Goal: Task Accomplishment & Management: Complete application form

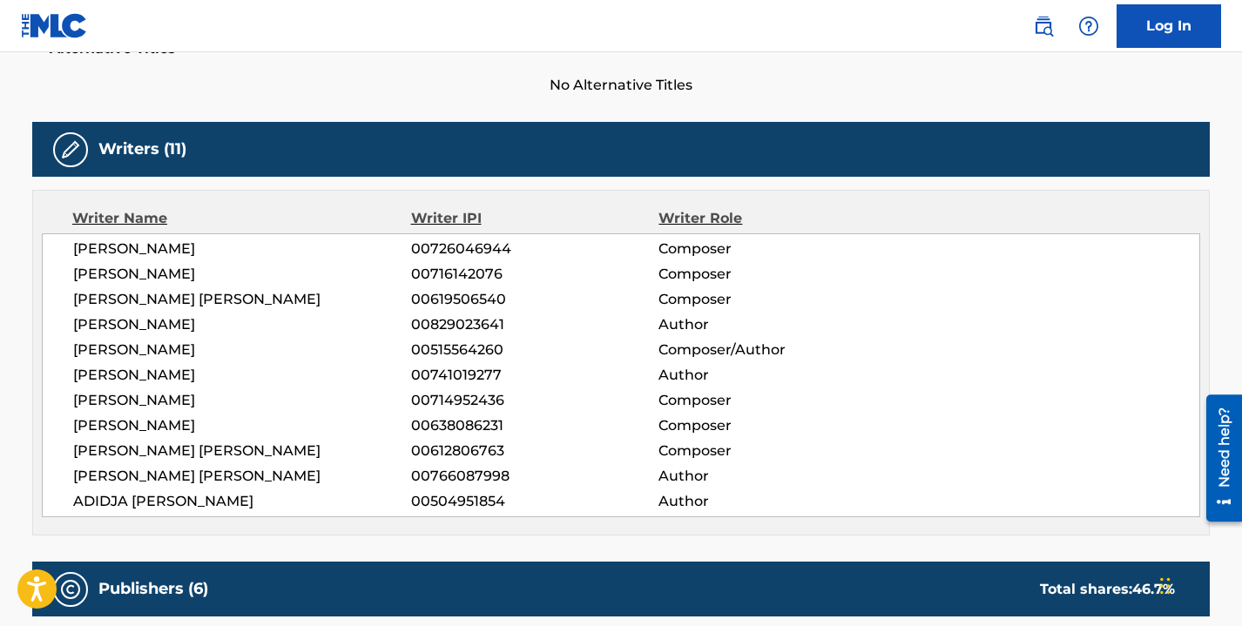
scroll to position [712, 0]
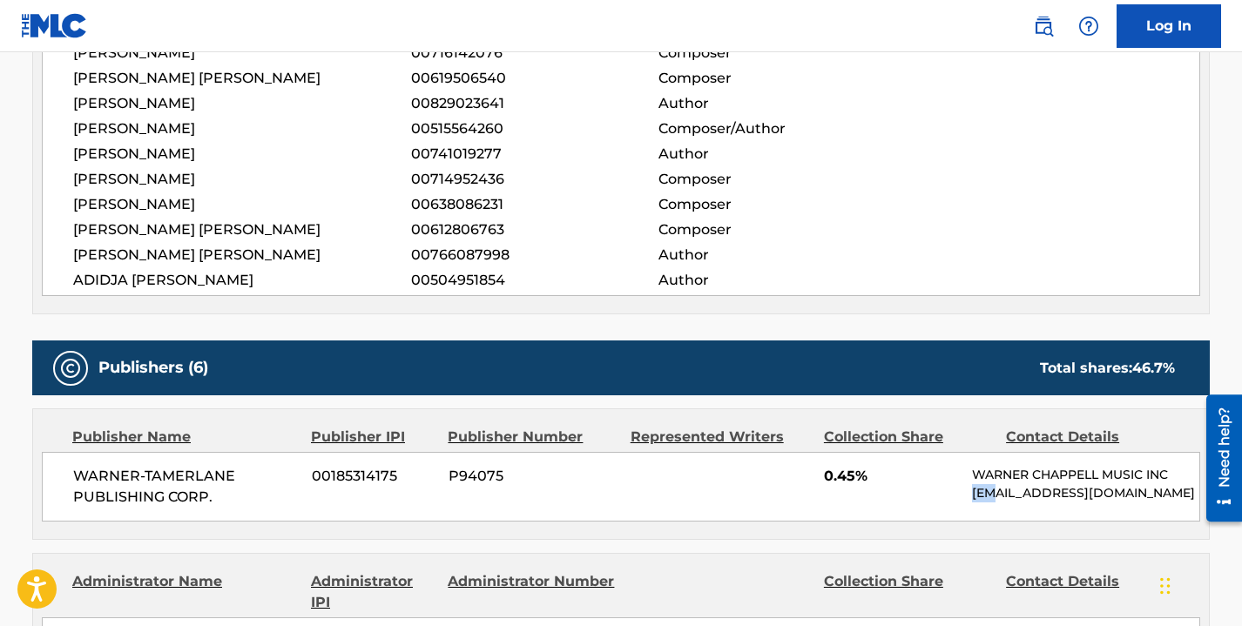
drag, startPoint x: 976, startPoint y: 496, endPoint x: 997, endPoint y: 489, distance: 22.6
click at [997, 489] on p "[EMAIL_ADDRESS][DOMAIN_NAME]" at bounding box center [1085, 493] width 227 height 18
click at [922, 496] on div "WARNER-[PERSON_NAME] PUBLISHING CORP. 00185314175 P94075 0.45% [PERSON_NAME] MU…" at bounding box center [621, 487] width 1158 height 70
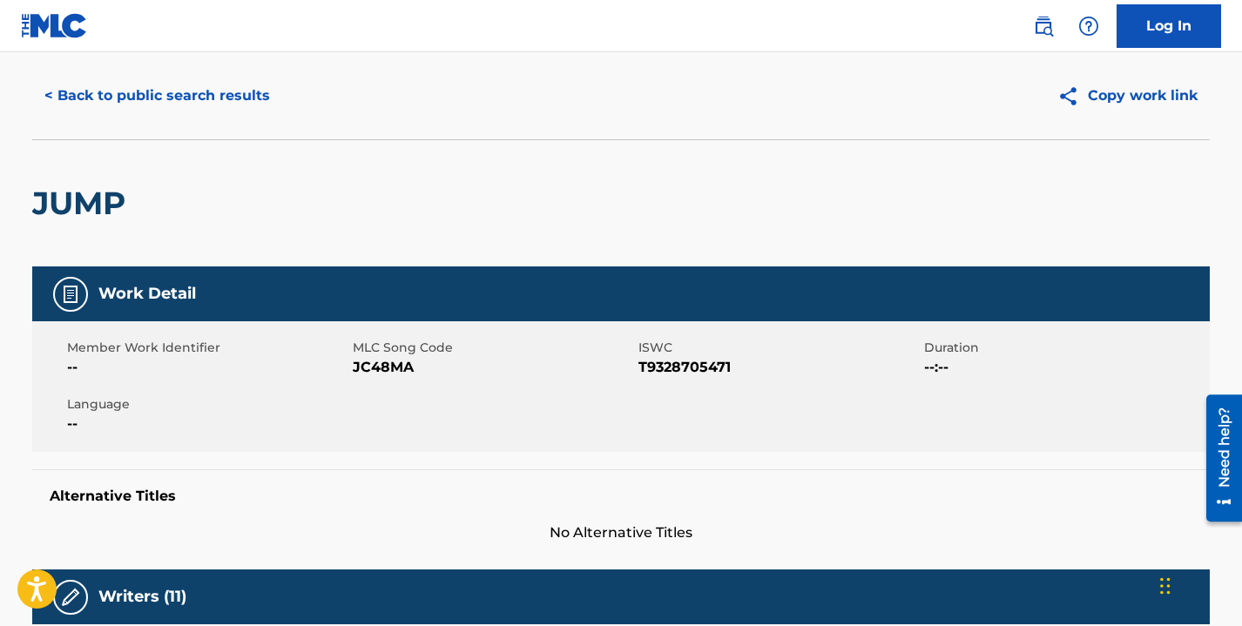
scroll to position [0, 0]
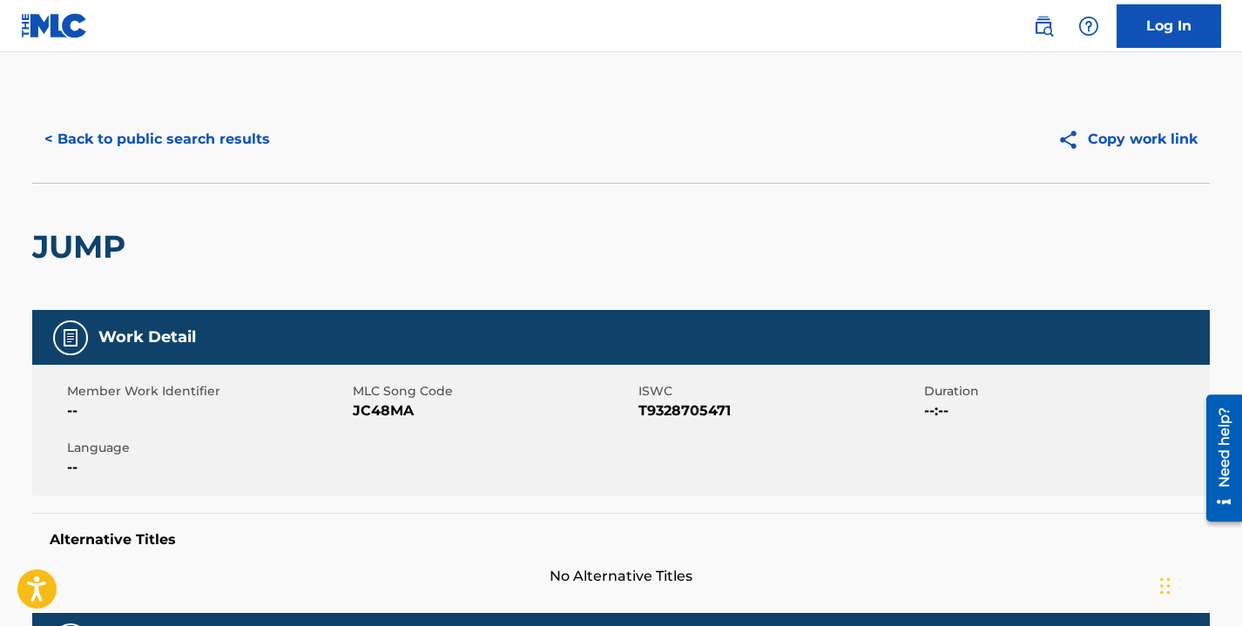
click at [180, 143] on button "< Back to public search results" at bounding box center [157, 140] width 250 height 44
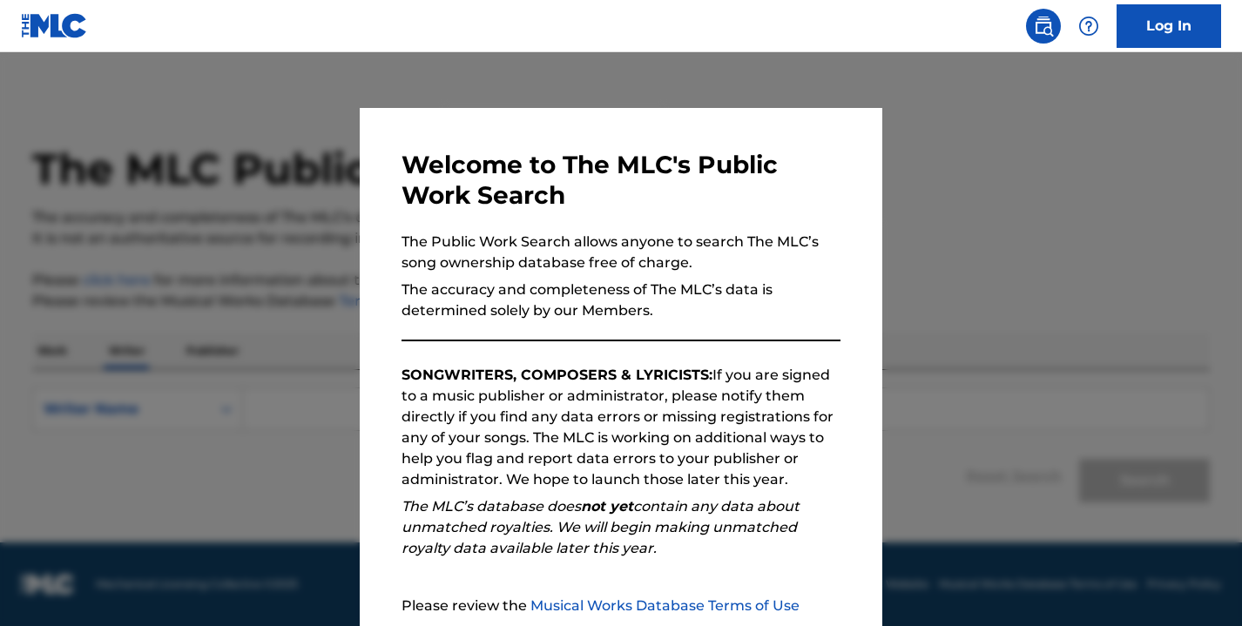
click at [58, 19] on img at bounding box center [54, 25] width 67 height 25
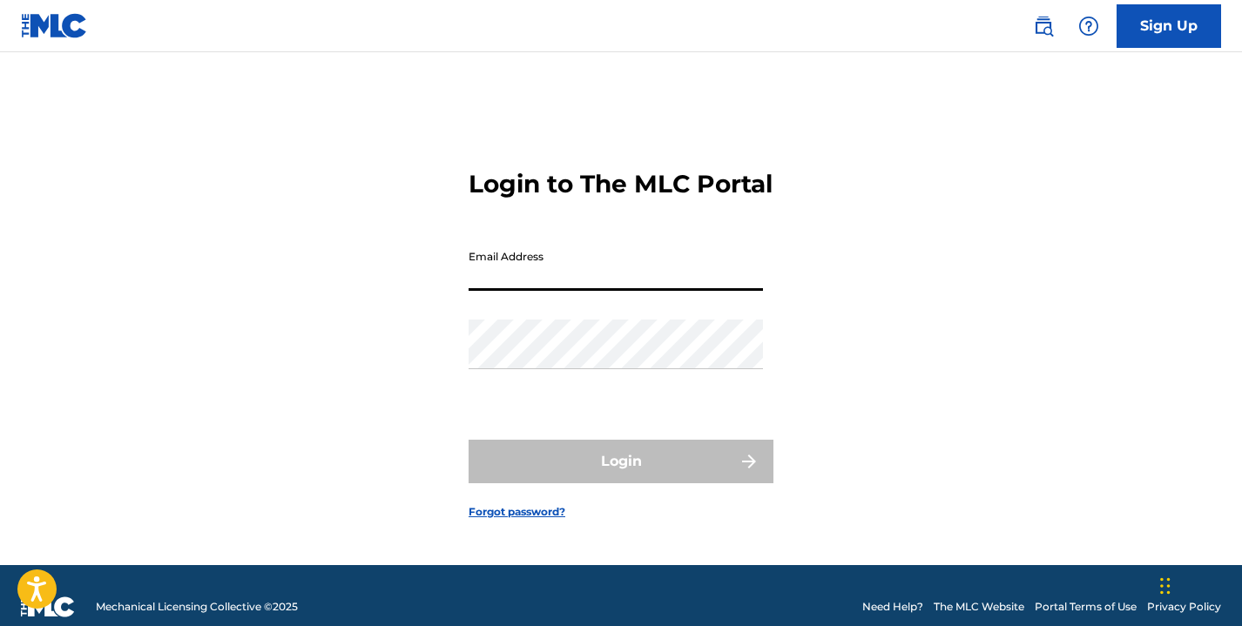
click at [560, 291] on input "Email Address" at bounding box center [616, 266] width 294 height 50
type input "wkigara1@gmail.com"
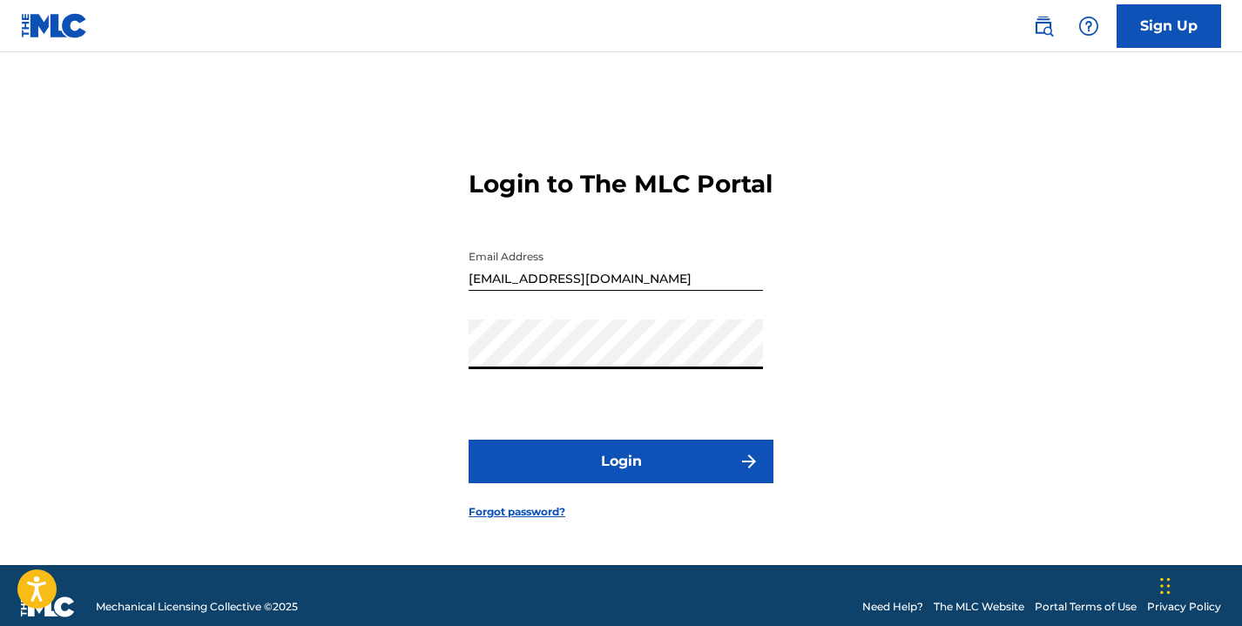
click at [626, 464] on button "Login" at bounding box center [621, 462] width 305 height 44
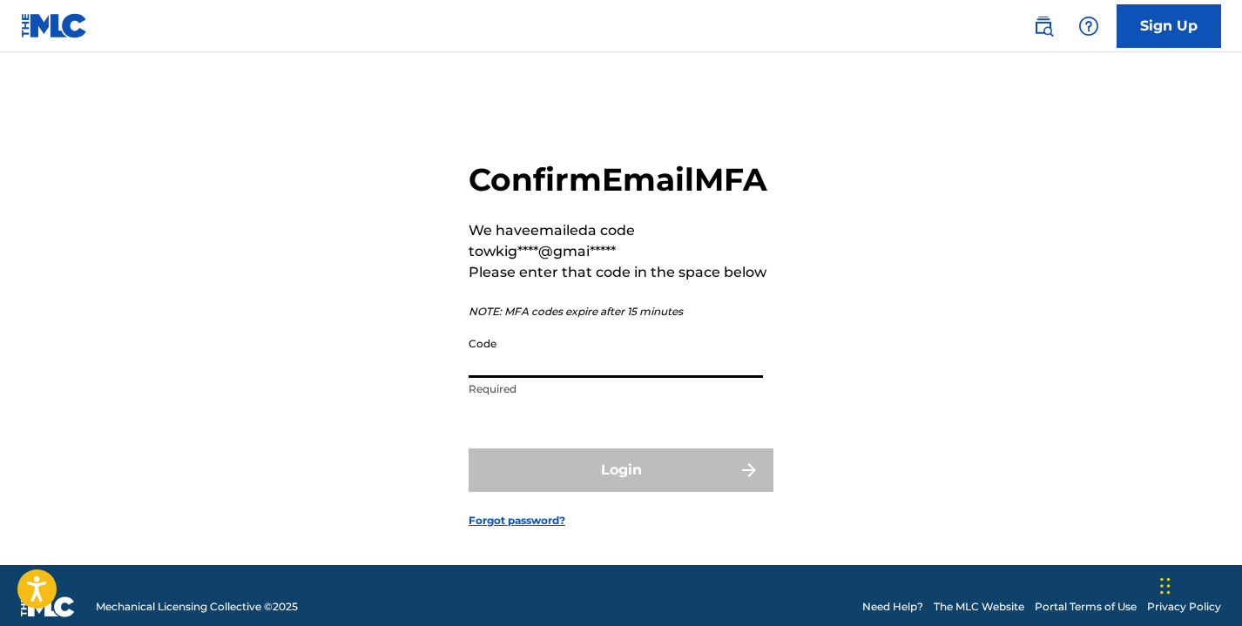
click at [532, 378] on input "Code" at bounding box center [616, 353] width 294 height 50
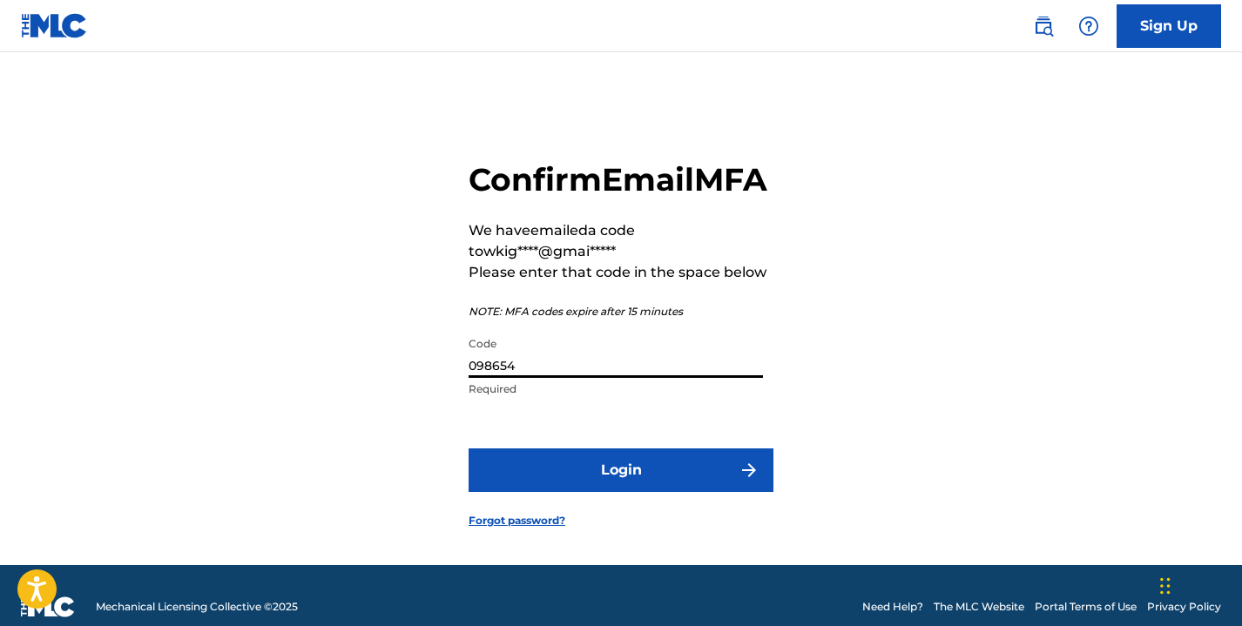
type input "098654"
click at [577, 489] on button "Login" at bounding box center [621, 471] width 305 height 44
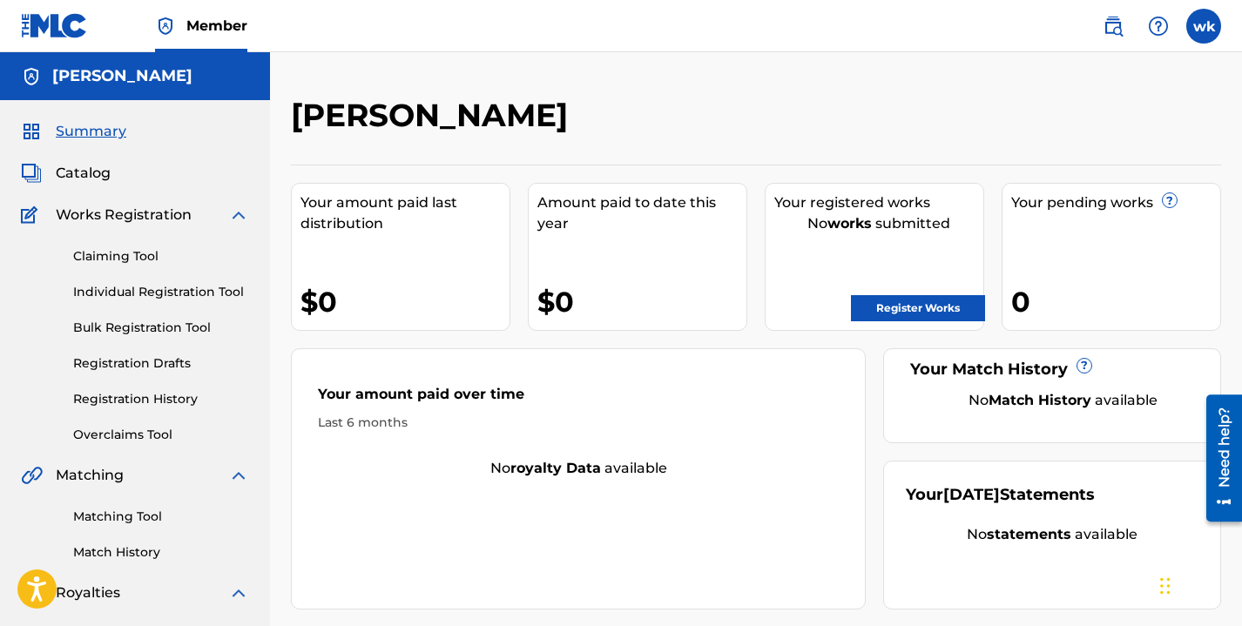
click at [1164, 22] on img at bounding box center [1158, 26] width 21 height 21
click at [1150, 63] on link "Contact us" at bounding box center [1158, 73] width 148 height 42
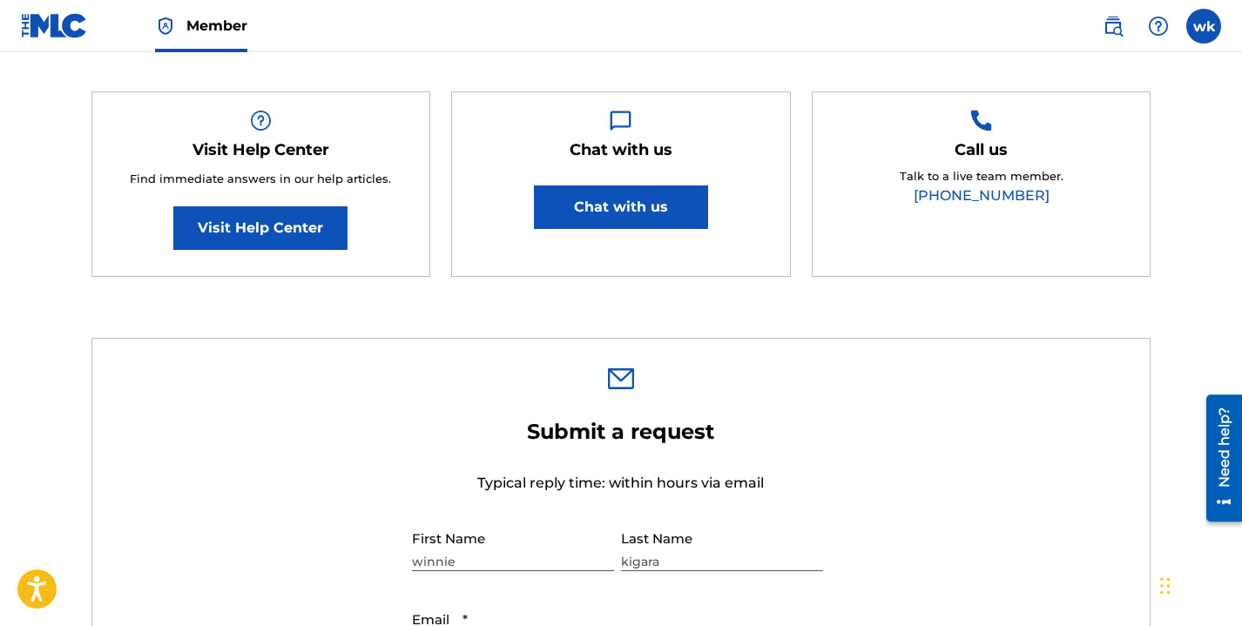
scroll to position [257, 0]
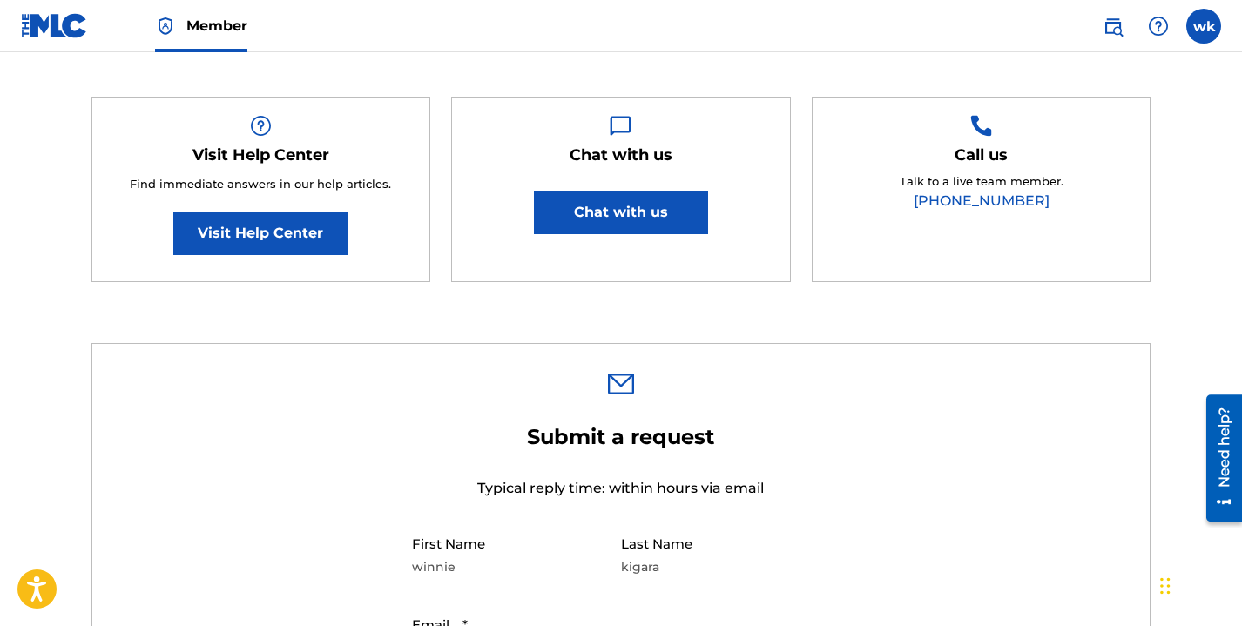
click at [619, 223] on button "Chat with us" at bounding box center [621, 213] width 174 height 44
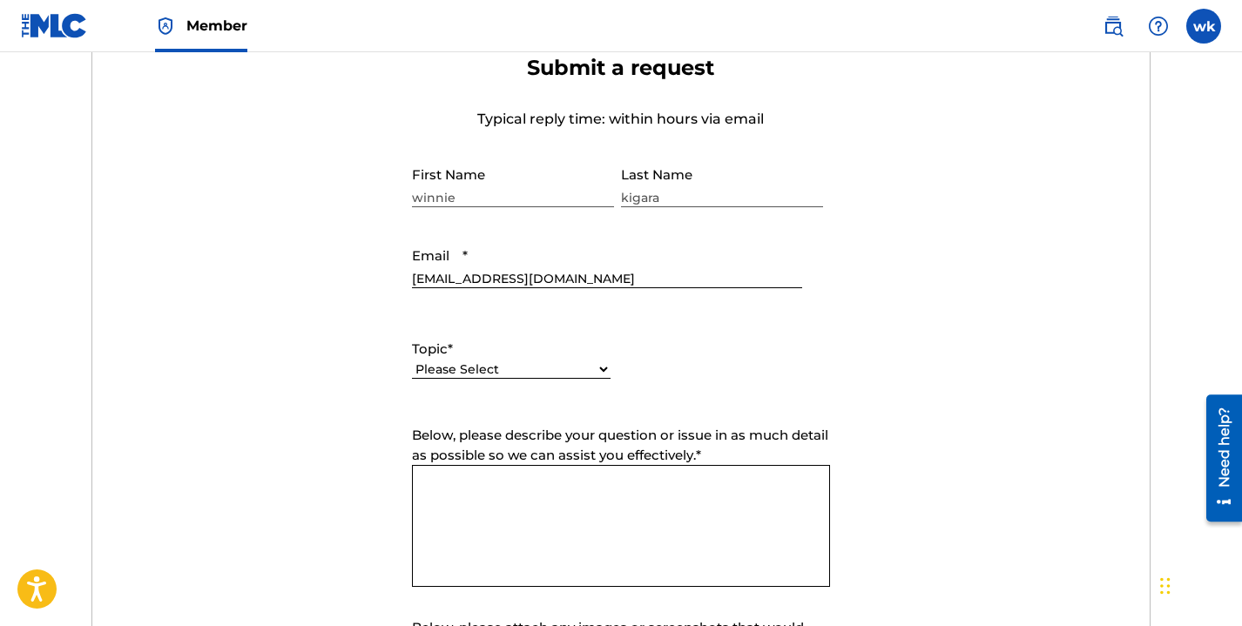
scroll to position [645, 0]
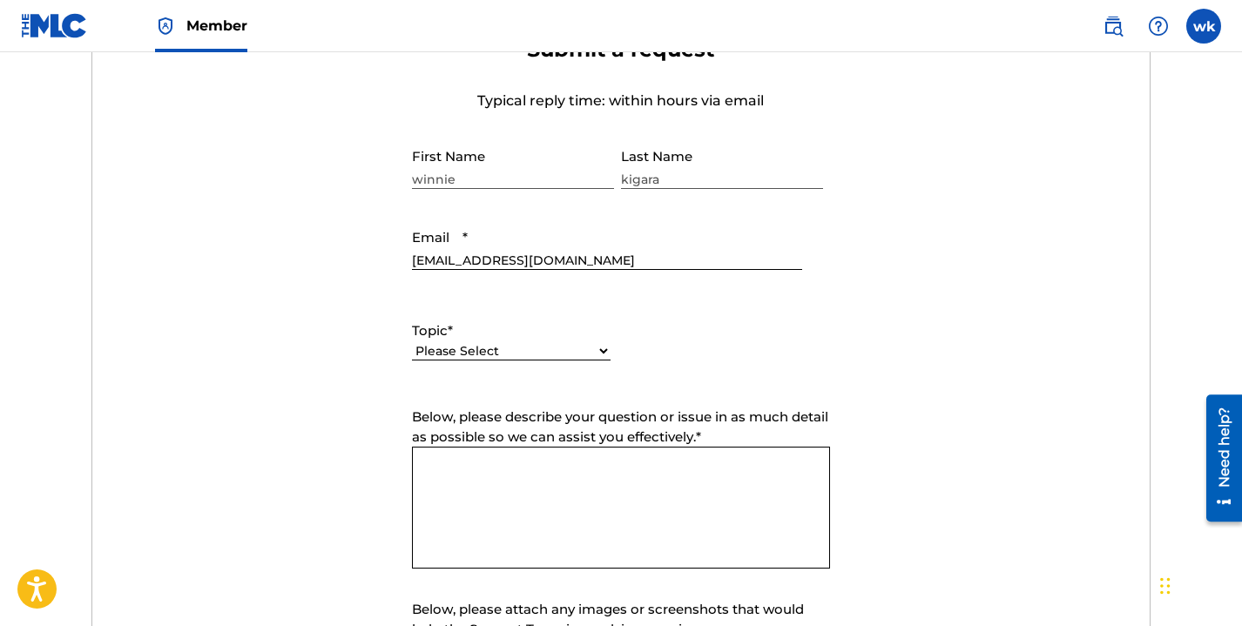
click at [612, 349] on div "Topic * Please Select I need help with my account I need help with managing my …" at bounding box center [621, 340] width 418 height 78
click at [602, 353] on select "Please Select I need help with my account I need help with managing my catalog …" at bounding box center [511, 351] width 199 height 18
select select "I need help with managing my catalog"
click at [412, 343] on select "Please Select I need help with my account I need help with managing my catalog …" at bounding box center [511, 351] width 199 height 18
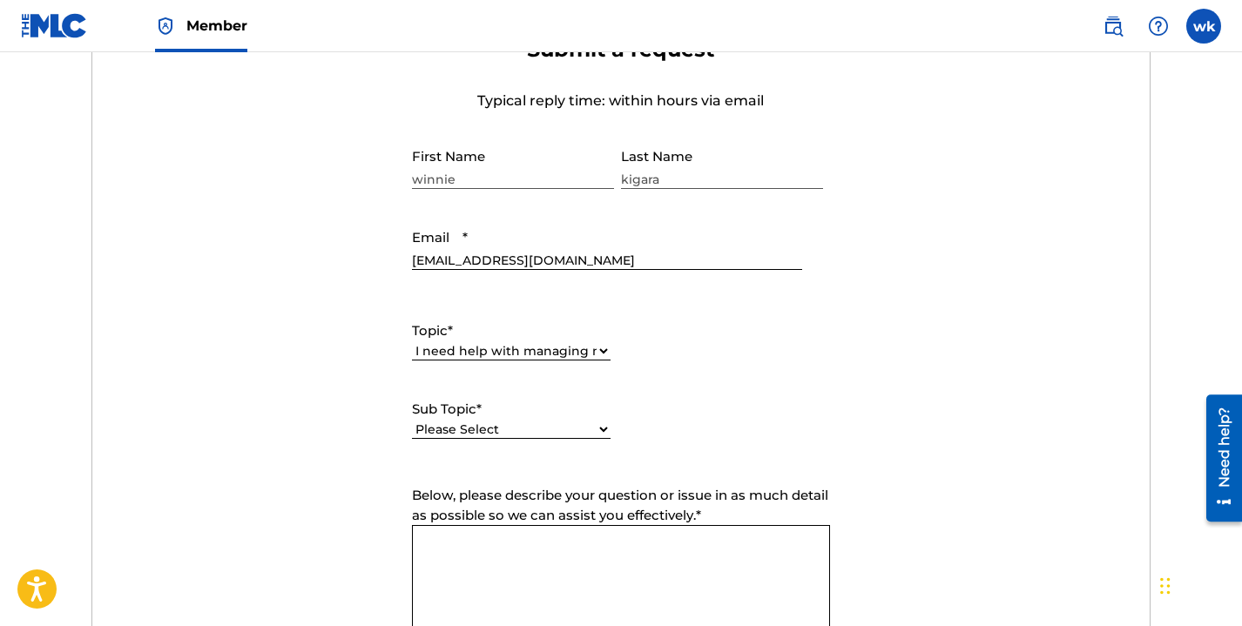
click at [547, 422] on select "Please Select I need help with CWR I need help registering my work(s) in The ML…" at bounding box center [511, 430] width 199 height 18
select select "I need help with the Claiming Tool"
click at [412, 422] on select "Please Select I need help with CWR I need help registering my work(s) in The ML…" at bounding box center [511, 430] width 199 height 18
click at [497, 543] on textarea "Below, please describe your question or issue in as much detail as possible so …" at bounding box center [621, 586] width 418 height 122
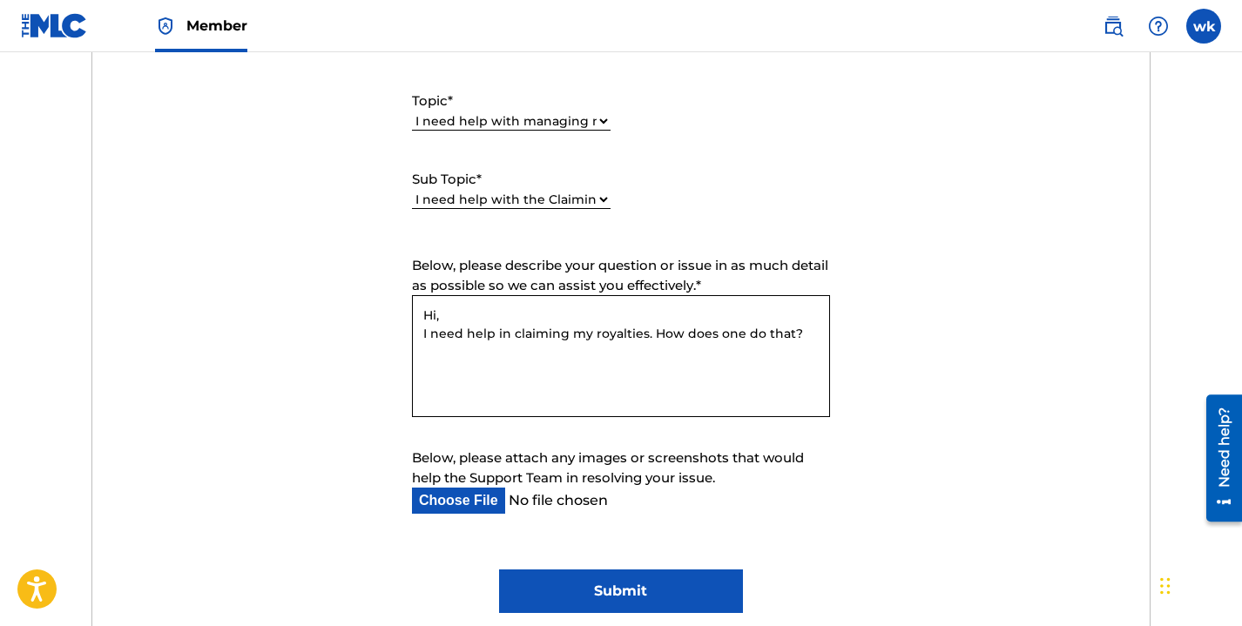
scroll to position [875, 0]
type textarea "Hi, I need help in claiming my royalties. How does one do that?"
click at [645, 578] on input "Submit" at bounding box center [620, 591] width 243 height 44
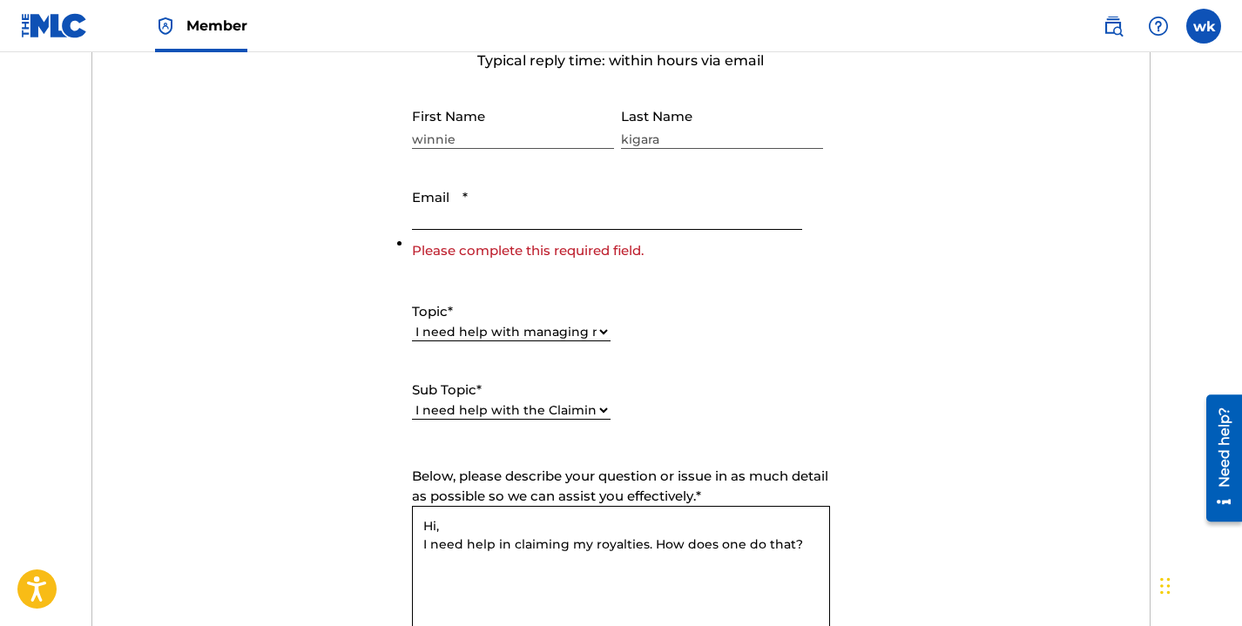
scroll to position [676, 0]
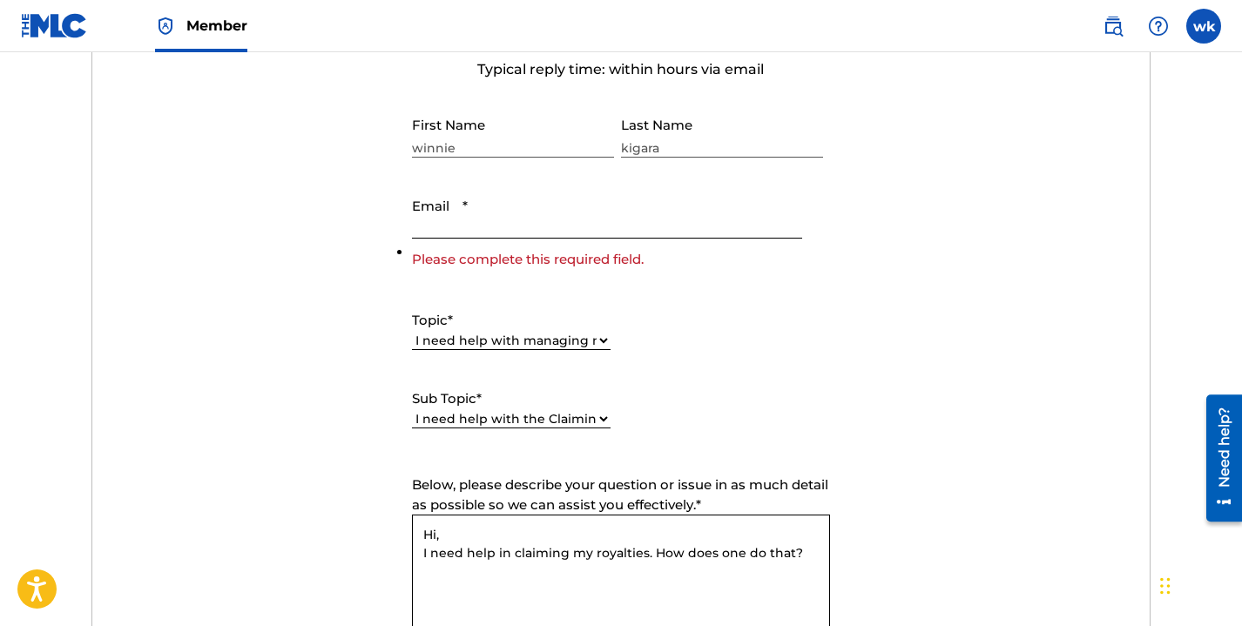
click at [544, 221] on input "Email *" at bounding box center [607, 214] width 390 height 50
type input "wkigara1@gmail.com"
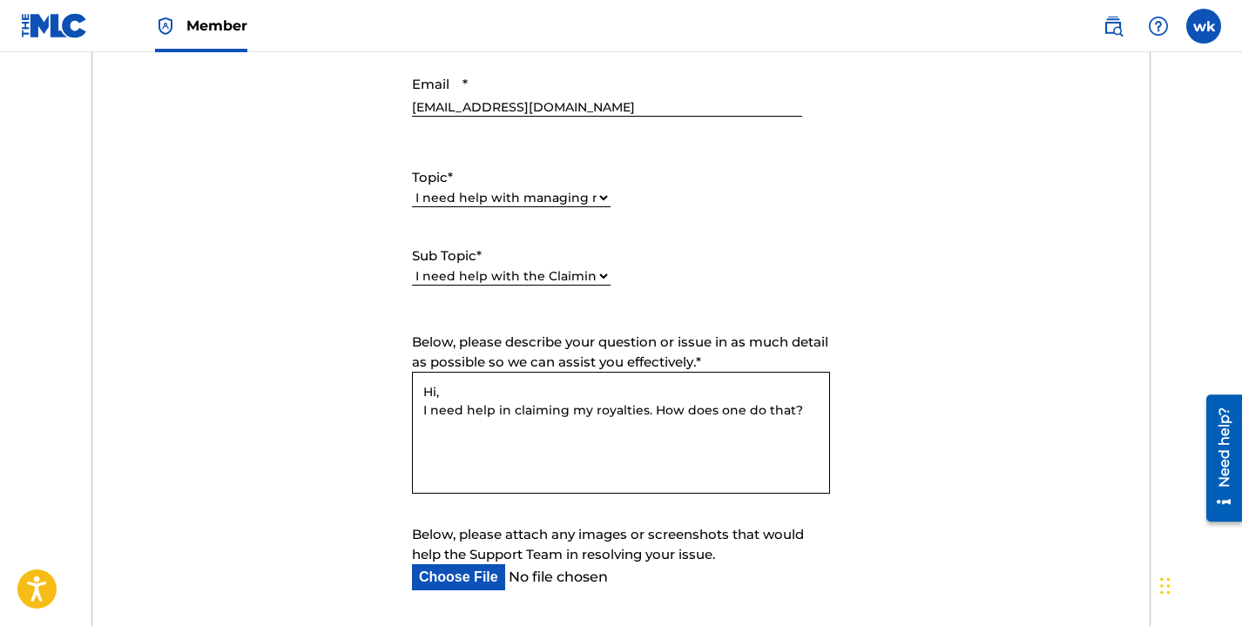
scroll to position [1039, 0]
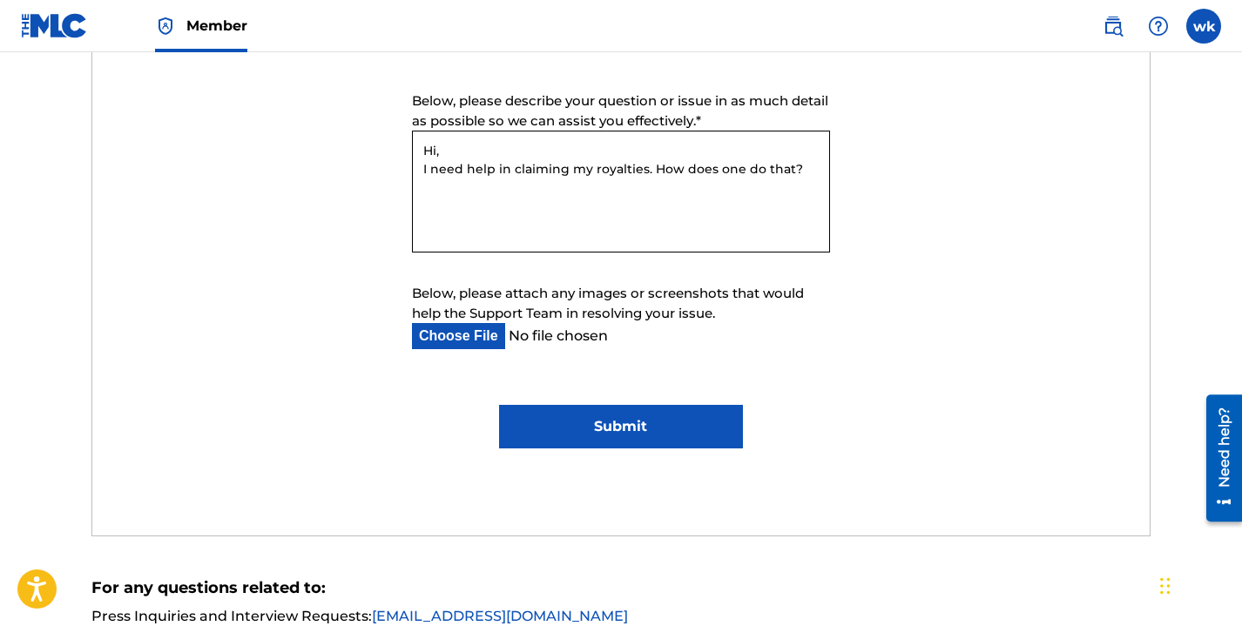
click at [654, 435] on input "Submit" at bounding box center [620, 427] width 243 height 44
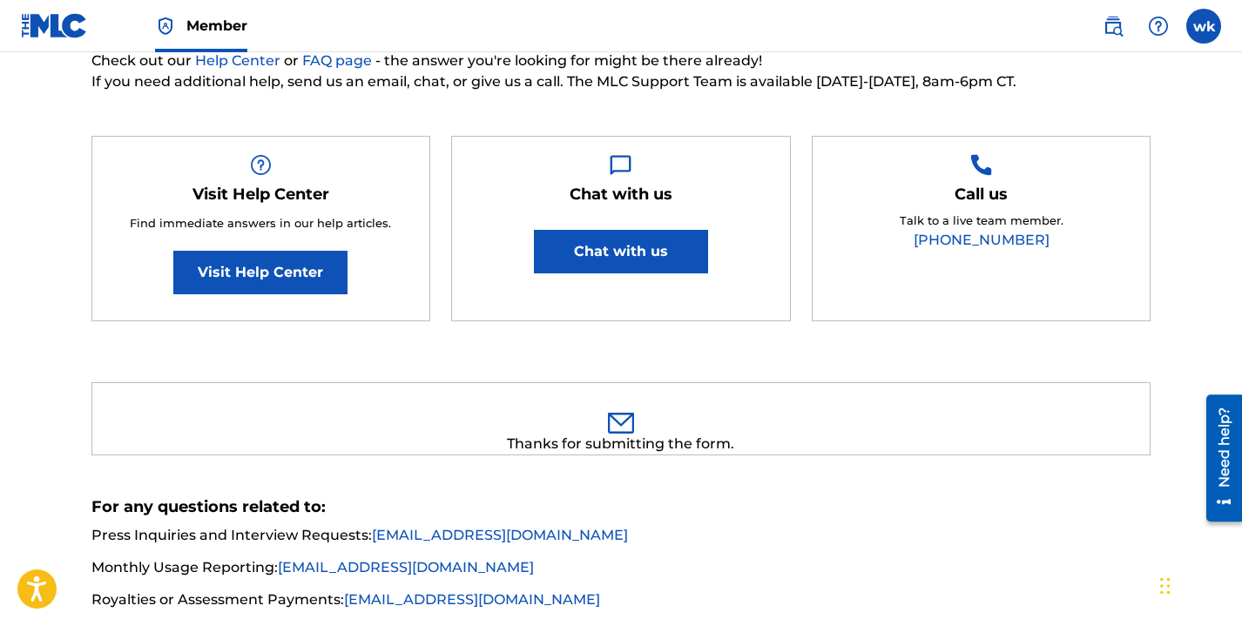
scroll to position [0, 0]
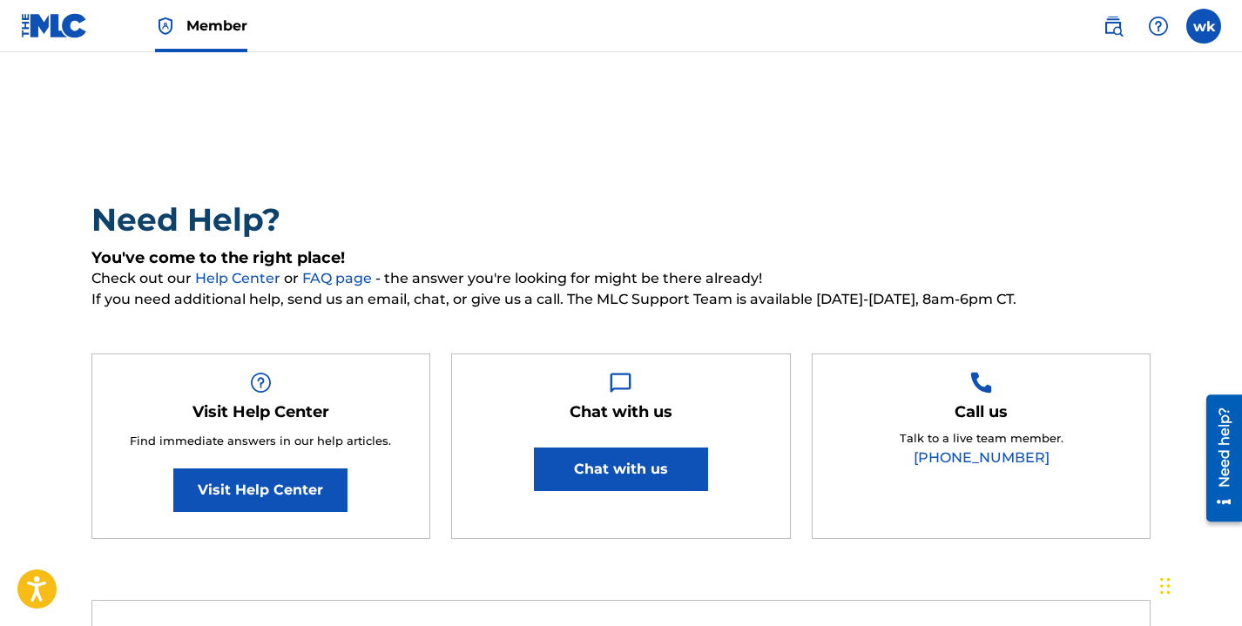
click at [41, 37] on img at bounding box center [54, 25] width 67 height 25
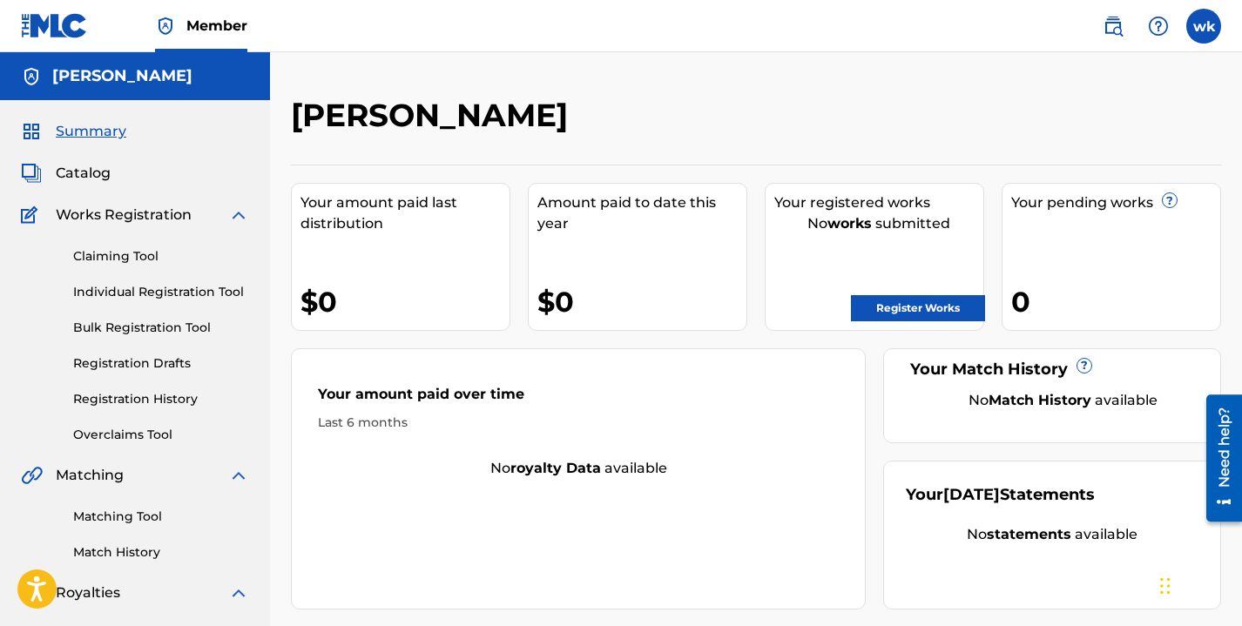
click at [875, 307] on link "Register Works" at bounding box center [918, 308] width 134 height 26
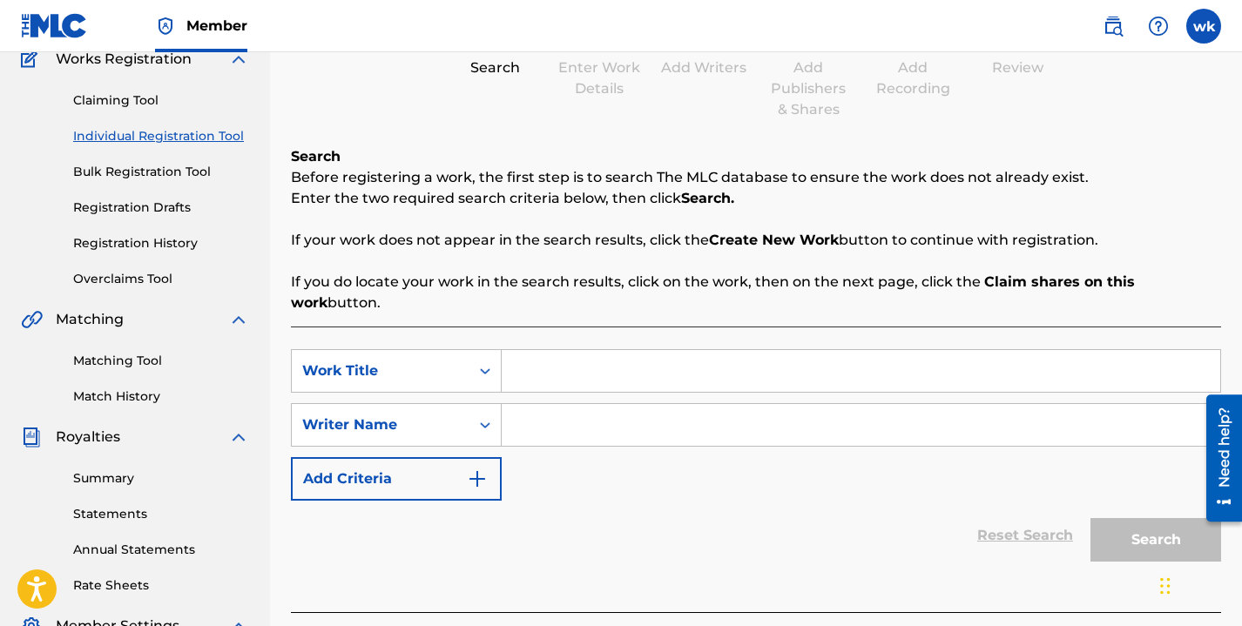
scroll to position [222, 0]
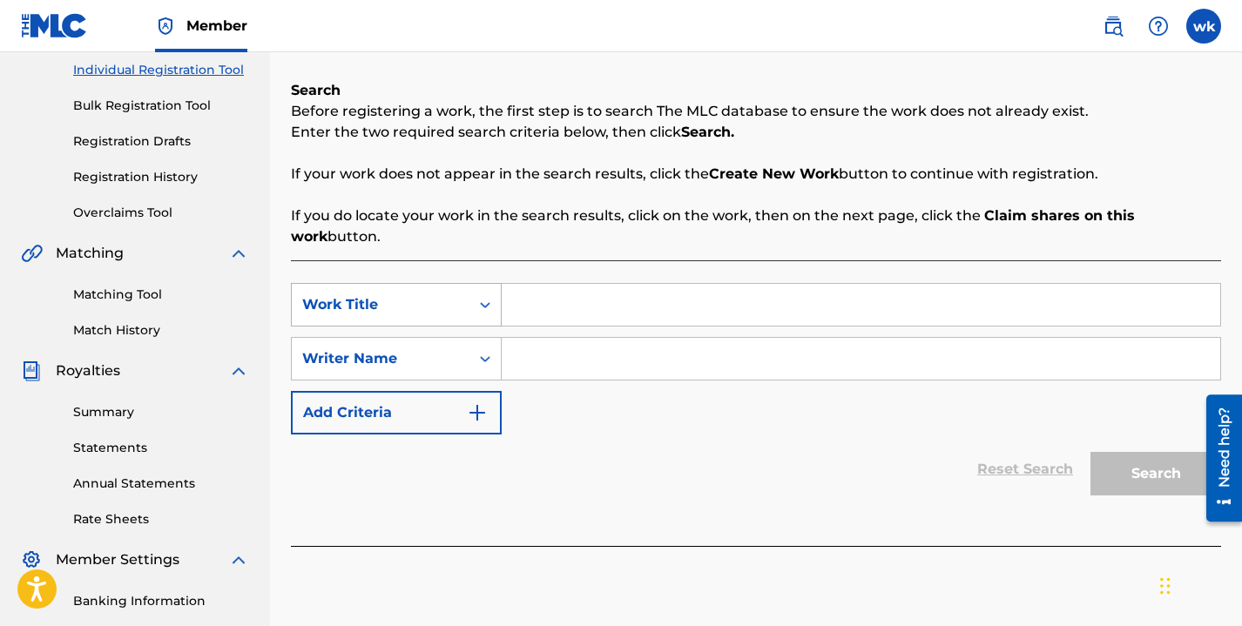
click at [485, 309] on icon "Search Form" at bounding box center [484, 304] width 17 height 17
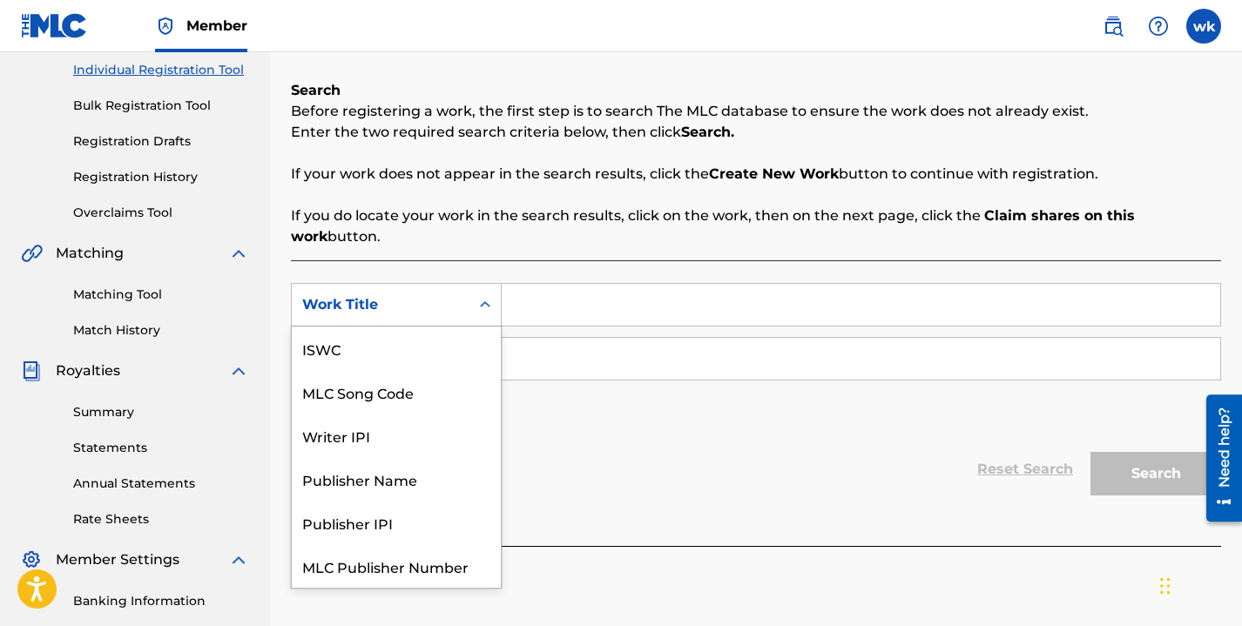
scroll to position [44, 0]
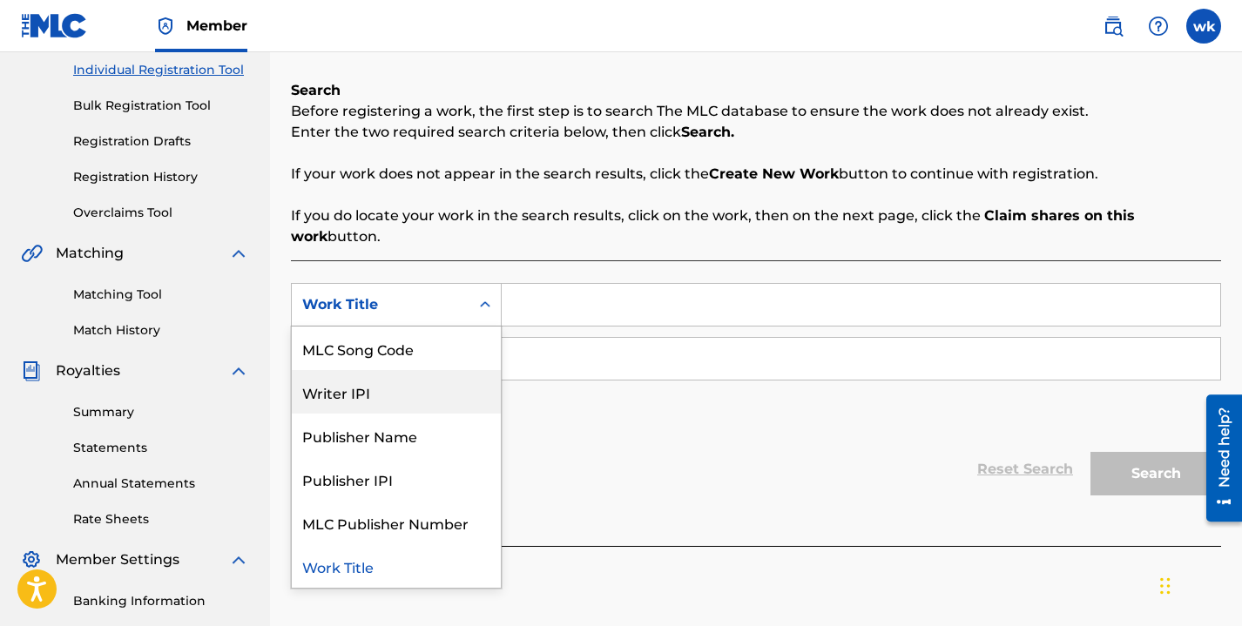
click at [463, 386] on div "Writer IPI" at bounding box center [396, 392] width 209 height 44
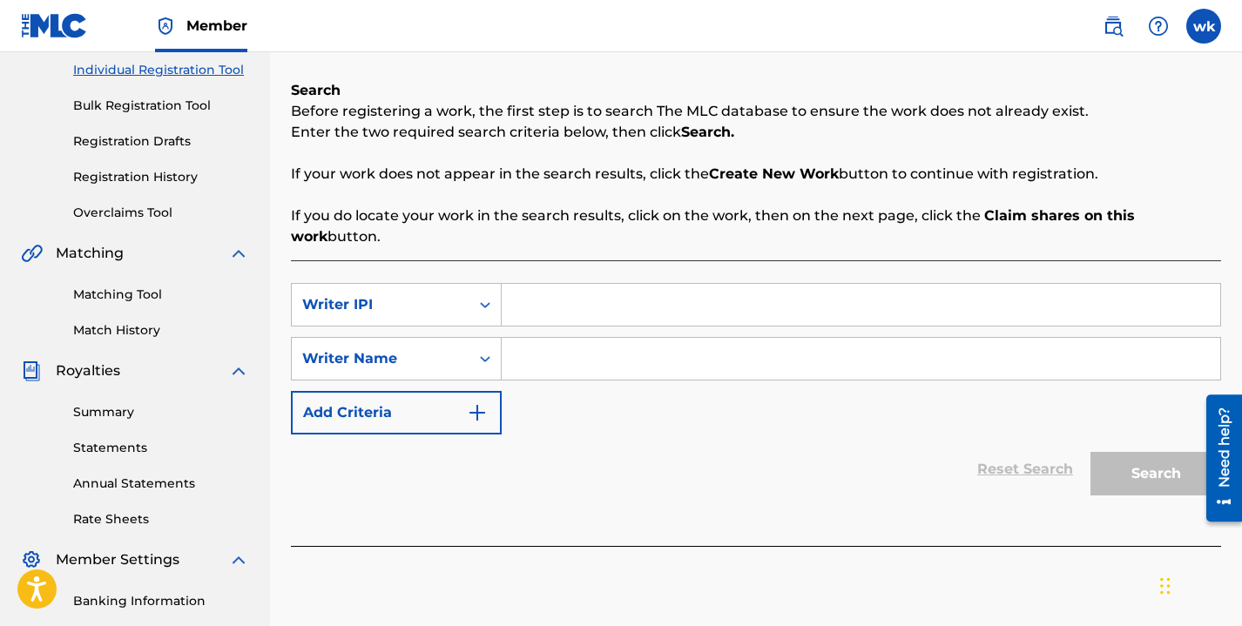
click at [589, 302] on input "Search Form" at bounding box center [861, 305] width 719 height 42
click at [1210, 35] on label at bounding box center [1203, 26] width 35 height 35
click at [1204, 26] on input "wk winnie kigara wkigara1@gmail.com Notification Preferences Profile Log out" at bounding box center [1204, 26] width 0 height 0
click at [550, 308] on input "Search Form" at bounding box center [861, 305] width 719 height 42
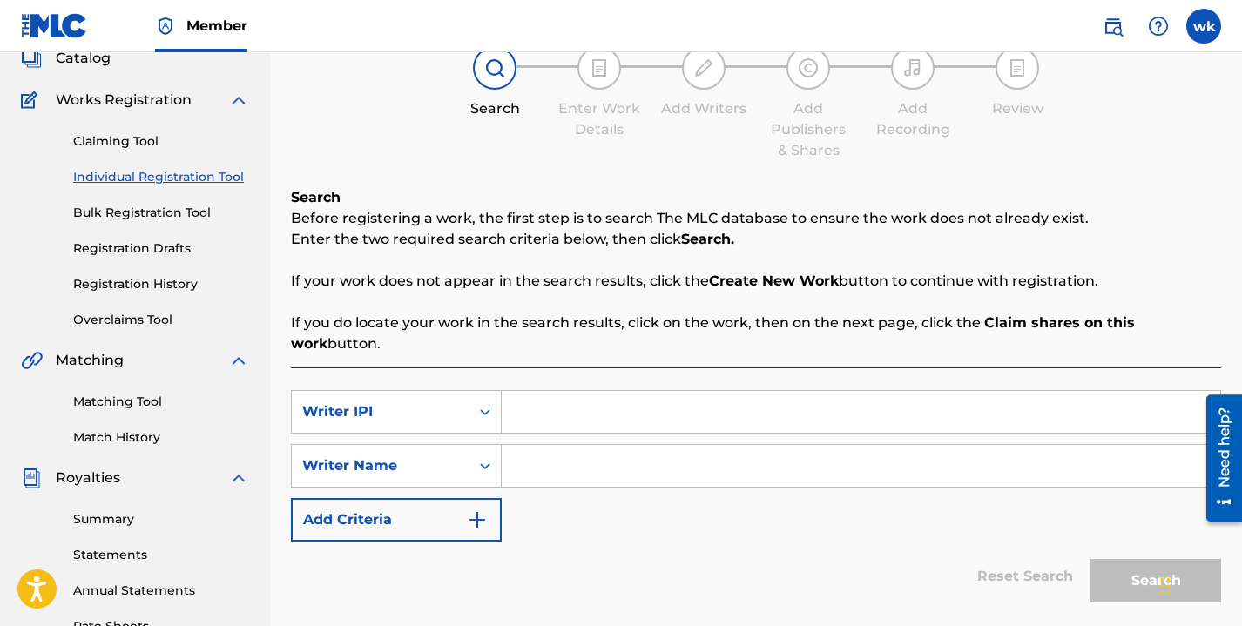
scroll to position [81, 0]
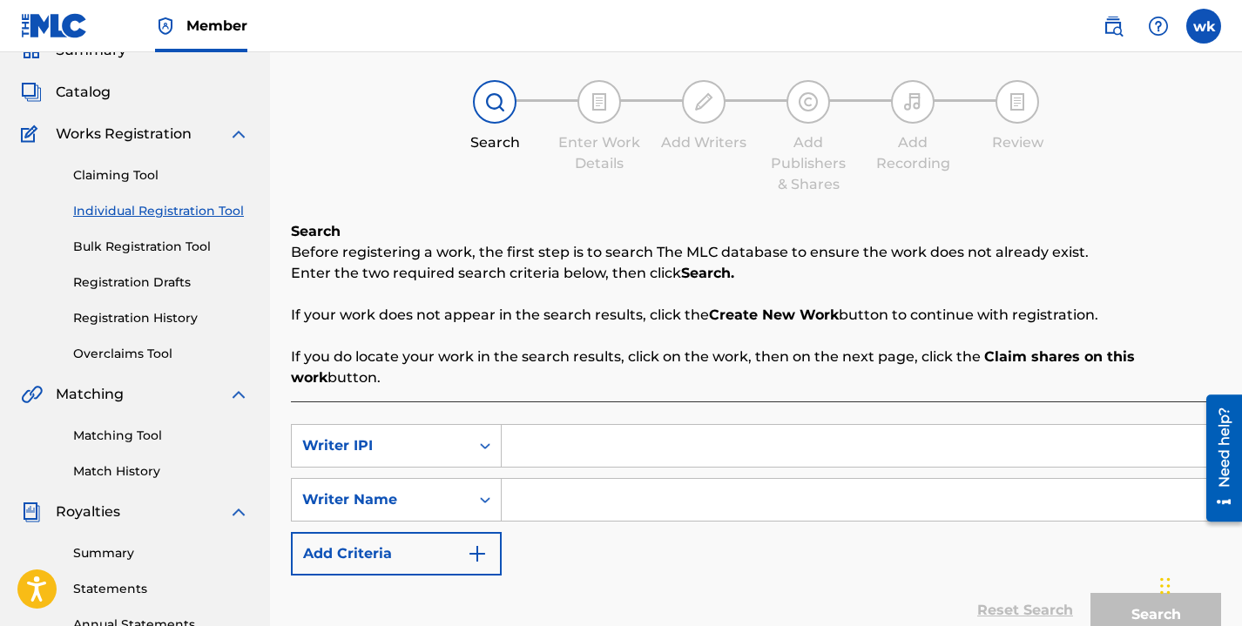
click at [571, 441] on input "Search Form" at bounding box center [861, 446] width 719 height 42
paste input "735274535"
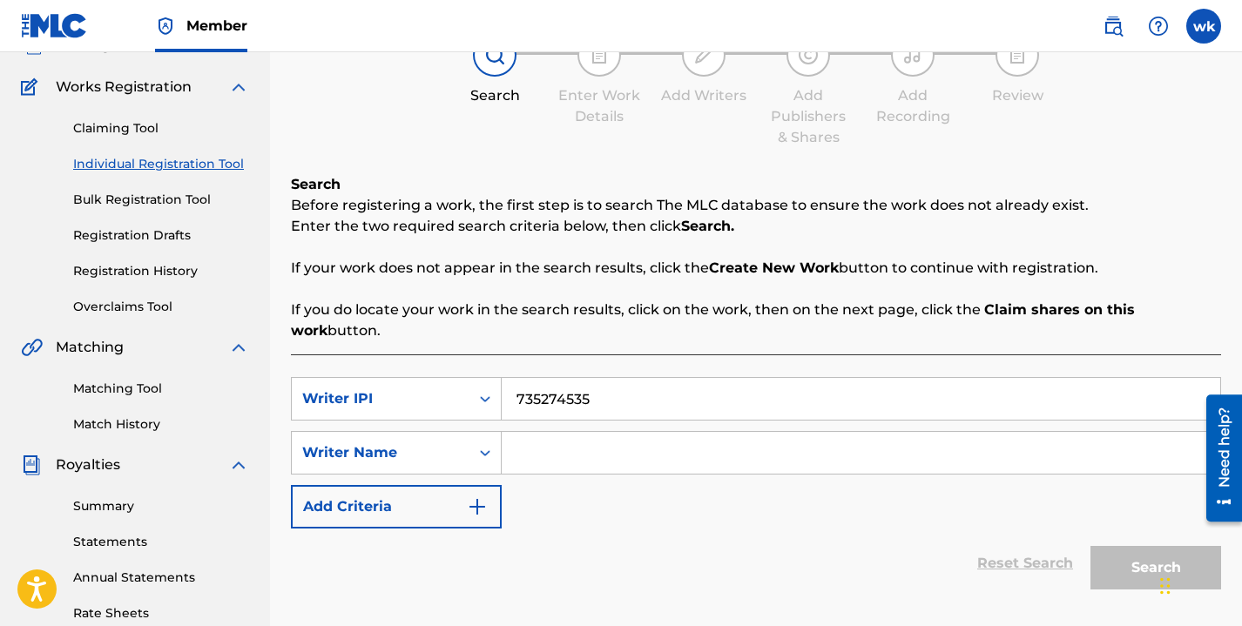
scroll to position [157, 0]
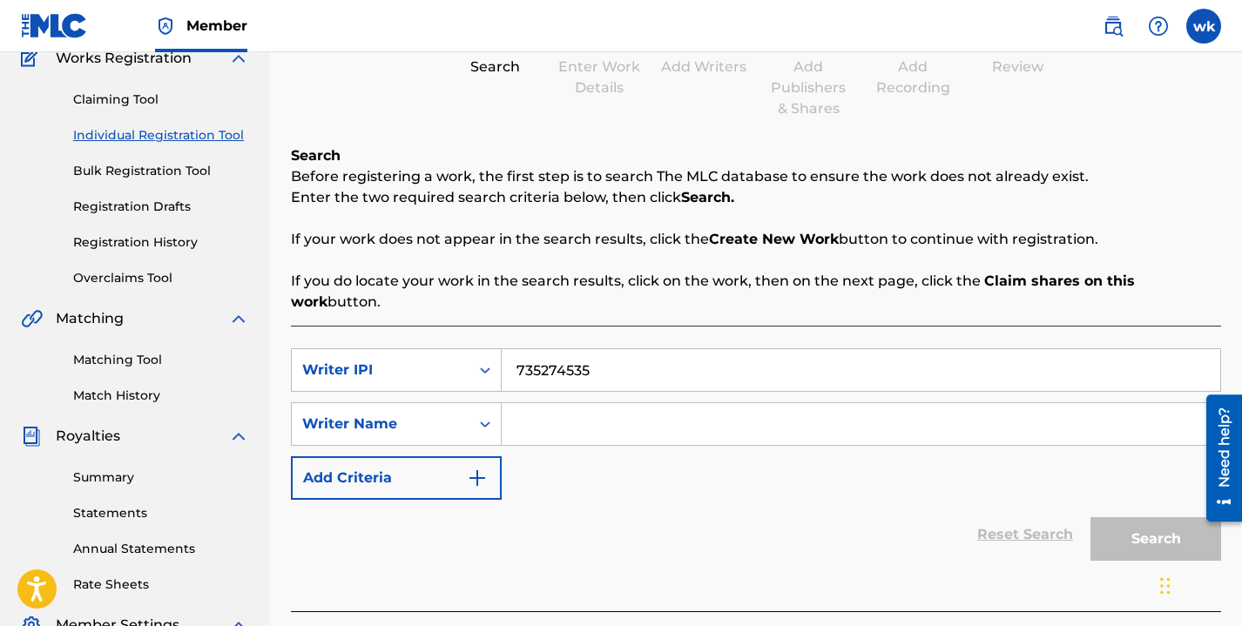
type input "735274535"
click at [541, 420] on input "Search Form" at bounding box center [861, 424] width 719 height 42
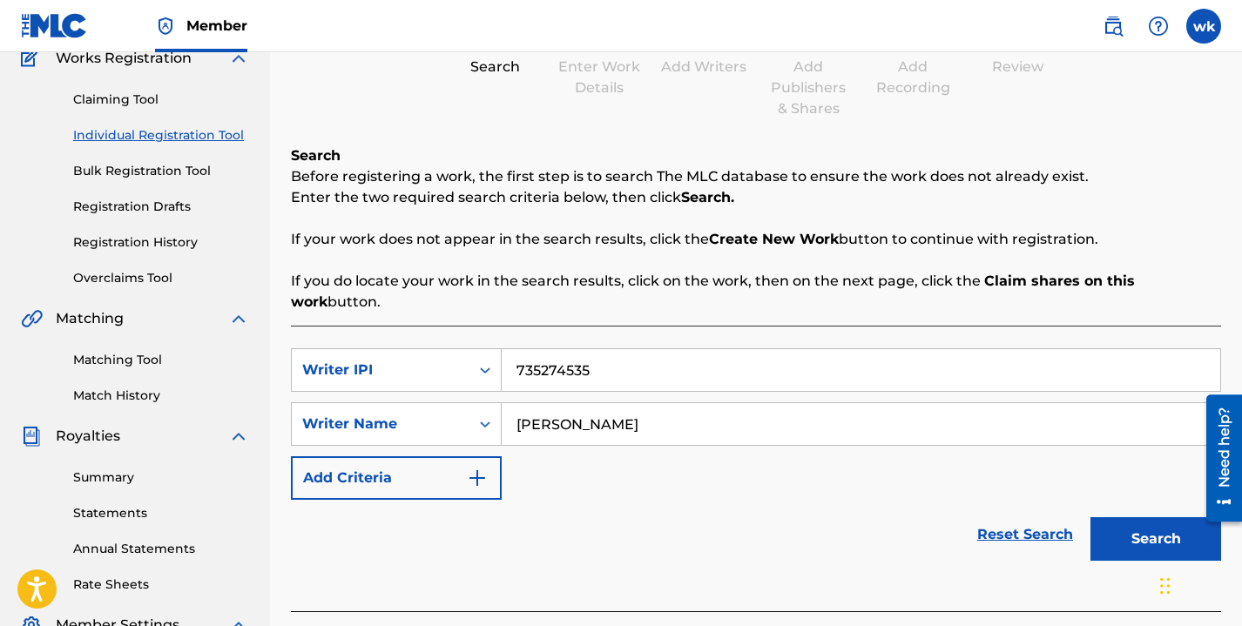
type input "winnie kigara"
click at [1115, 540] on button "Search" at bounding box center [1155, 539] width 131 height 44
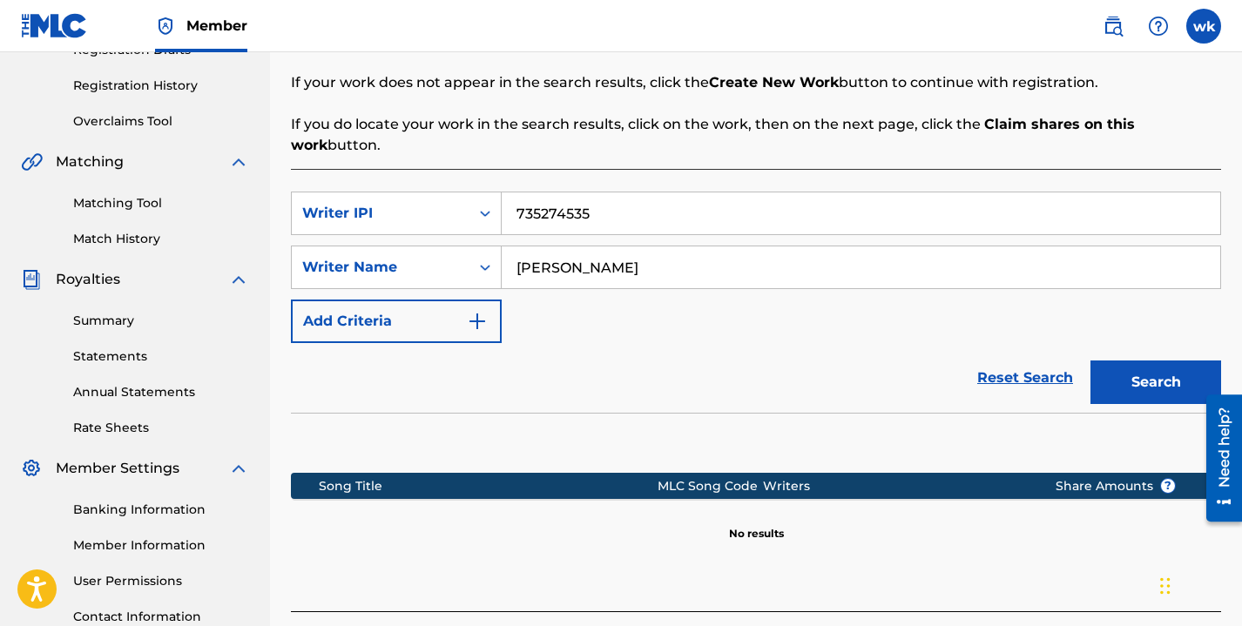
scroll to position [310, 0]
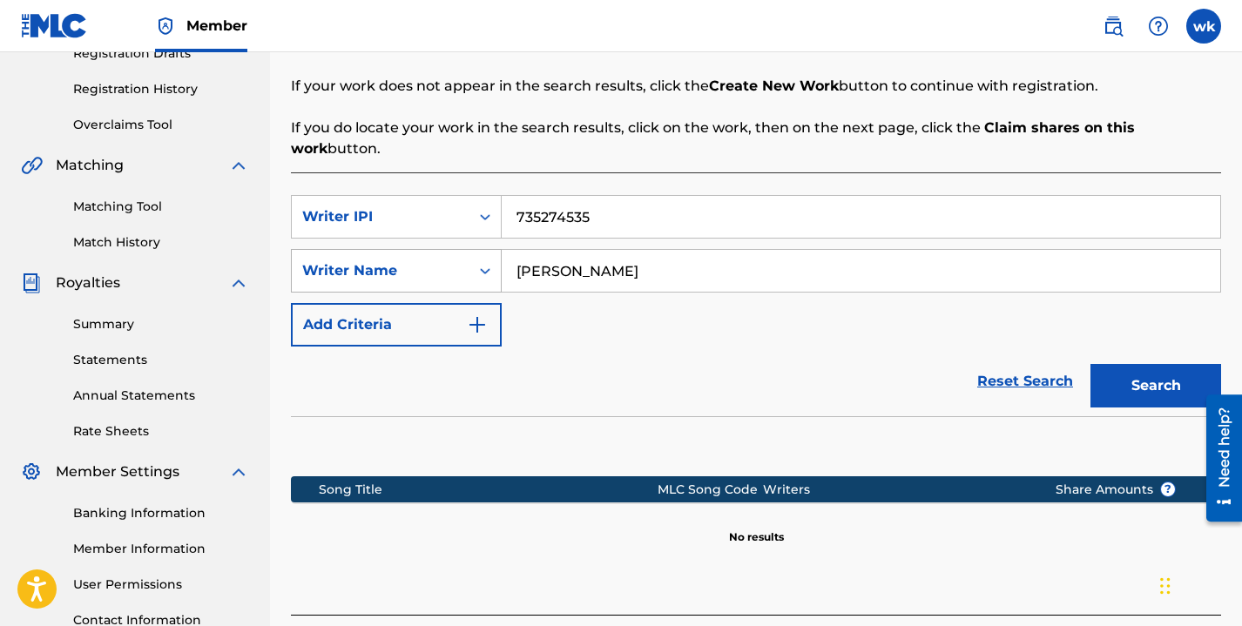
click at [480, 272] on icon "Search Form" at bounding box center [484, 270] width 17 height 17
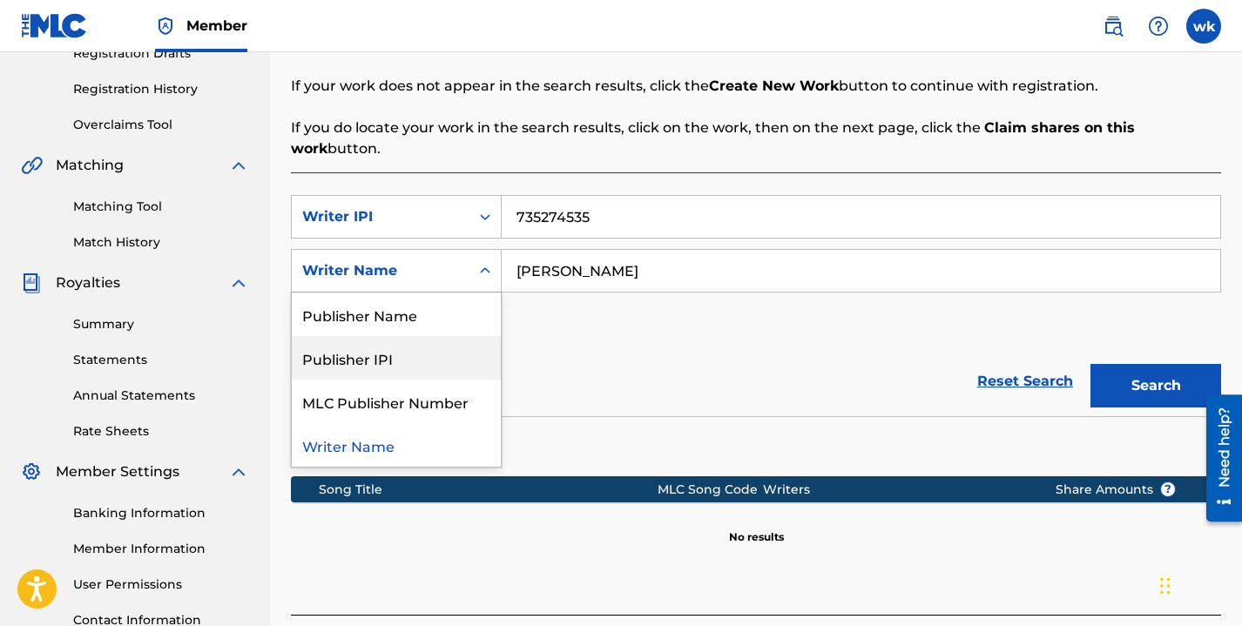
click at [422, 366] on div "Publisher IPI" at bounding box center [396, 358] width 209 height 44
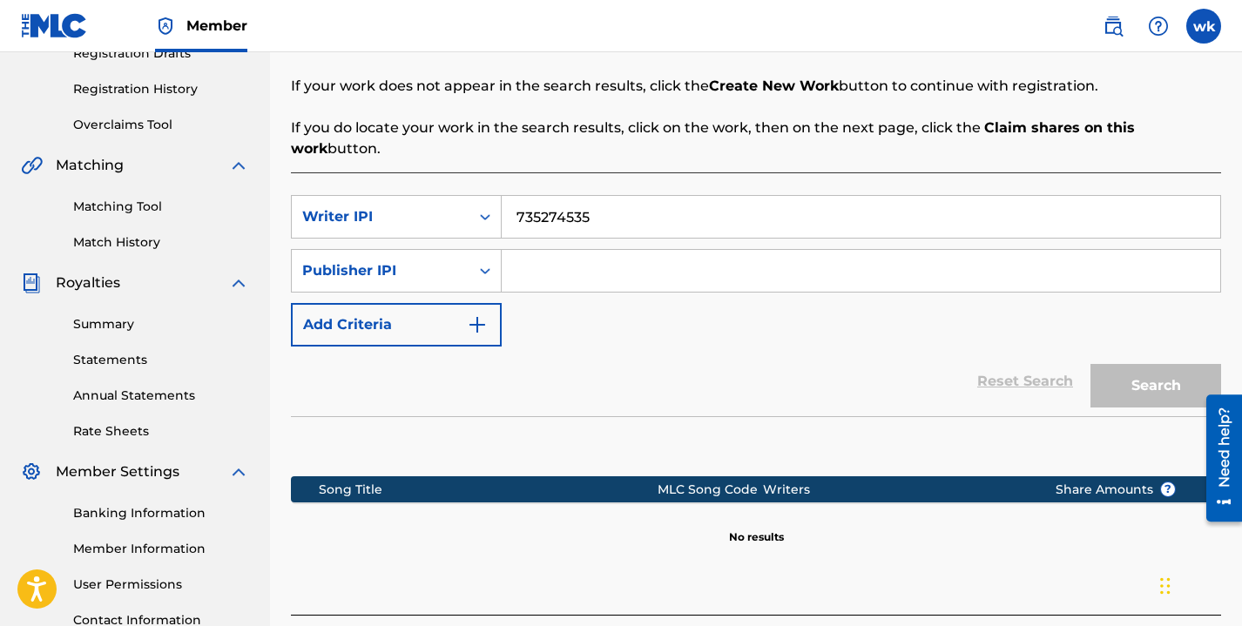
click at [665, 213] on input "735274535" at bounding box center [861, 217] width 719 height 42
click at [482, 230] on div "Search Form" at bounding box center [484, 216] width 31 height 31
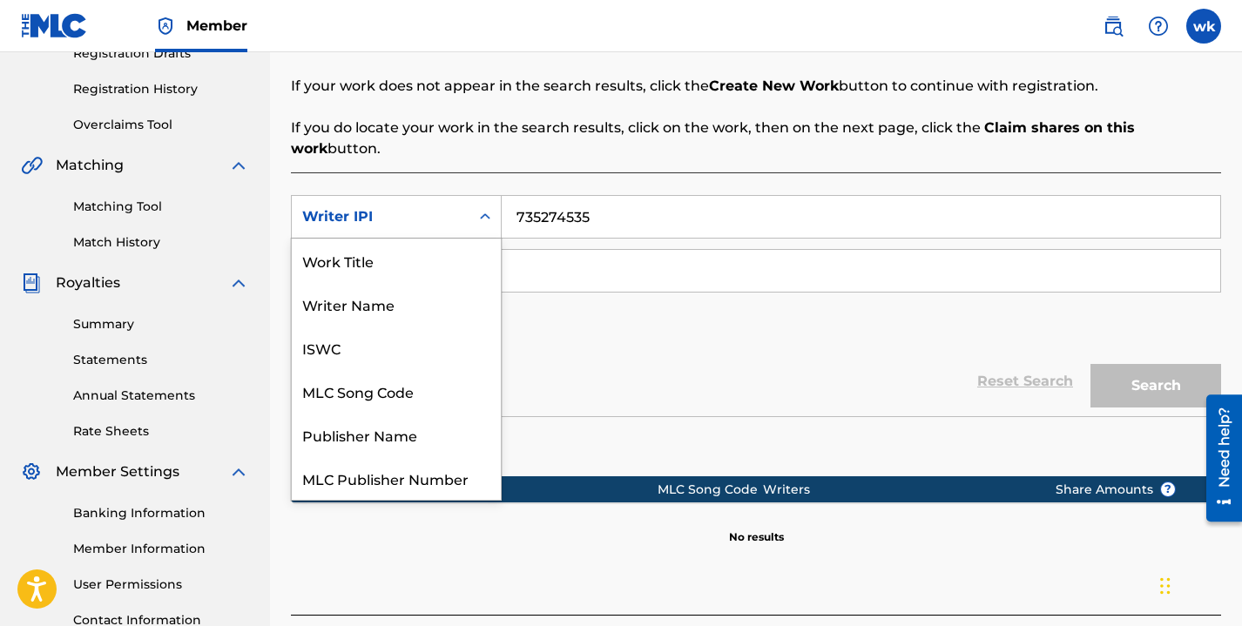
scroll to position [44, 0]
click at [409, 472] on div "Writer IPI" at bounding box center [396, 478] width 209 height 44
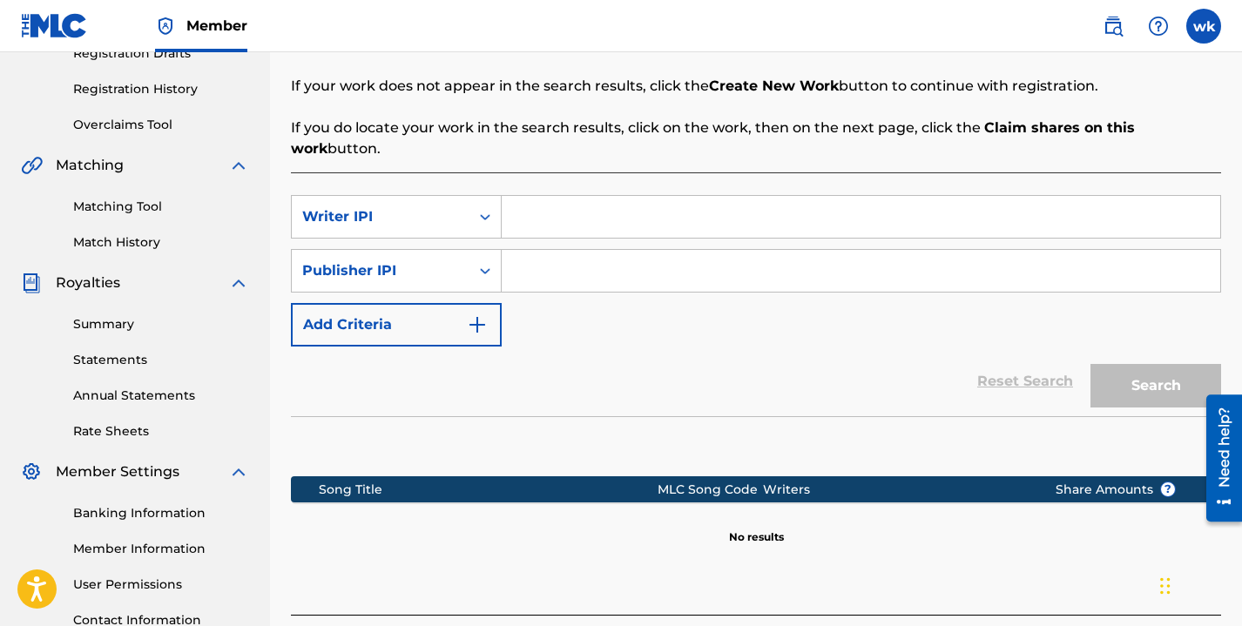
click at [565, 204] on input "Search Form" at bounding box center [861, 217] width 719 height 42
paste input "735274535"
type input "735274535"
drag, startPoint x: 598, startPoint y: 217, endPoint x: 506, endPoint y: 214, distance: 92.4
click at [506, 214] on input "735274535" at bounding box center [861, 217] width 719 height 42
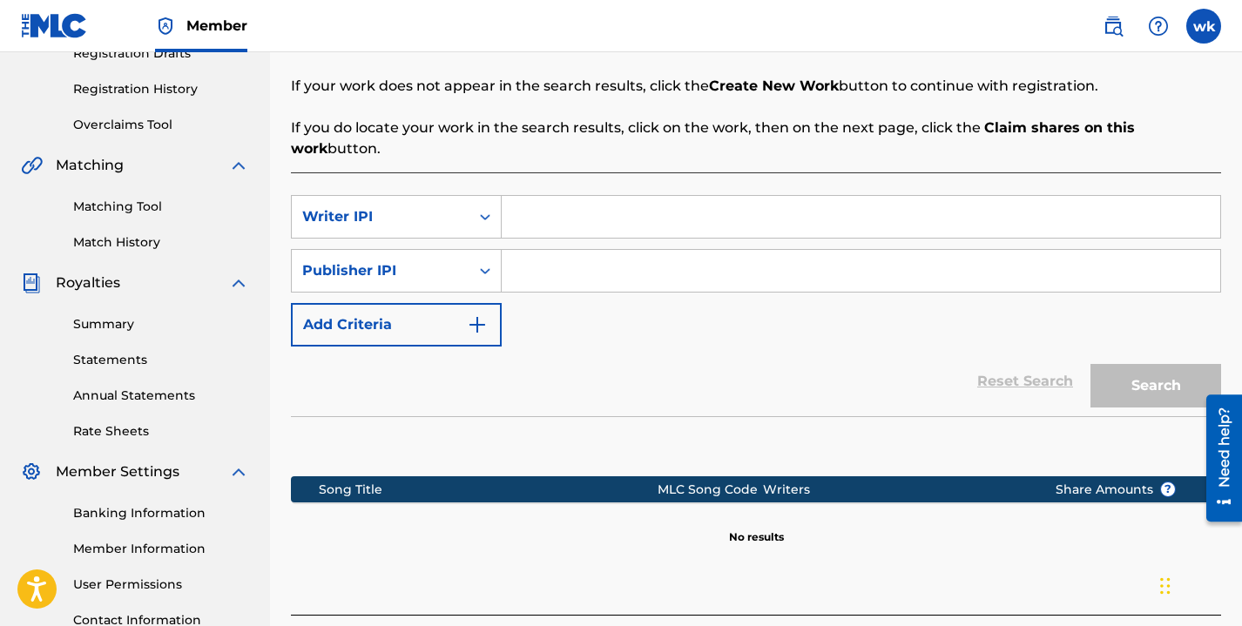
click at [541, 219] on input "Search Form" at bounding box center [861, 217] width 719 height 42
paste input "741019277"
type input "741019277"
click at [484, 321] on img "Search Form" at bounding box center [477, 324] width 21 height 21
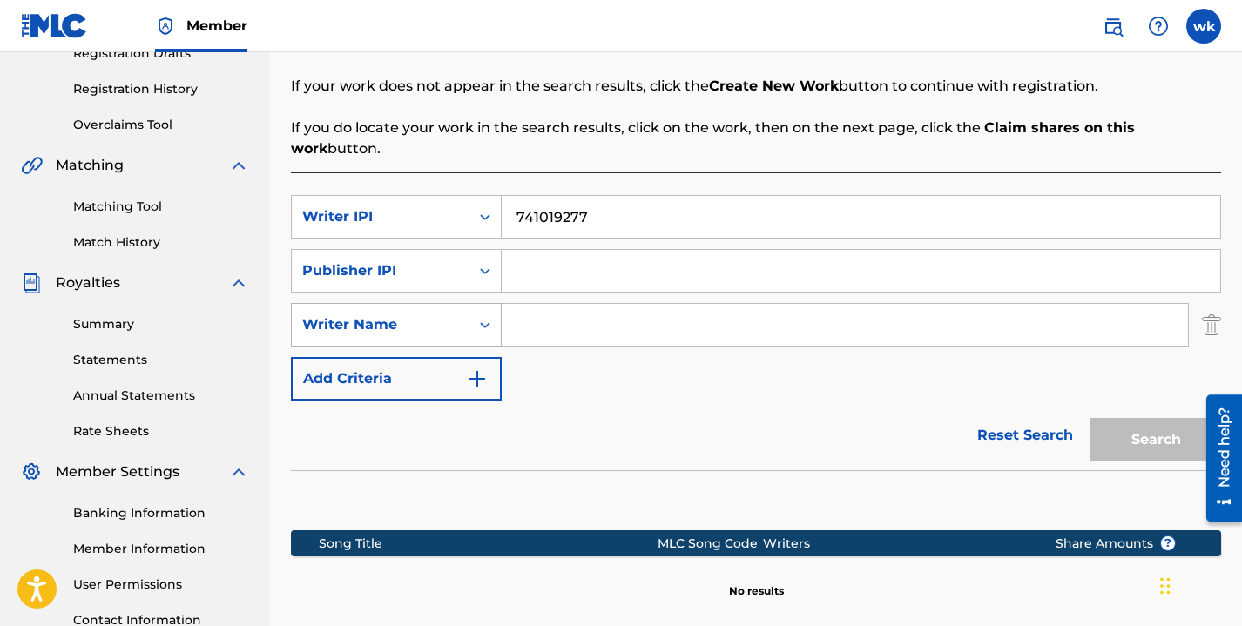
click at [492, 329] on icon "Search Form" at bounding box center [484, 324] width 17 height 17
click at [523, 331] on input "Search Form" at bounding box center [845, 325] width 686 height 42
type input "winnie kigara"
click at [617, 404] on div "Reset Search Search" at bounding box center [756, 436] width 930 height 70
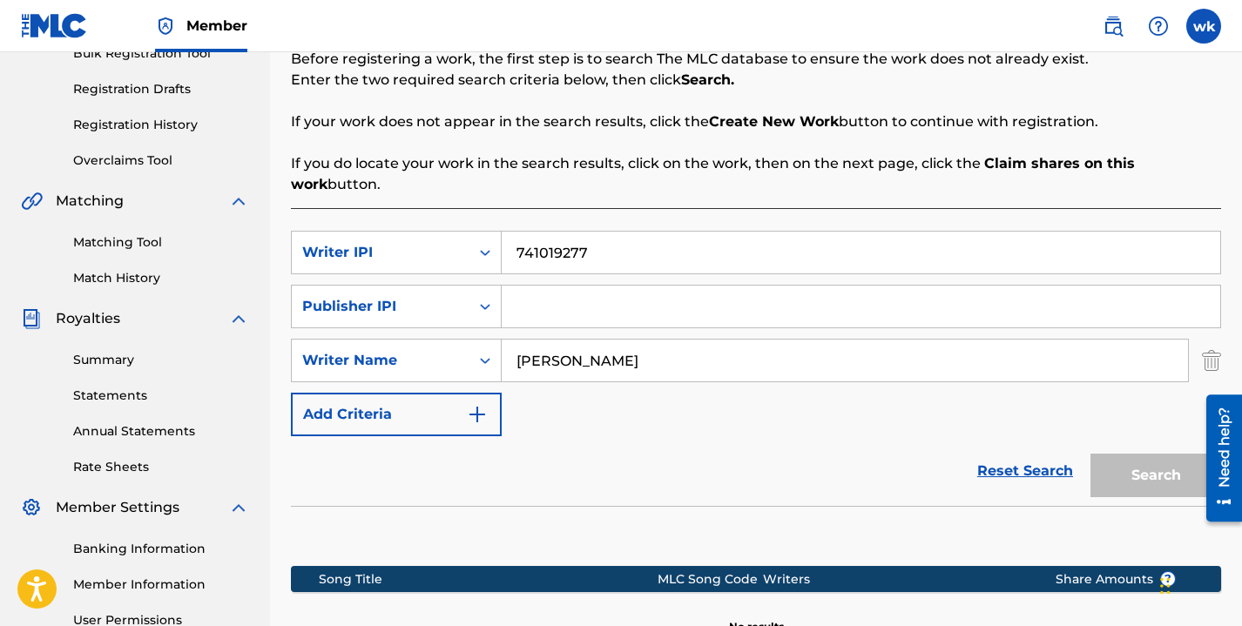
scroll to position [267, 0]
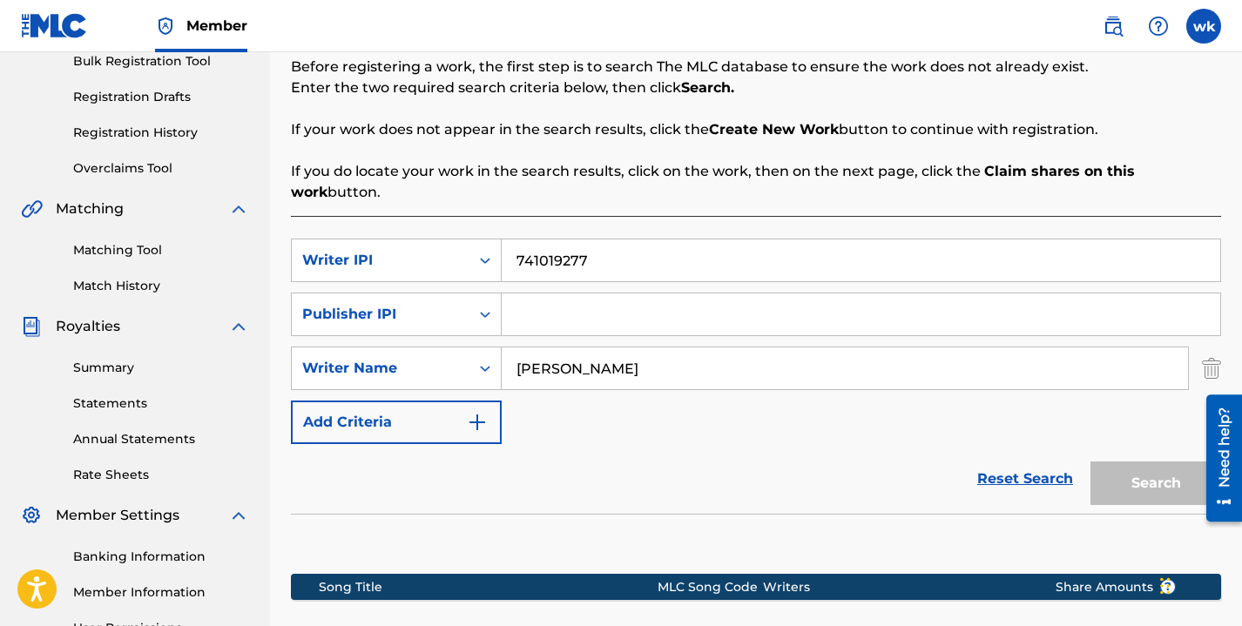
click at [995, 483] on link "Reset Search" at bounding box center [1025, 479] width 113 height 38
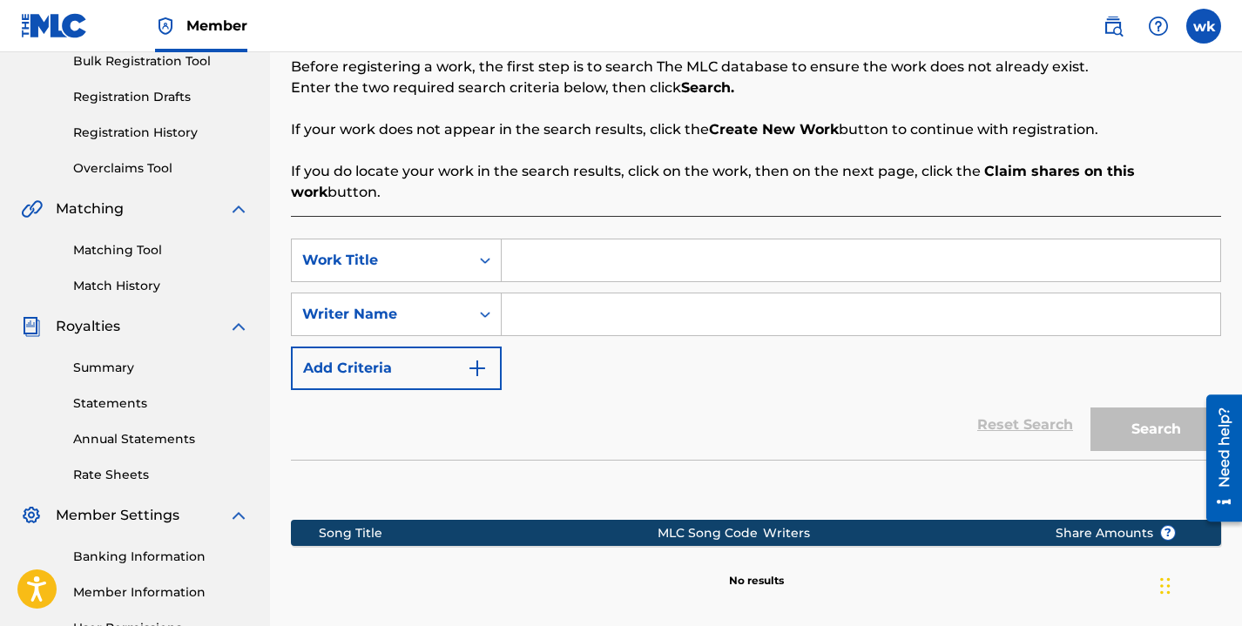
click at [543, 264] on input "Search Form" at bounding box center [861, 261] width 719 height 42
type input "bend down pause remix"
click at [553, 317] on input "Search Form" at bounding box center [861, 315] width 719 height 42
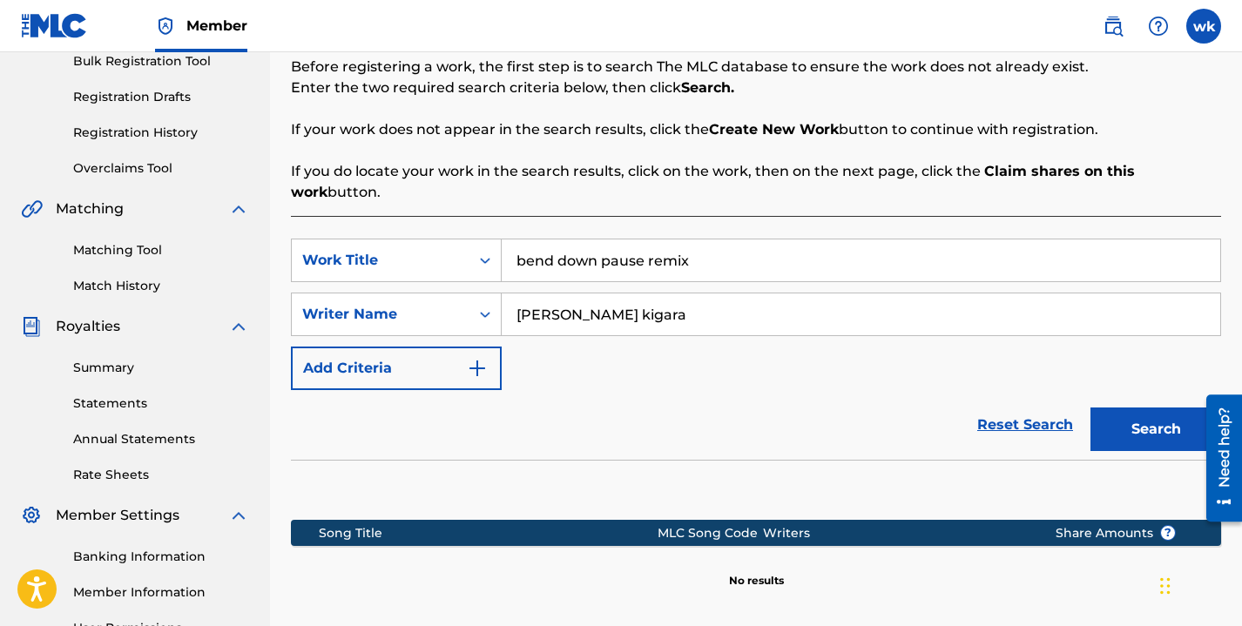
type input "winnie njeri kigara"
click at [1112, 426] on button "Search" at bounding box center [1155, 430] width 131 height 44
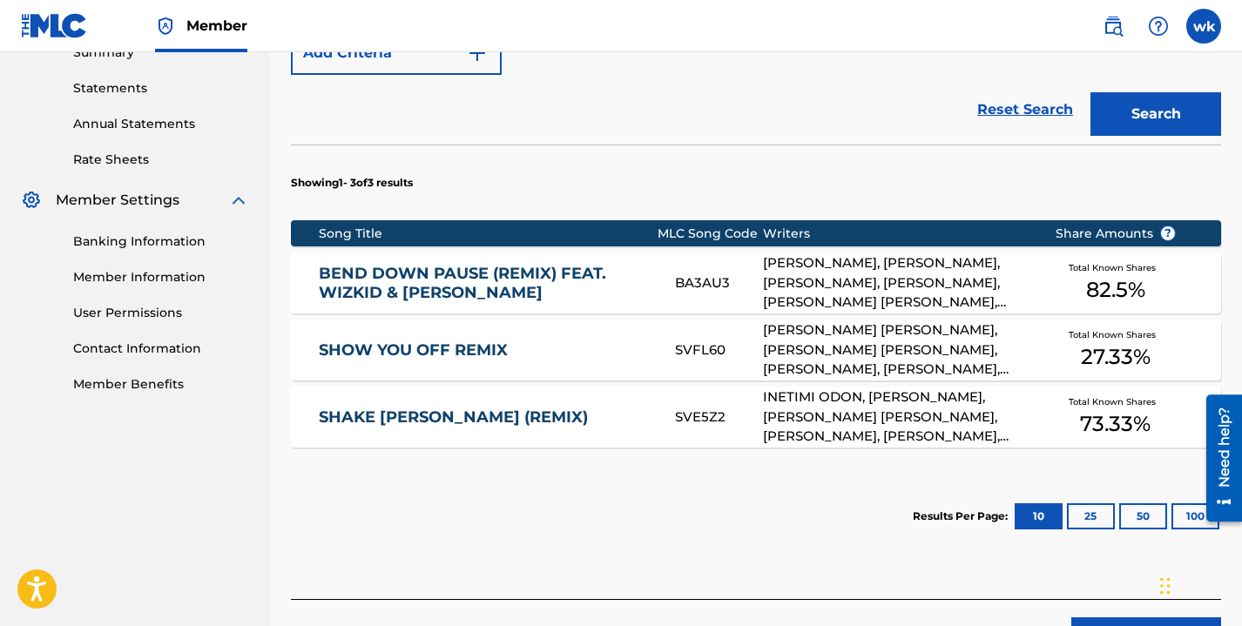
scroll to position [608, 0]
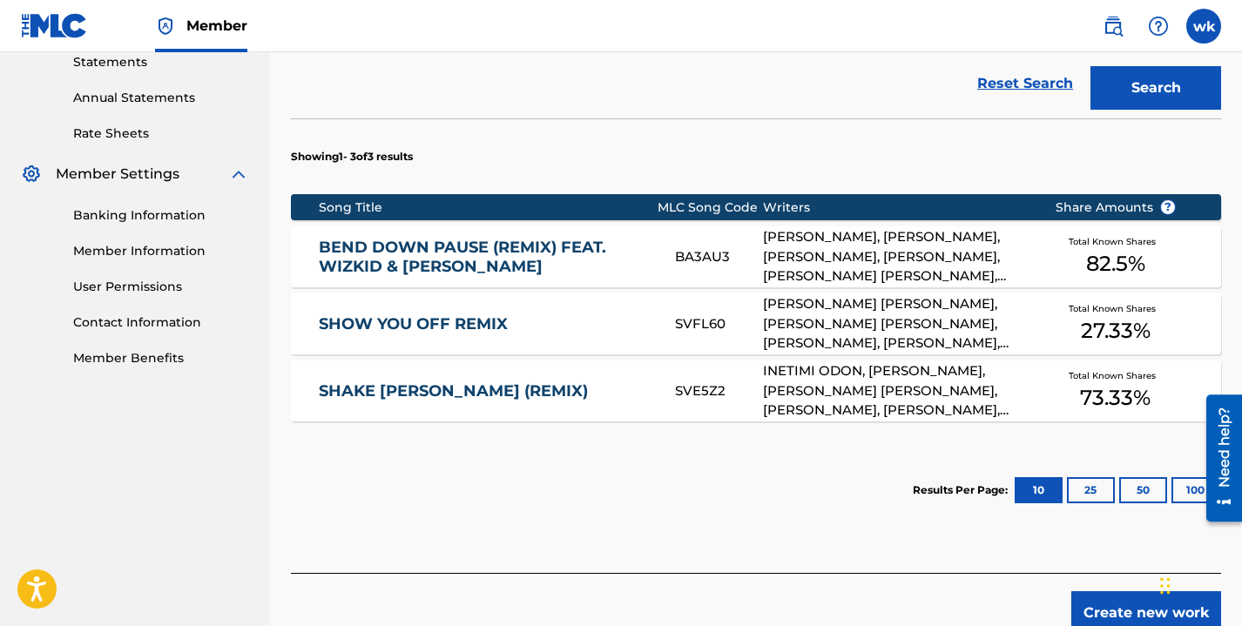
click at [1008, 251] on div "MAURICE HUGH DALEY, DOUGLAS JACK AGU, AYODEJI IBRAHIM BALOGUN, WINNIE NJERI KIG…" at bounding box center [895, 256] width 265 height 59
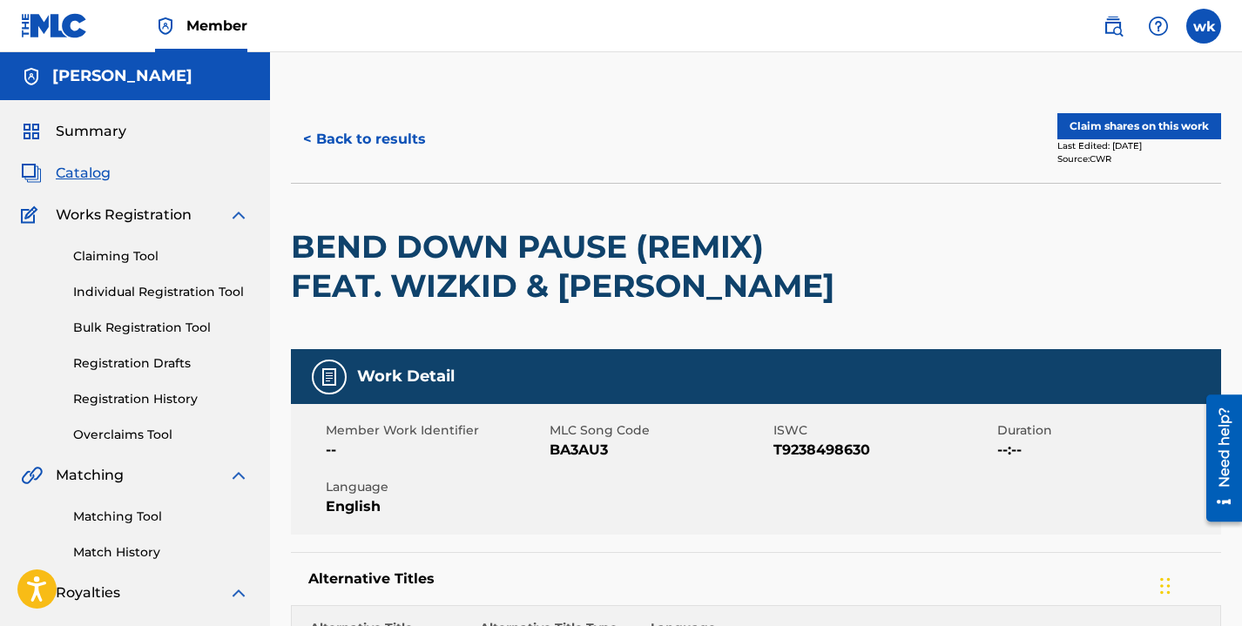
click at [1107, 121] on button "Claim shares on this work" at bounding box center [1139, 126] width 164 height 26
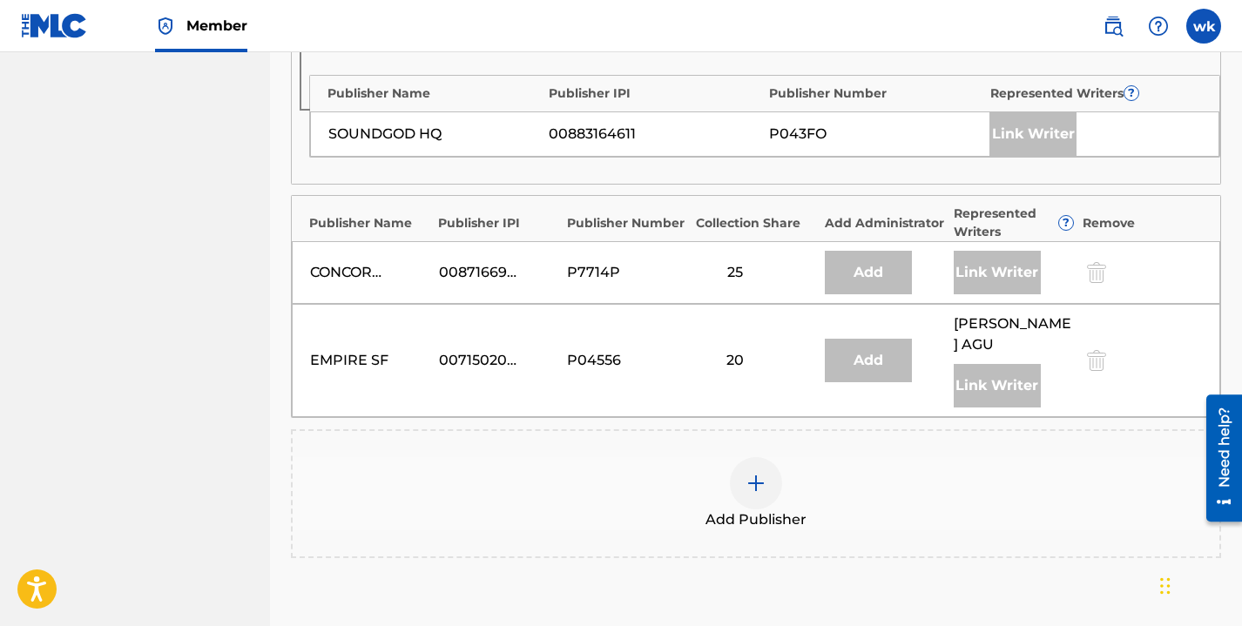
scroll to position [1192, 0]
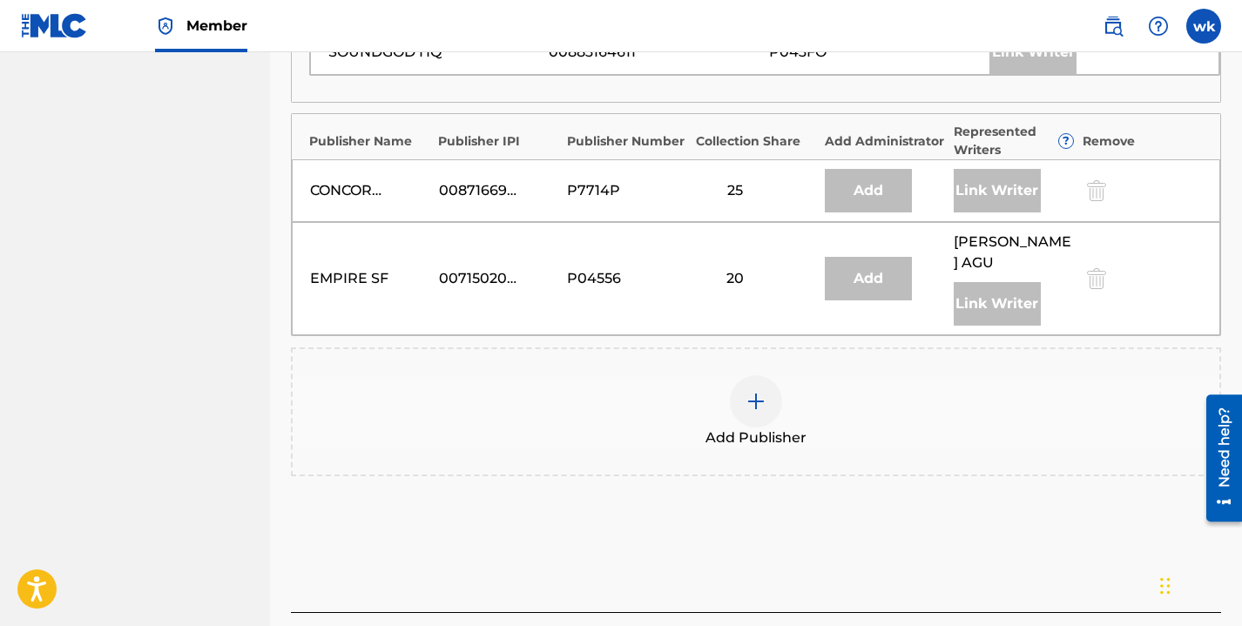
click at [754, 390] on div at bounding box center [756, 401] width 52 height 52
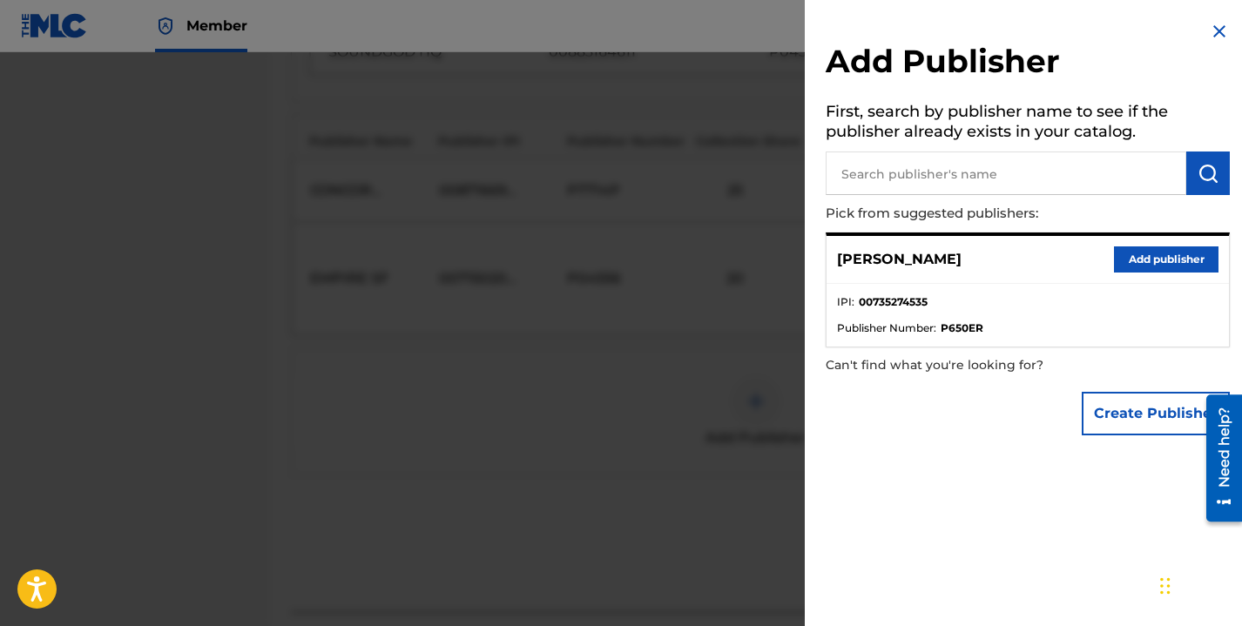
click at [1120, 255] on button "Add publisher" at bounding box center [1166, 259] width 105 height 26
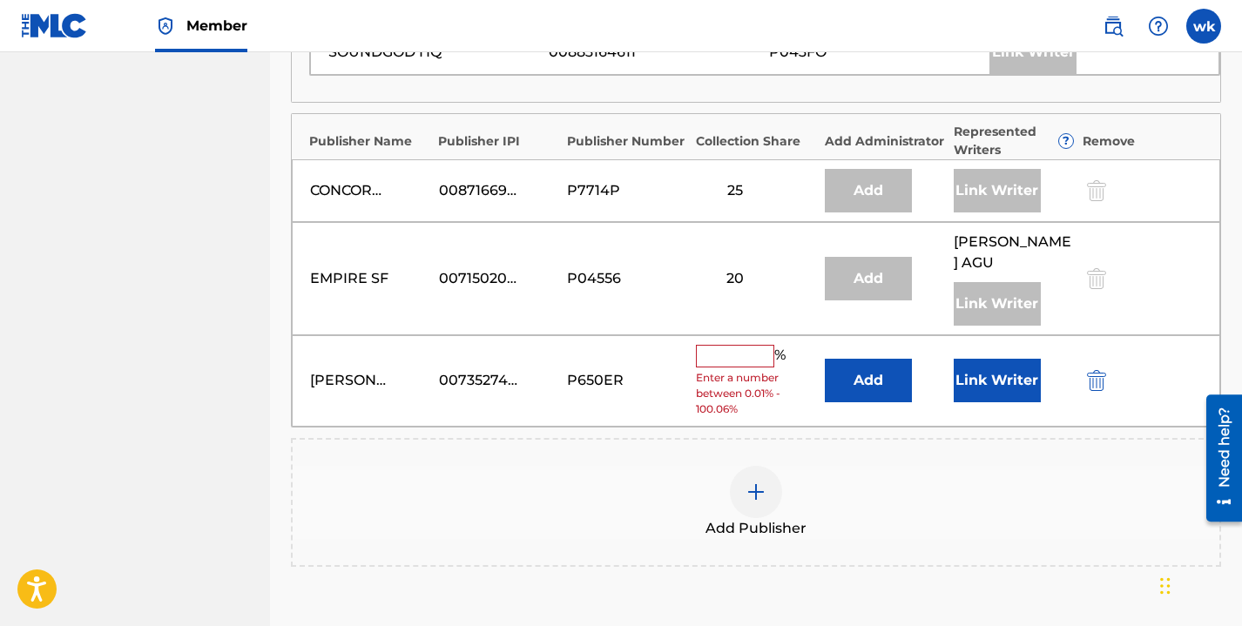
click at [716, 345] on input "text" at bounding box center [735, 356] width 78 height 23
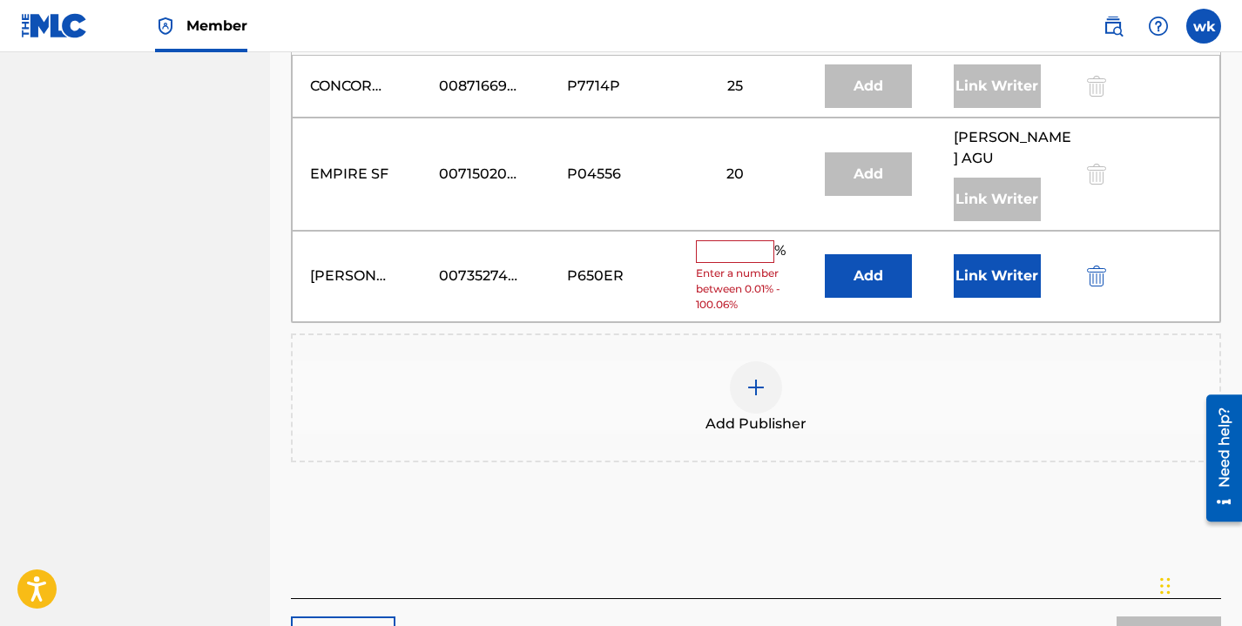
scroll to position [1266, 0]
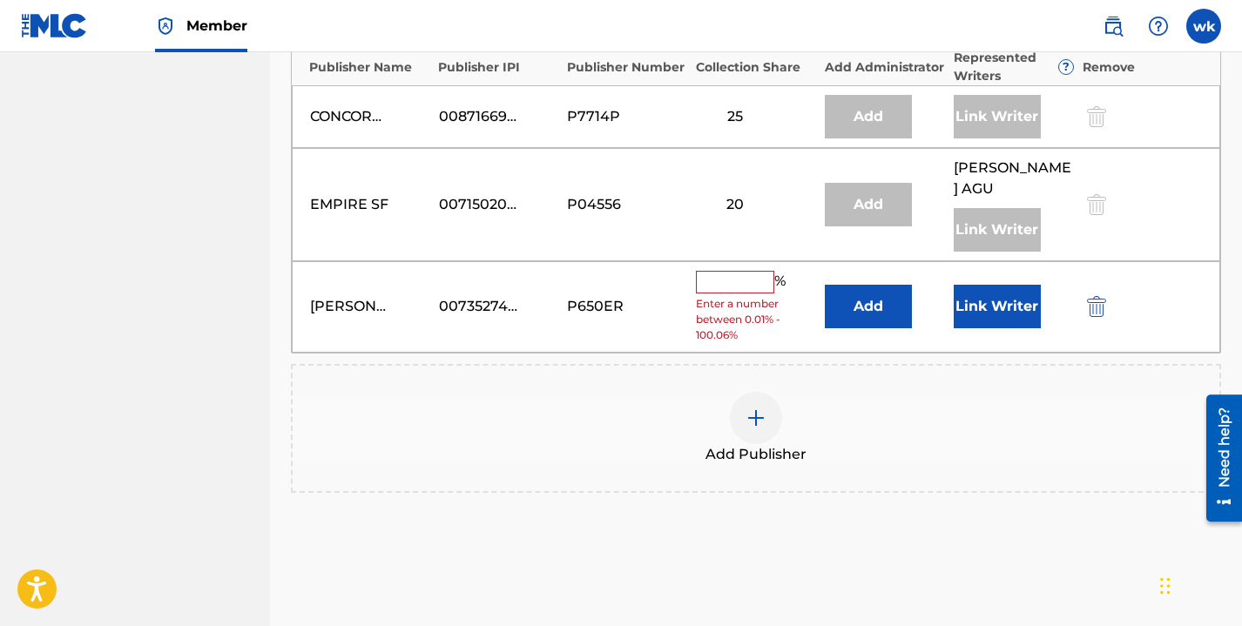
paste input "3.75"
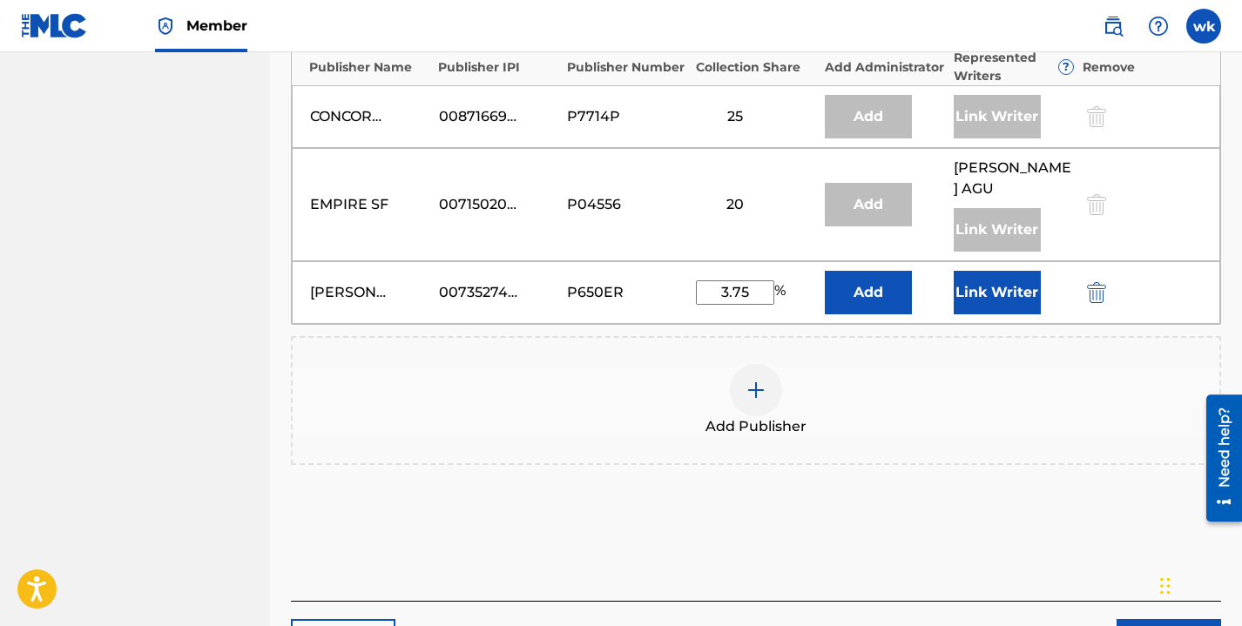
type input "3.75"
click at [872, 273] on button "Add" at bounding box center [868, 293] width 87 height 44
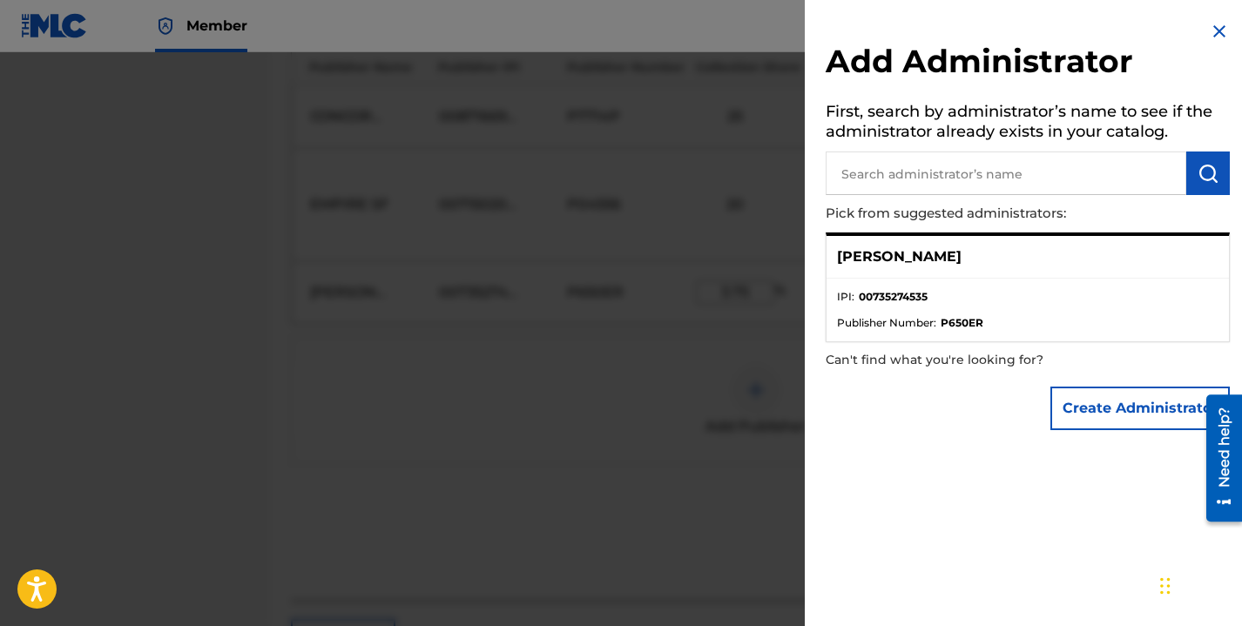
click at [973, 308] on li "IPI : 00735274535" at bounding box center [1027, 302] width 381 height 26
click at [1124, 406] on button "Create Administrator" at bounding box center [1139, 409] width 179 height 44
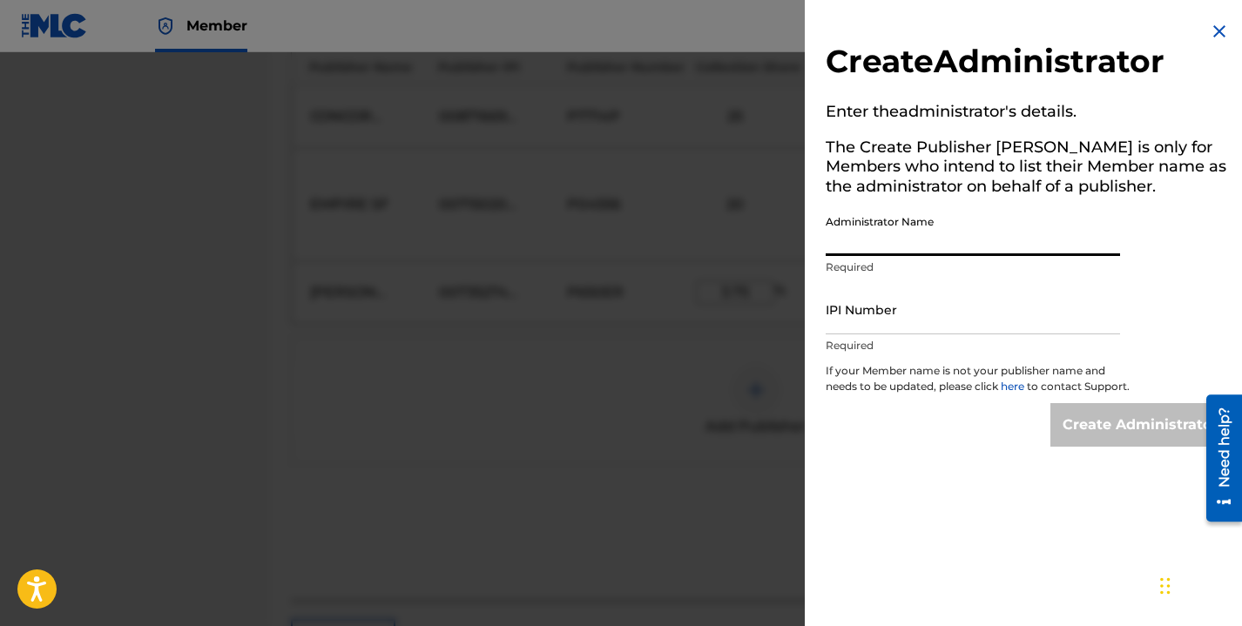
click at [951, 229] on input "Administrator Name" at bounding box center [973, 231] width 294 height 50
type input "winnie kigara"
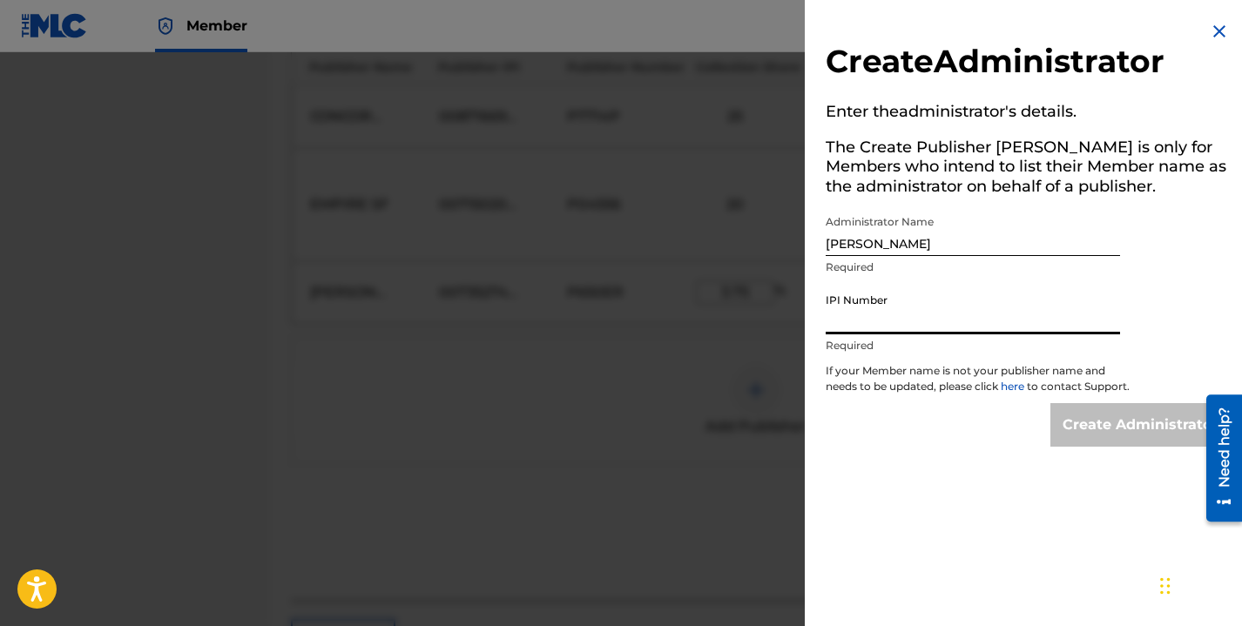
click at [864, 317] on input "IPI Number" at bounding box center [973, 310] width 294 height 50
paste input "735274535"
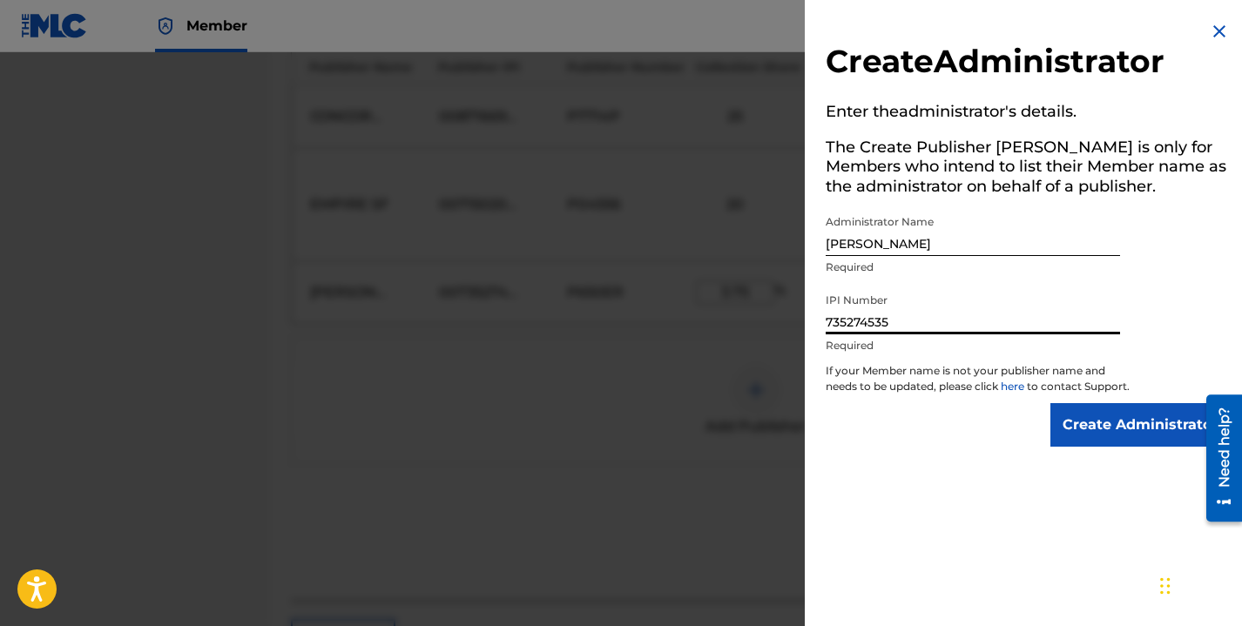
type input "735274535"
click at [1109, 441] on input "Create Administrator" at bounding box center [1139, 425] width 179 height 44
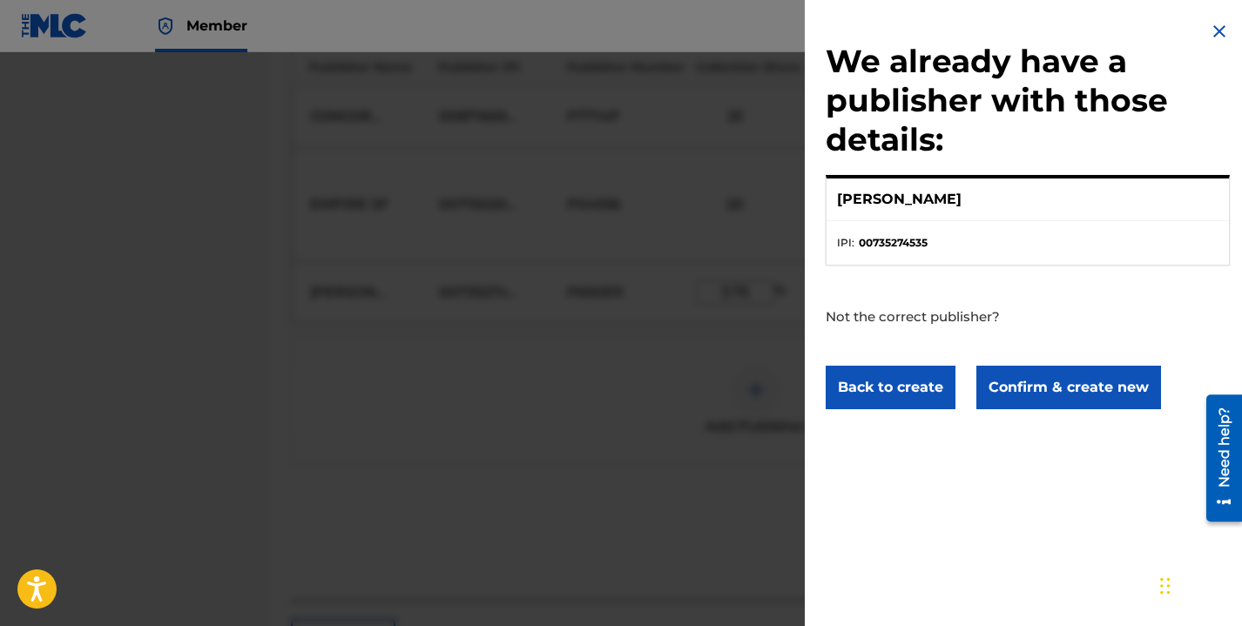
click at [1081, 385] on button "Confirm & create new" at bounding box center [1068, 388] width 185 height 44
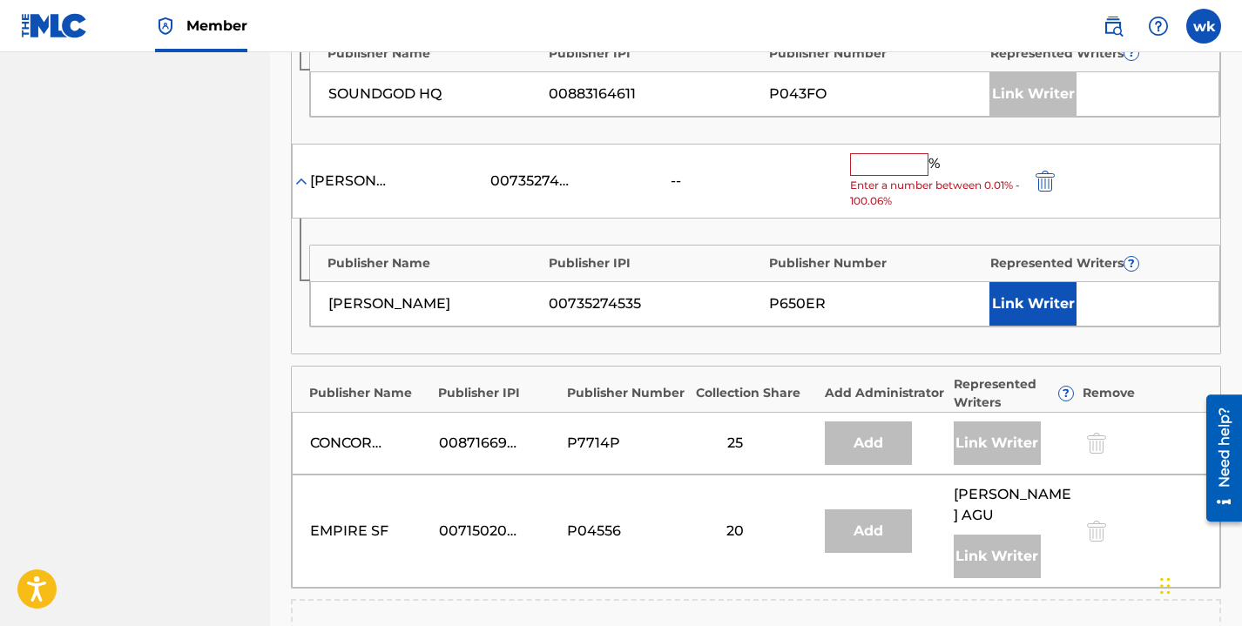
scroll to position [1090, 0]
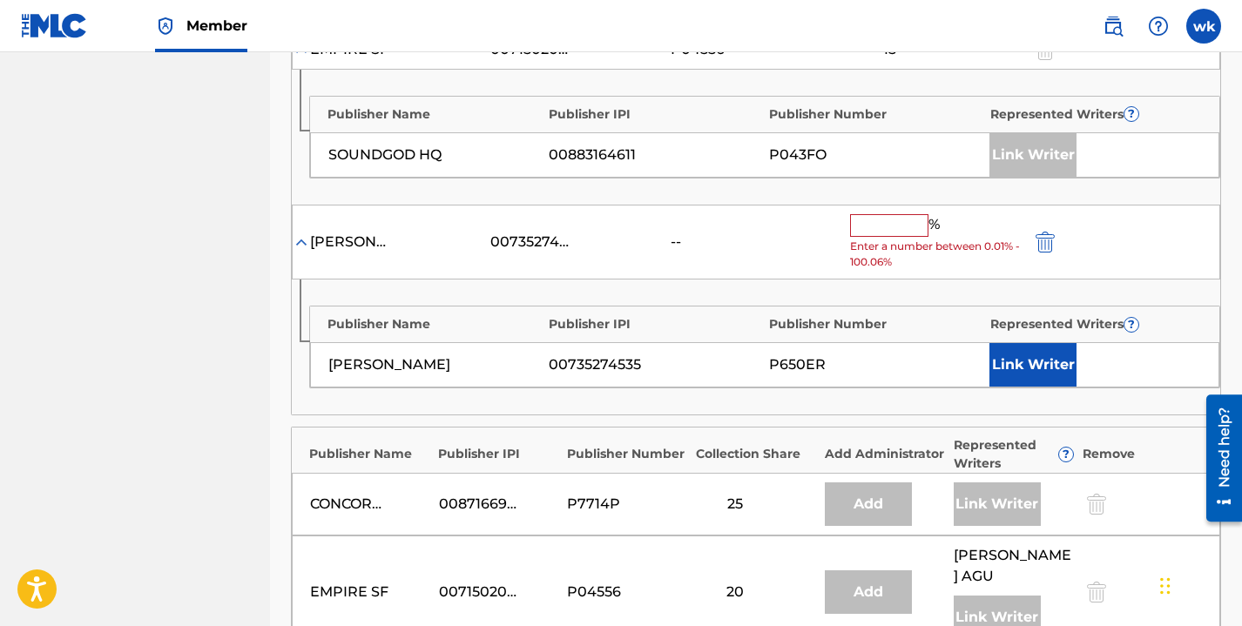
click at [1014, 343] on button "Link Writer" at bounding box center [1032, 365] width 87 height 44
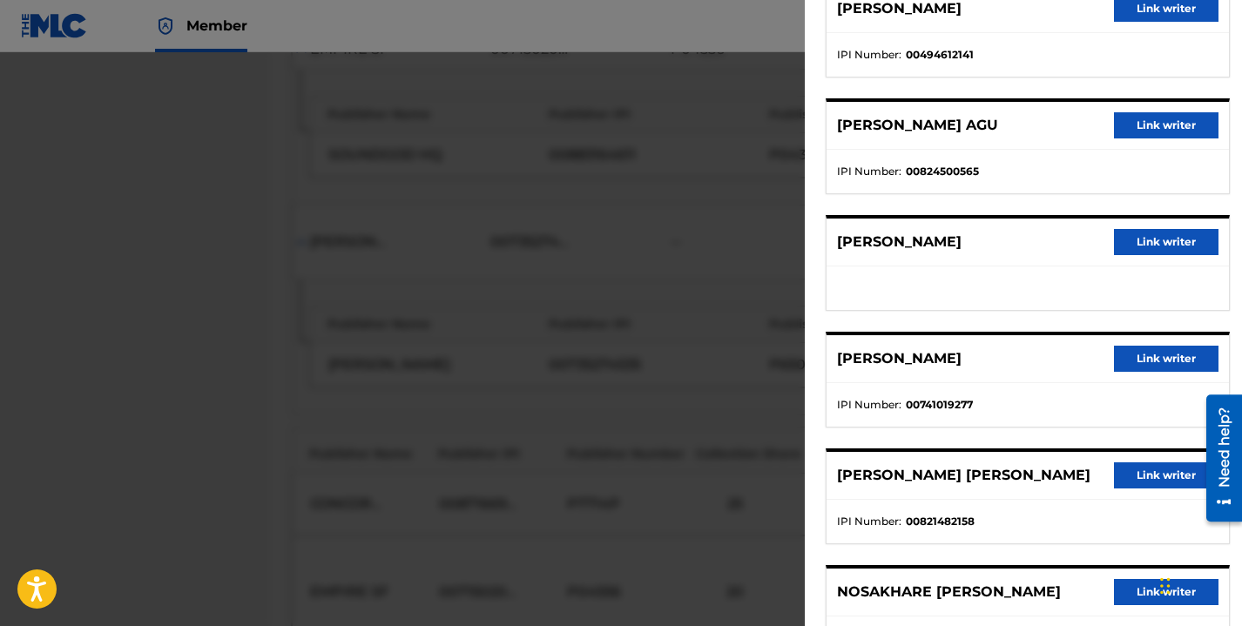
scroll to position [424, 0]
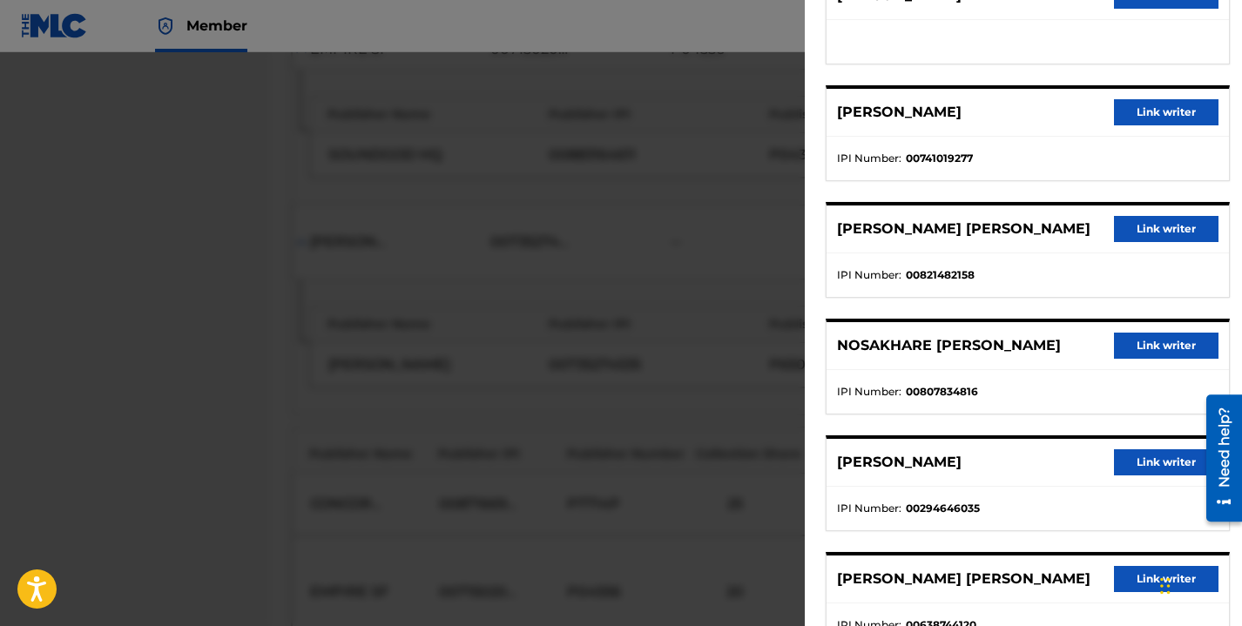
click at [1146, 114] on button "Link writer" at bounding box center [1166, 112] width 105 height 26
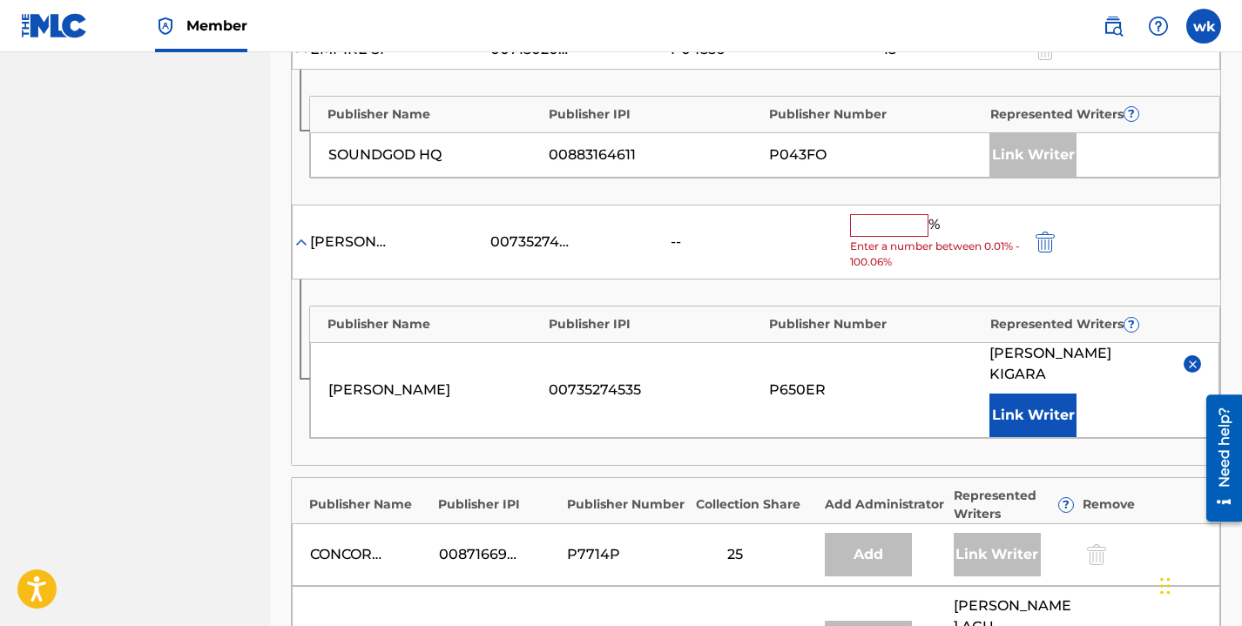
paste input "text"
click at [888, 214] on input "text" at bounding box center [889, 225] width 78 height 23
paste input "text"
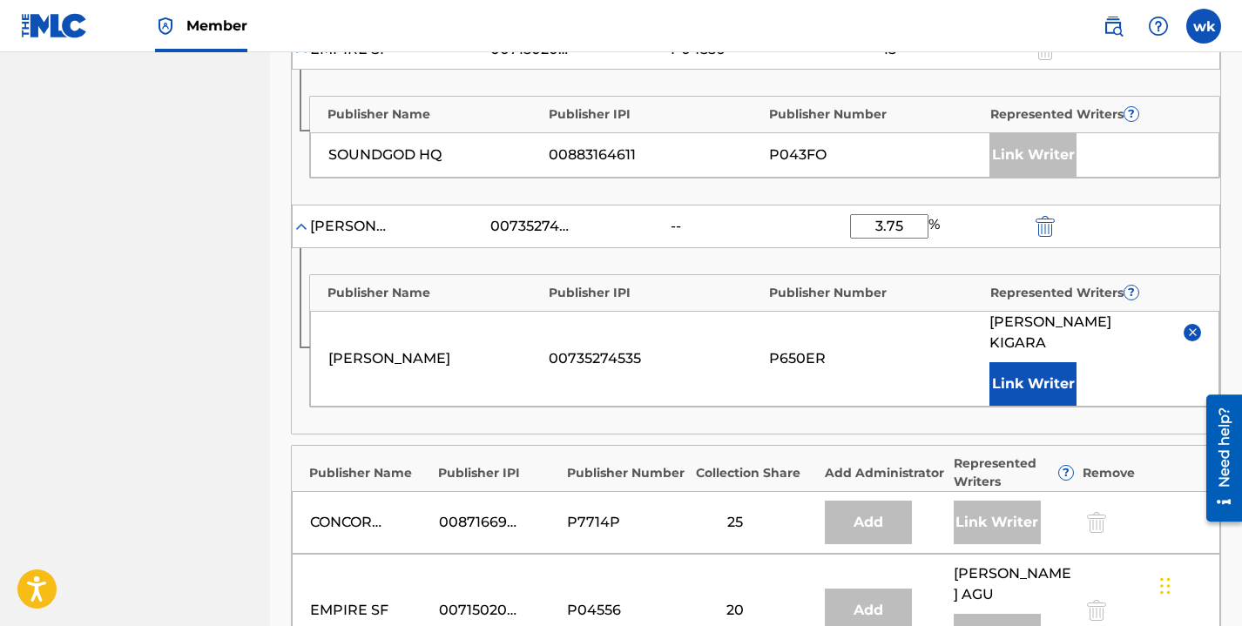
type input "3.75"
click at [1030, 362] on button "Link Writer" at bounding box center [1032, 384] width 87 height 44
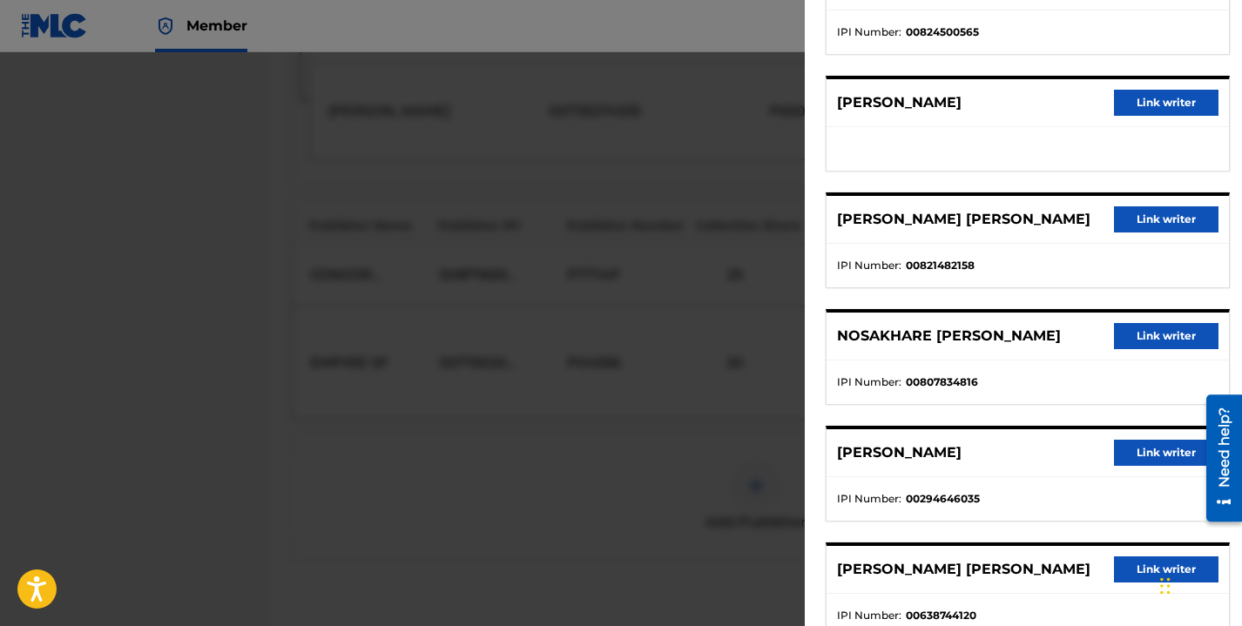
scroll to position [0, 0]
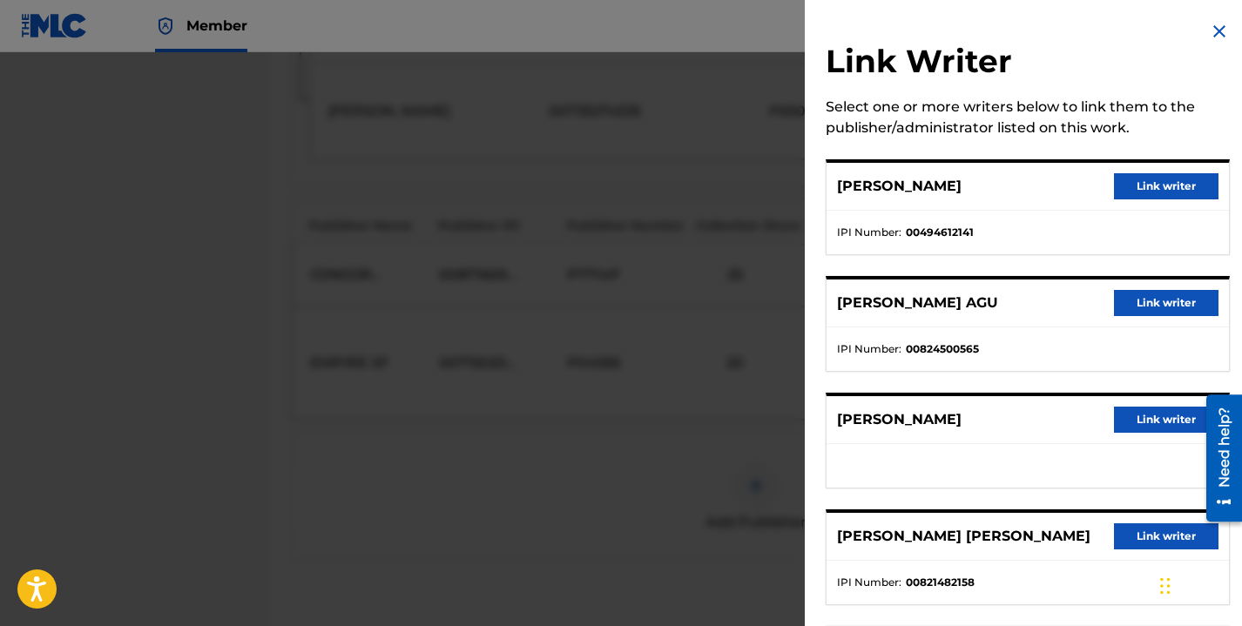
click at [1213, 26] on img at bounding box center [1219, 31] width 21 height 21
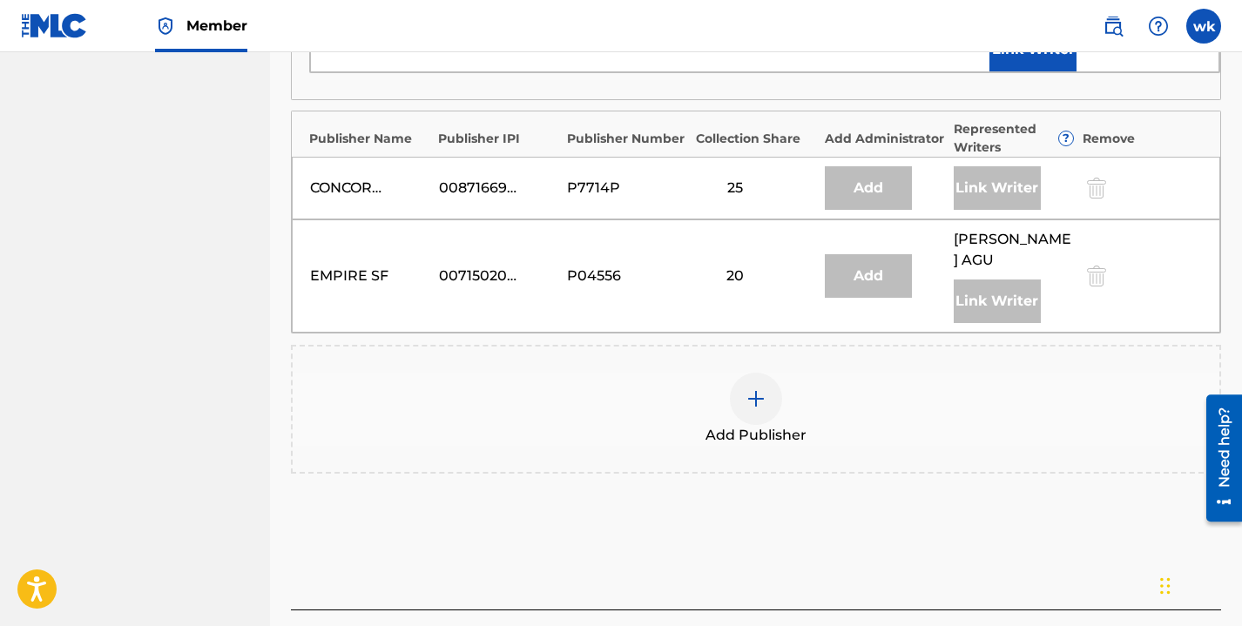
scroll to position [1510, 0]
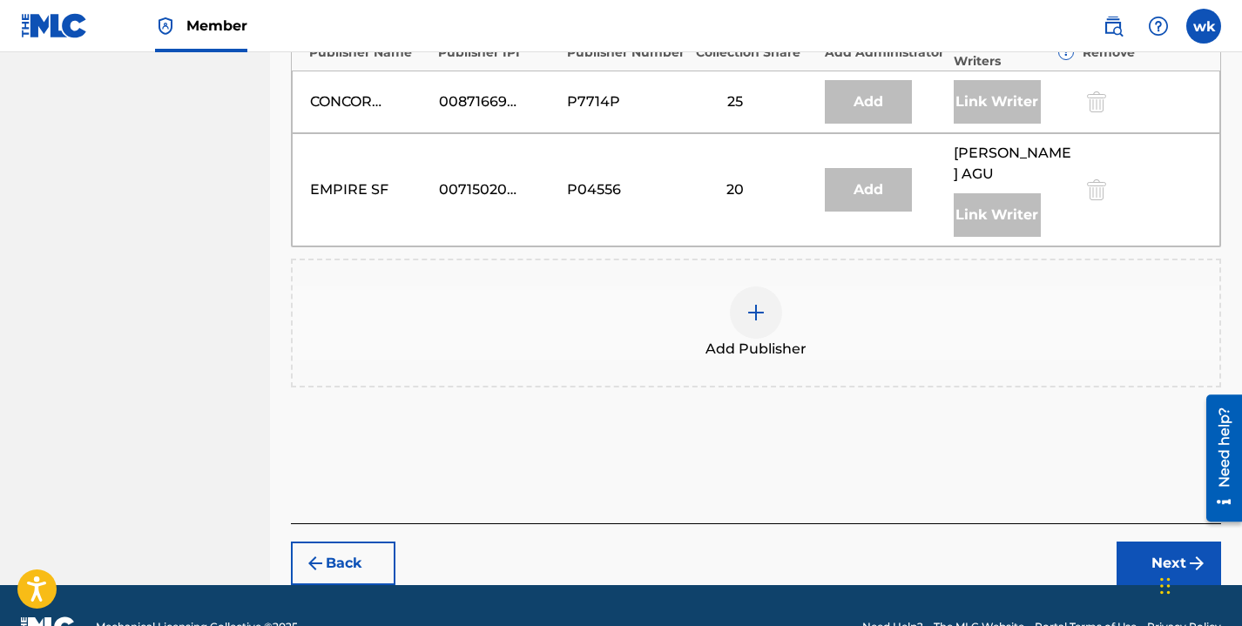
click at [1151, 542] on button "Next" at bounding box center [1169, 564] width 105 height 44
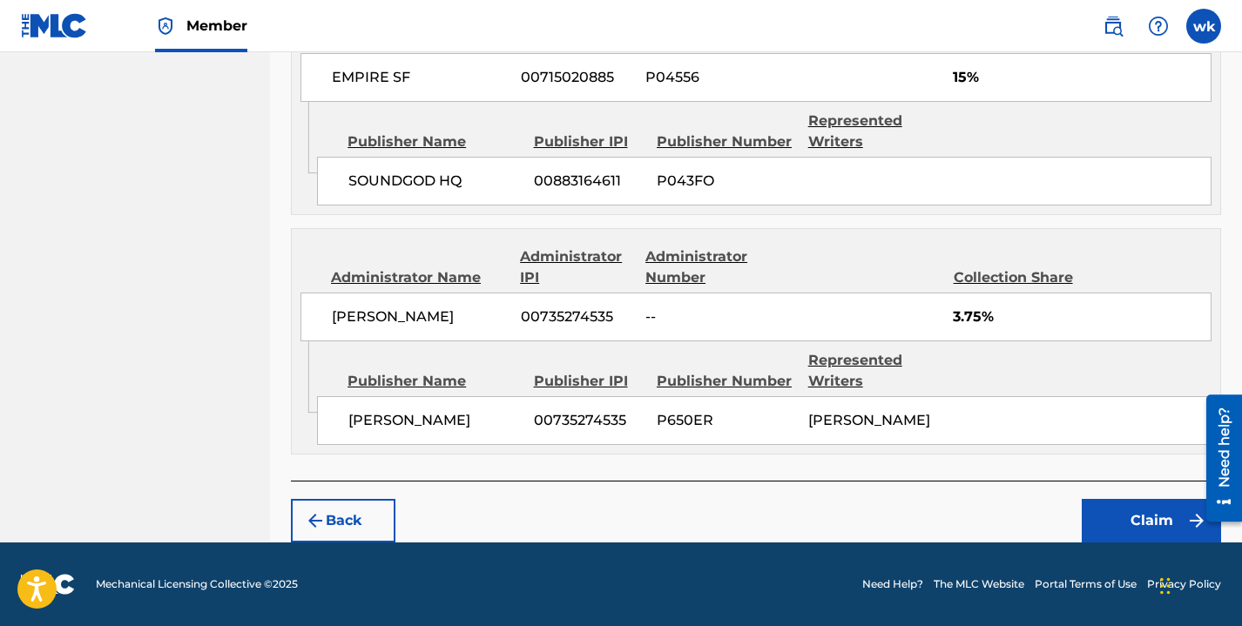
scroll to position [1955, 0]
click at [1108, 537] on button "Claim" at bounding box center [1151, 521] width 139 height 44
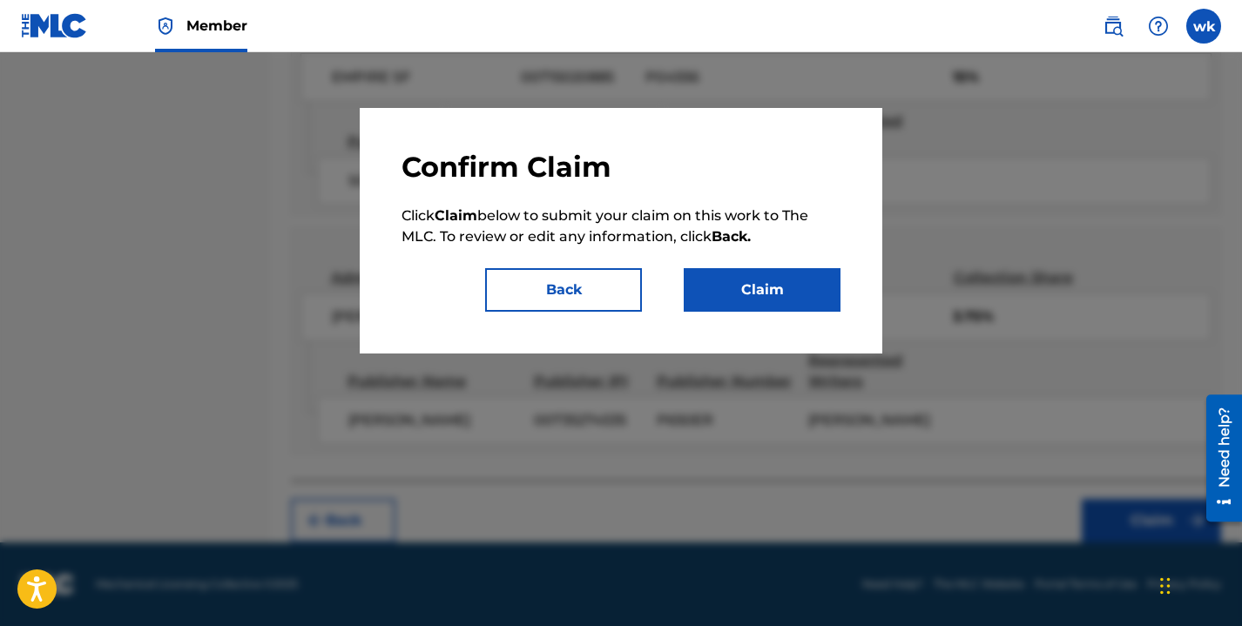
click at [793, 284] on button "Claim" at bounding box center [762, 290] width 157 height 44
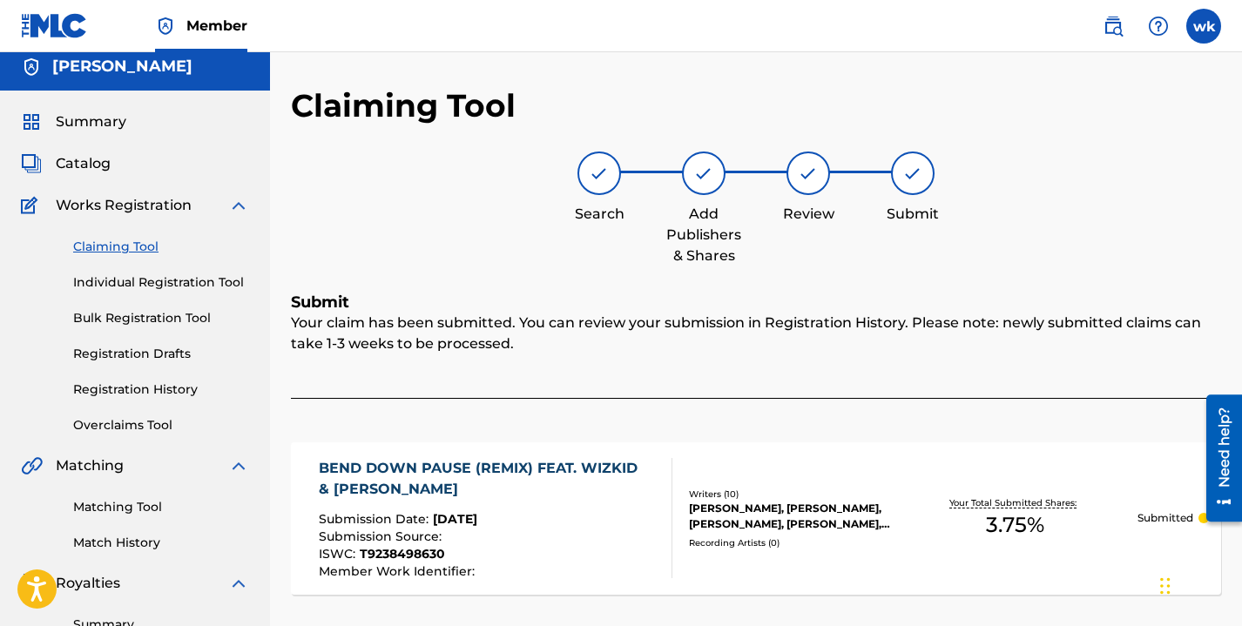
scroll to position [11, 0]
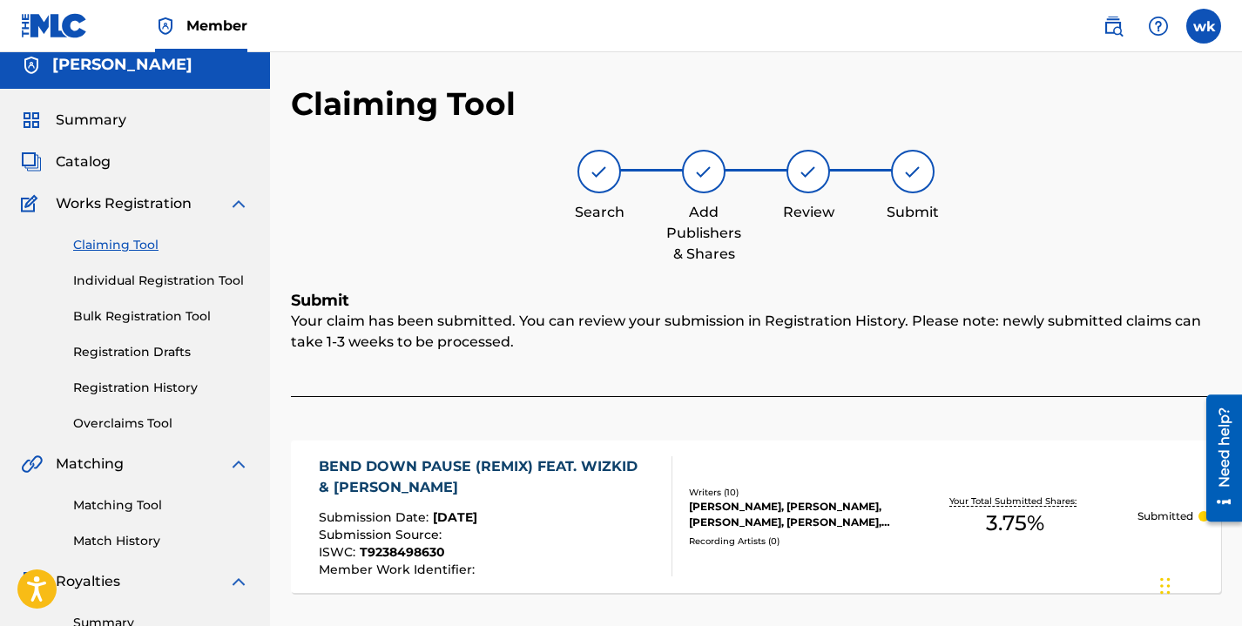
click at [129, 249] on link "Claiming Tool" at bounding box center [161, 245] width 176 height 18
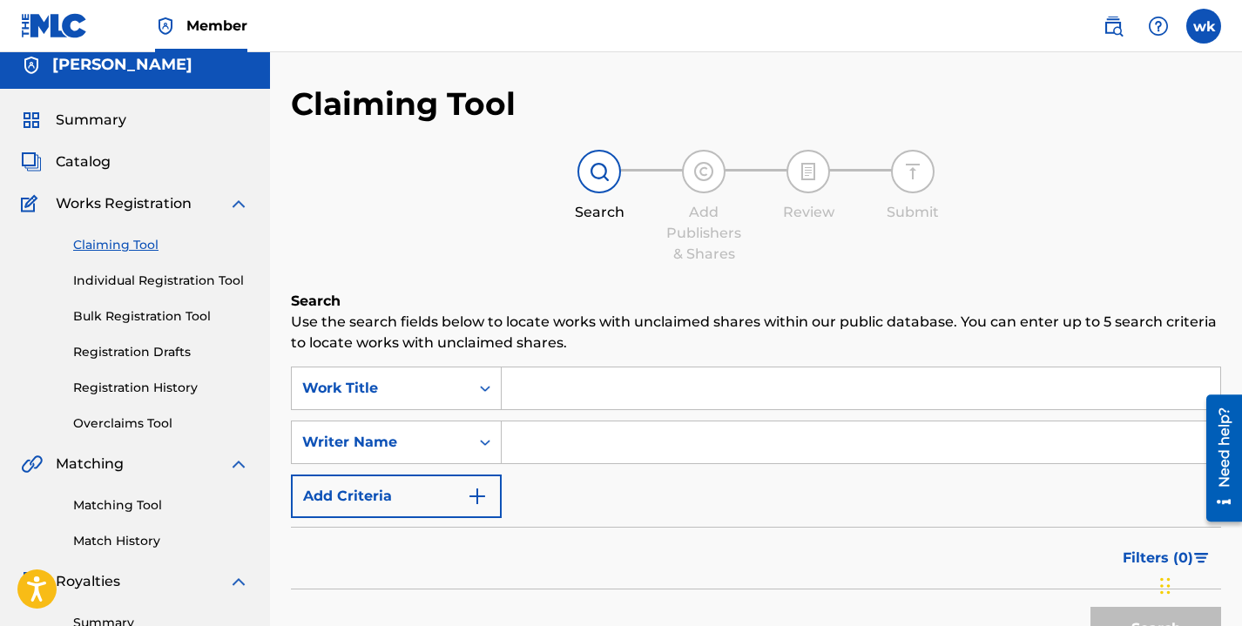
scroll to position [0, 0]
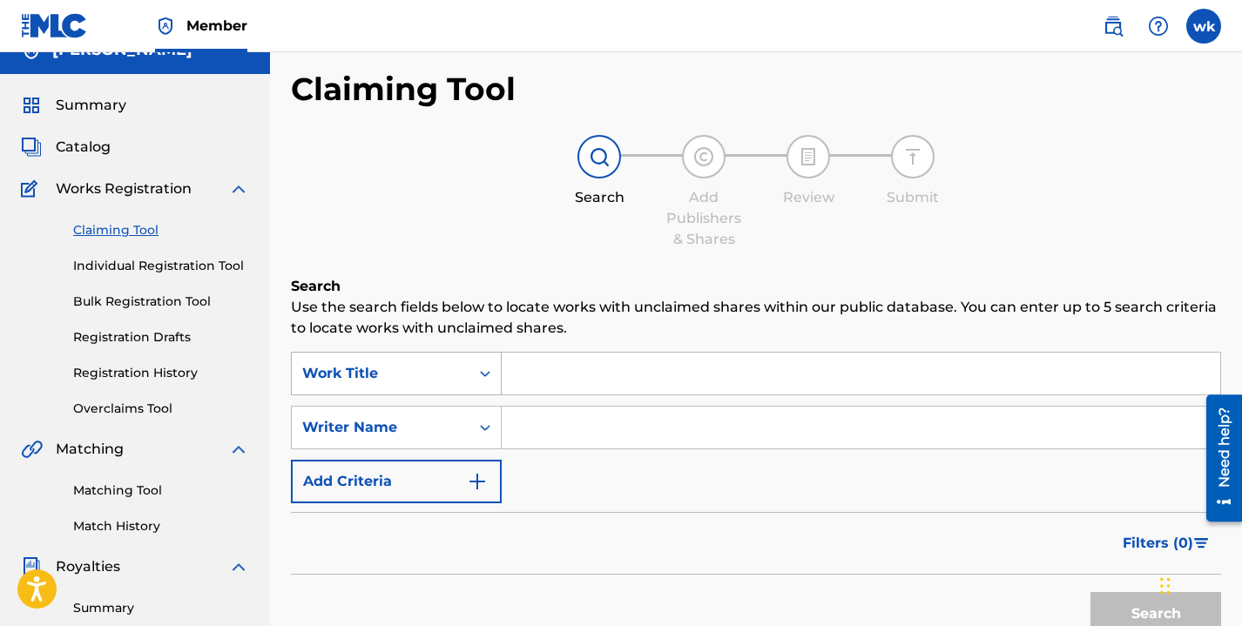
click at [483, 395] on div "Work Title" at bounding box center [396, 374] width 211 height 44
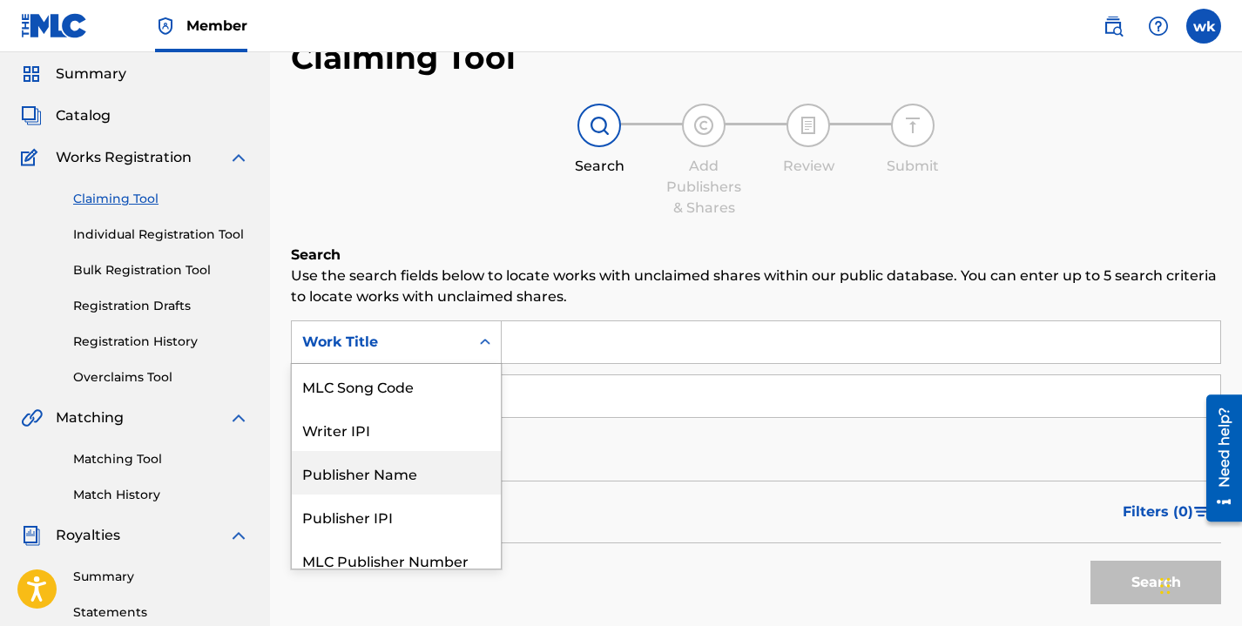
scroll to position [65, 0]
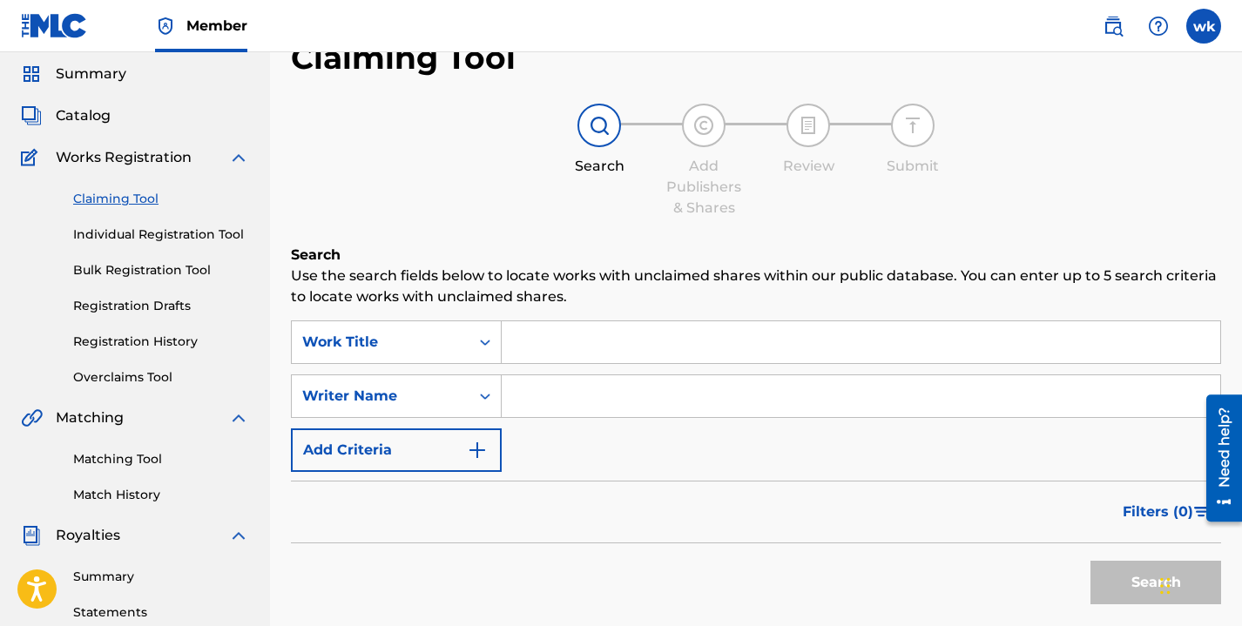
click at [573, 341] on input "Search Form" at bounding box center [861, 342] width 719 height 42
click at [533, 338] on input "Search Form" at bounding box center [861, 342] width 719 height 42
paste input "NO NEGATIVE VIBES"
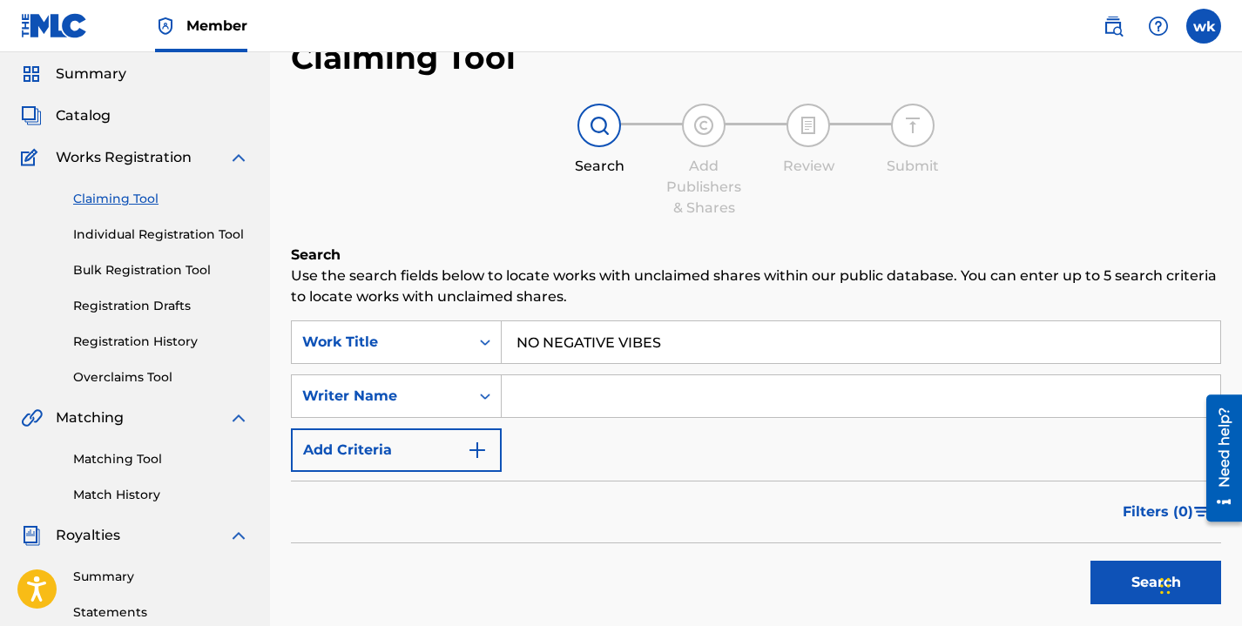
type input "NO NEGATIVE VIBES"
click at [566, 388] on input "Search Form" at bounding box center [861, 396] width 719 height 42
click at [518, 66] on div "Claiming Tool Search Add Publishers & Shares Review Submit Search Use the searc…" at bounding box center [756, 369] width 930 height 662
click at [559, 393] on input "Search Form" at bounding box center [861, 396] width 719 height 42
type input "winnie njeri kigara"
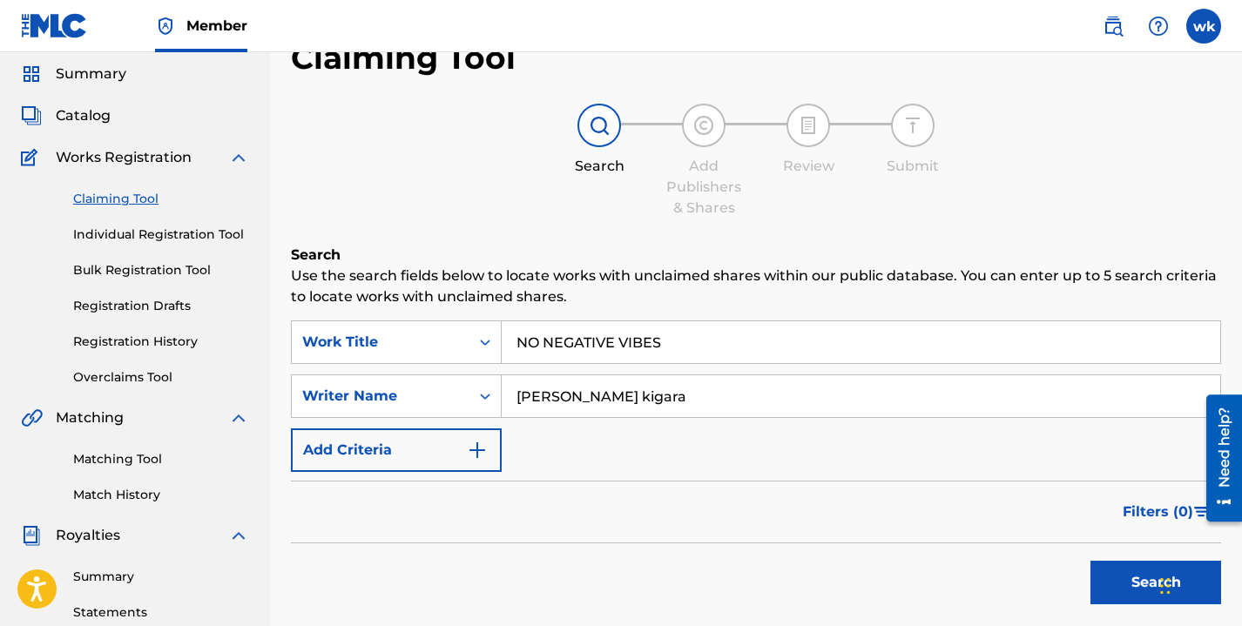
click at [1135, 591] on button "Search" at bounding box center [1155, 583] width 131 height 44
click at [1128, 589] on button "Search" at bounding box center [1155, 583] width 131 height 44
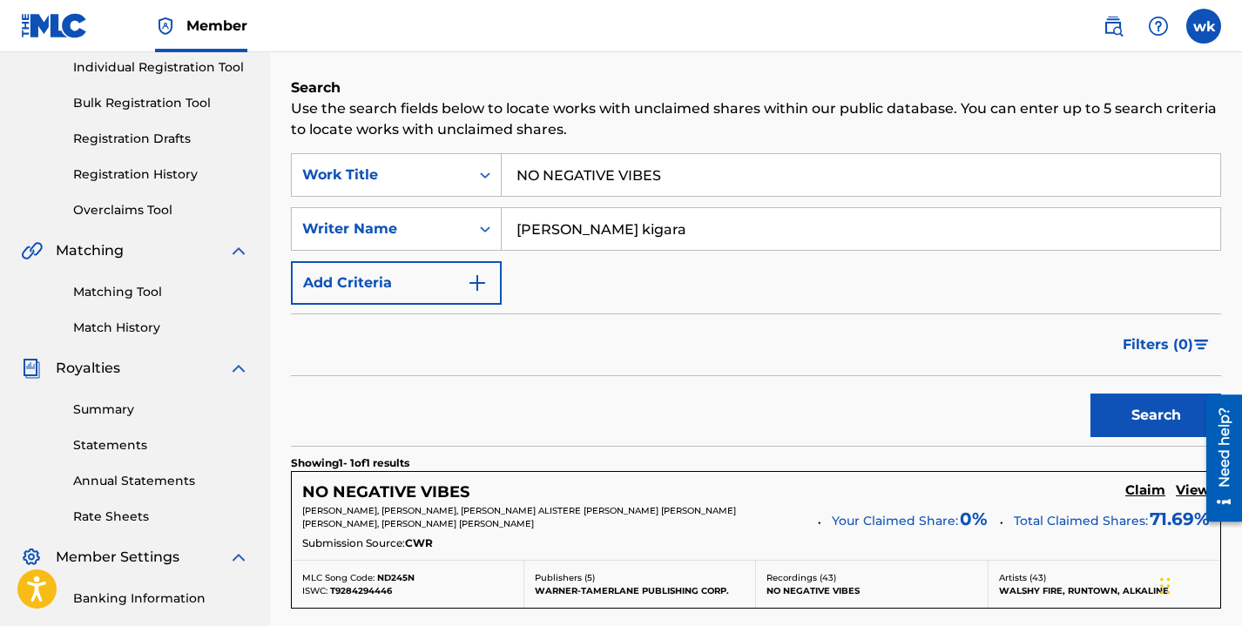
scroll to position [315, 0]
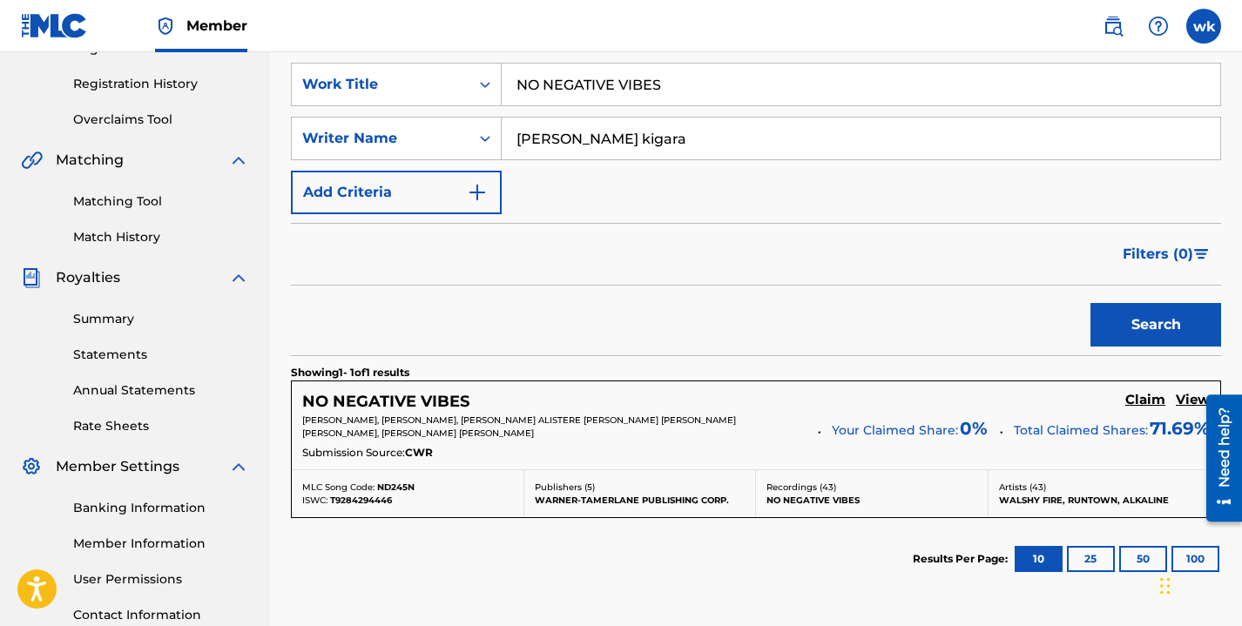
click at [1147, 402] on h5 "Claim" at bounding box center [1145, 400] width 40 height 17
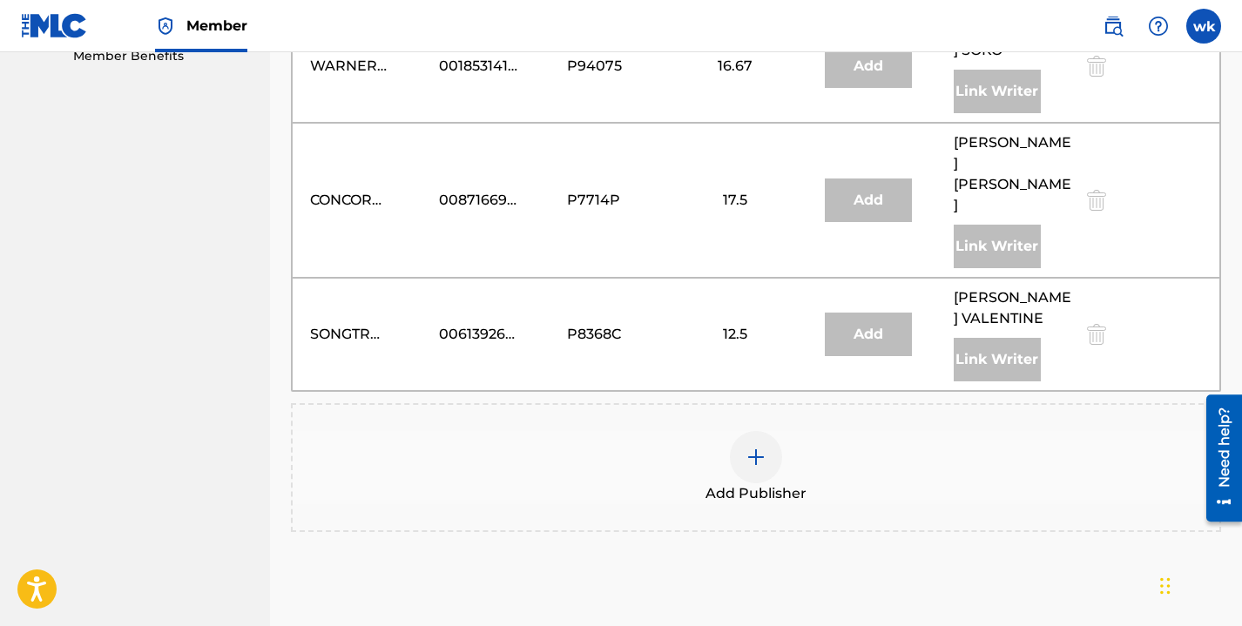
scroll to position [931, 0]
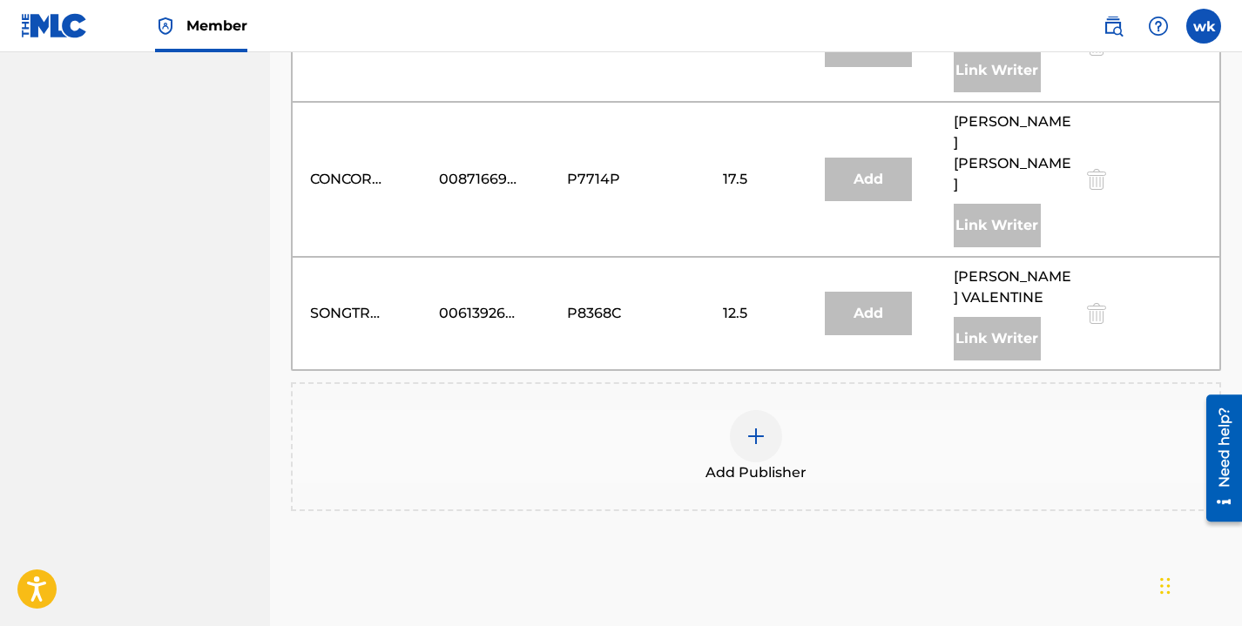
click at [759, 426] on img at bounding box center [756, 436] width 21 height 21
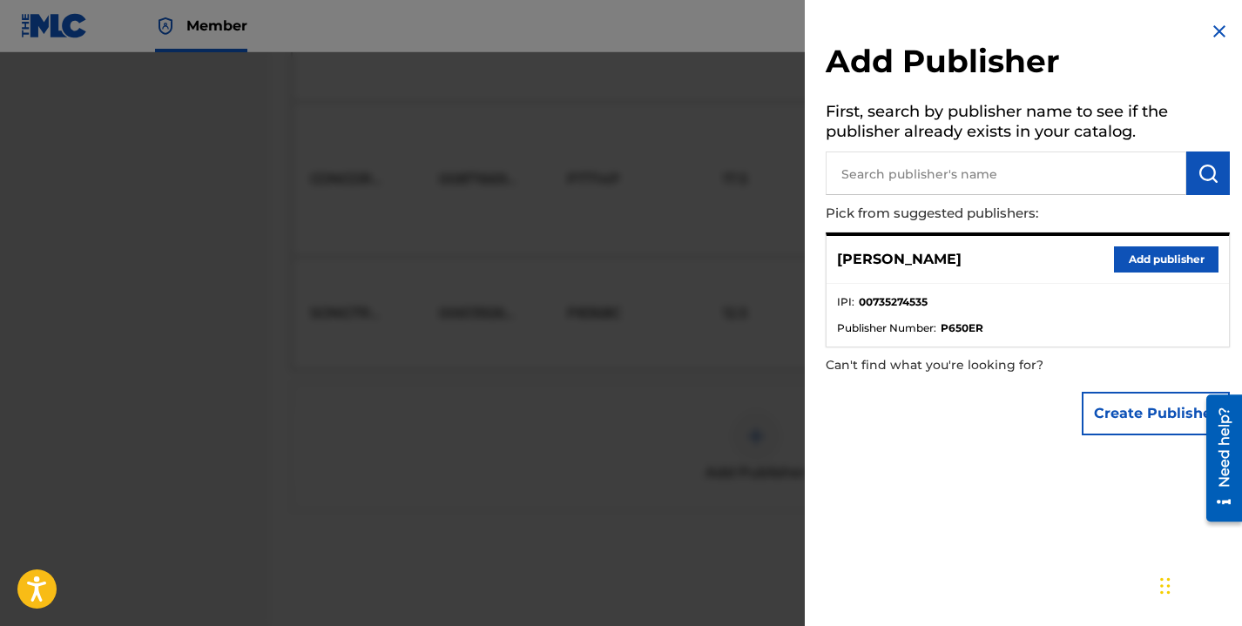
click at [1164, 256] on button "Add publisher" at bounding box center [1166, 259] width 105 height 26
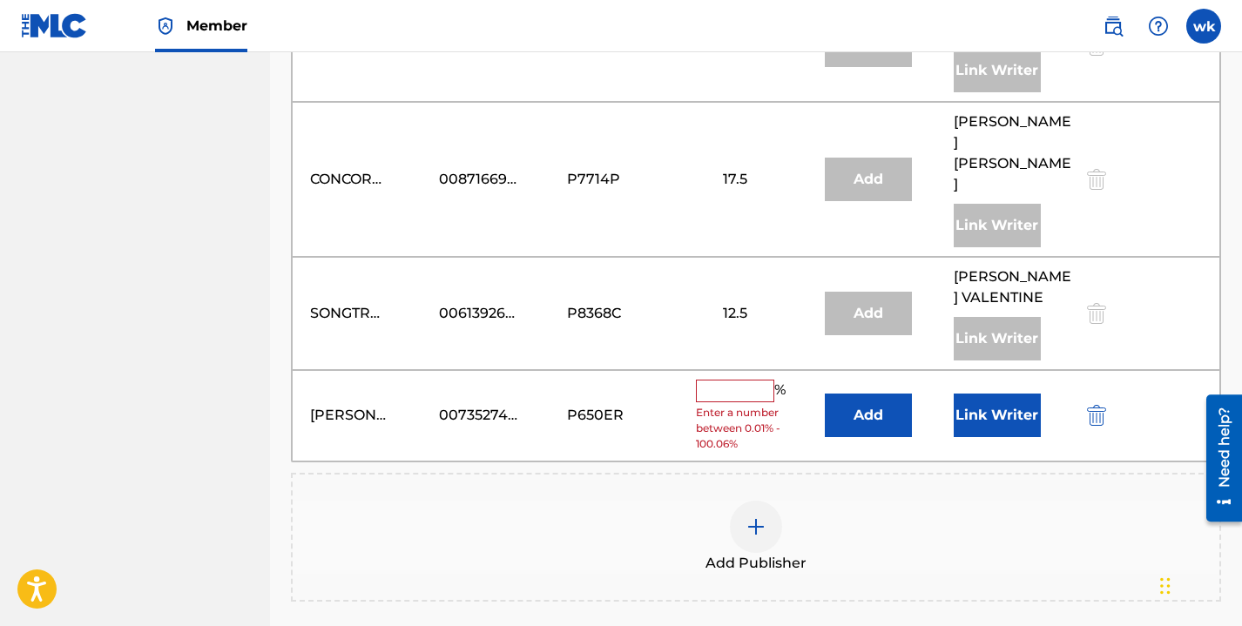
click at [724, 380] on input "text" at bounding box center [735, 391] width 78 height 23
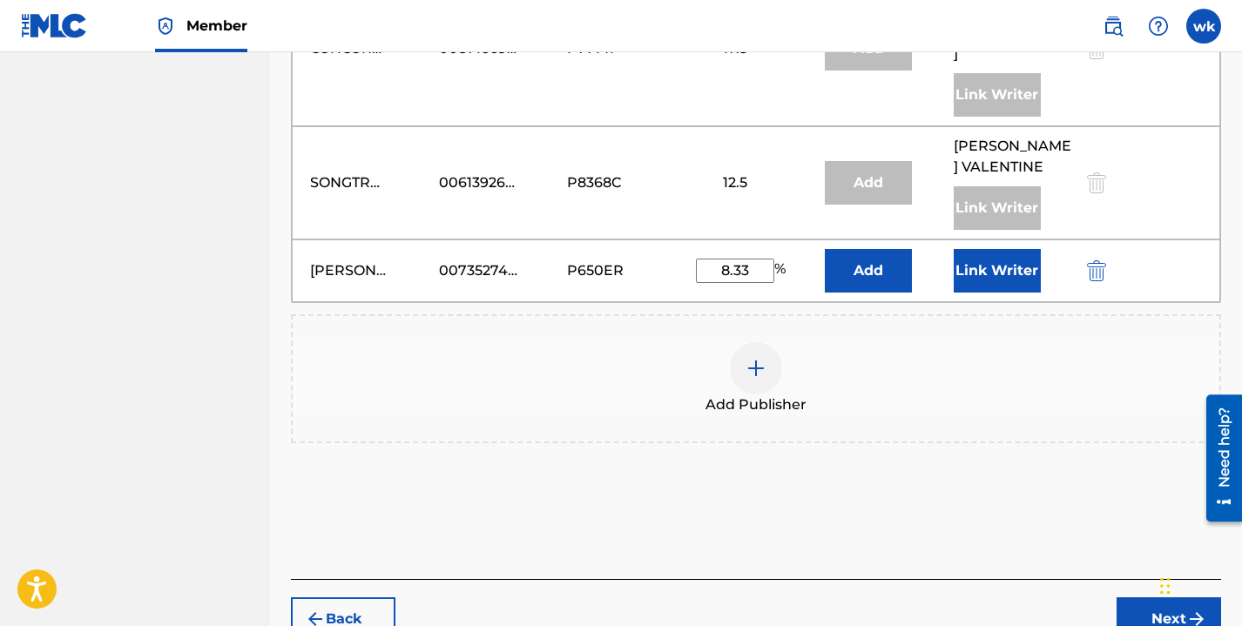
scroll to position [1076, 0]
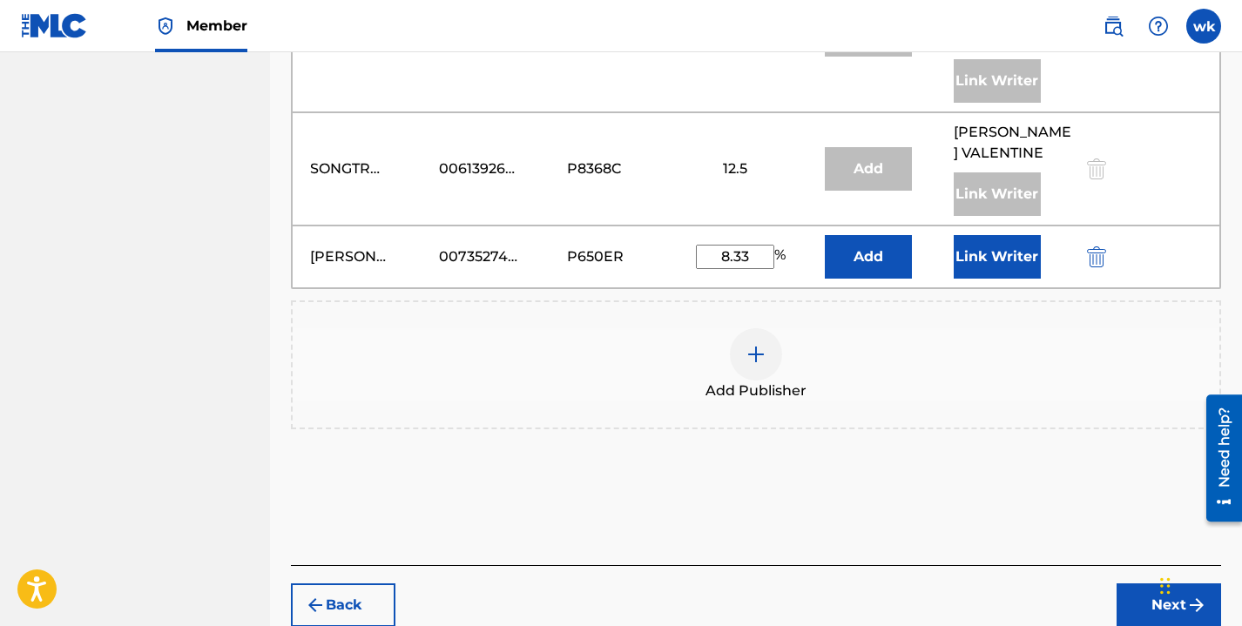
type input "8.33"
click at [895, 235] on button "Add" at bounding box center [868, 257] width 87 height 44
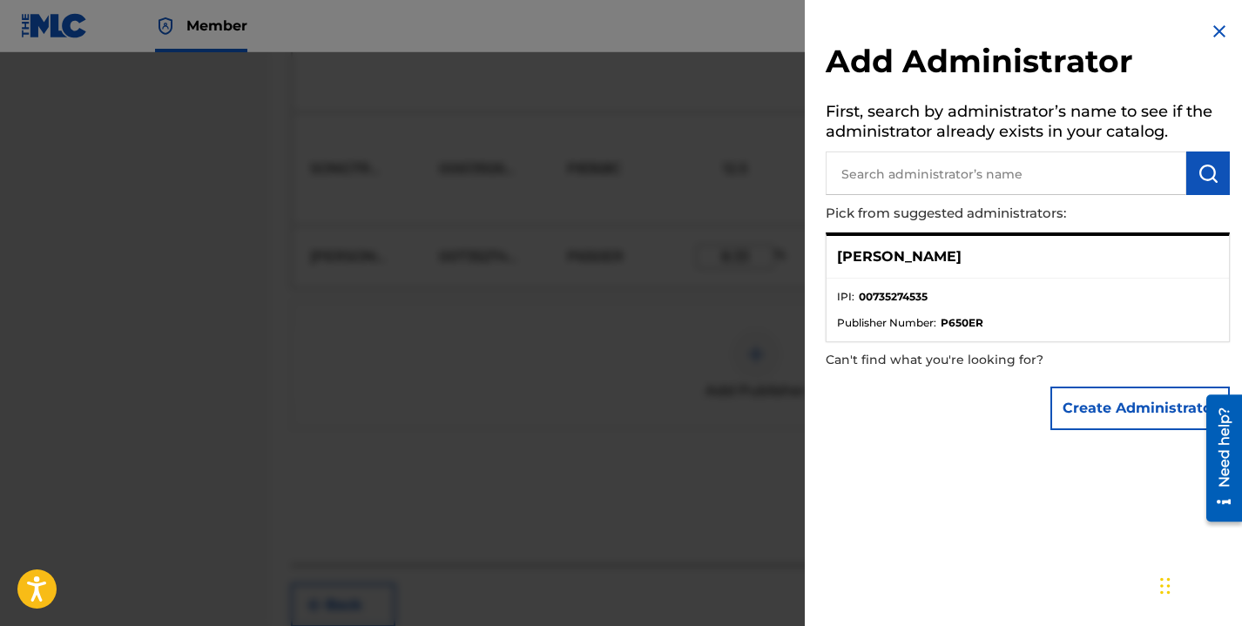
click at [1144, 414] on button "Create Administrator" at bounding box center [1139, 409] width 179 height 44
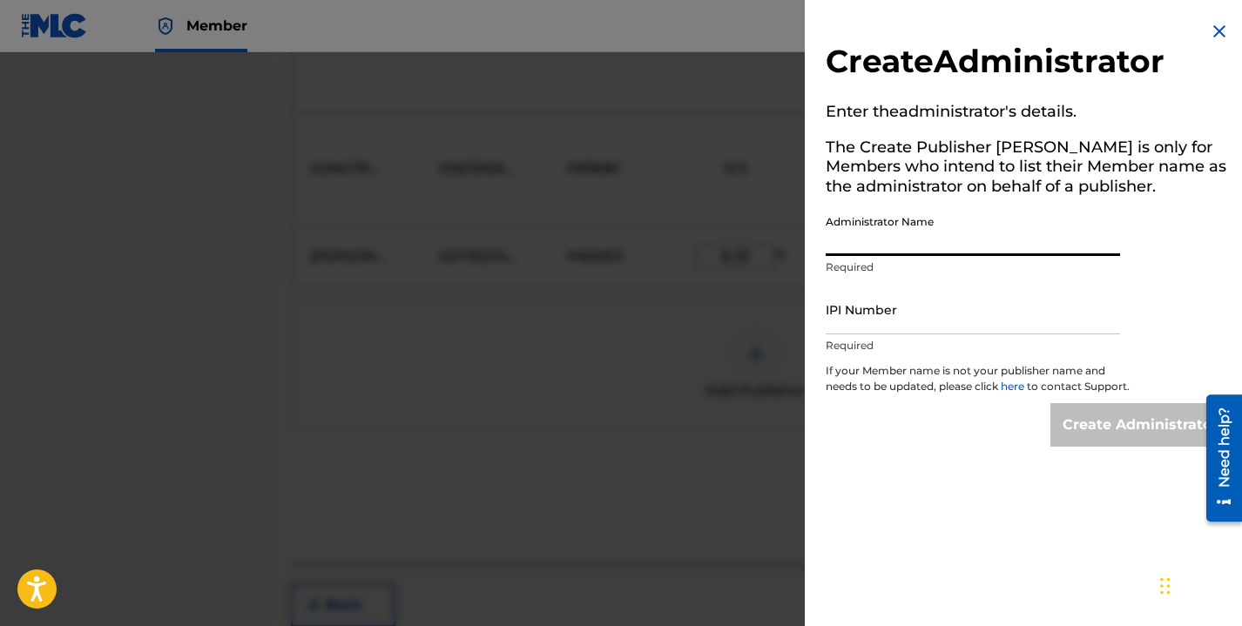
click at [935, 240] on input "Administrator Name" at bounding box center [973, 231] width 294 height 50
type input "winnie kigara"
click at [886, 313] on input "IPI Number" at bounding box center [973, 310] width 294 height 50
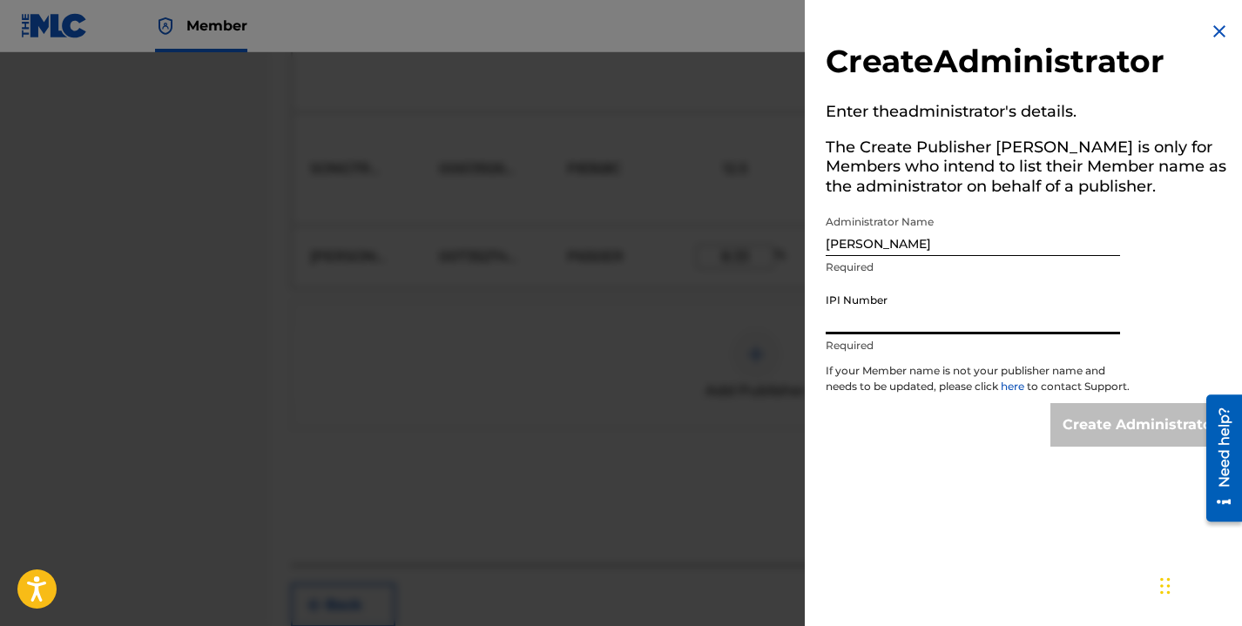
click at [886, 313] on input "IPI Number" at bounding box center [973, 310] width 294 height 50
paste input "735274535"
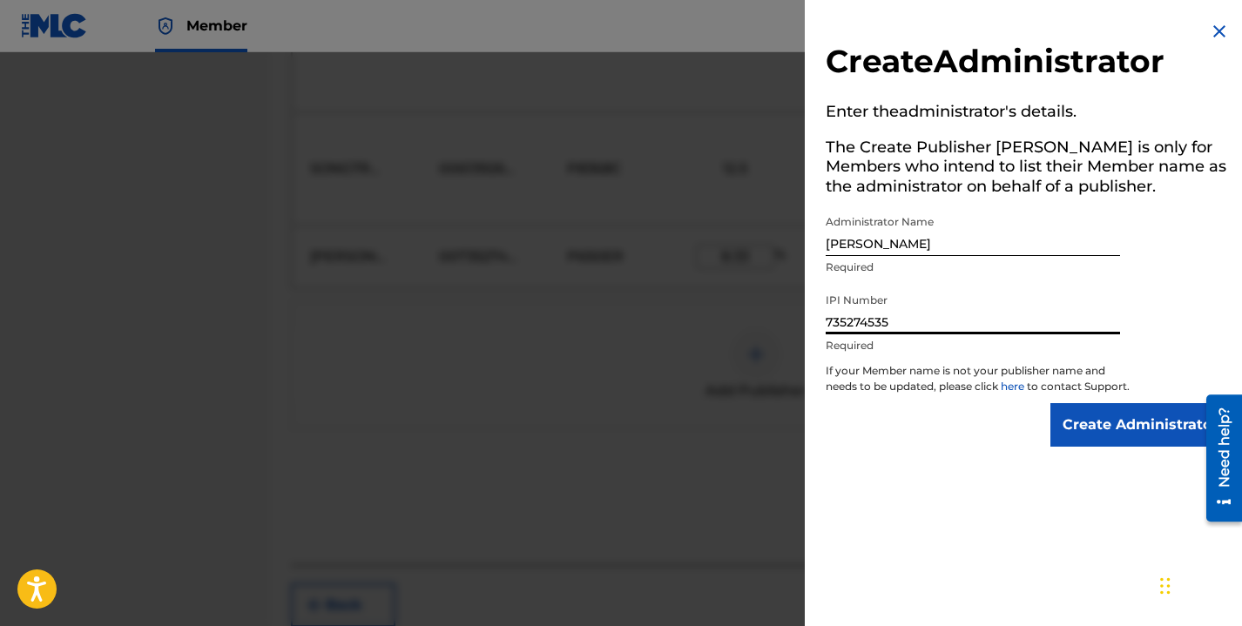
type input "735274535"
click at [1124, 445] on input "Create Administrator" at bounding box center [1139, 425] width 179 height 44
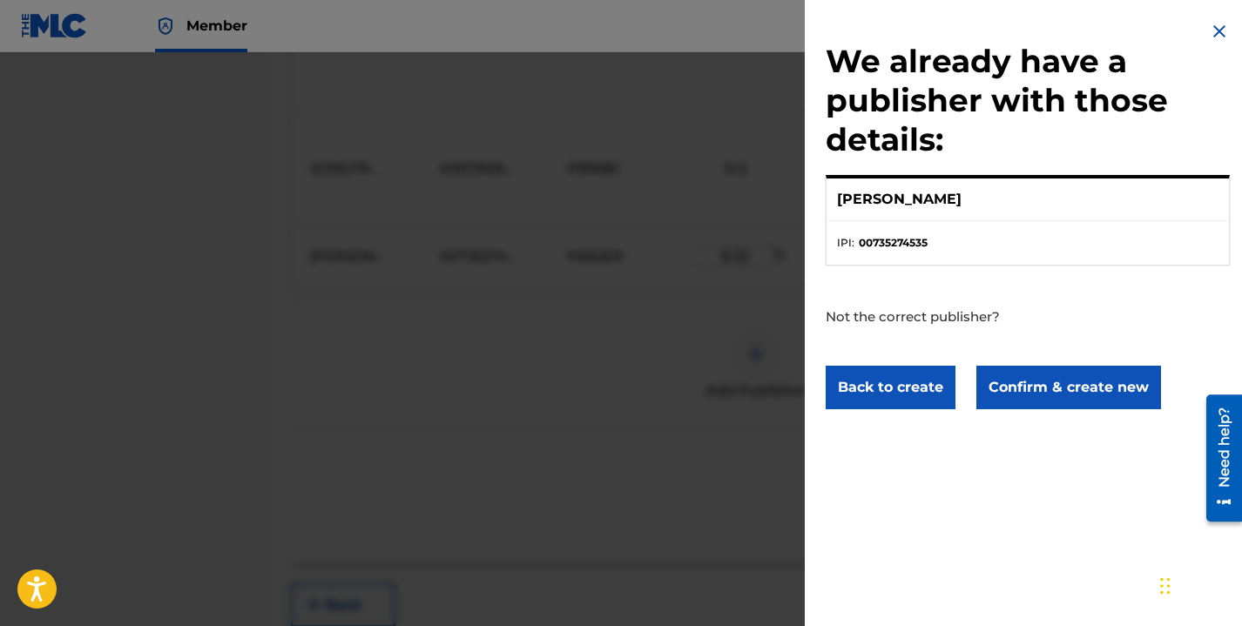
click at [1040, 386] on button "Confirm & create new" at bounding box center [1068, 388] width 185 height 44
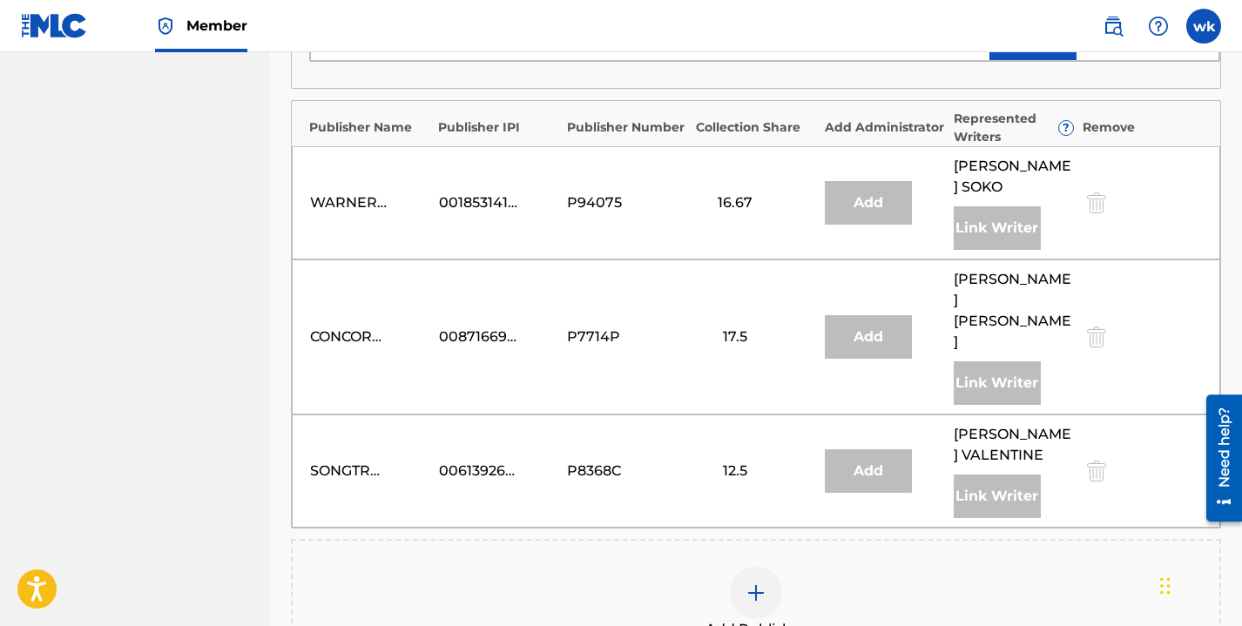
scroll to position [846, 0]
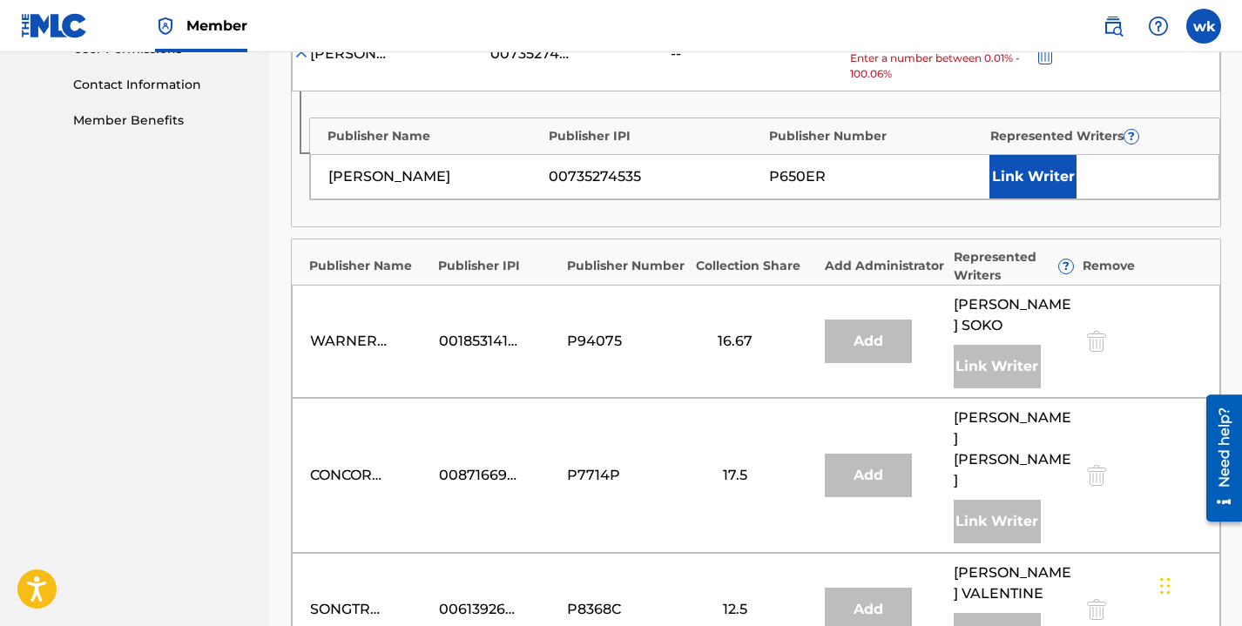
click at [1054, 155] on button "Link Writer" at bounding box center [1032, 177] width 87 height 44
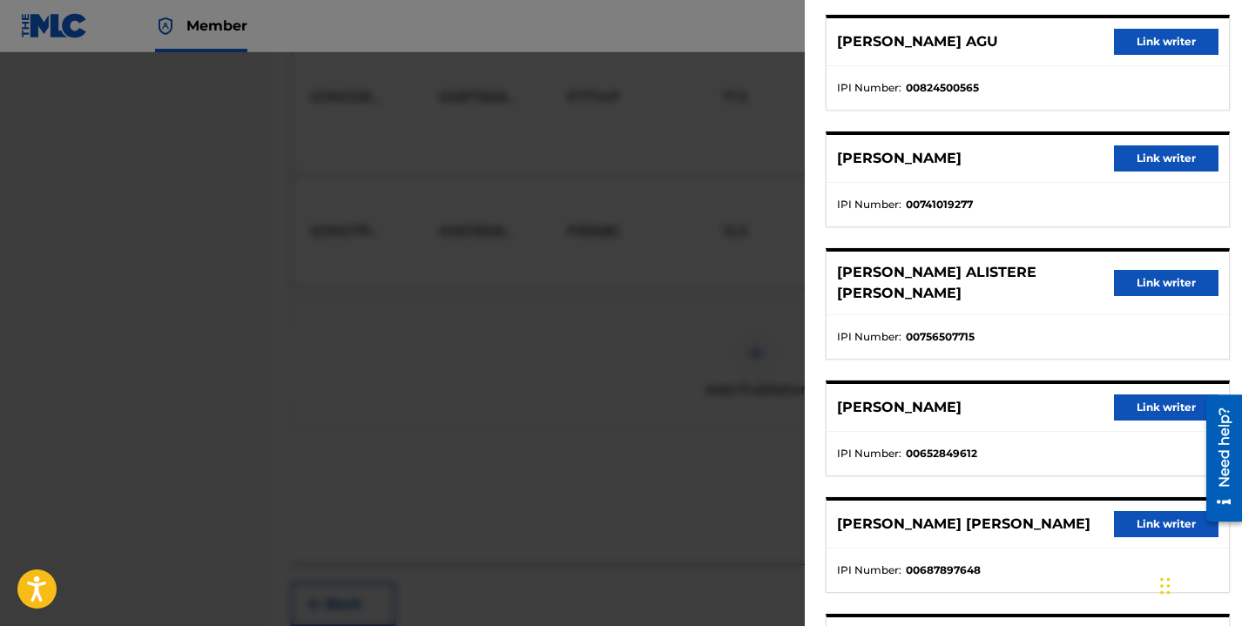
scroll to position [37, 0]
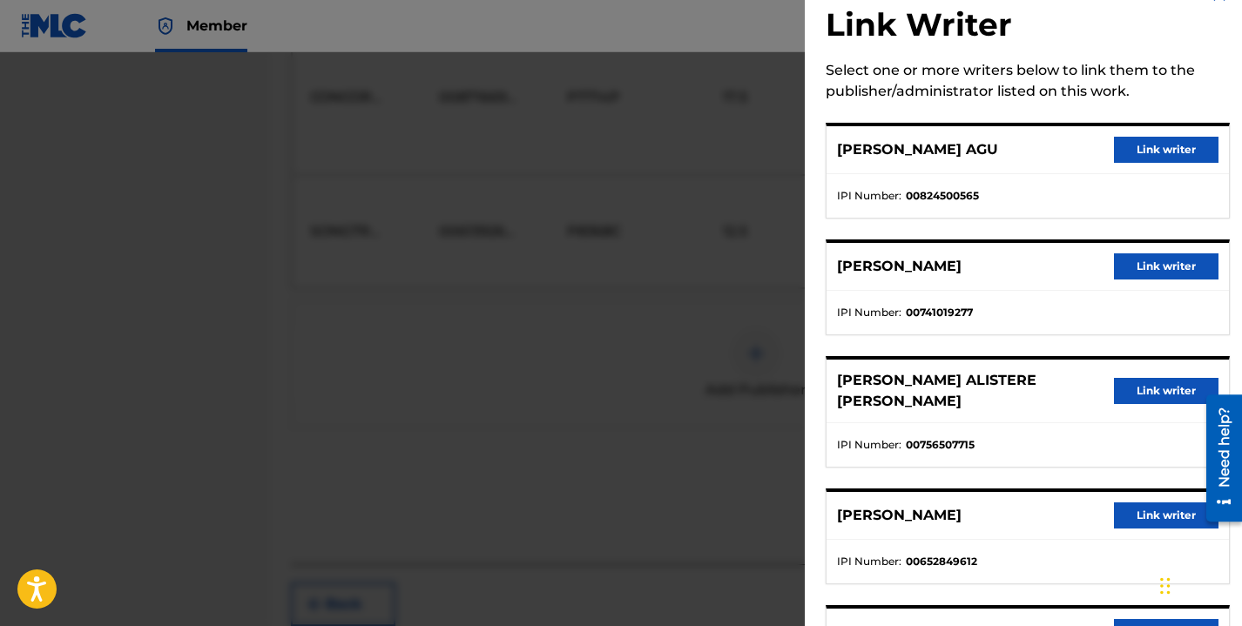
click at [1153, 259] on button "Link writer" at bounding box center [1166, 266] width 105 height 26
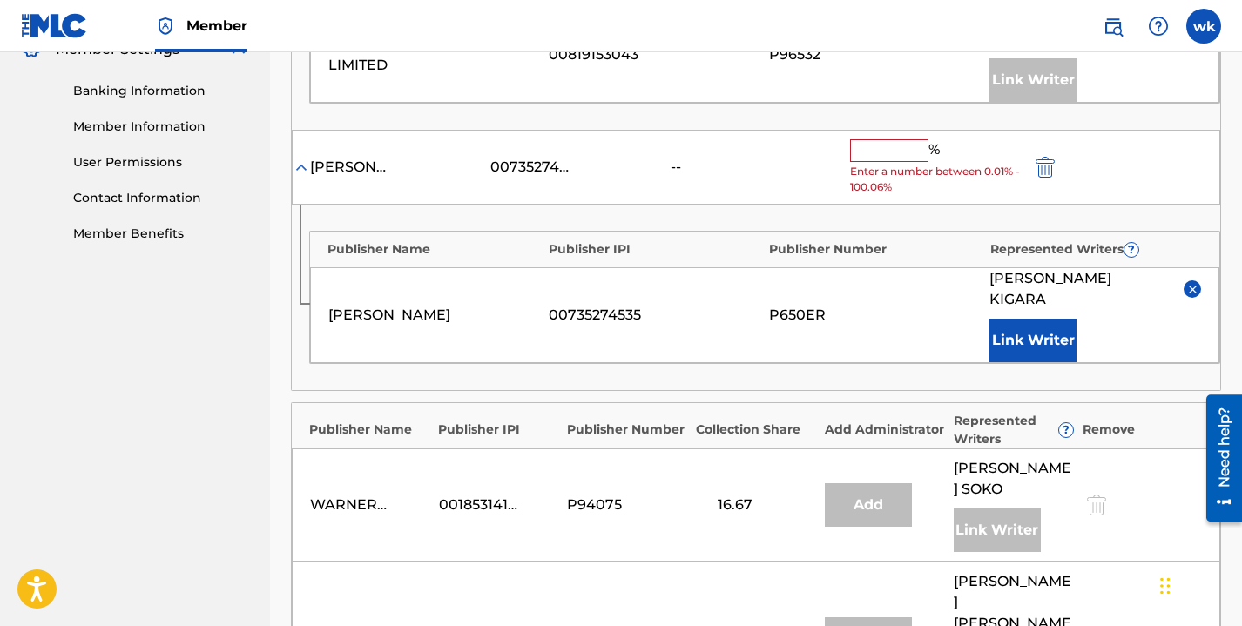
scroll to position [672, 0]
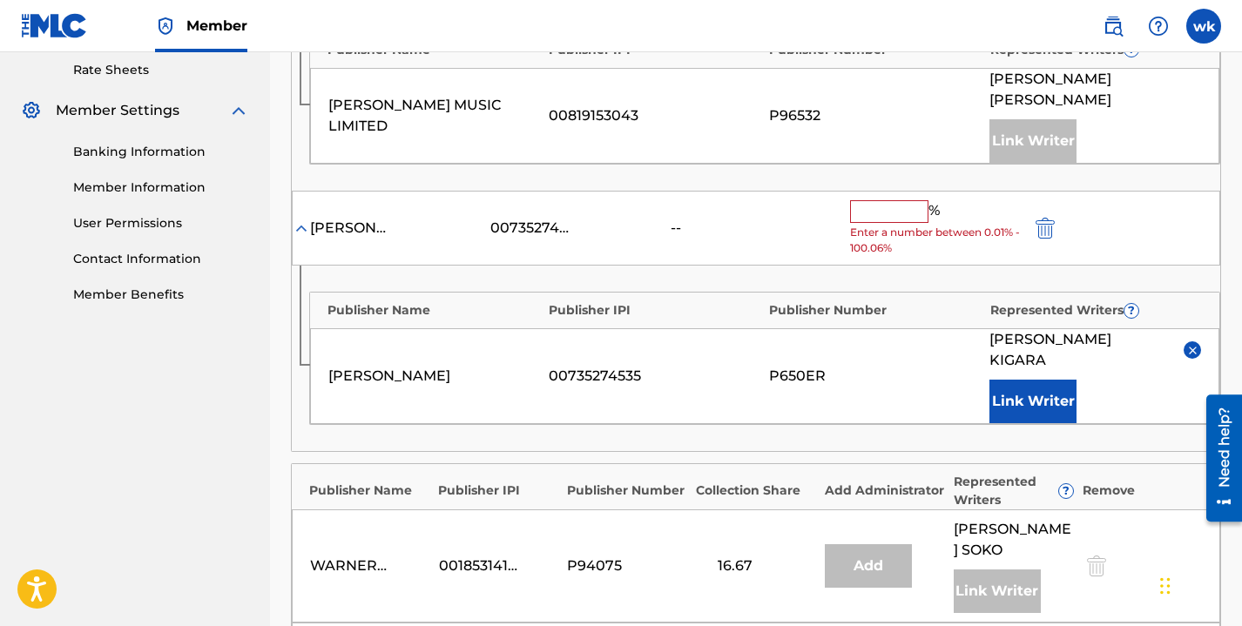
click at [888, 225] on span "Enter a number between 0.01% - 100.06%" at bounding box center [936, 240] width 172 height 31
click at [886, 200] on input "text" at bounding box center [889, 211] width 78 height 23
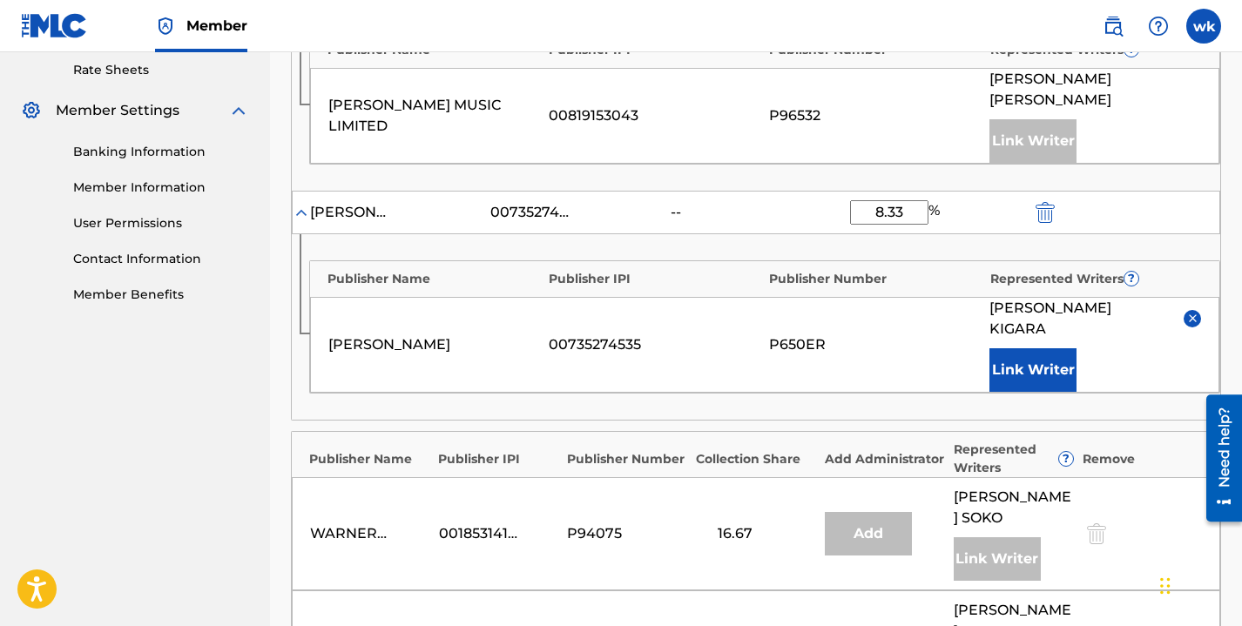
type input "8.33"
click at [1229, 215] on div "Claiming Tool Search Add Publishers & Shares Review Submit Add Publishers & Sha…" at bounding box center [756, 310] width 972 height 1773
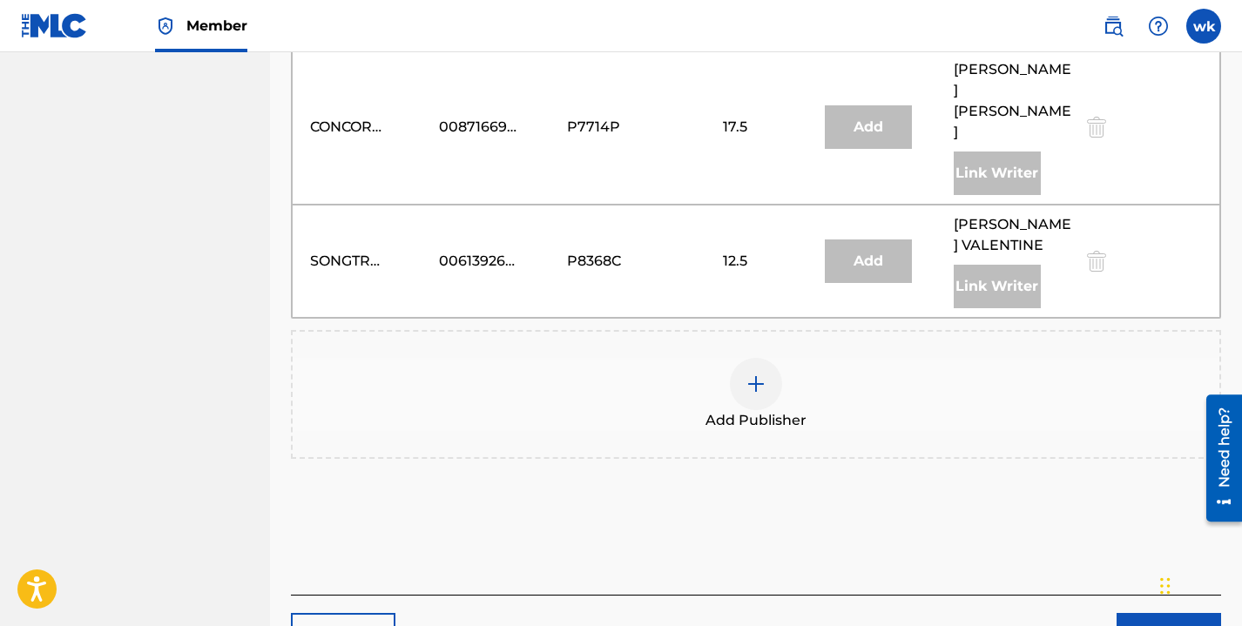
click at [1142, 613] on button "Next" at bounding box center [1169, 635] width 105 height 44
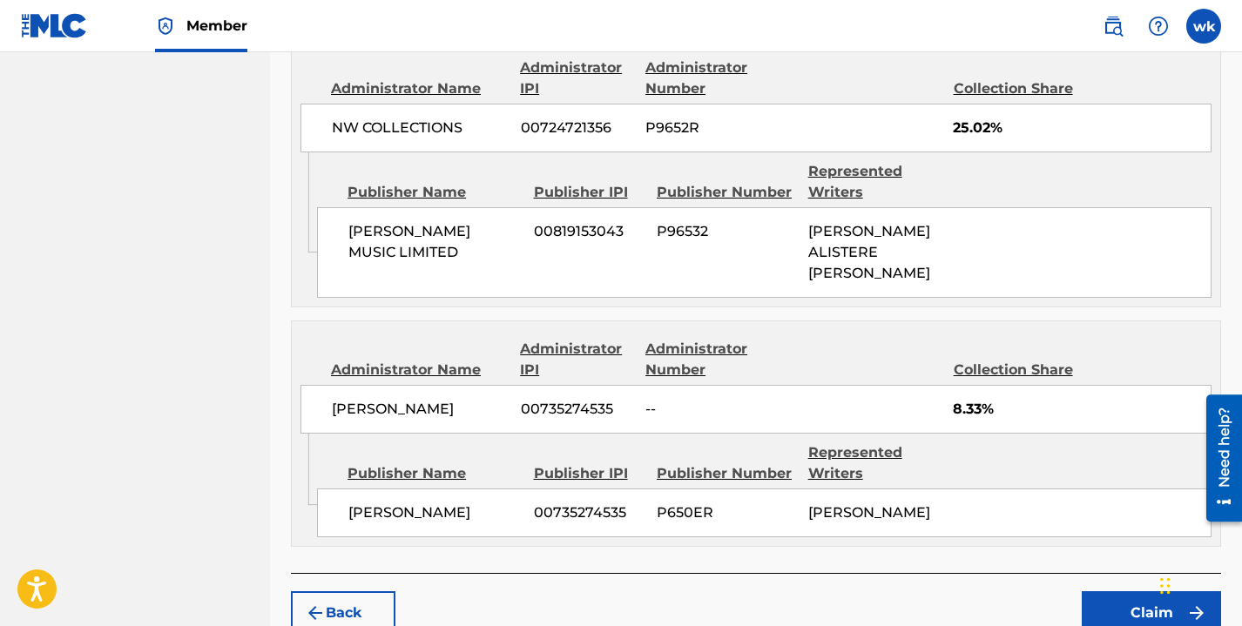
scroll to position [1428, 0]
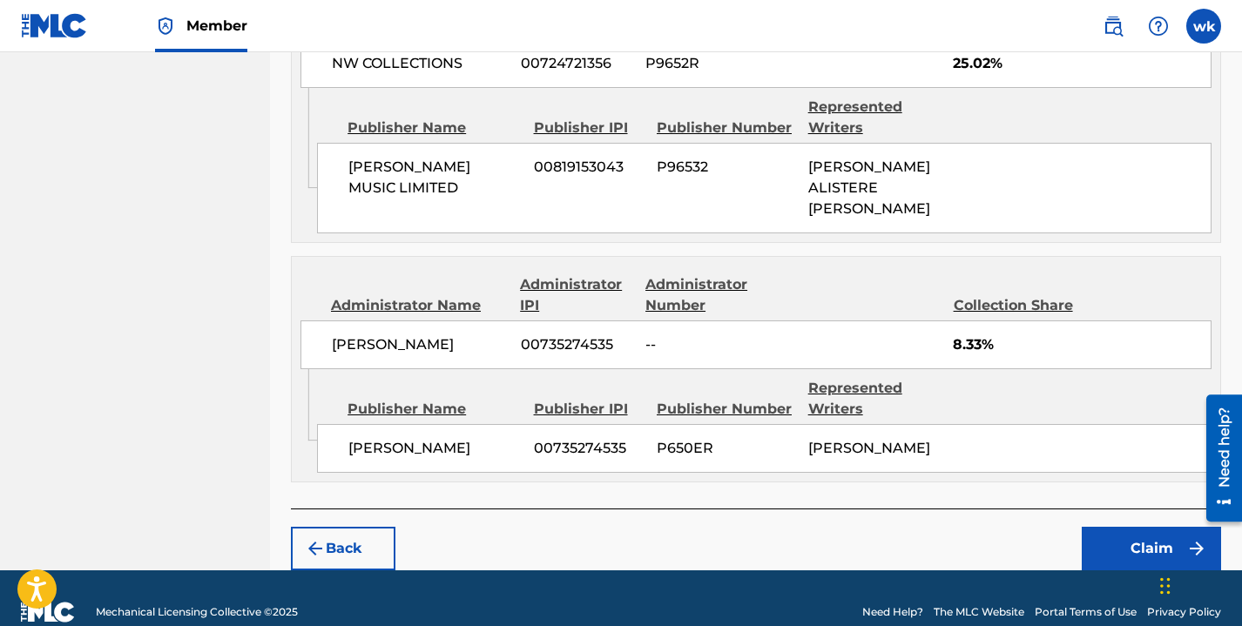
click at [361, 527] on button "Back" at bounding box center [343, 549] width 105 height 44
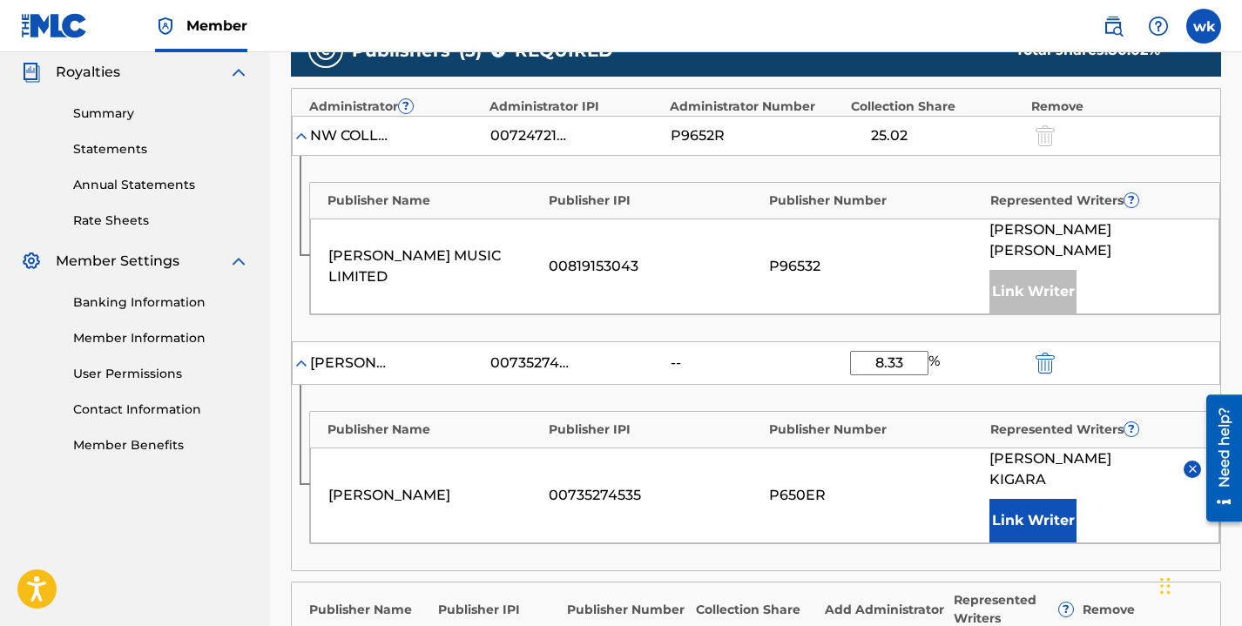
scroll to position [537, 0]
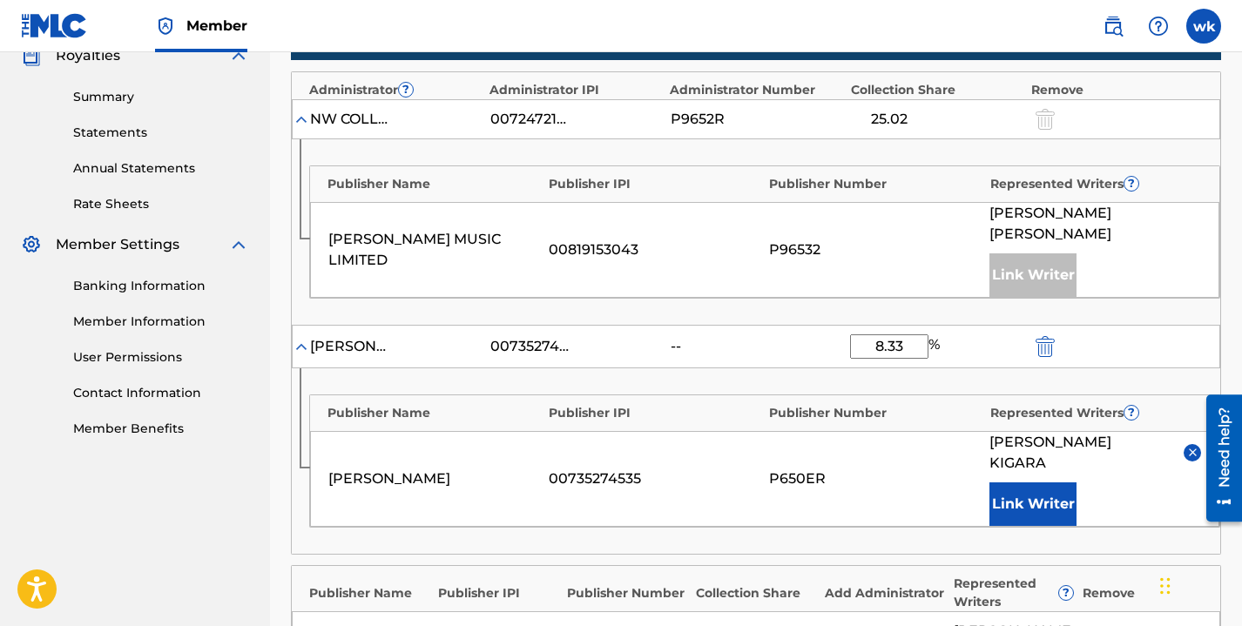
click at [569, 457] on div "winnie kigara 00735274535 P650ER WINNIE NJERI KIGARA Link Writer" at bounding box center [764, 479] width 909 height 96
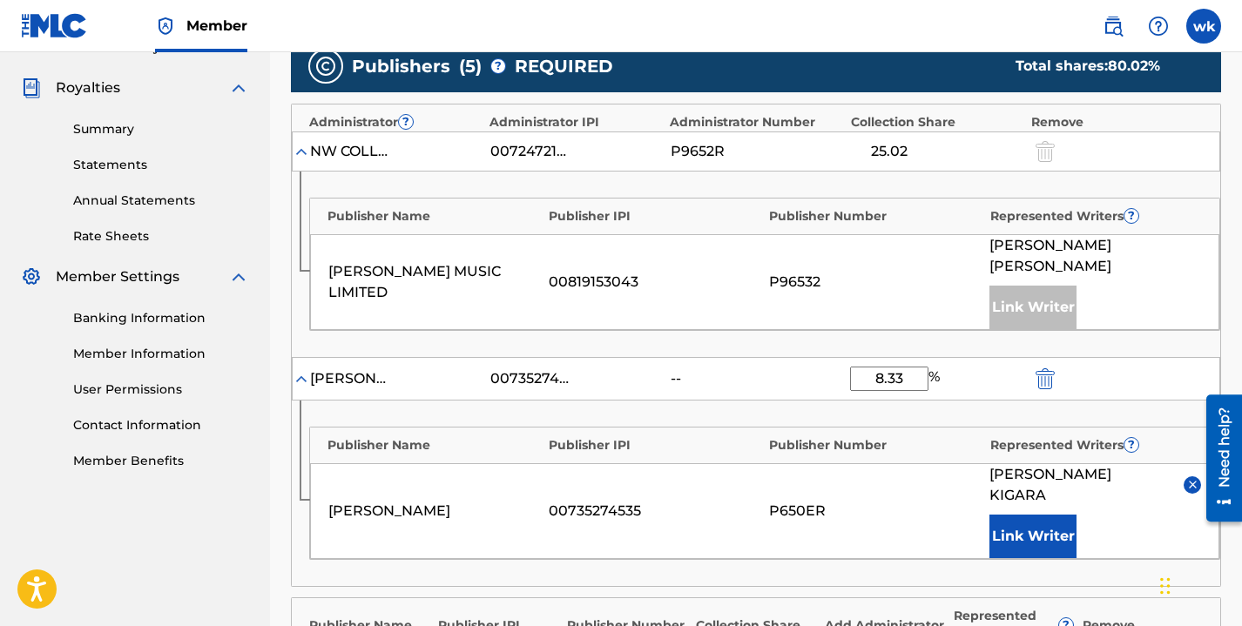
scroll to position [594, 0]
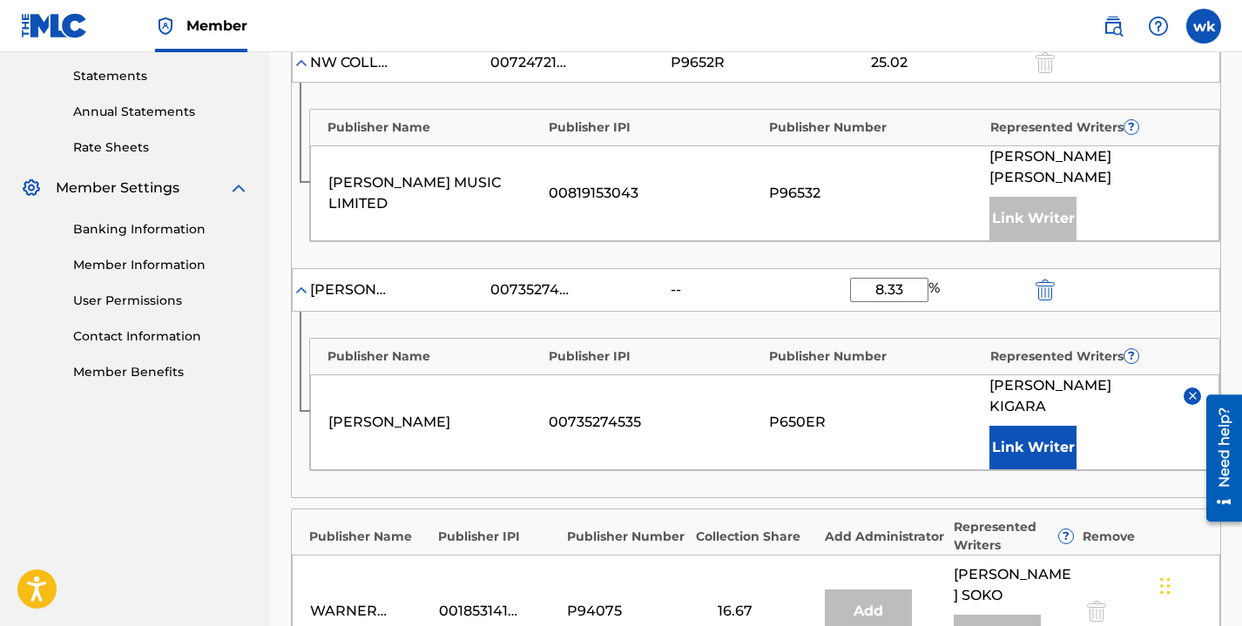
click at [1010, 426] on button "Link Writer" at bounding box center [1032, 448] width 87 height 44
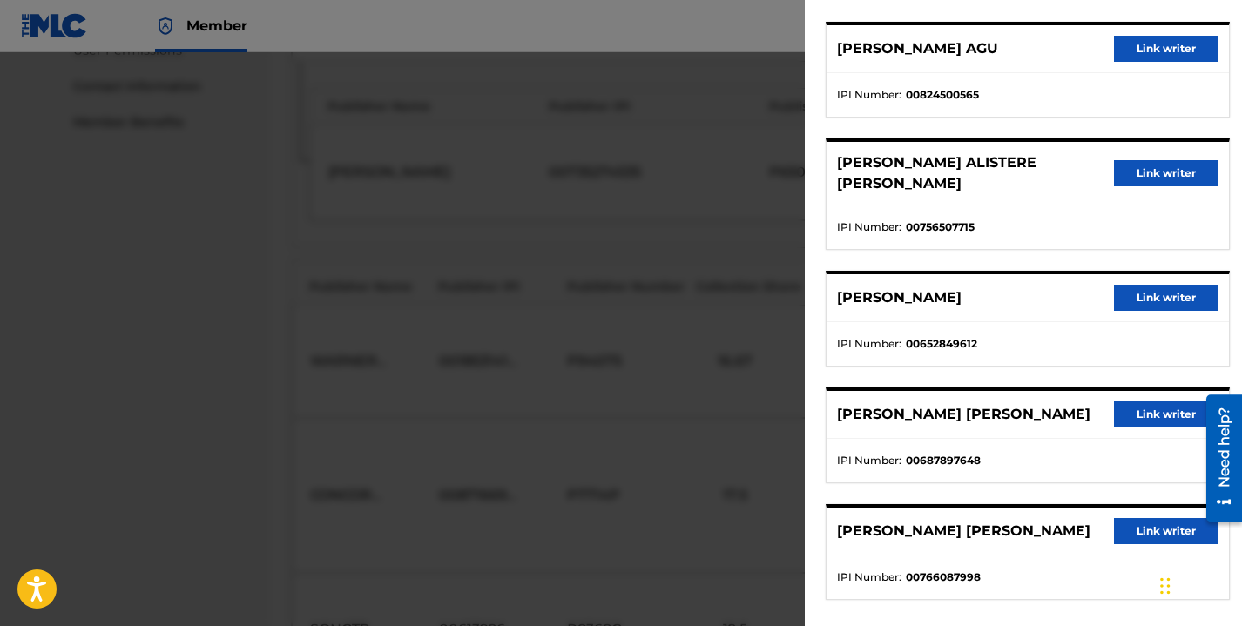
scroll to position [0, 0]
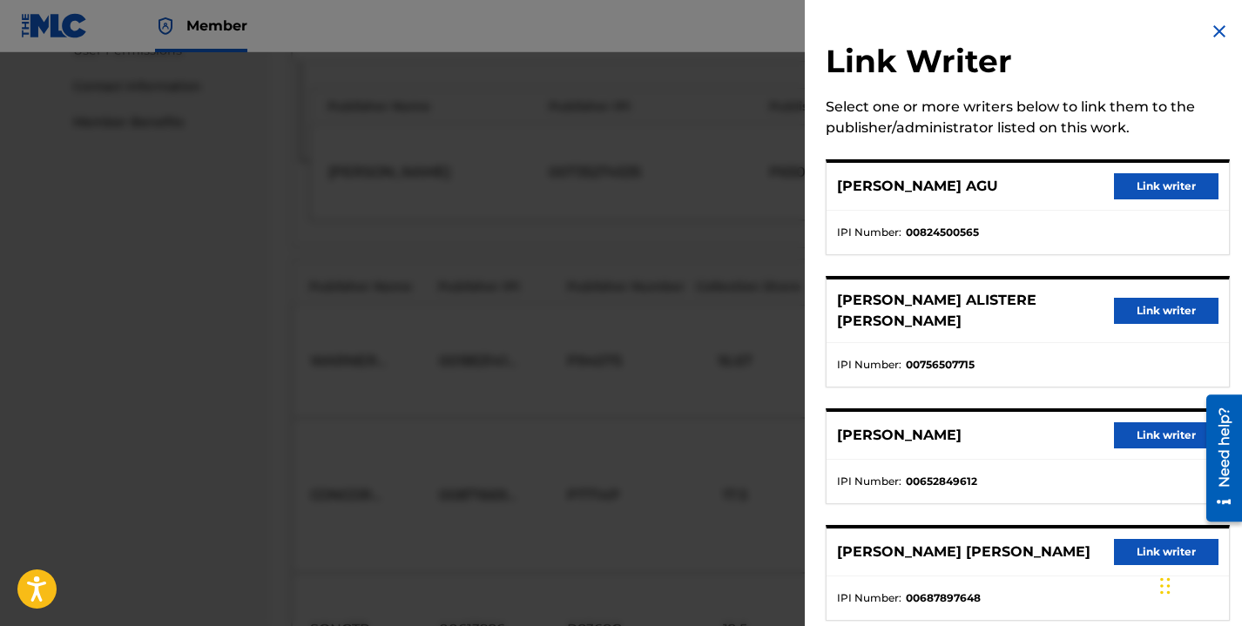
click at [1212, 25] on img at bounding box center [1219, 31] width 21 height 21
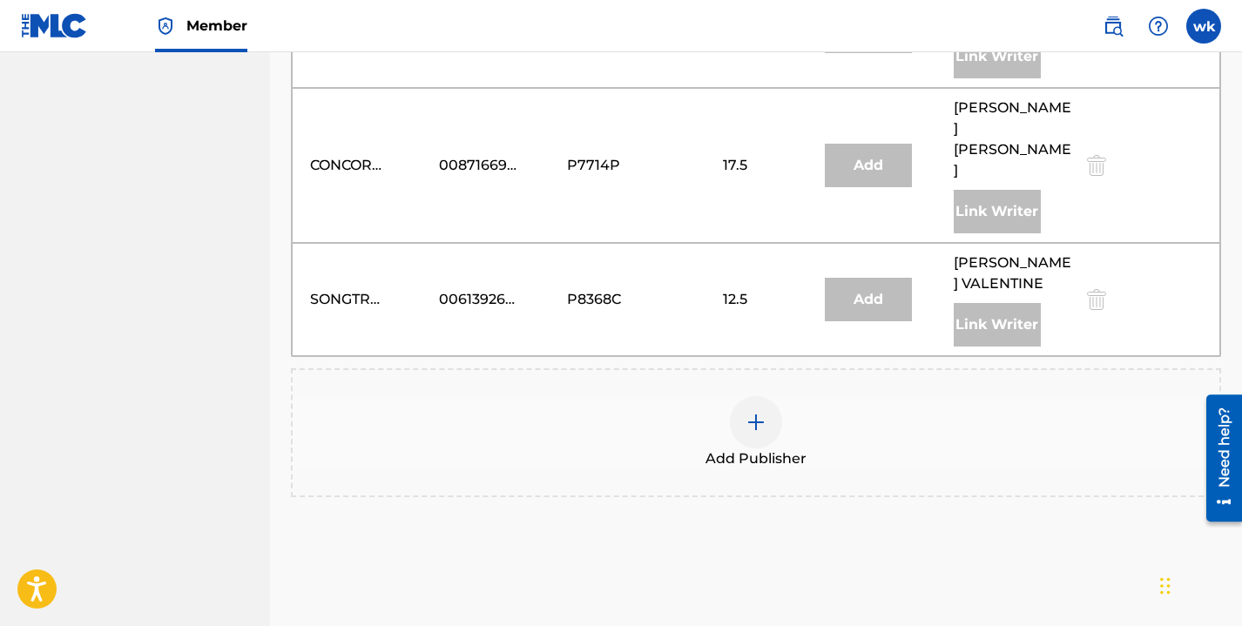
scroll to position [1221, 0]
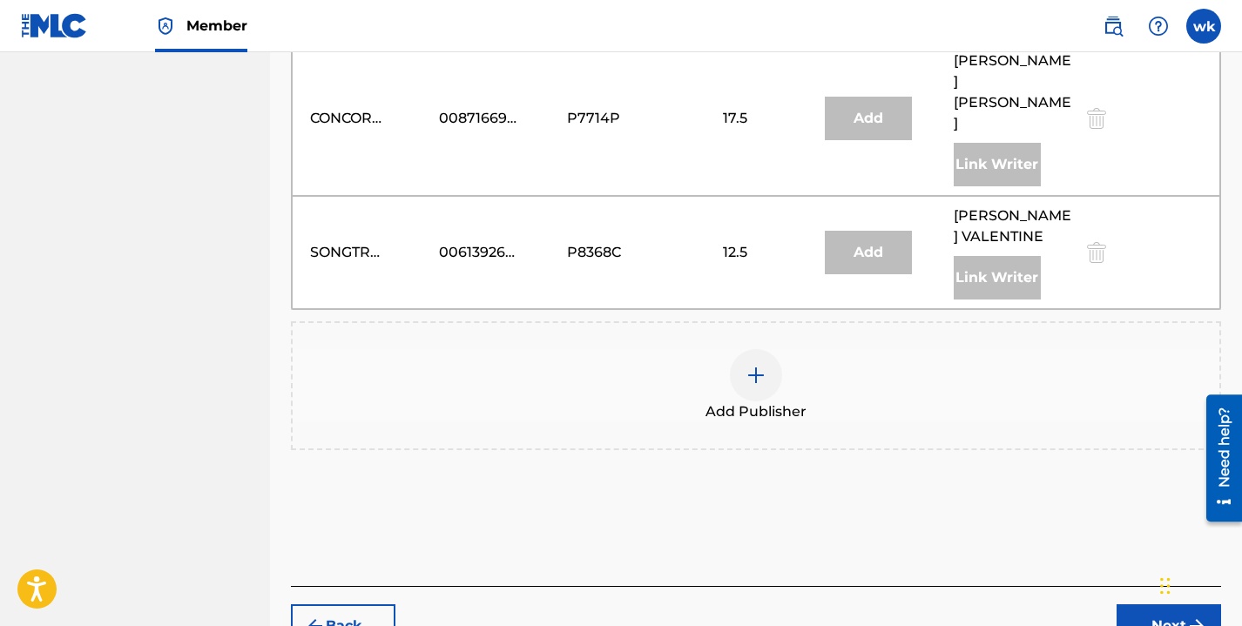
click at [1156, 604] on button "Next" at bounding box center [1169, 626] width 105 height 44
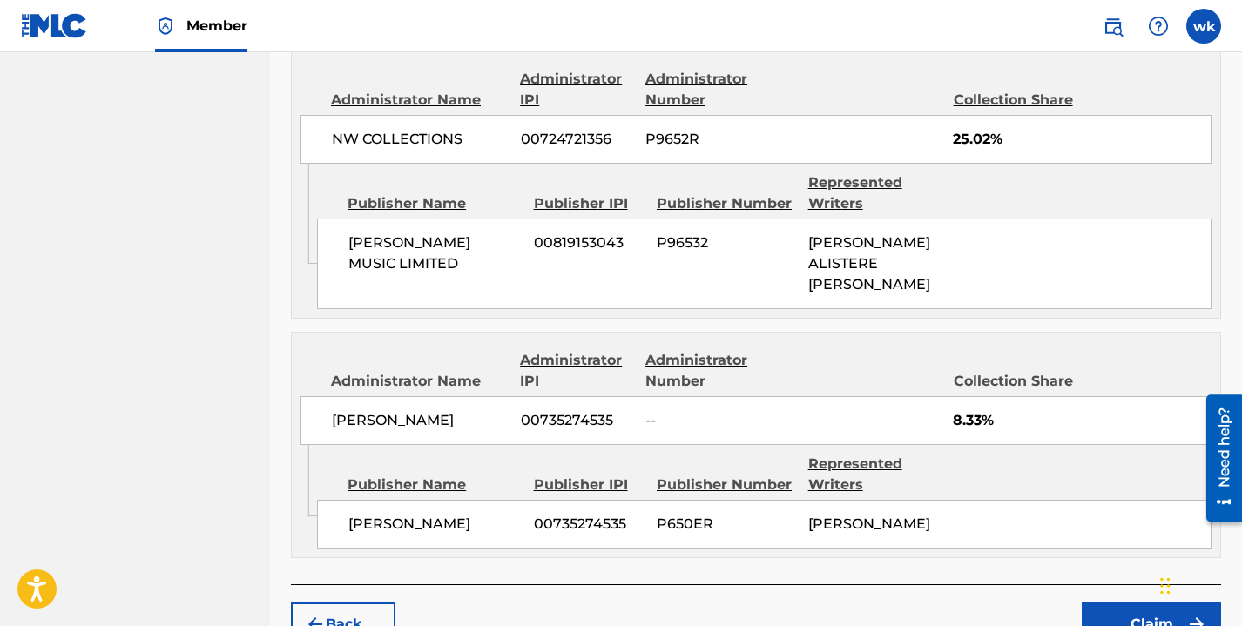
scroll to position [1428, 0]
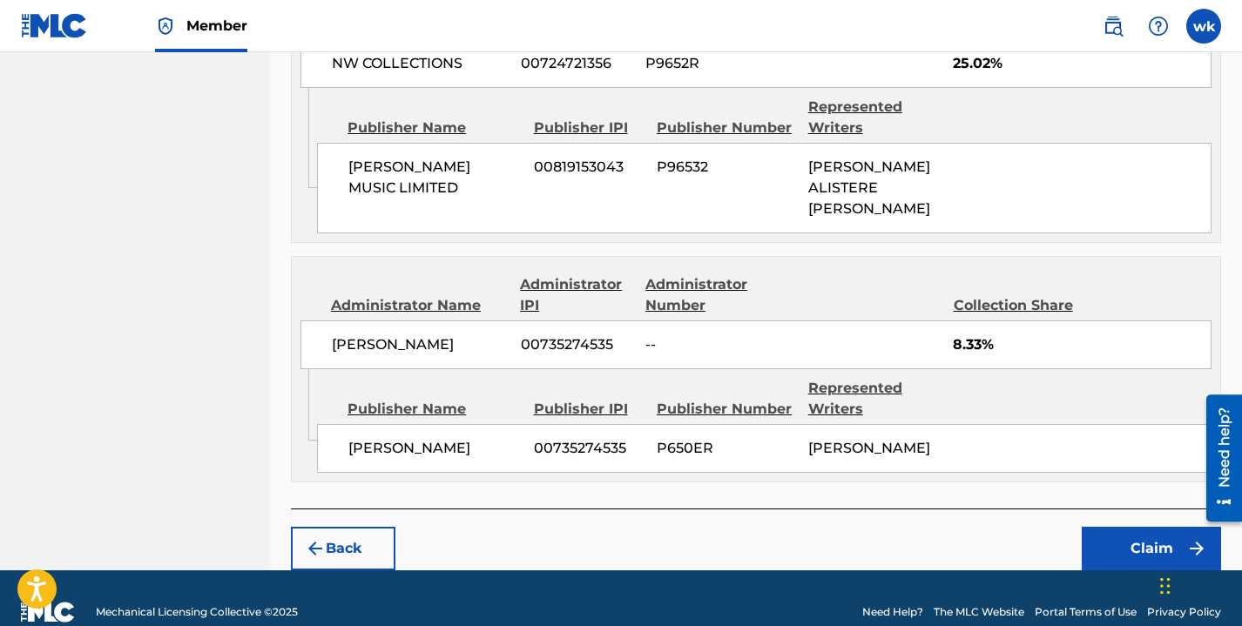
click at [1105, 527] on button "Claim" at bounding box center [1151, 549] width 139 height 44
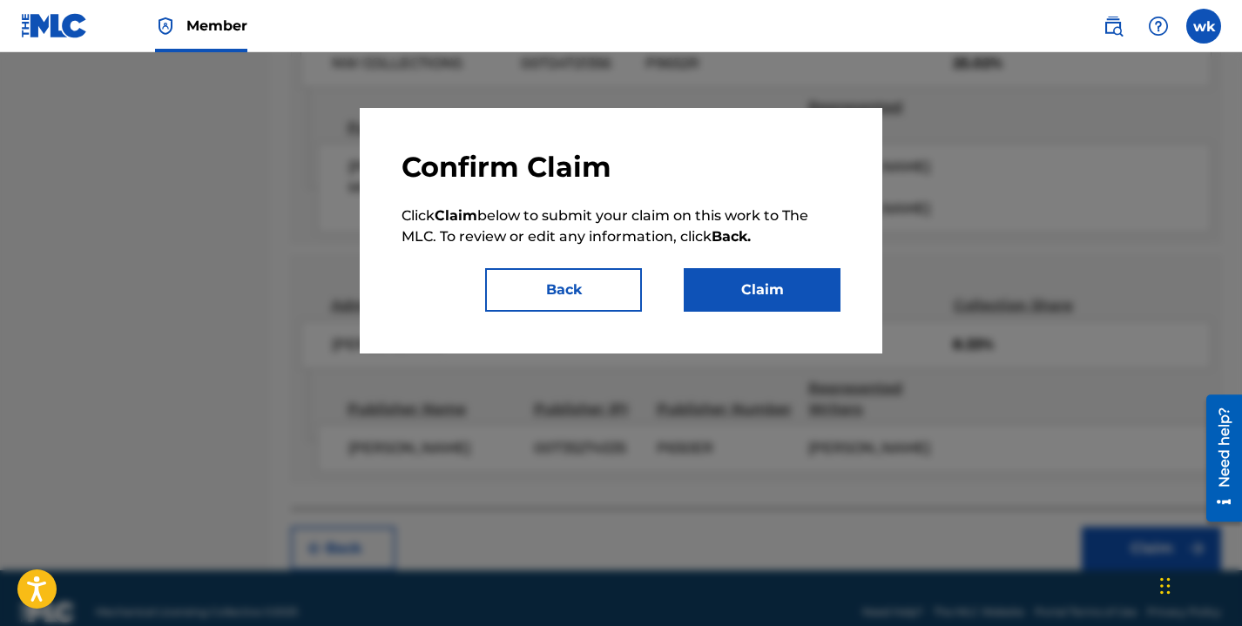
click at [758, 291] on button "Claim" at bounding box center [762, 290] width 157 height 44
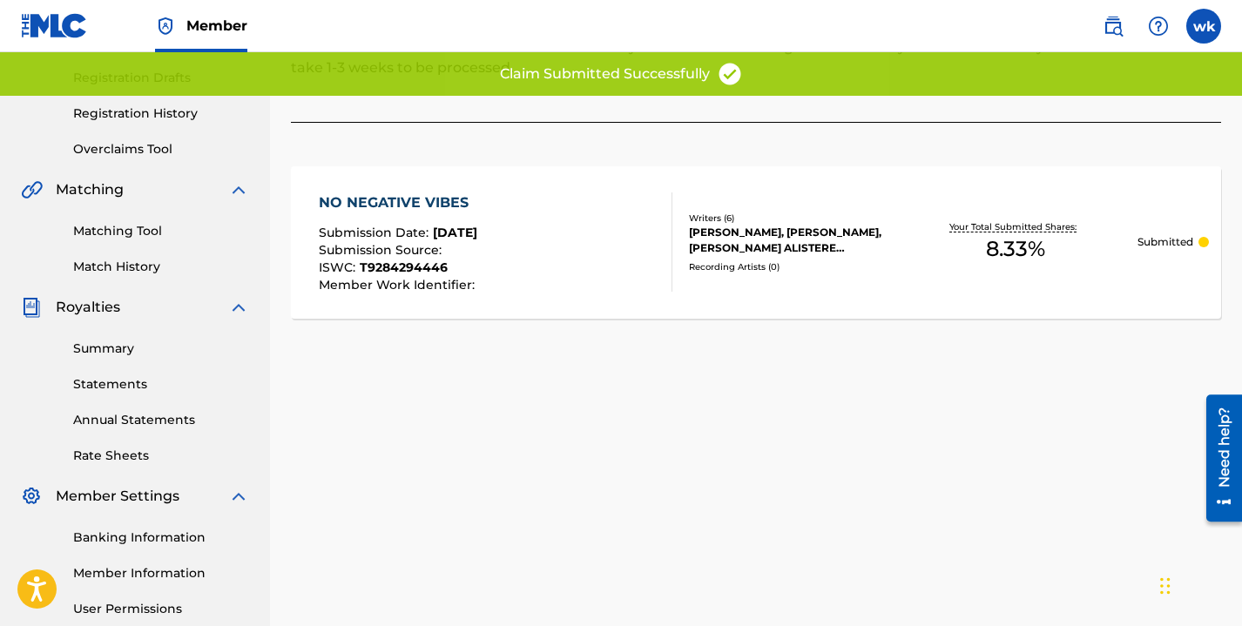
scroll to position [0, 0]
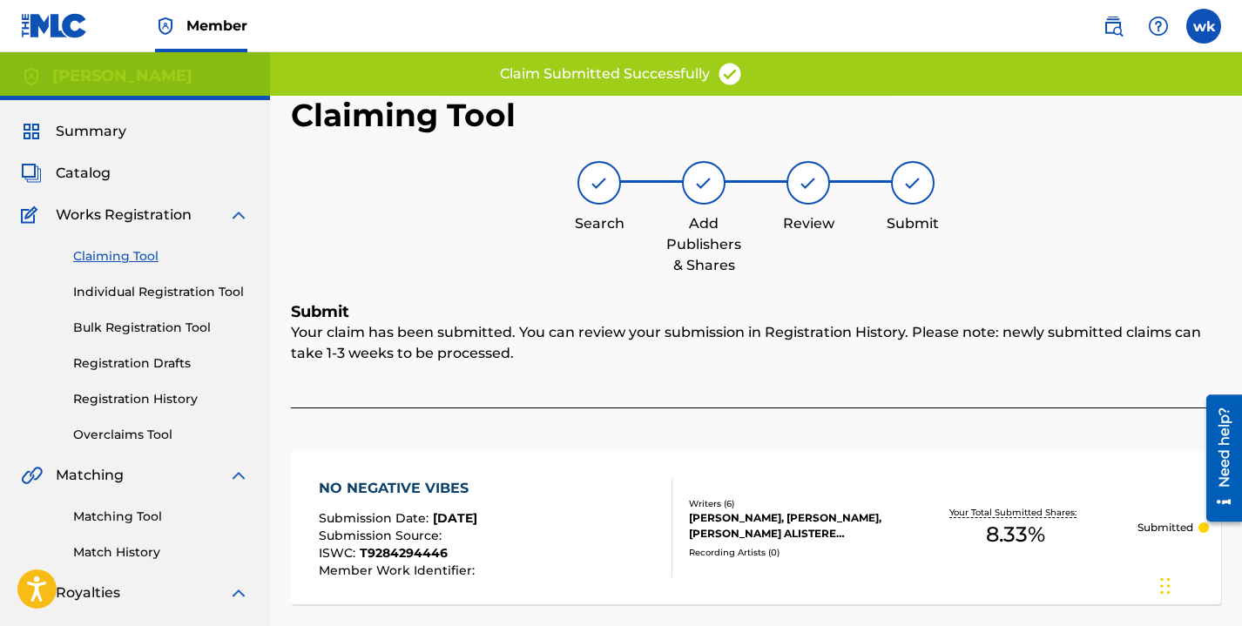
click at [125, 254] on link "Claiming Tool" at bounding box center [161, 256] width 176 height 18
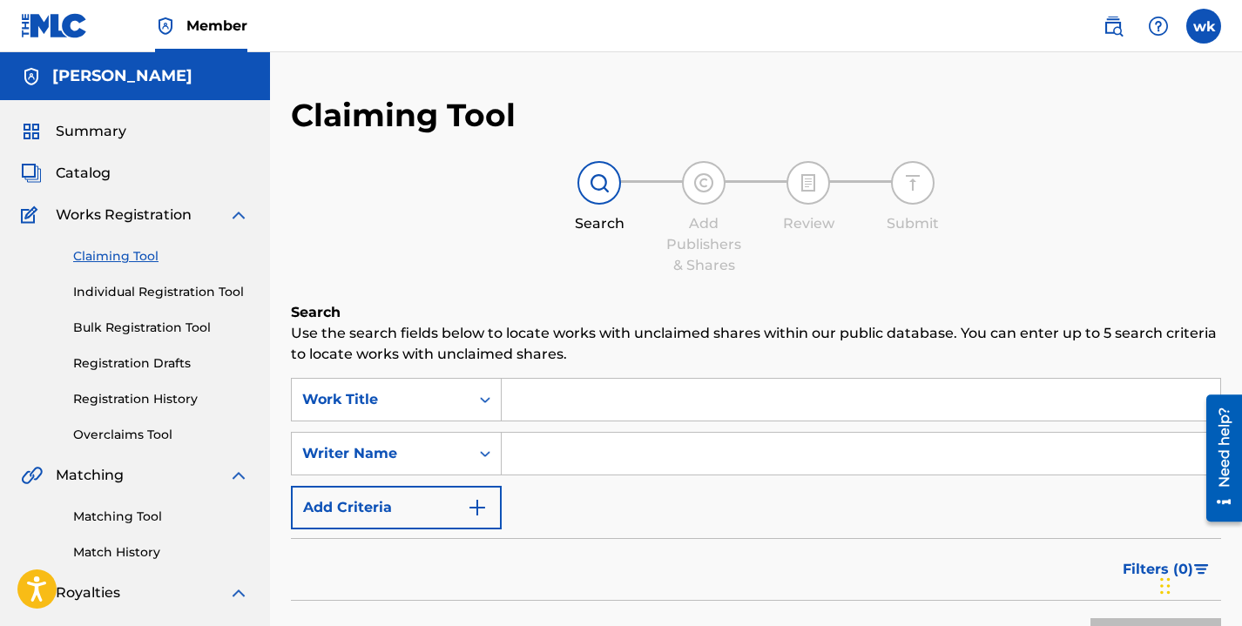
click at [554, 399] on input "Search Form" at bounding box center [861, 400] width 719 height 42
paste input "SHAKE YUH BUM BUM REMIX"
type input "SHAKE YUH BUM BUM REMIX"
click at [588, 462] on input "Search Form" at bounding box center [861, 454] width 719 height 42
type input "winnie njeri kigara"
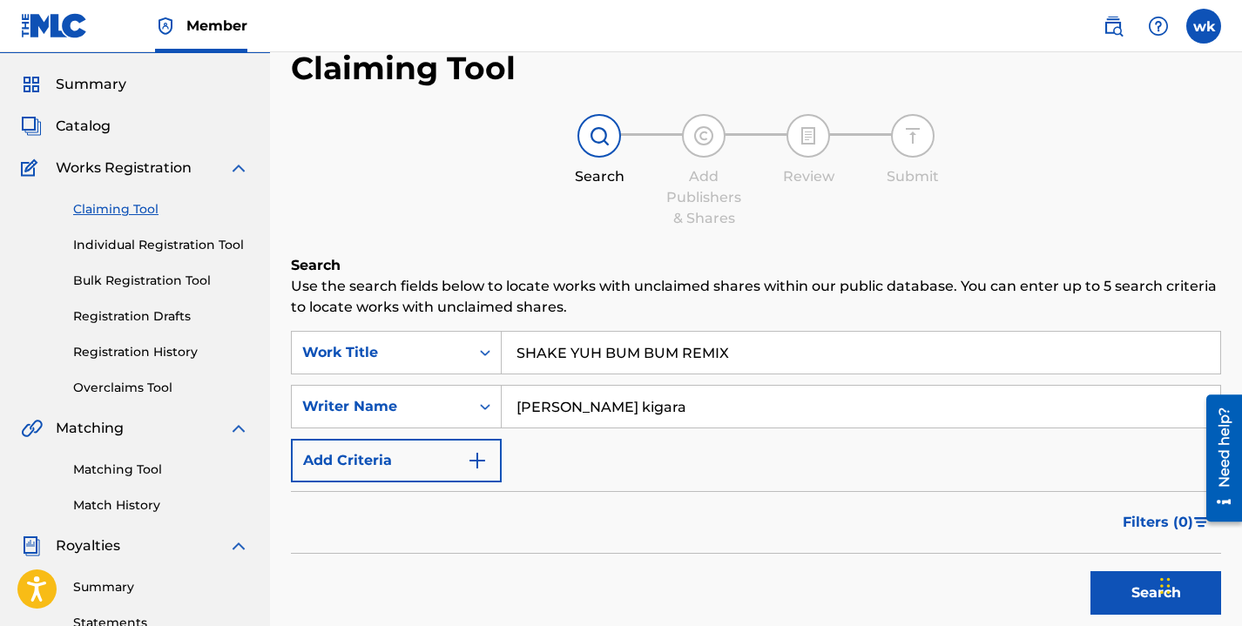
scroll to position [90, 0]
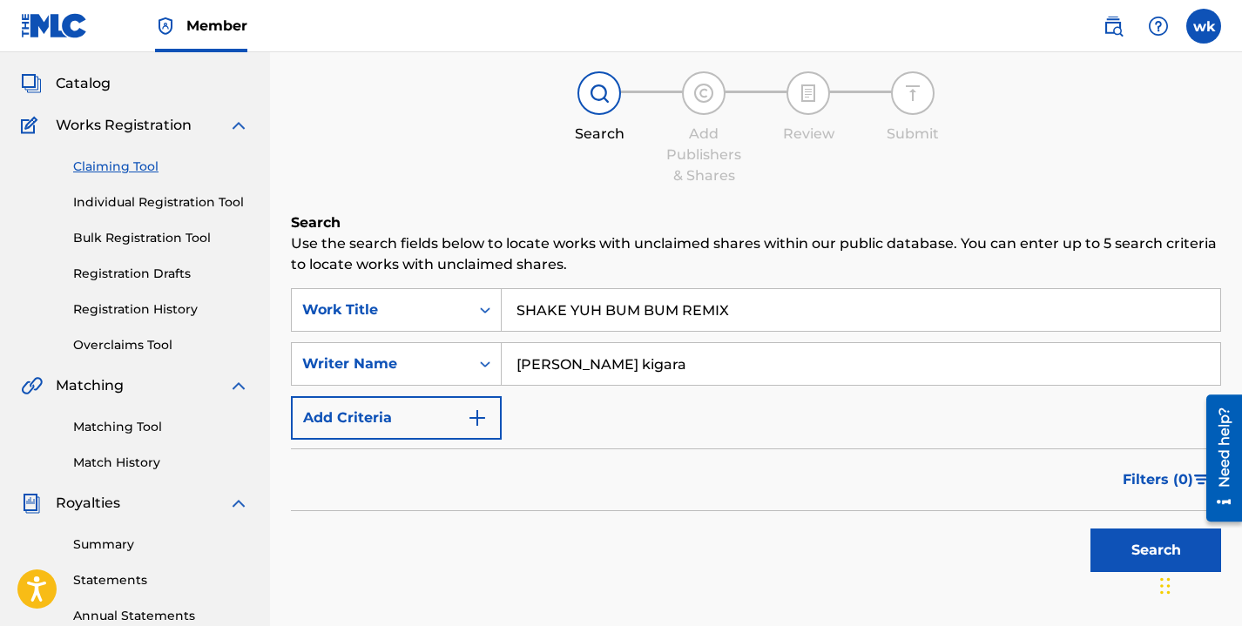
click at [1142, 554] on button "Search" at bounding box center [1155, 551] width 131 height 44
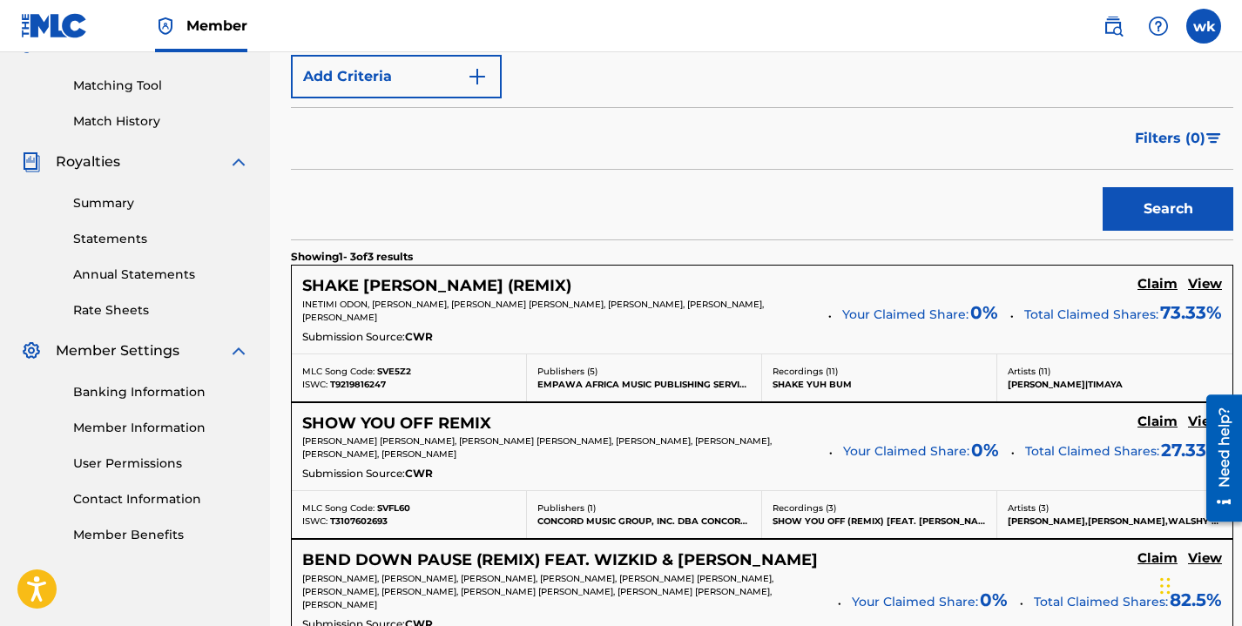
scroll to position [442, 0]
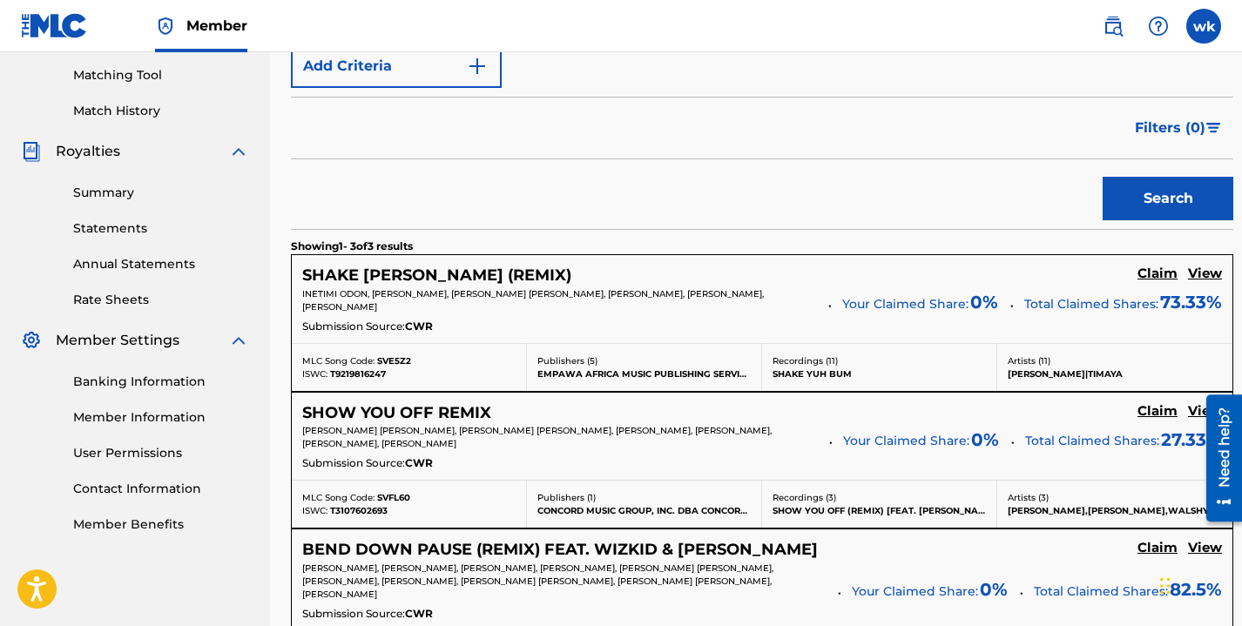
click at [1144, 275] on h5 "Claim" at bounding box center [1158, 274] width 40 height 17
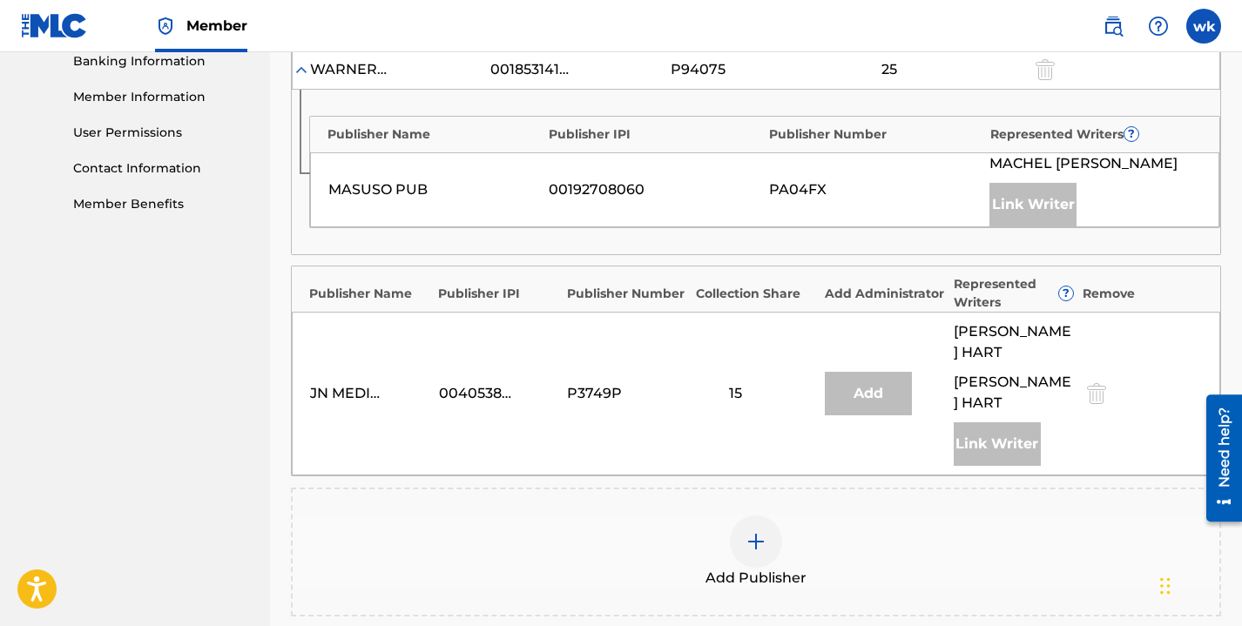
scroll to position [991, 0]
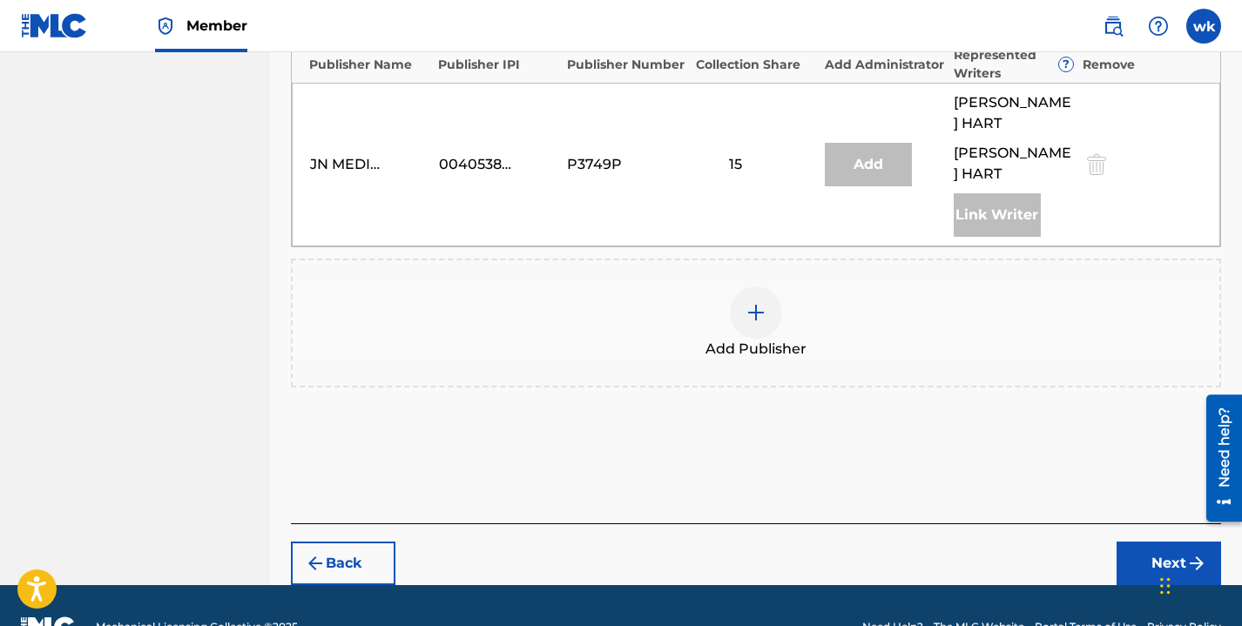
click at [760, 287] on div at bounding box center [756, 313] width 52 height 52
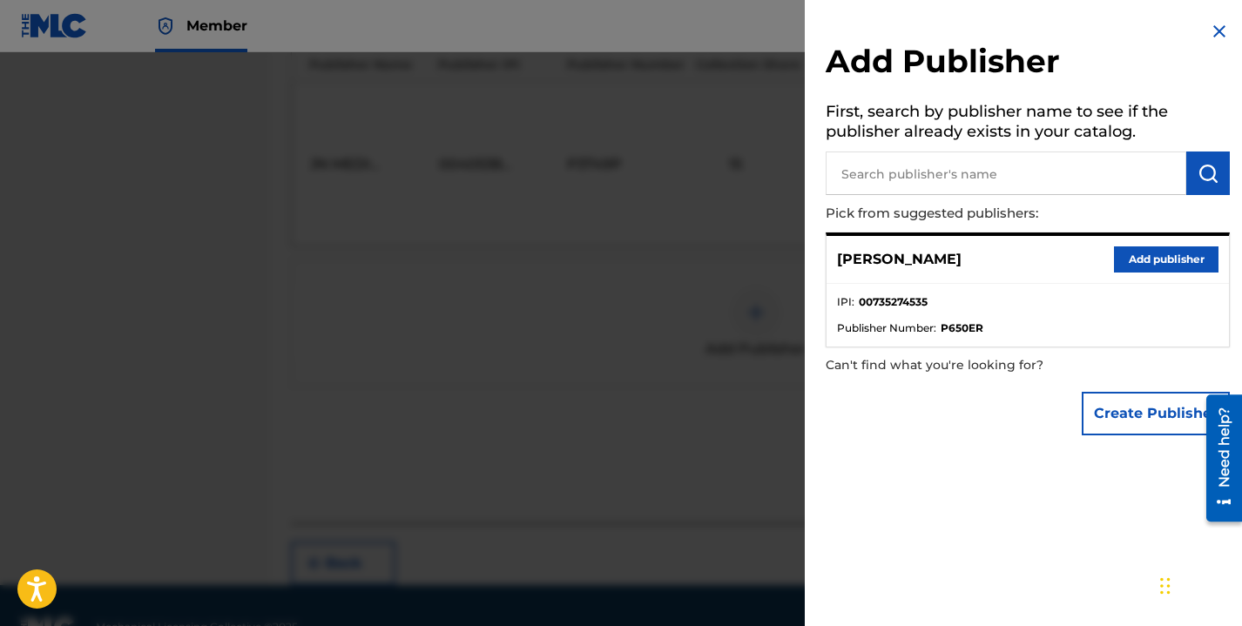
click at [968, 177] on input "text" at bounding box center [1006, 174] width 361 height 44
click at [1174, 255] on button "Add publisher" at bounding box center [1166, 259] width 105 height 26
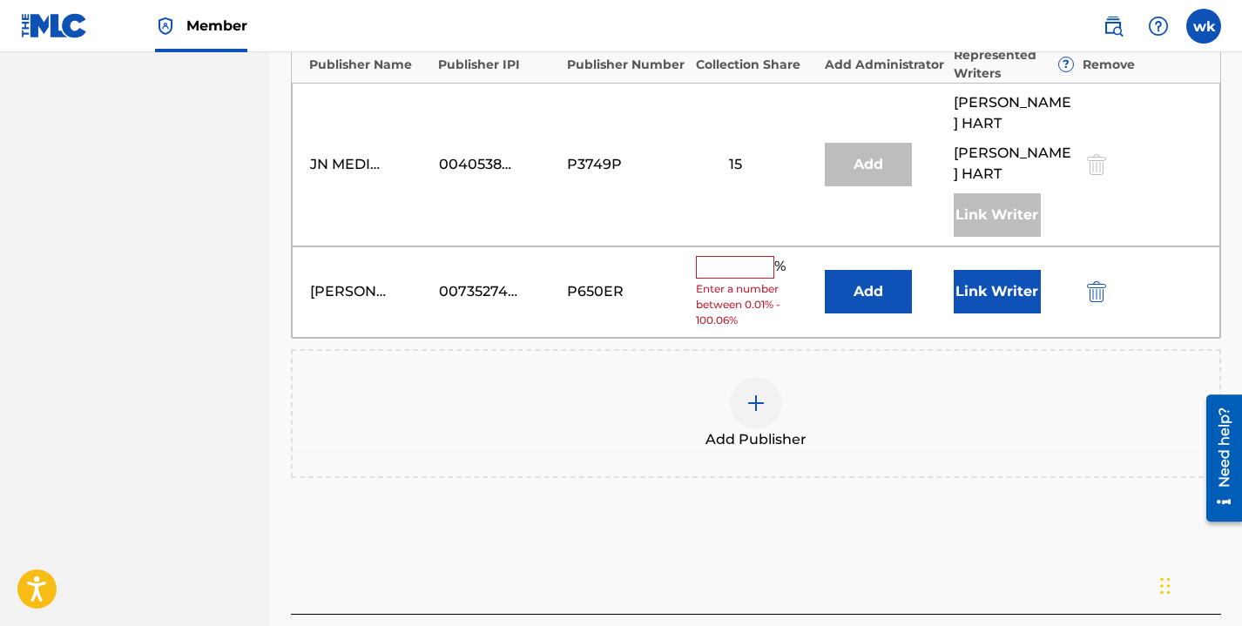
click at [753, 256] on input "text" at bounding box center [735, 267] width 78 height 23
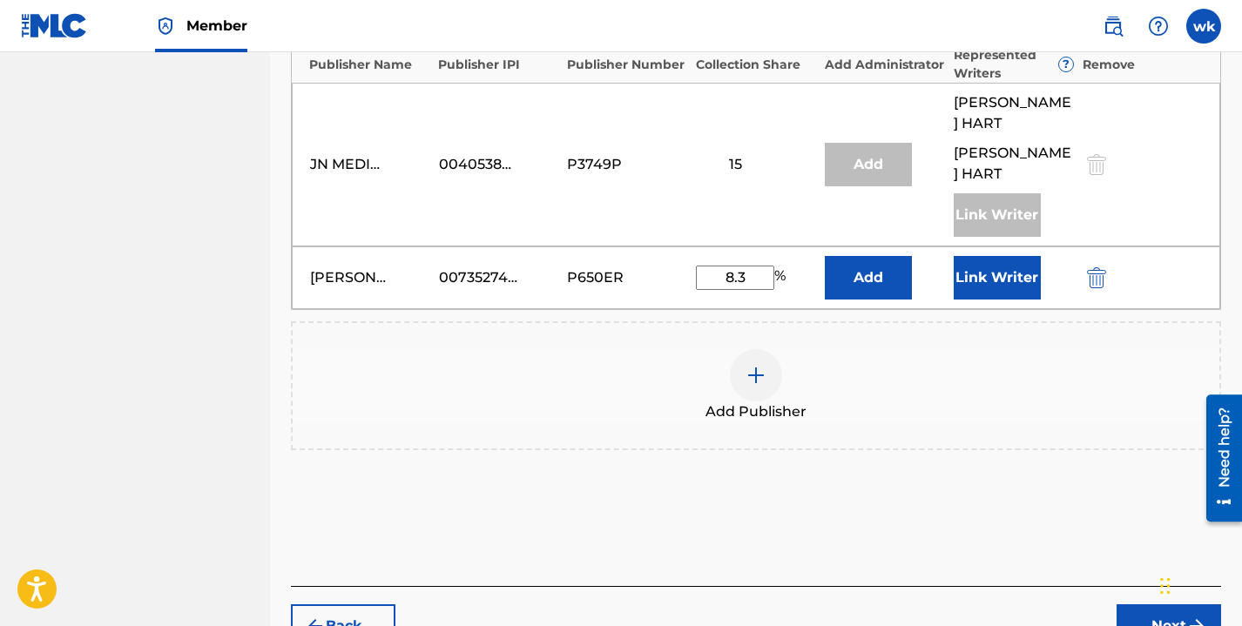
type input "8"
type input "2.5"
click at [895, 454] on div "Publishers ( 4 ) ? REQUIRED Total shares: 75.83 % Administrator ? Administrator…" at bounding box center [756, 27] width 930 height 964
click at [881, 256] on button "Add" at bounding box center [868, 278] width 87 height 44
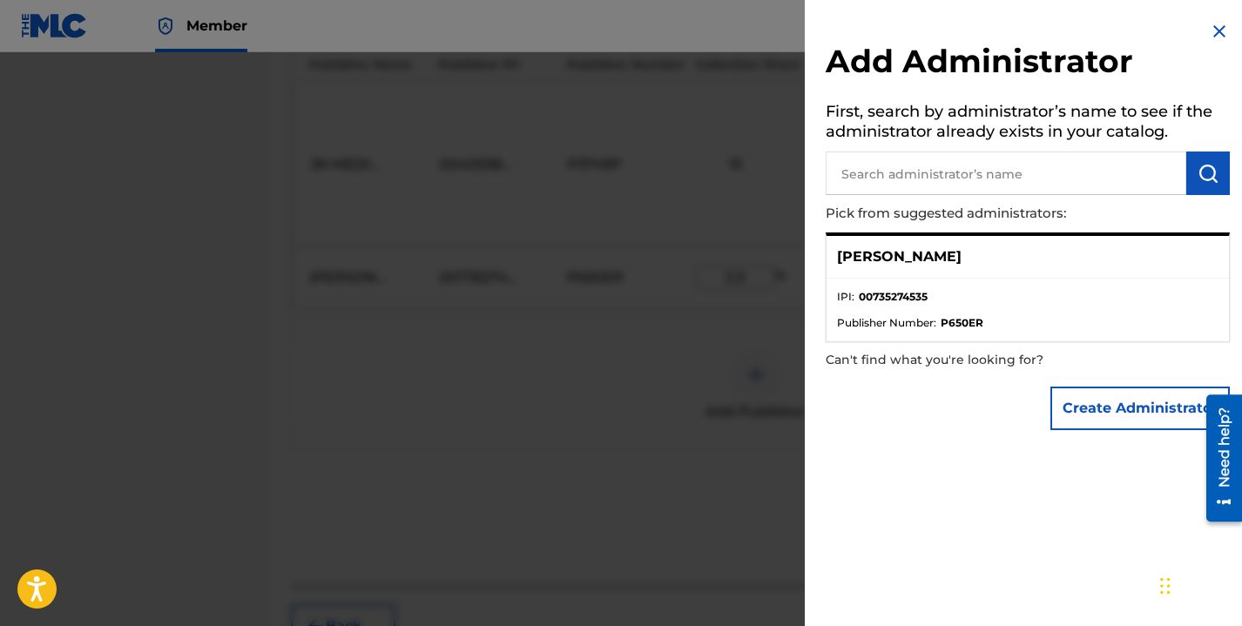
click at [944, 289] on li "IPI : 00735274535" at bounding box center [1027, 302] width 381 height 26
click at [884, 260] on p "winnie kigara" at bounding box center [899, 256] width 125 height 21
click at [886, 341] on ul "IPI : 00735274535 Publisher Number : P650ER" at bounding box center [1028, 310] width 402 height 63
click at [930, 315] on span "Publisher Number :" at bounding box center [886, 323] width 99 height 16
click at [922, 165] on input "text" at bounding box center [1006, 174] width 361 height 44
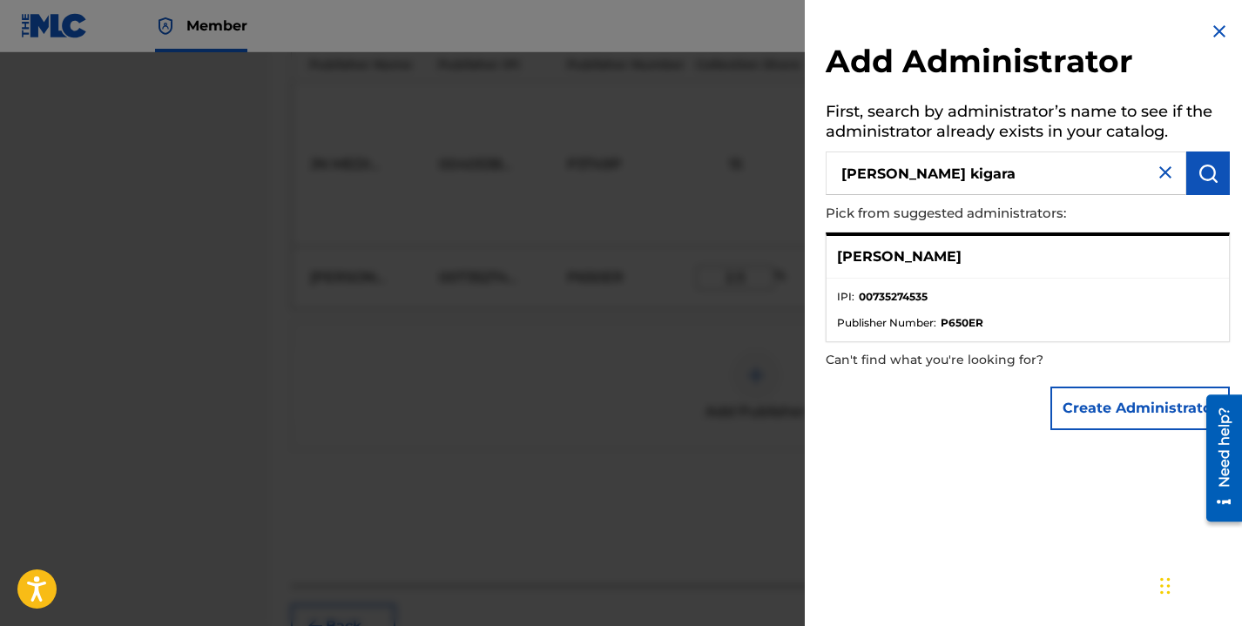
click at [917, 178] on input "winnie njei kigara" at bounding box center [1006, 174] width 361 height 44
type input "winnie njeri kigara"
click at [1211, 172] on img "submit" at bounding box center [1208, 173] width 21 height 21
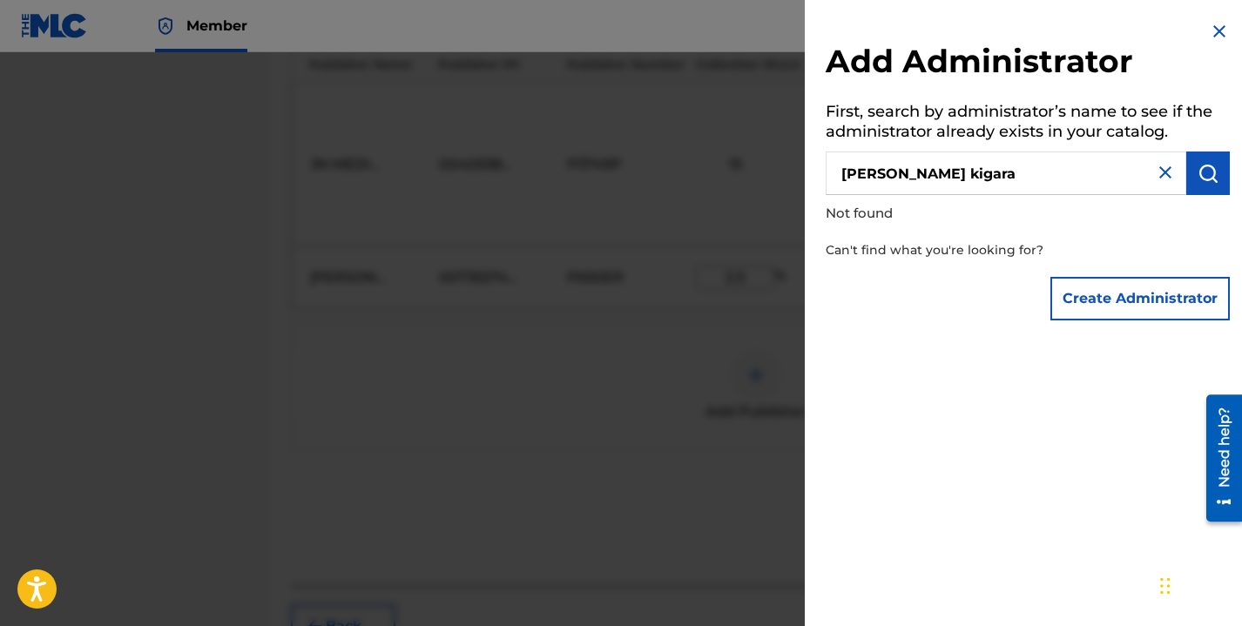
click at [1163, 174] on img at bounding box center [1165, 172] width 21 height 21
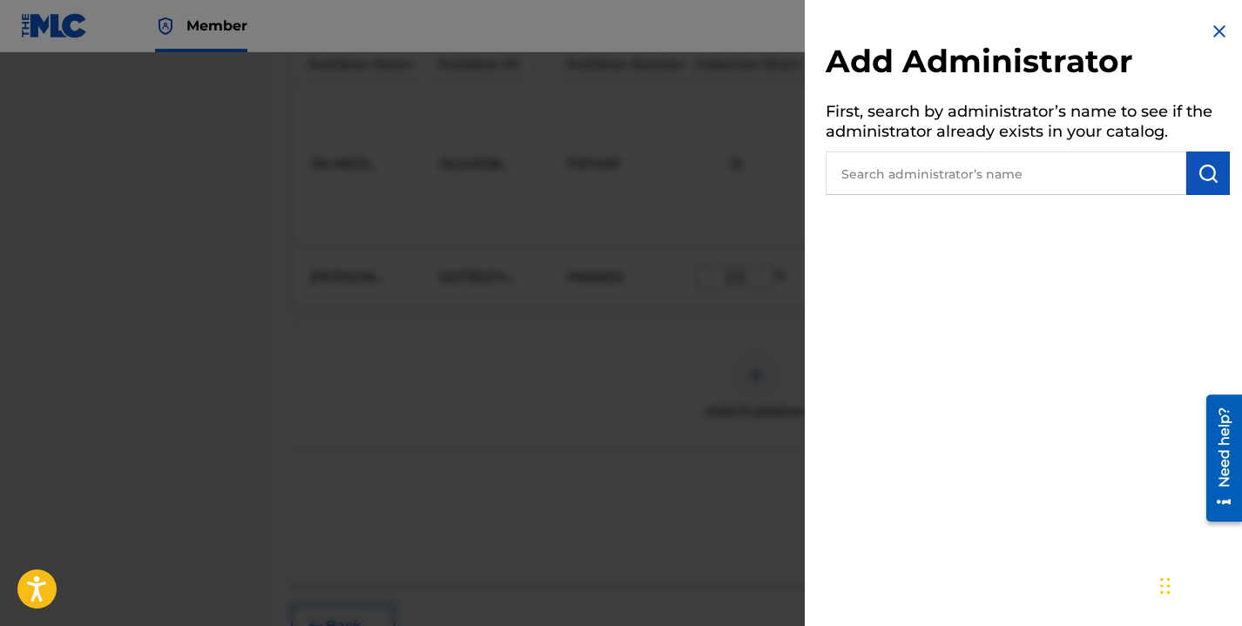
click at [1212, 26] on img at bounding box center [1219, 31] width 21 height 21
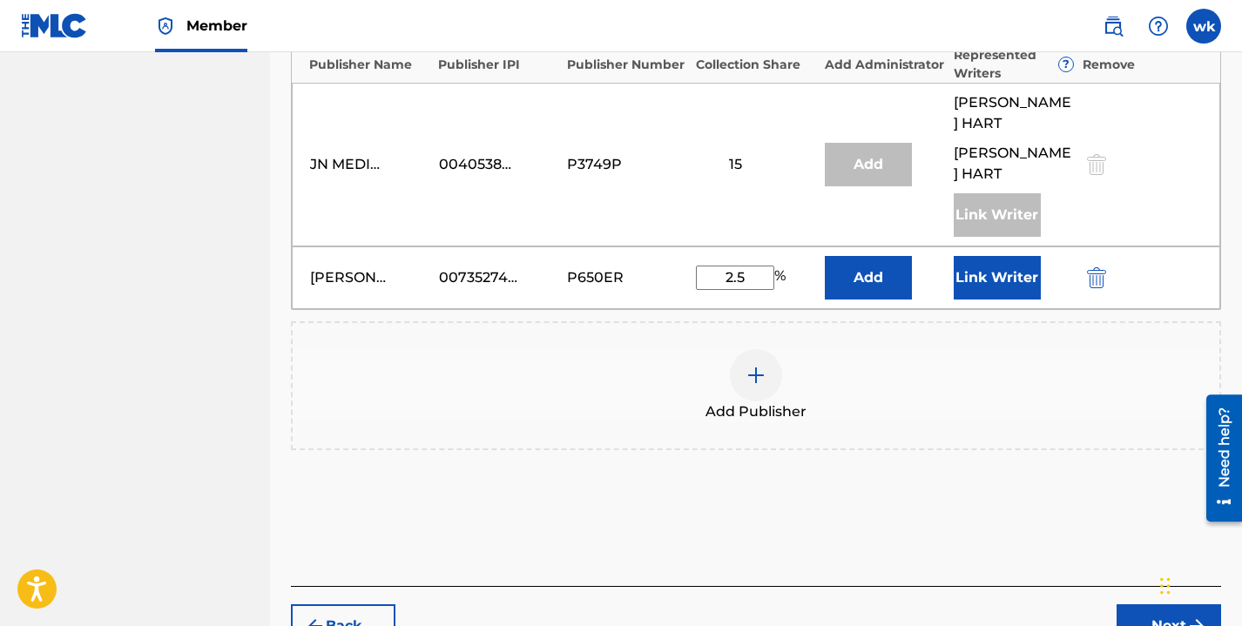
click at [883, 256] on button "Add" at bounding box center [868, 278] width 87 height 44
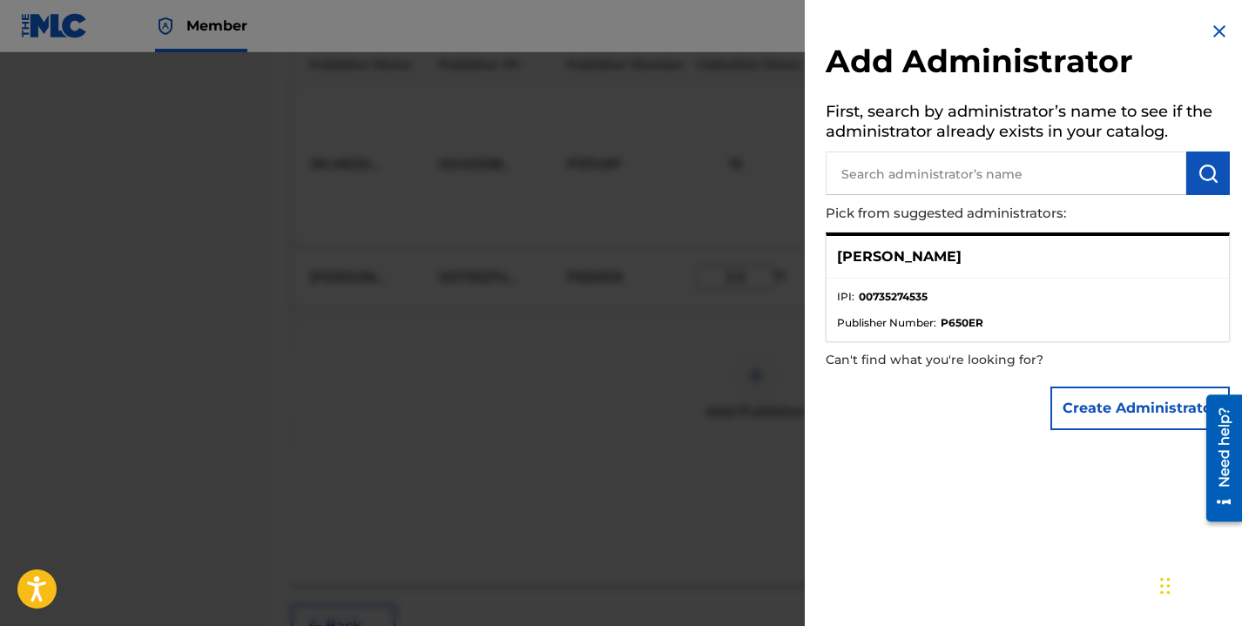
click at [1067, 404] on button "Create Administrator" at bounding box center [1139, 409] width 179 height 44
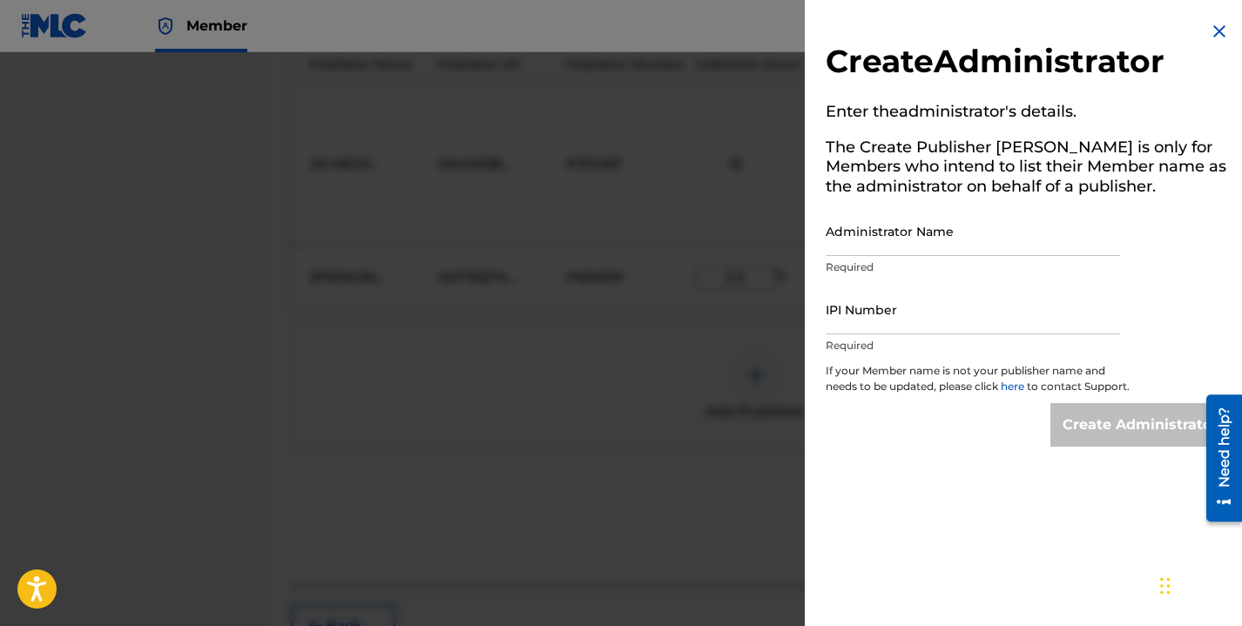
click at [915, 245] on input "Administrator Name" at bounding box center [973, 231] width 294 height 50
type input "winnie kigara"
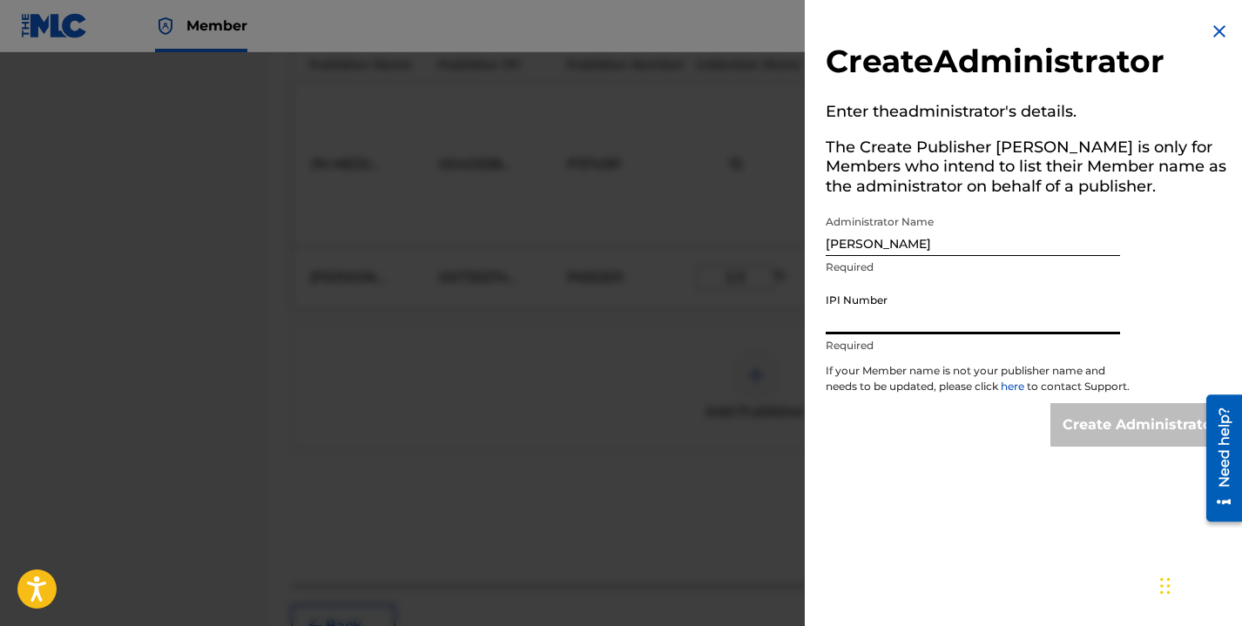
click at [865, 315] on input "IPI Number" at bounding box center [973, 310] width 294 height 50
paste input "735274535"
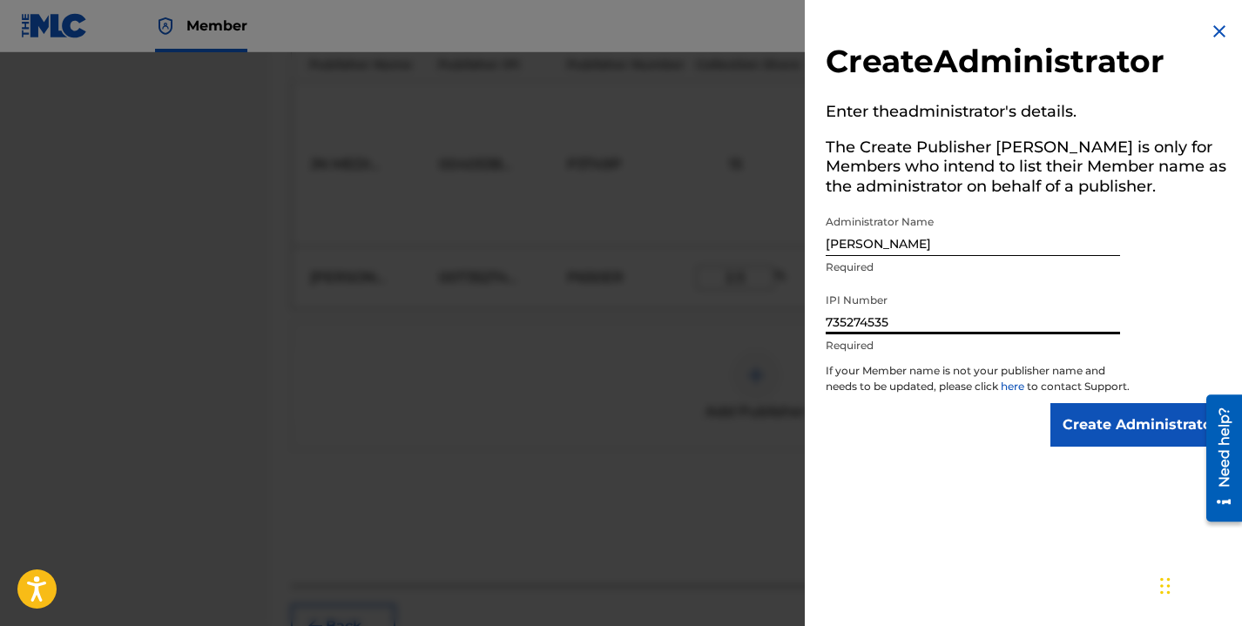
type input "735274535"
click at [1179, 445] on input "Create Administrator" at bounding box center [1139, 425] width 179 height 44
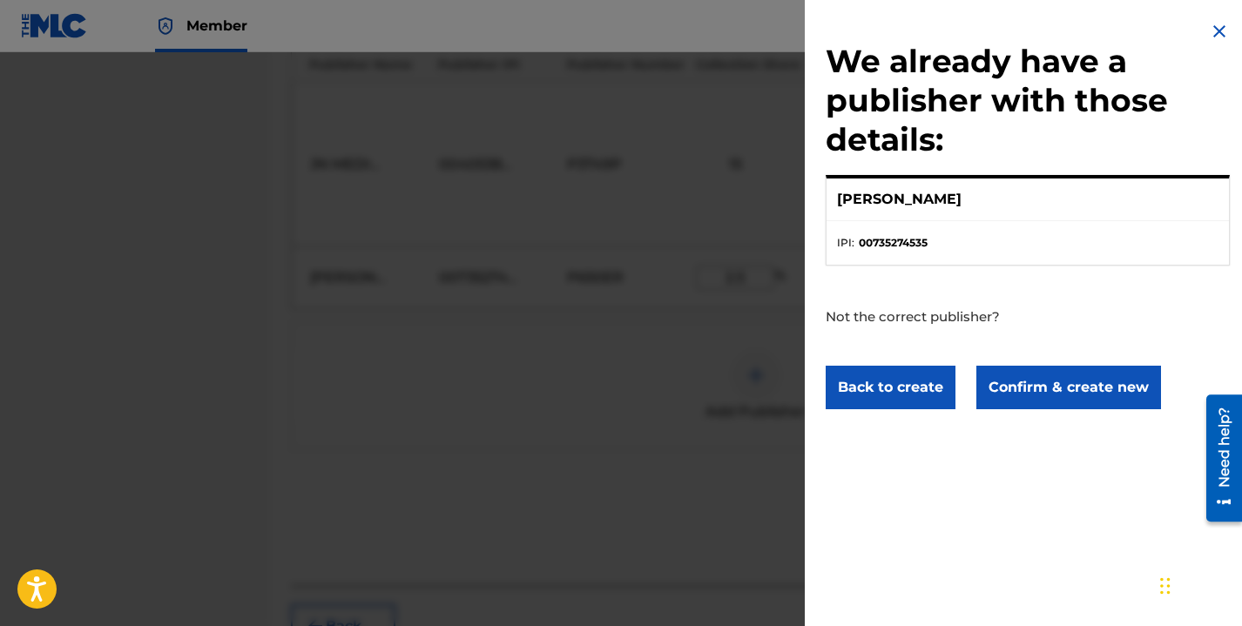
click at [1084, 386] on button "Confirm & create new" at bounding box center [1068, 388] width 185 height 44
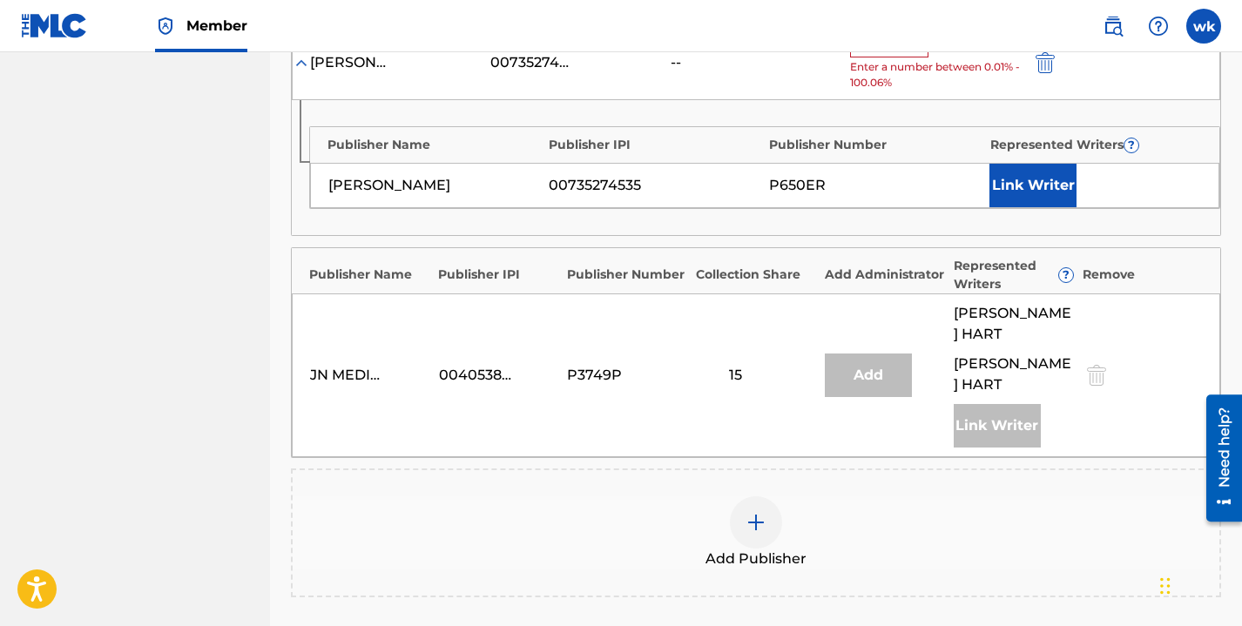
click at [1031, 178] on button "Link Writer" at bounding box center [1032, 186] width 87 height 44
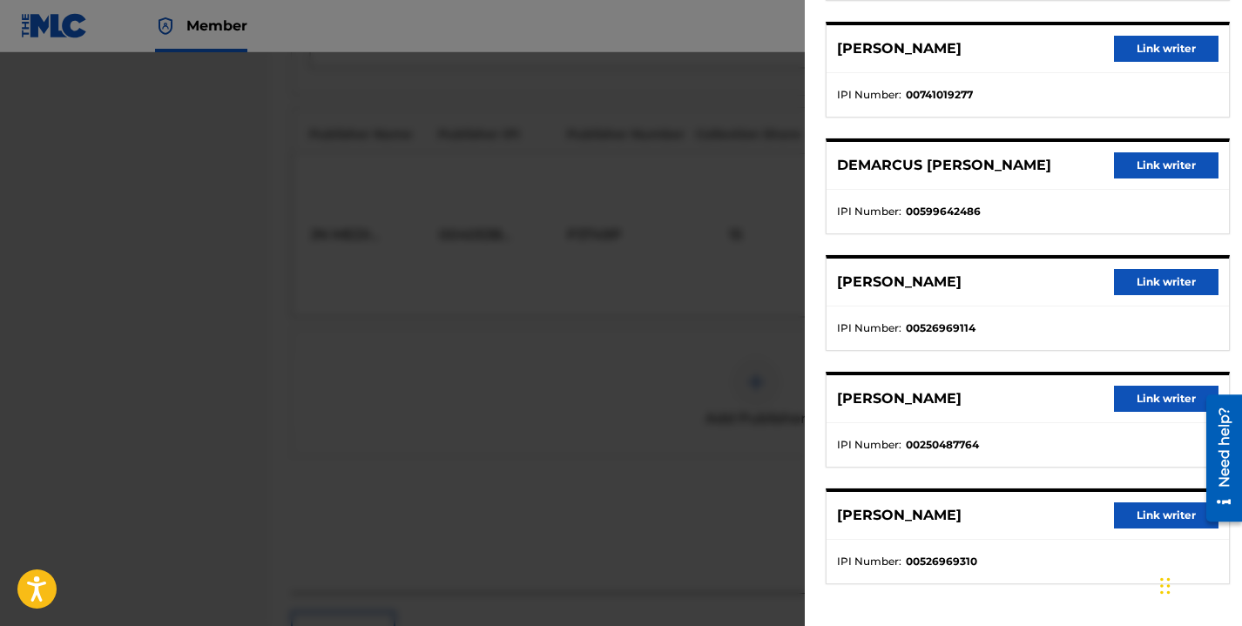
scroll to position [1142, 0]
click at [1164, 45] on button "Link writer" at bounding box center [1166, 49] width 105 height 26
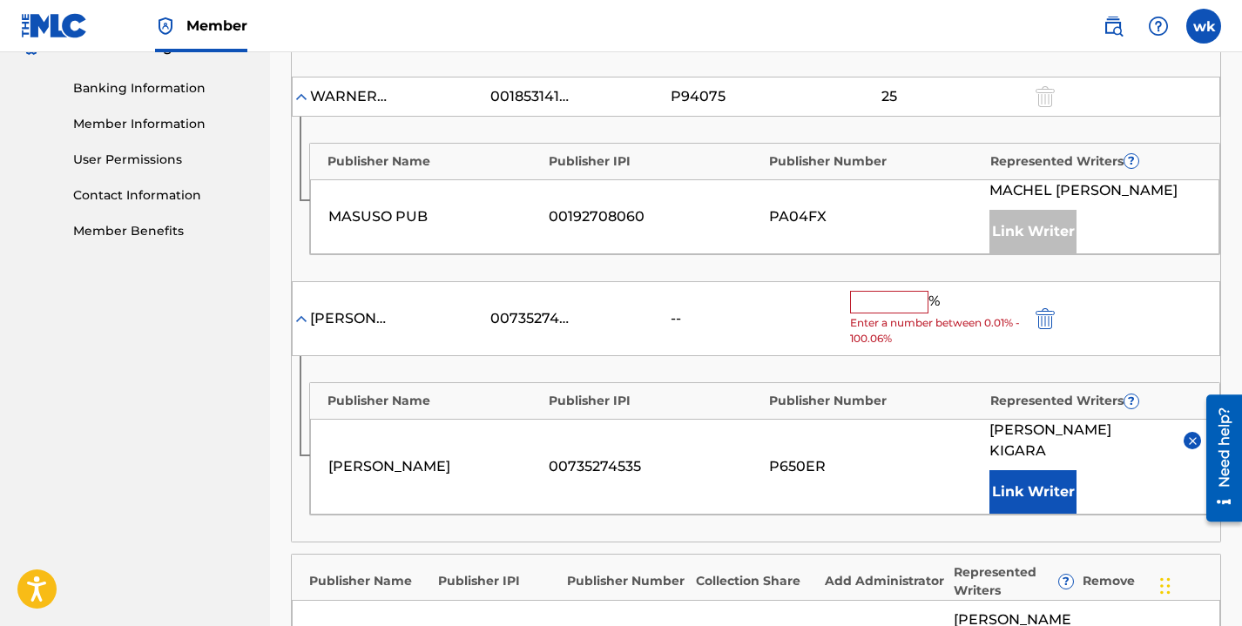
scroll to position [709, 0]
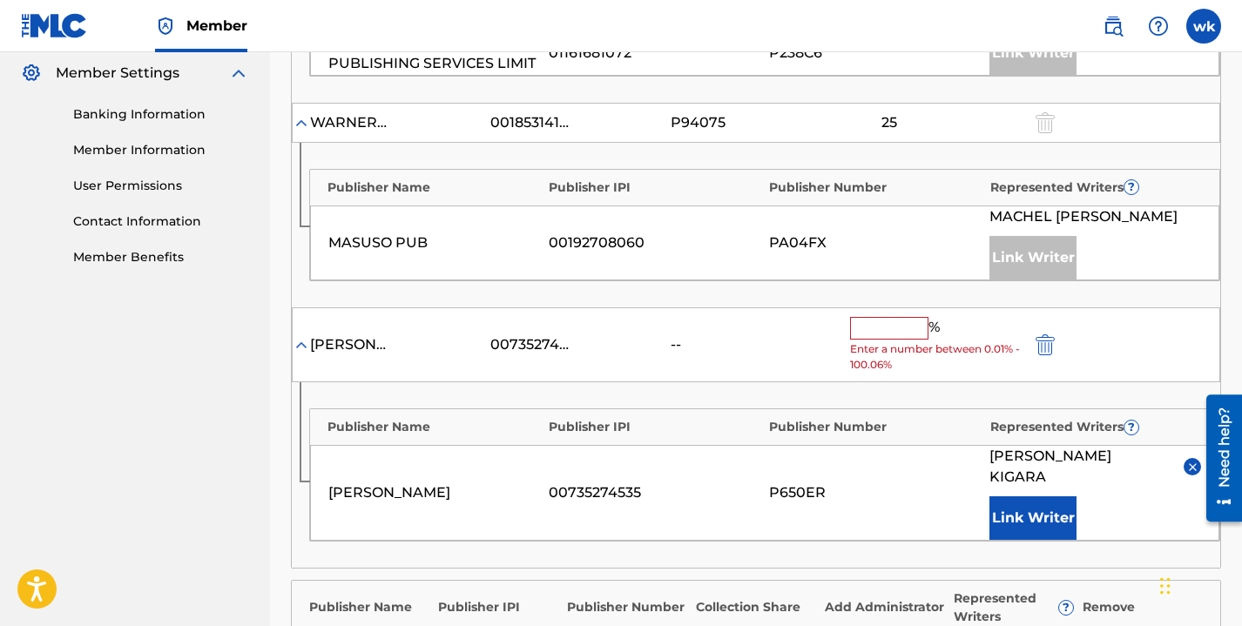
click at [903, 329] on input "text" at bounding box center [889, 328] width 78 height 23
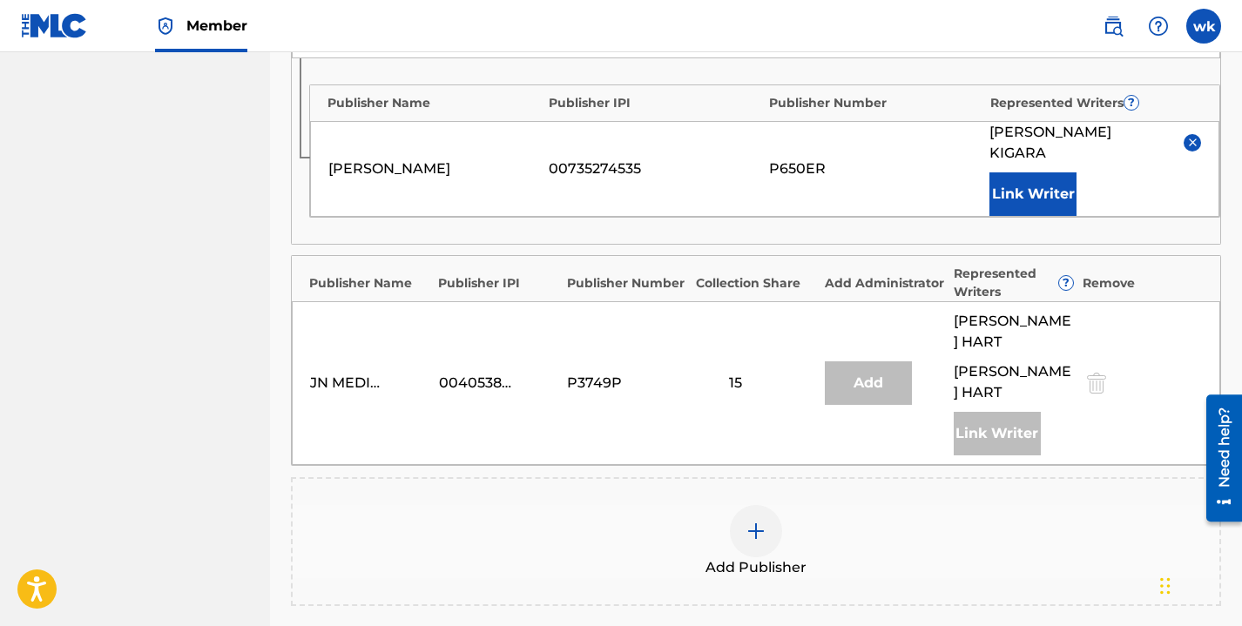
scroll to position [1145, 0]
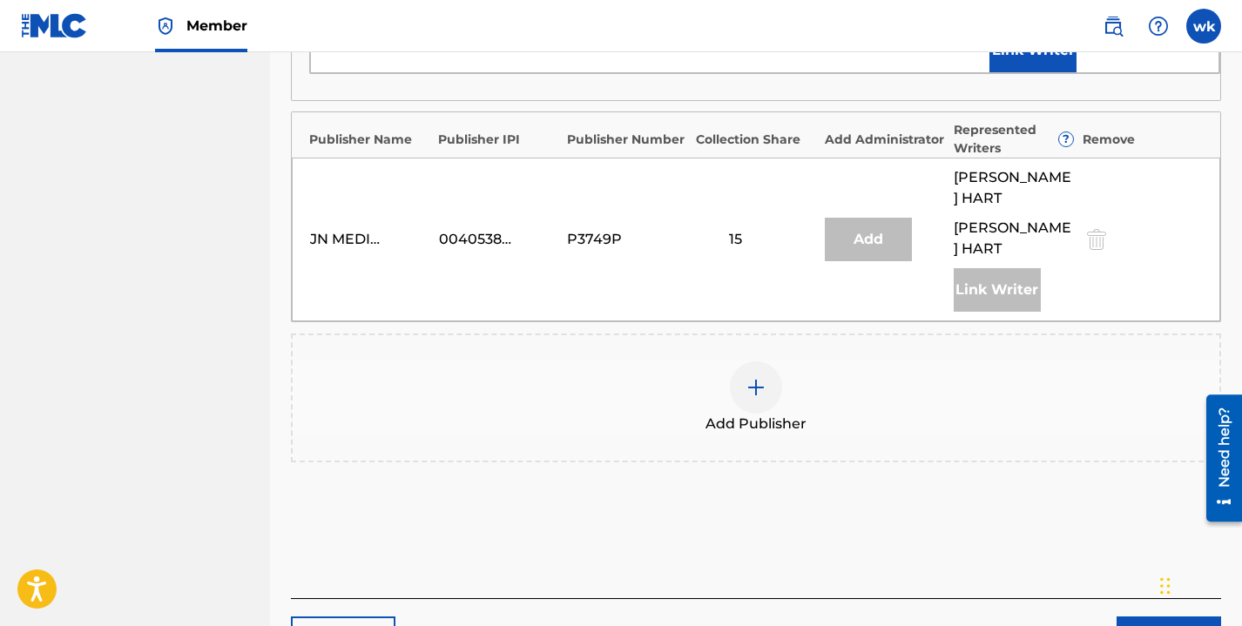
type input "2.5"
click at [1131, 617] on button "Next" at bounding box center [1169, 639] width 105 height 44
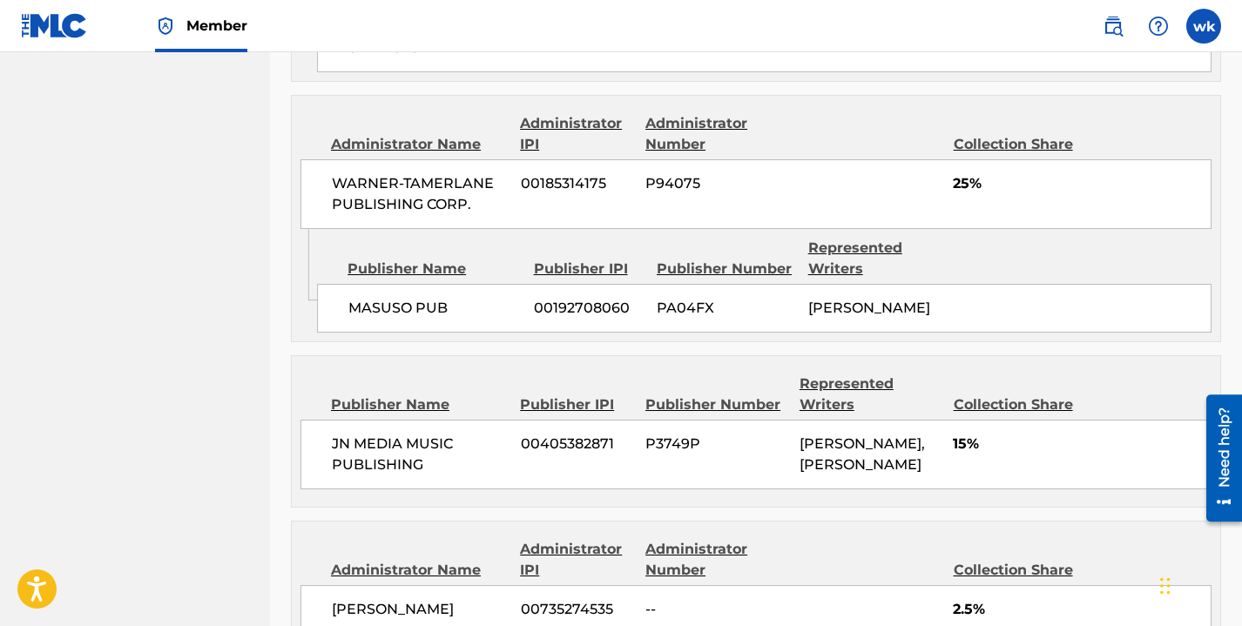
scroll to position [1399, 0]
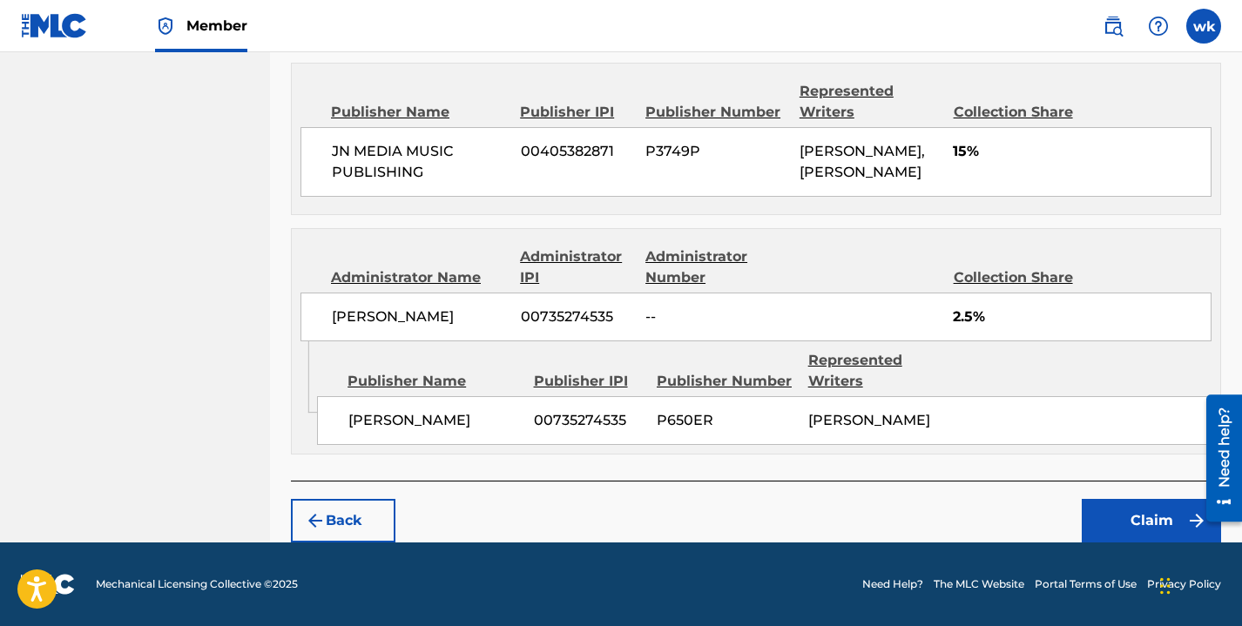
click at [1137, 527] on button "Claim" at bounding box center [1151, 521] width 139 height 44
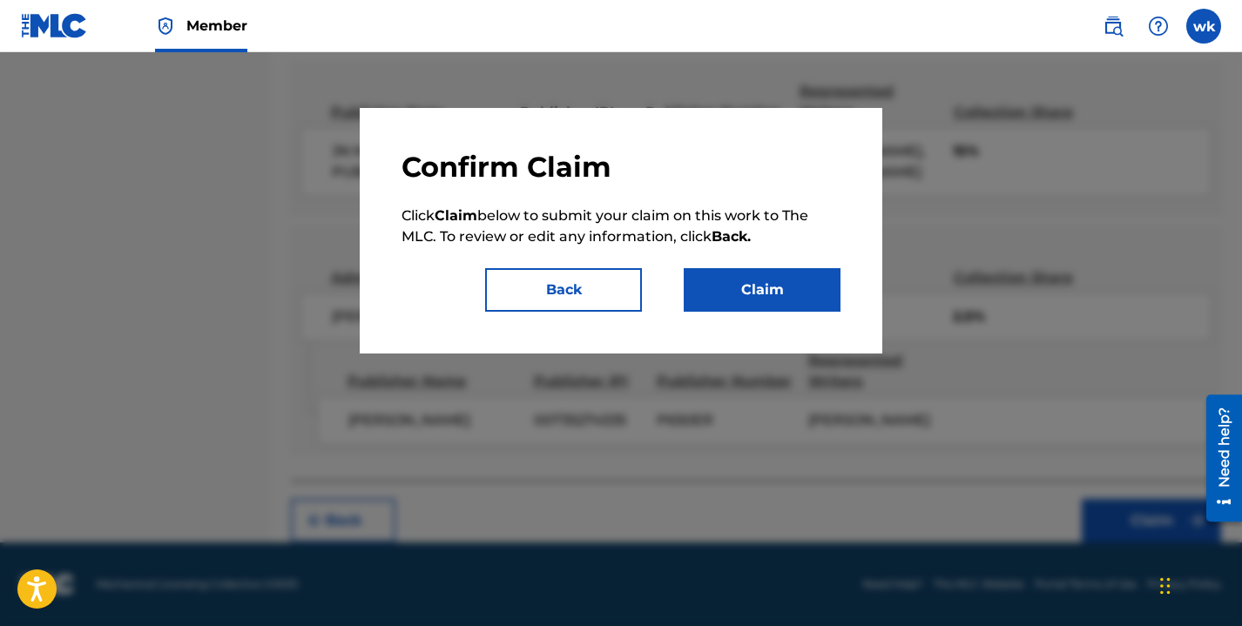
click at [785, 302] on button "Claim" at bounding box center [762, 290] width 157 height 44
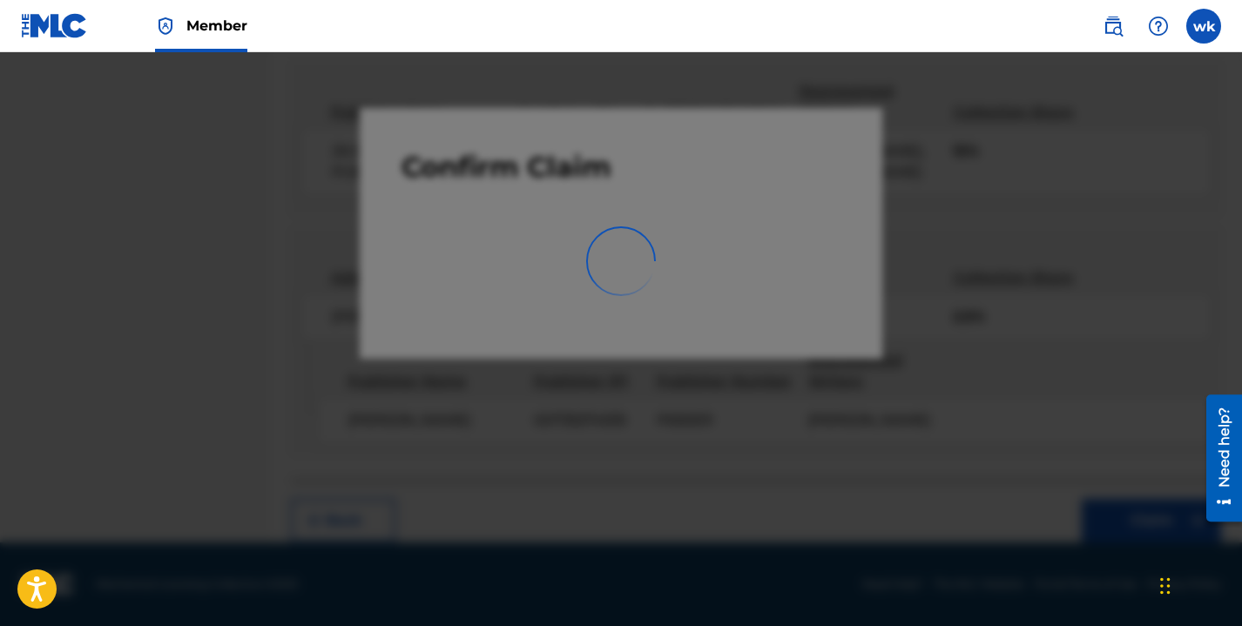
scroll to position [454, 0]
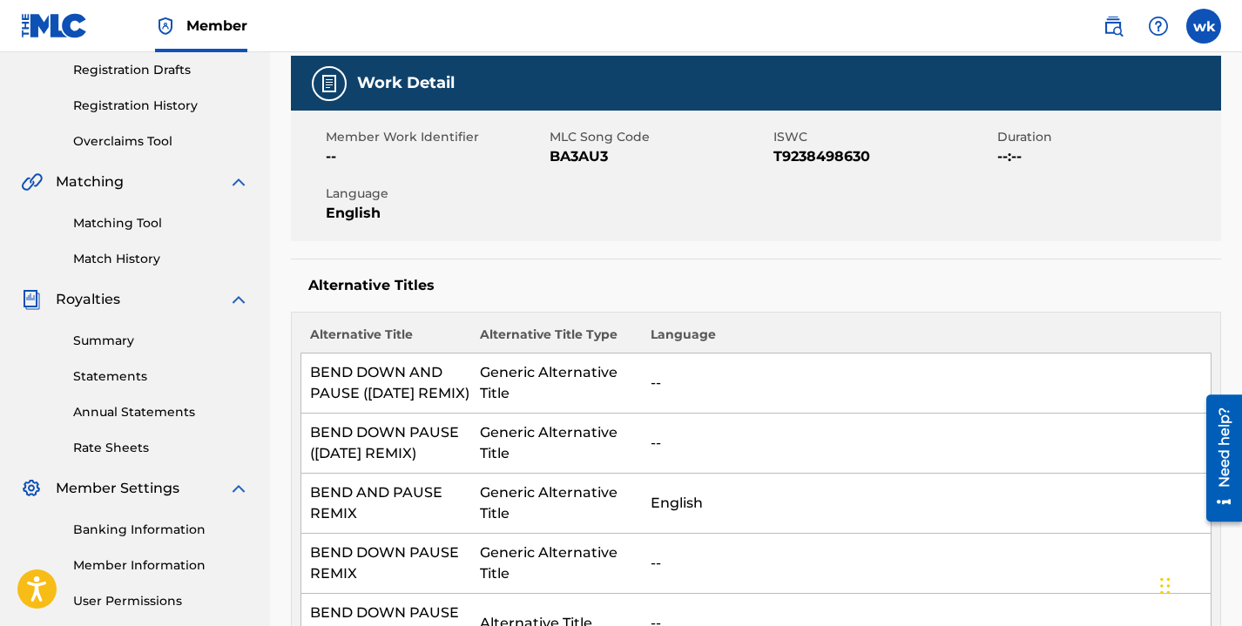
scroll to position [268, 0]
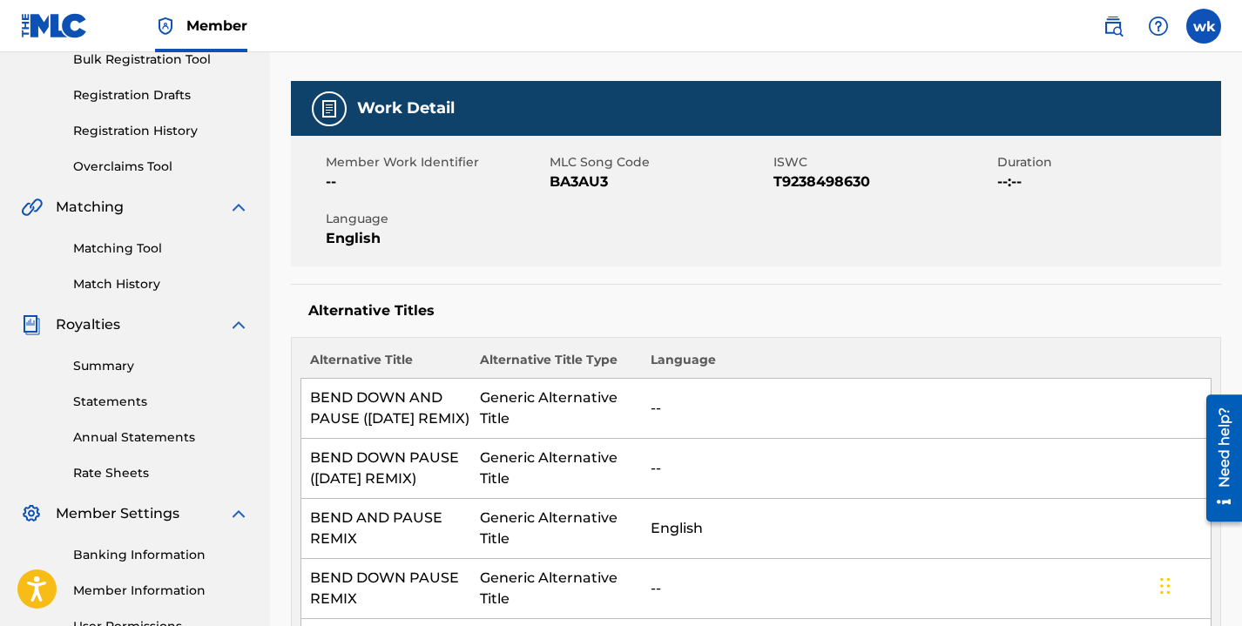
scroll to position [454, 0]
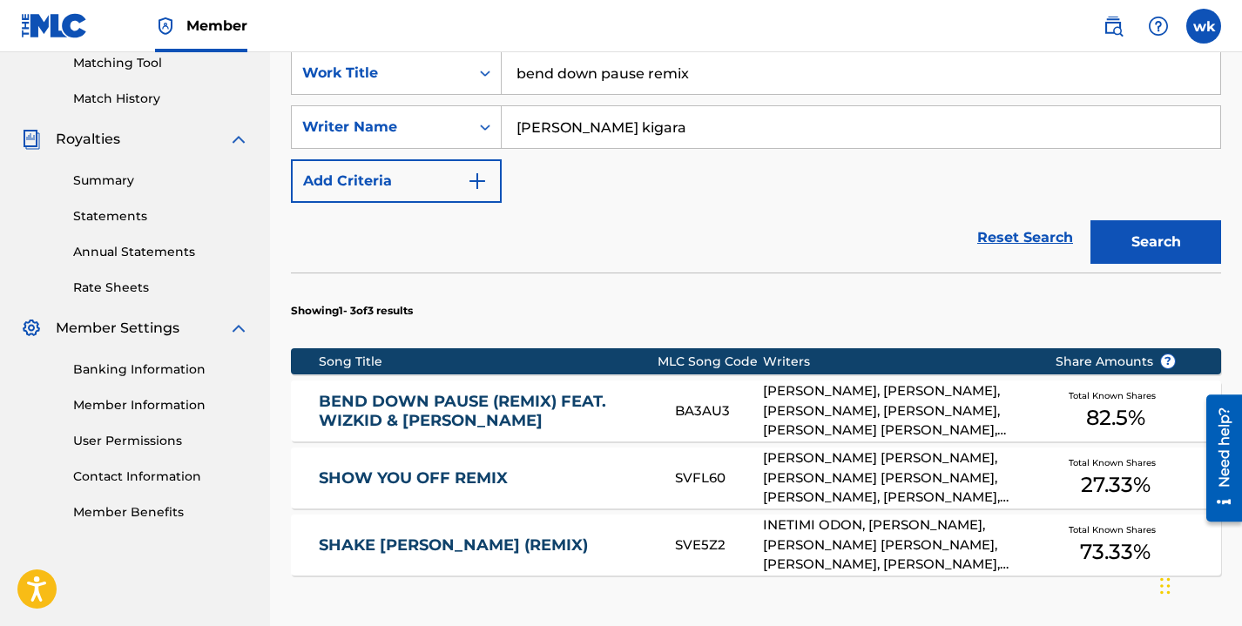
click at [1088, 489] on span "27.33 %" at bounding box center [1116, 484] width 70 height 31
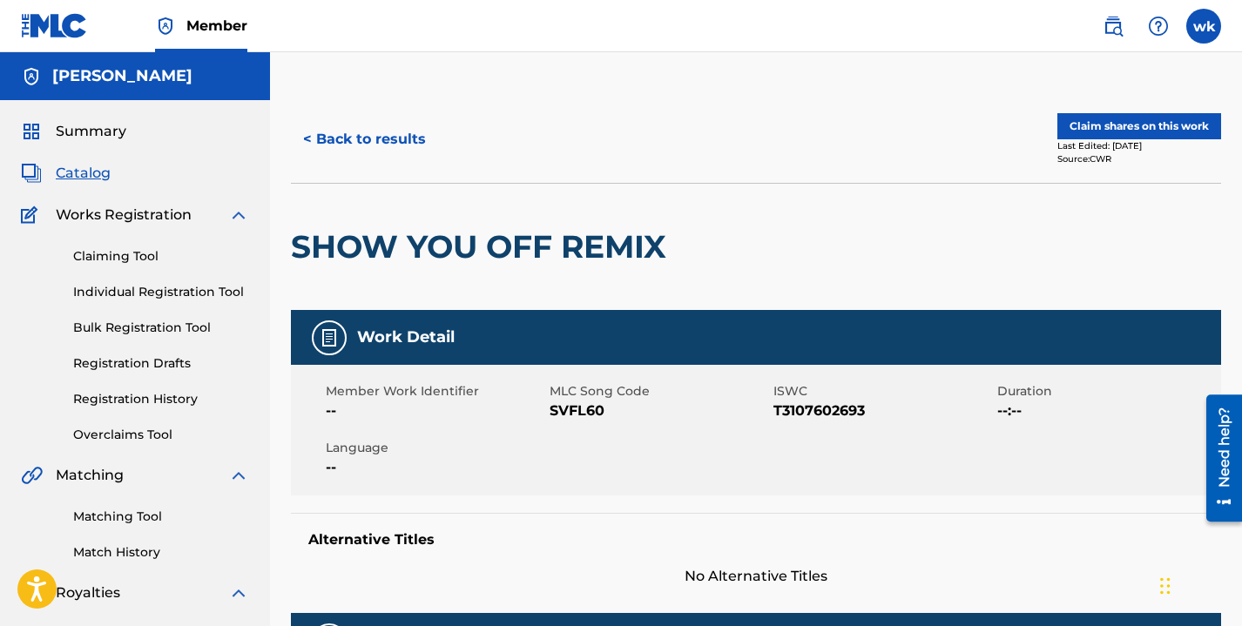
click at [1087, 120] on button "Claim shares on this work" at bounding box center [1139, 126] width 164 height 26
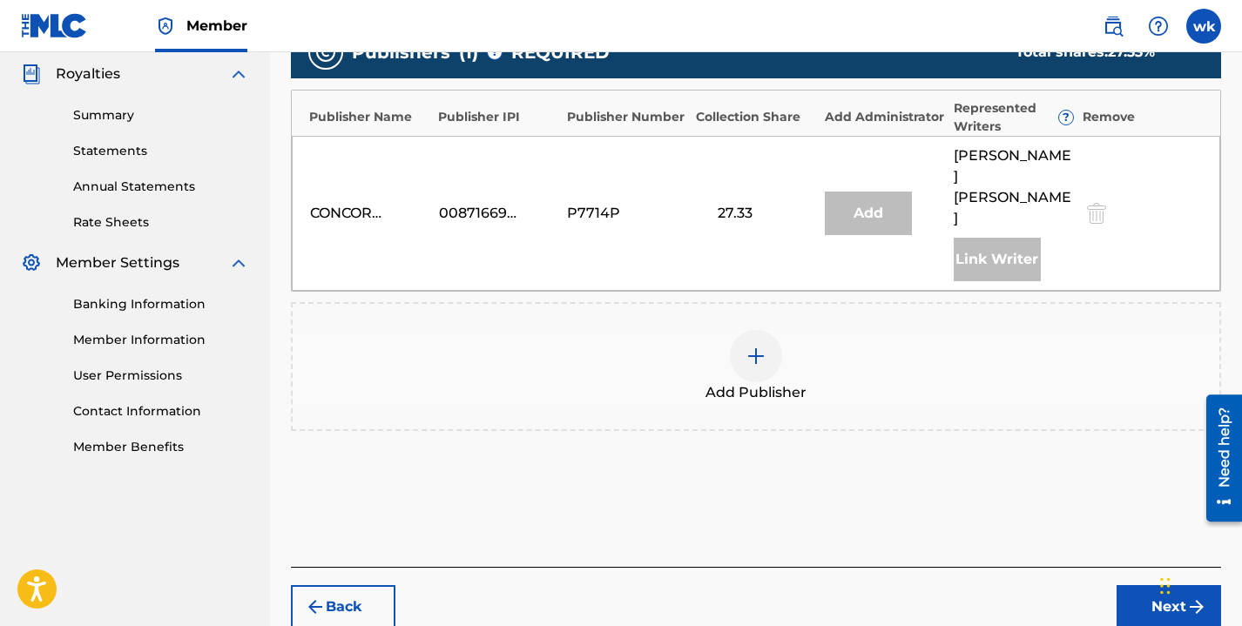
scroll to position [564, 0]
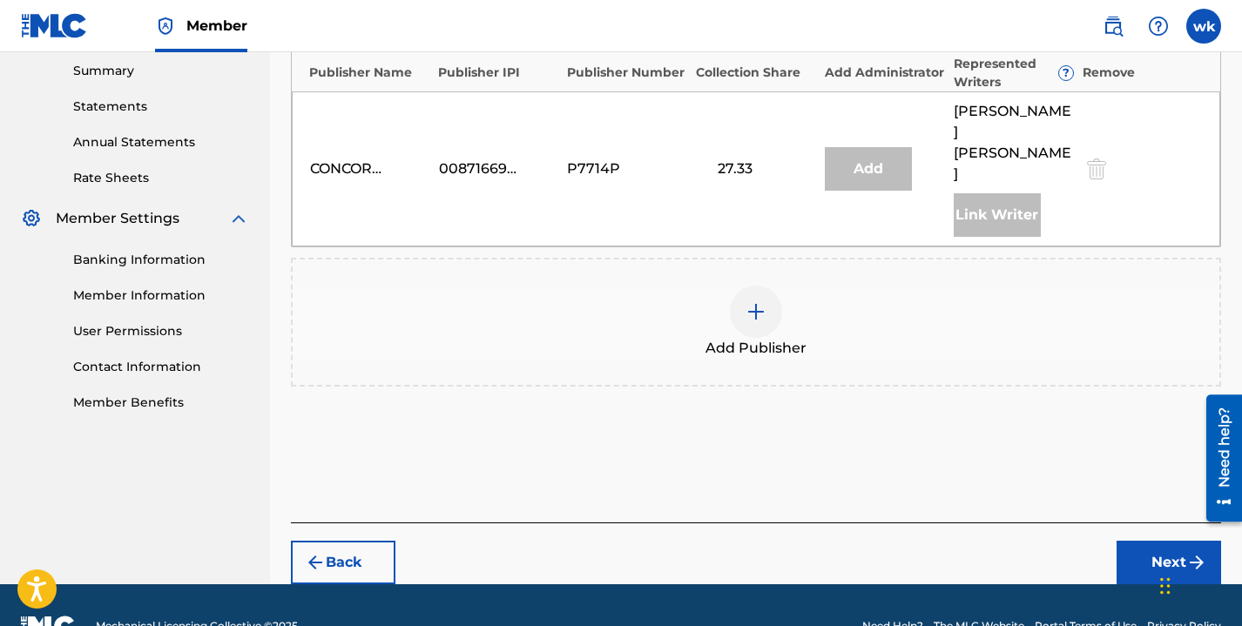
click at [760, 301] on img at bounding box center [756, 311] width 21 height 21
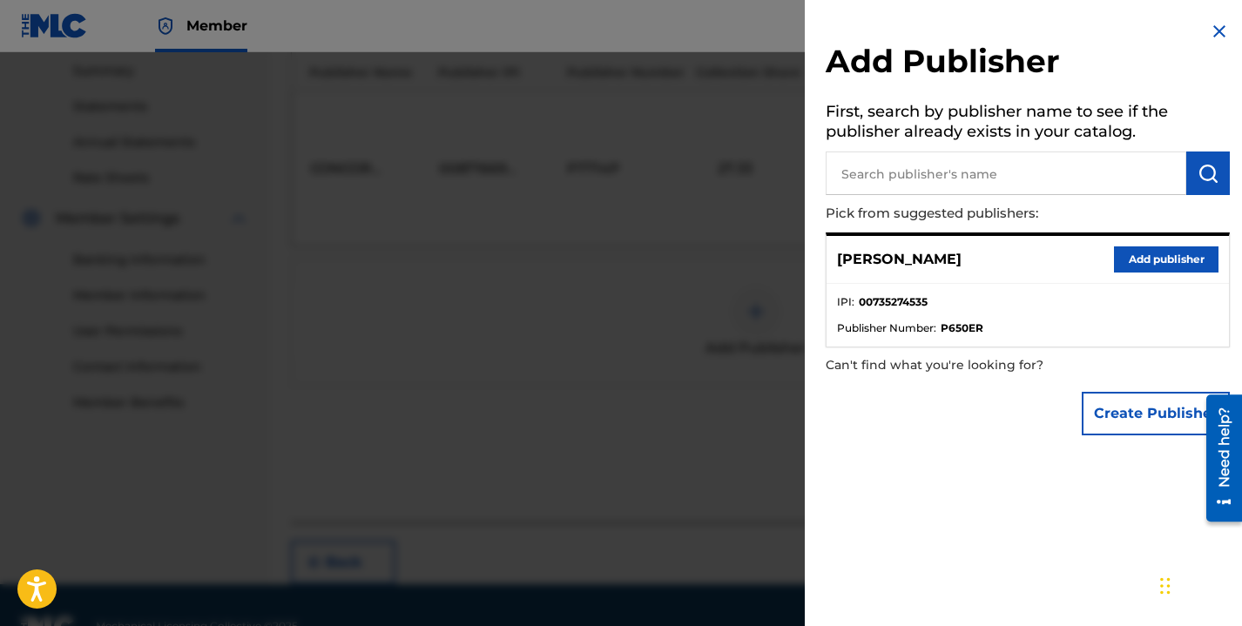
click at [1170, 254] on button "Add publisher" at bounding box center [1166, 259] width 105 height 26
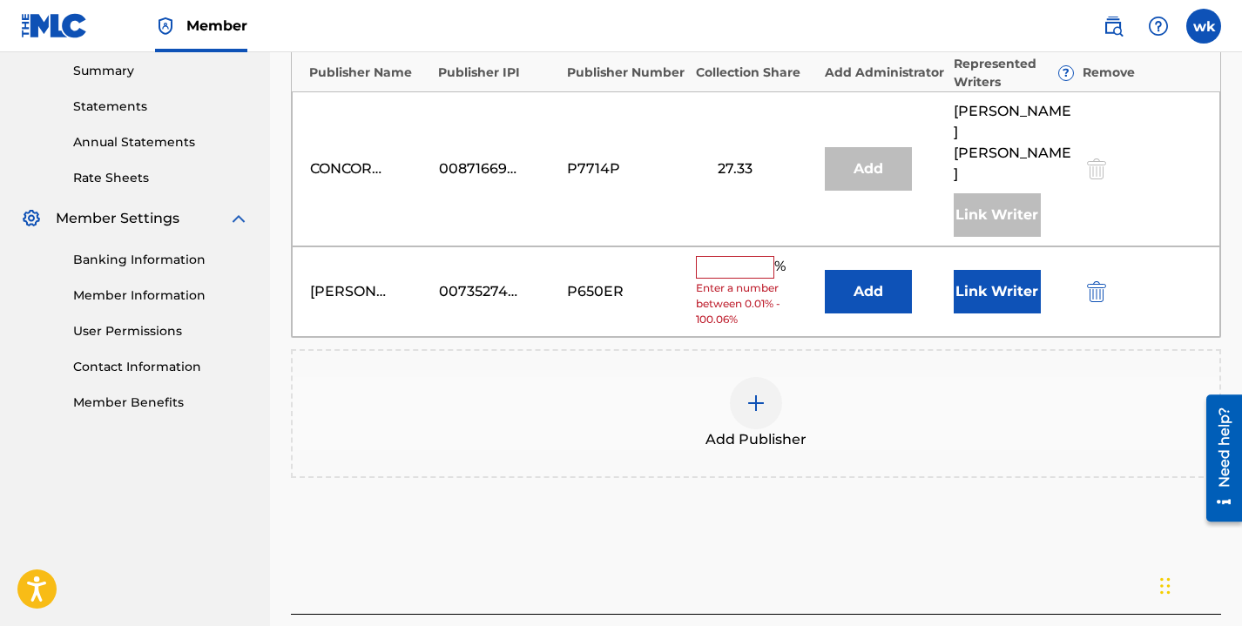
click at [739, 256] on input "text" at bounding box center [735, 267] width 78 height 23
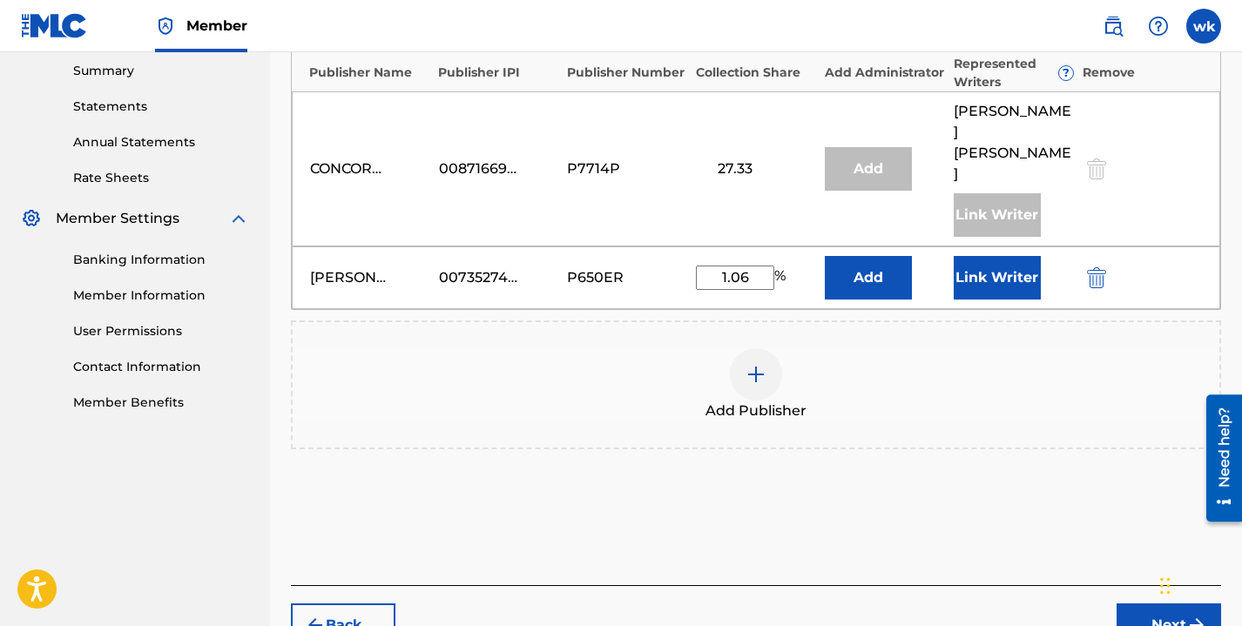
type input "1.06"
click at [887, 256] on button "Add" at bounding box center [868, 278] width 87 height 44
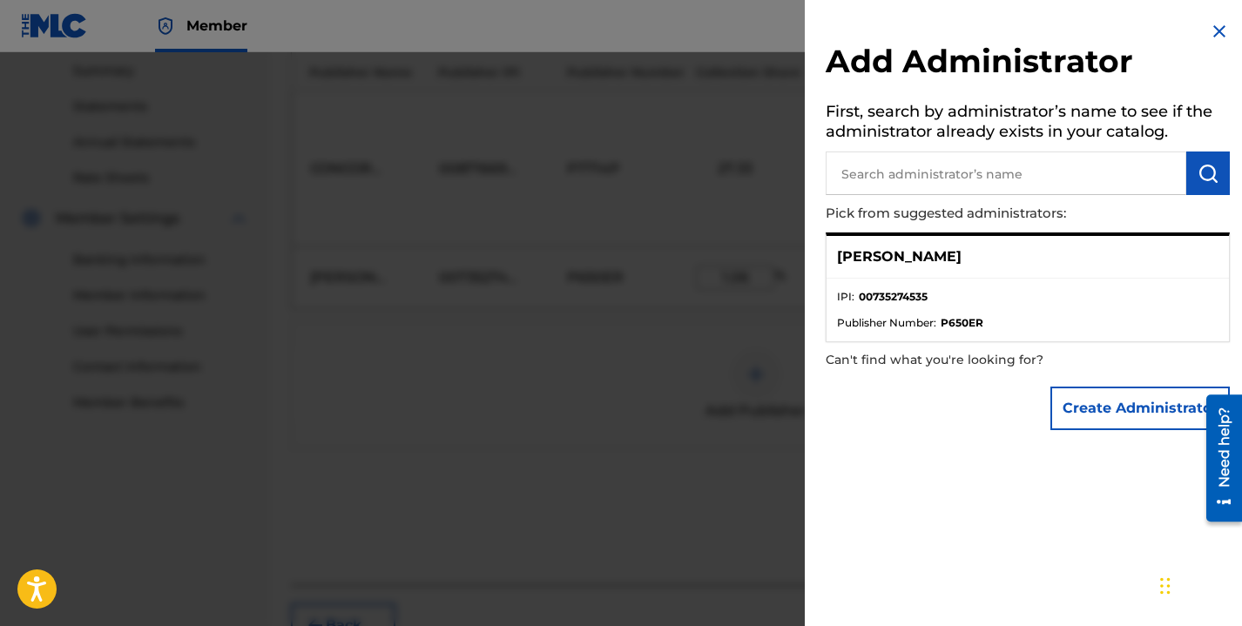
click at [1209, 32] on img at bounding box center [1219, 31] width 21 height 21
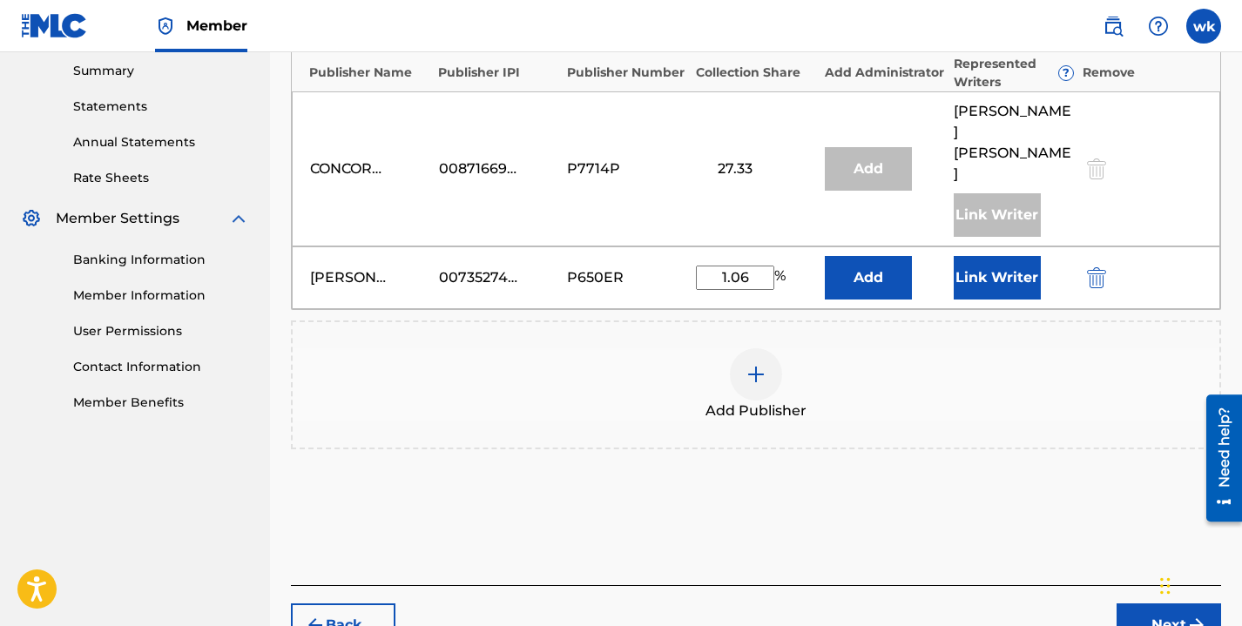
click at [882, 256] on button "Add" at bounding box center [868, 278] width 87 height 44
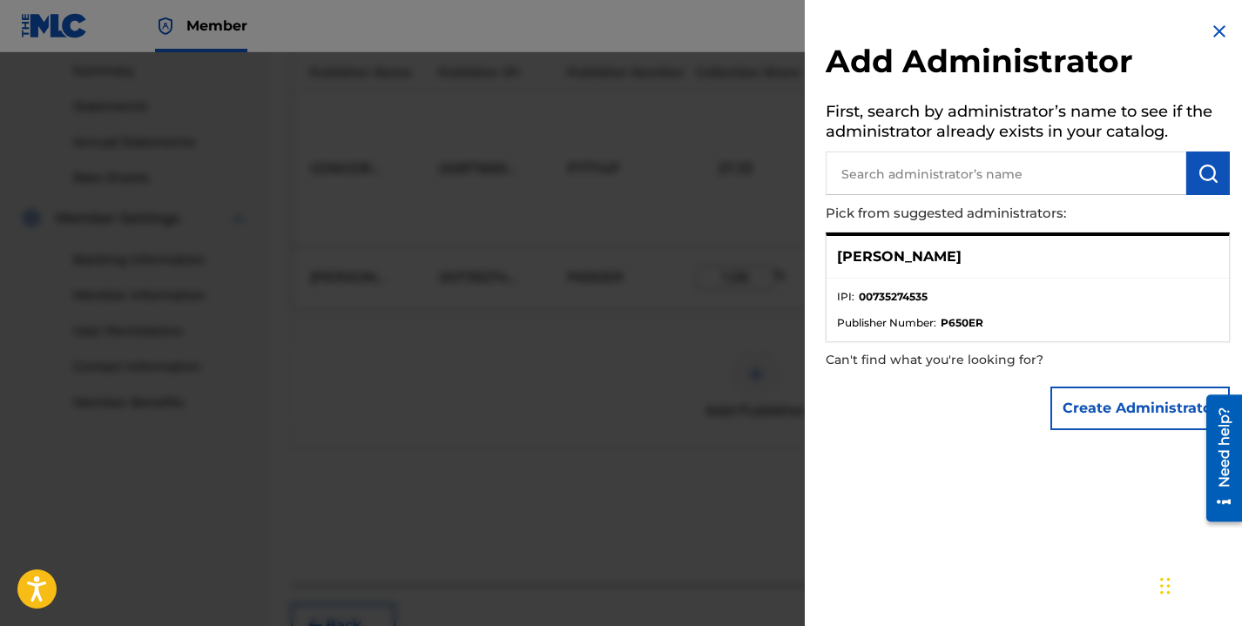
click at [1027, 283] on ul "IPI : 00735274535 Publisher Number : P650ER" at bounding box center [1028, 310] width 402 height 63
click at [1096, 403] on button "Create Administrator" at bounding box center [1139, 409] width 179 height 44
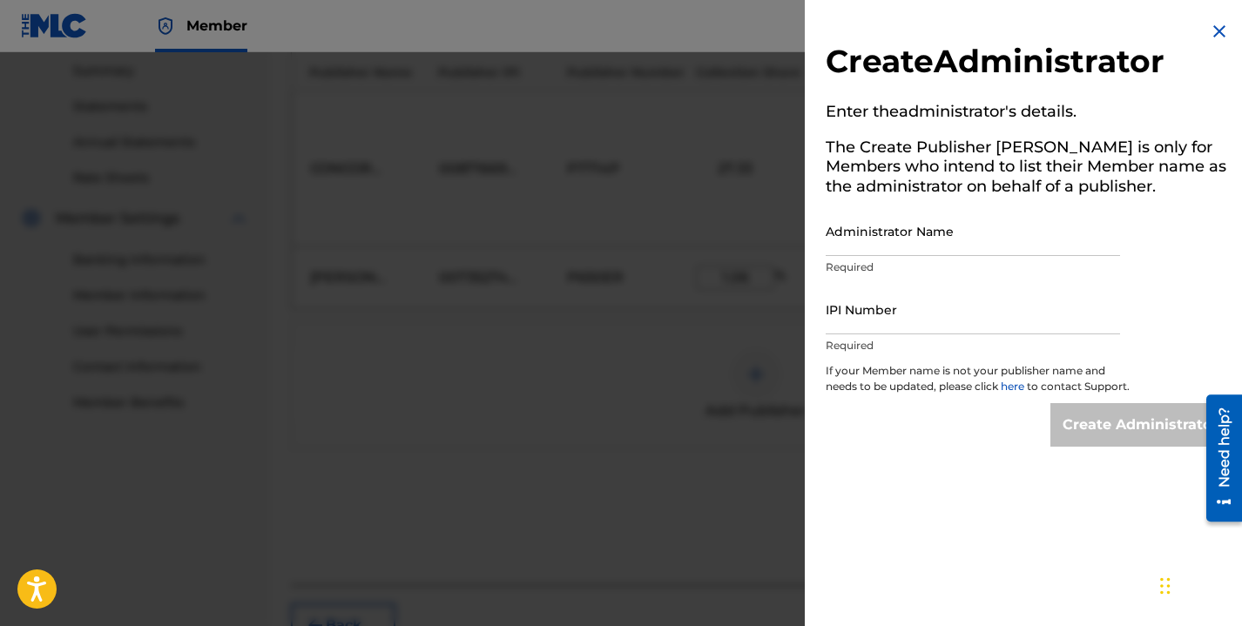
click at [923, 233] on input "Administrator Name" at bounding box center [973, 231] width 294 height 50
type input "winnie kigara"
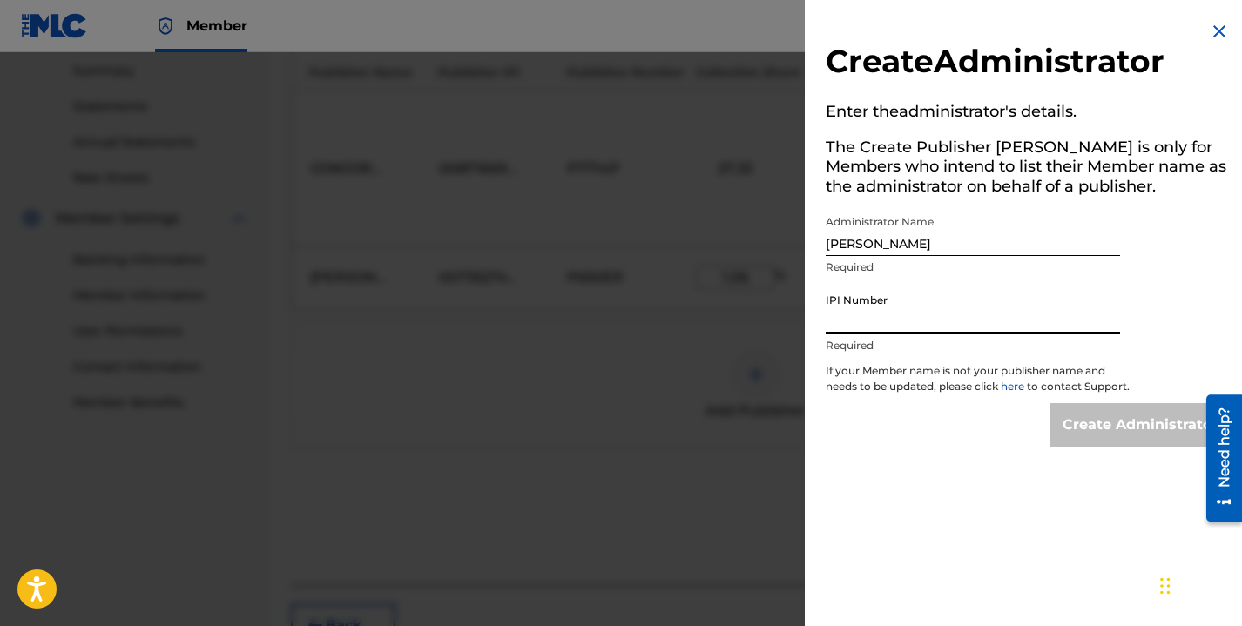
click at [908, 314] on input "IPI Number" at bounding box center [973, 310] width 294 height 50
paste input "735274535"
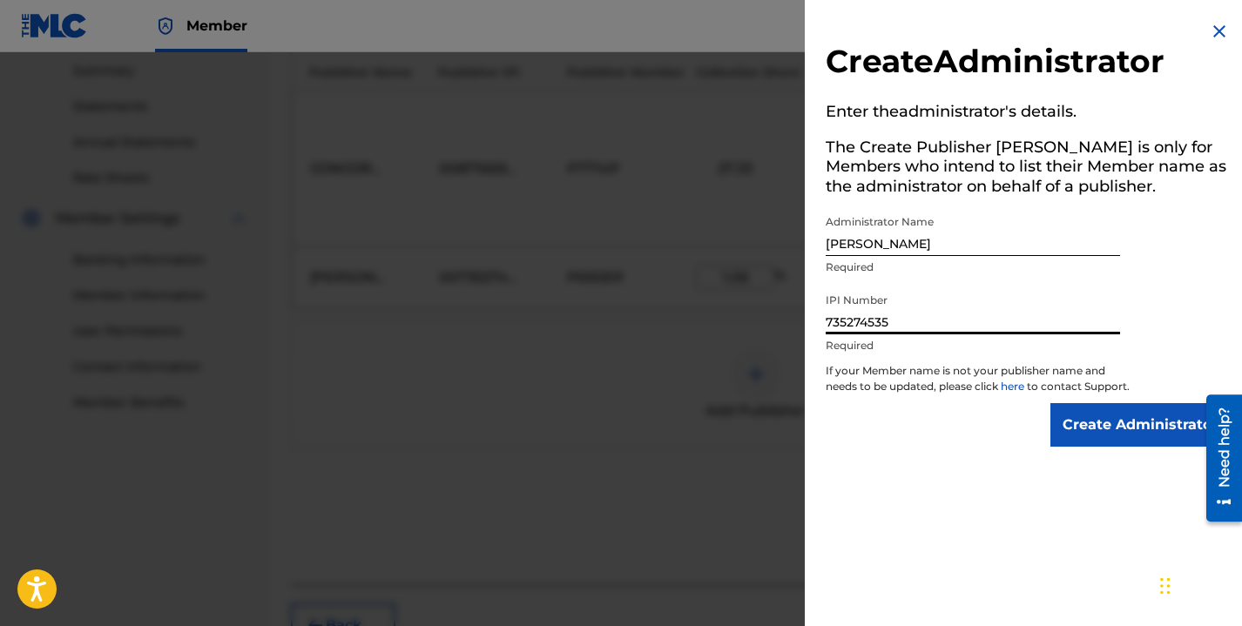
type input "735274535"
click at [1079, 432] on input "Create Administrator" at bounding box center [1139, 425] width 179 height 44
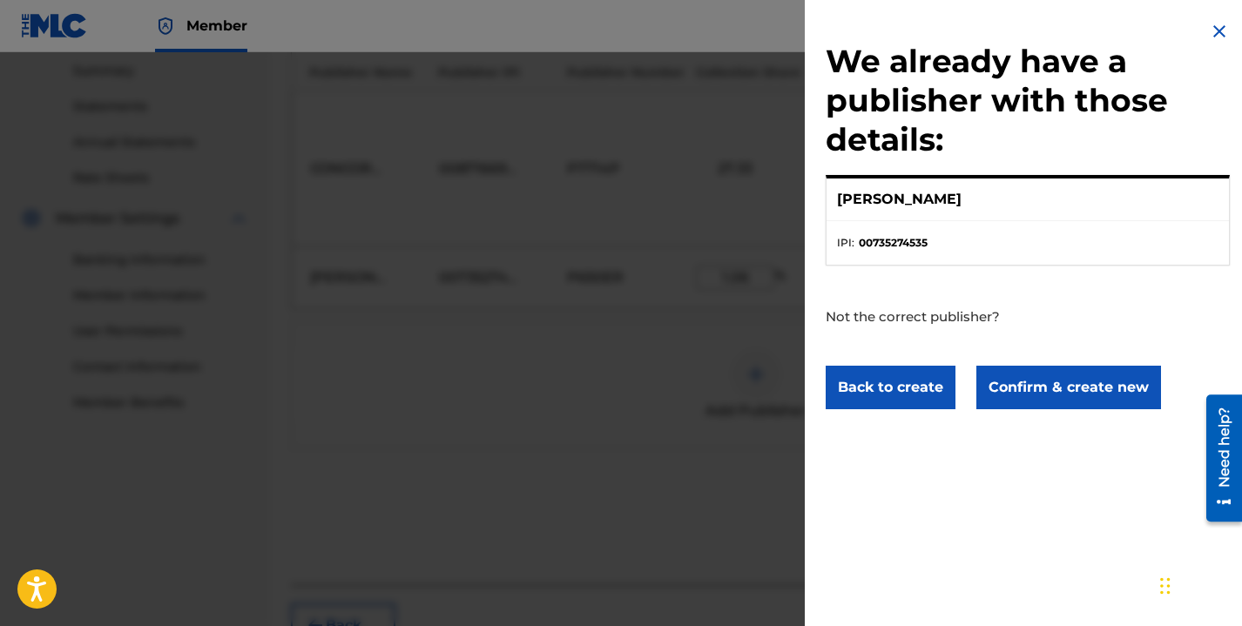
click at [1063, 388] on button "Confirm & create new" at bounding box center [1068, 388] width 185 height 44
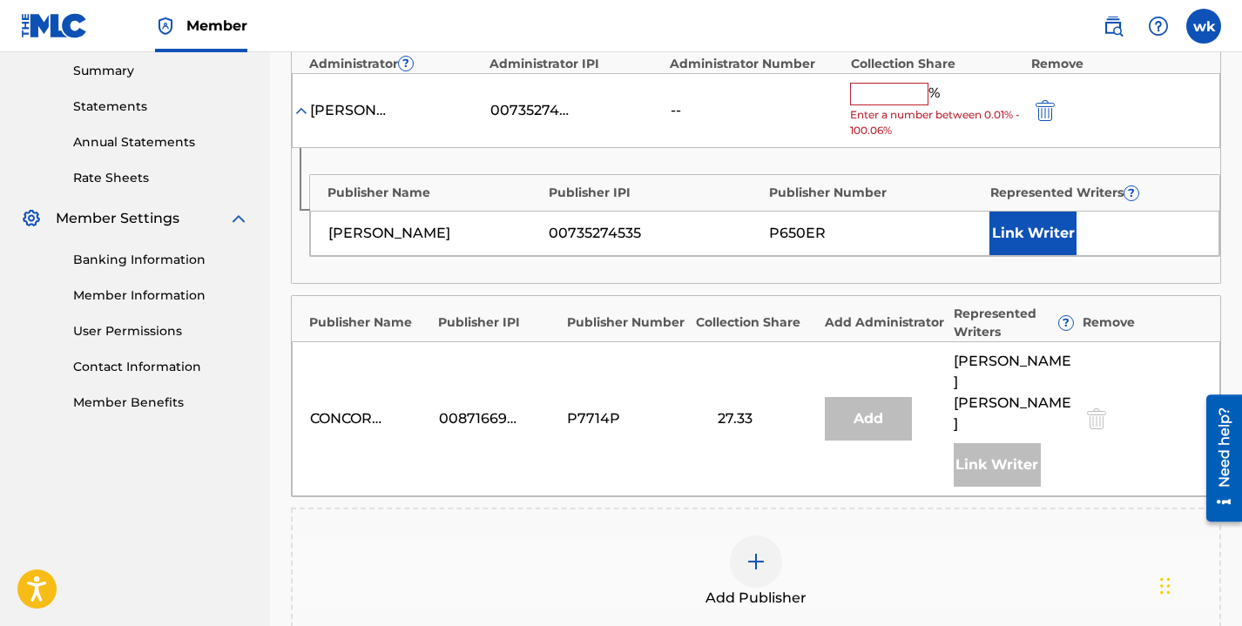
click at [1010, 230] on button "Link Writer" at bounding box center [1032, 234] width 87 height 44
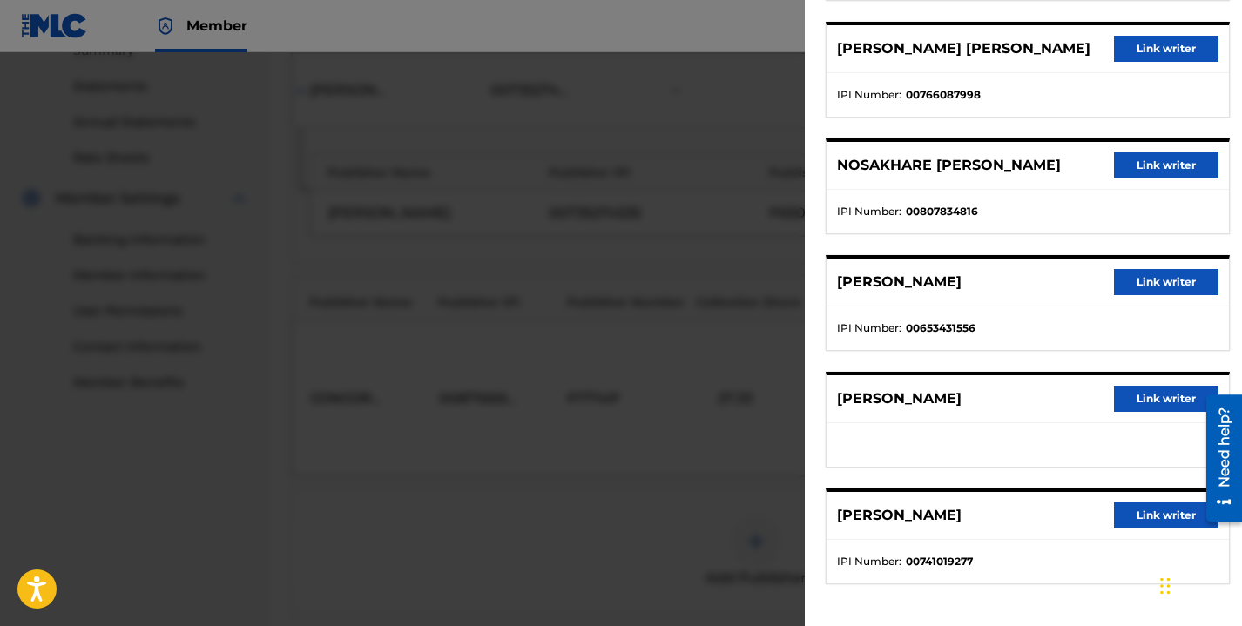
scroll to position [586, 0]
click at [1165, 515] on button "Link writer" at bounding box center [1166, 516] width 105 height 26
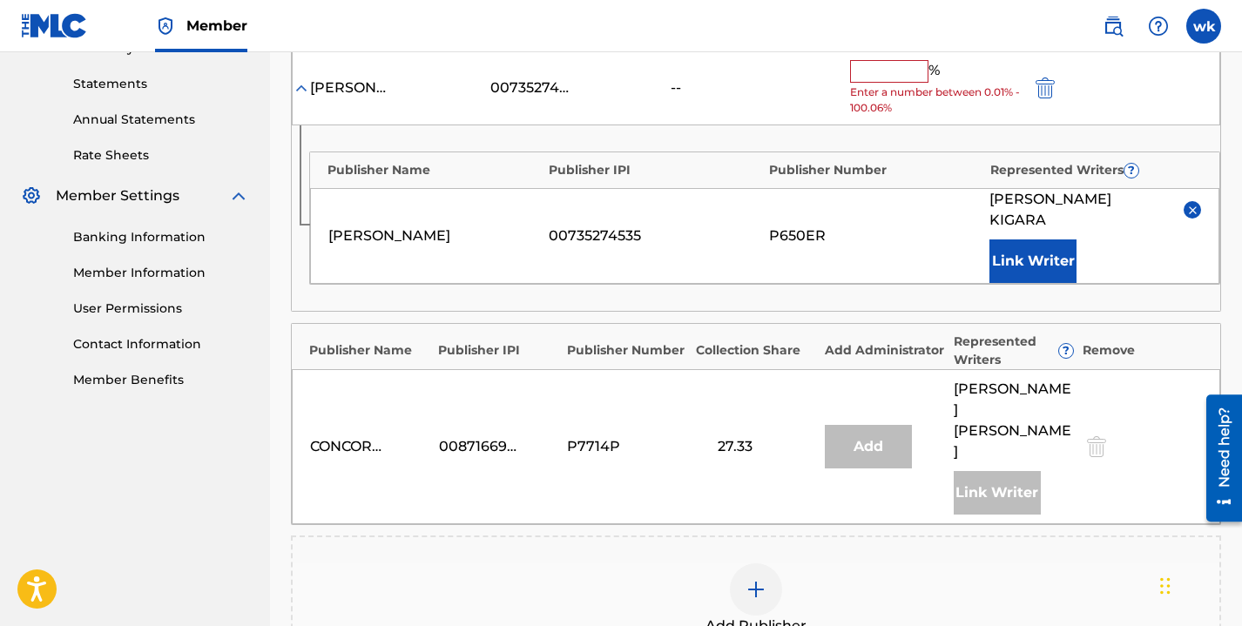
click at [873, 74] on input "text" at bounding box center [889, 71] width 78 height 23
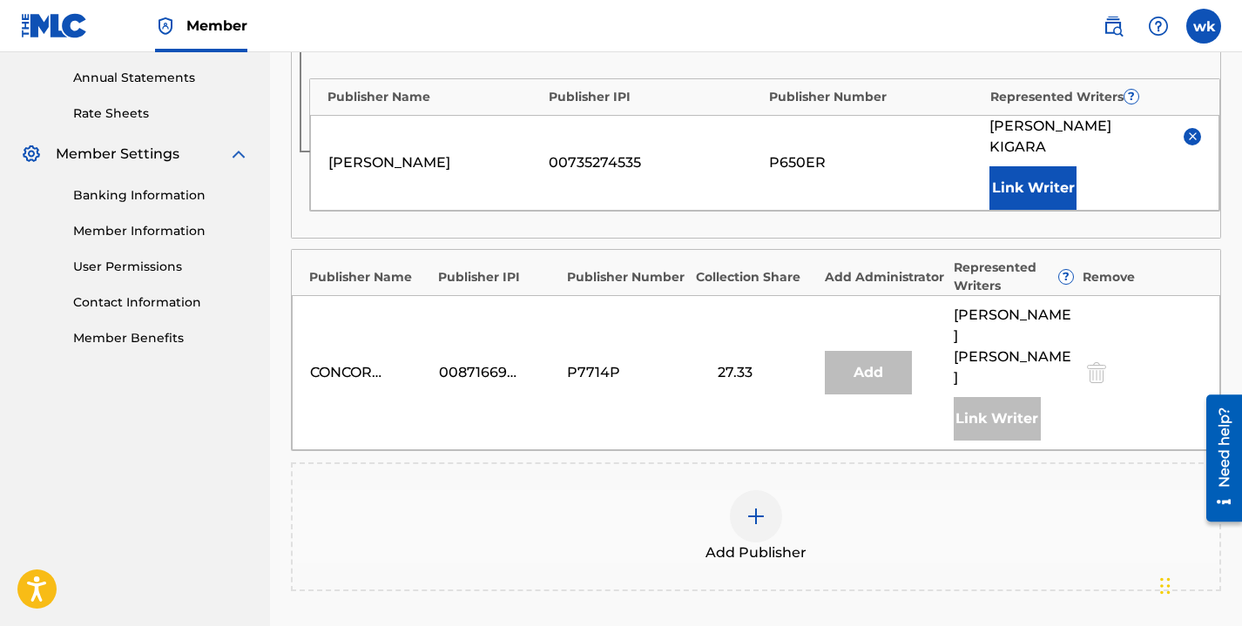
scroll to position [811, 0]
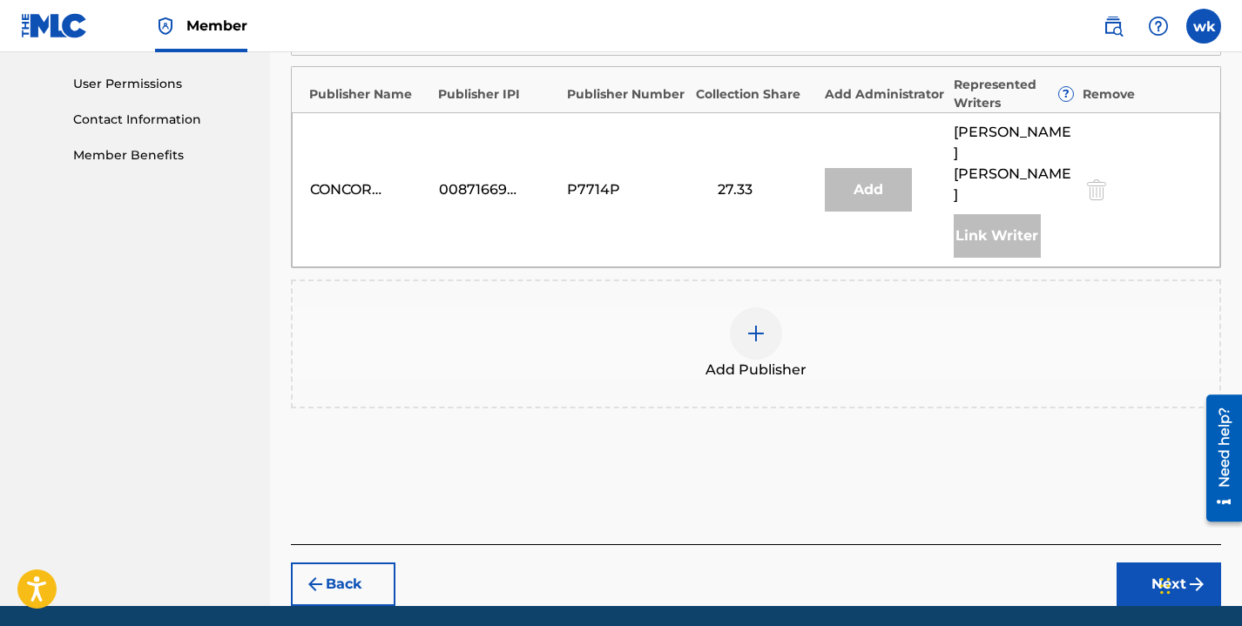
type input "1.06"
click at [1144, 563] on button "Next" at bounding box center [1169, 585] width 105 height 44
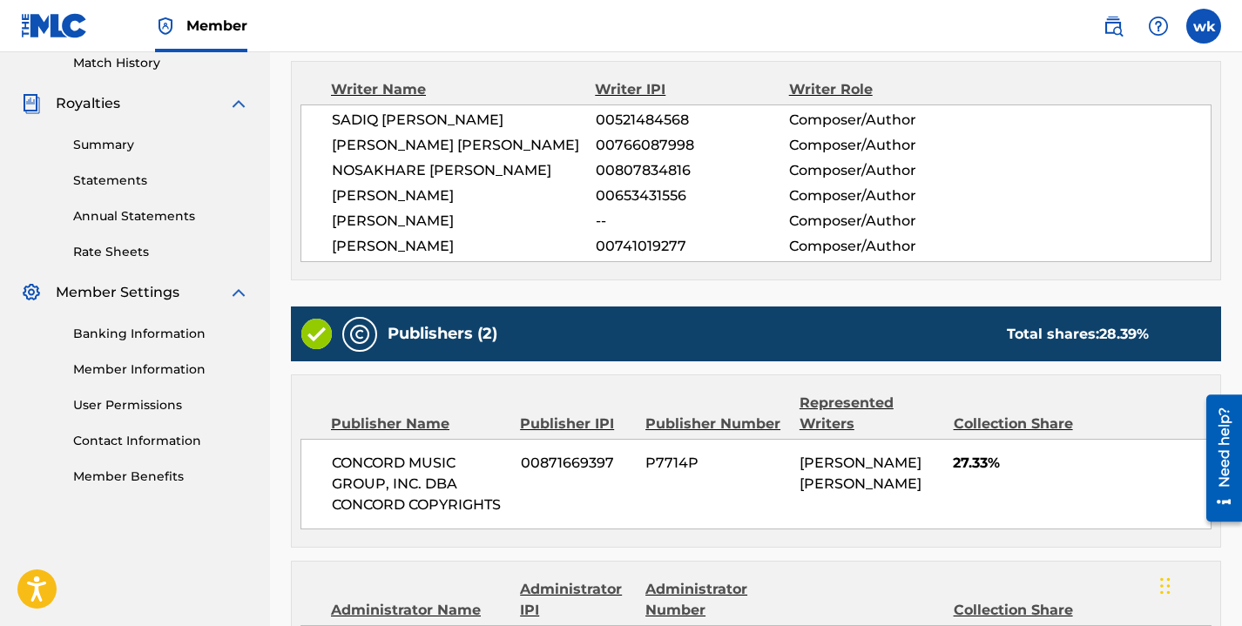
scroll to position [840, 0]
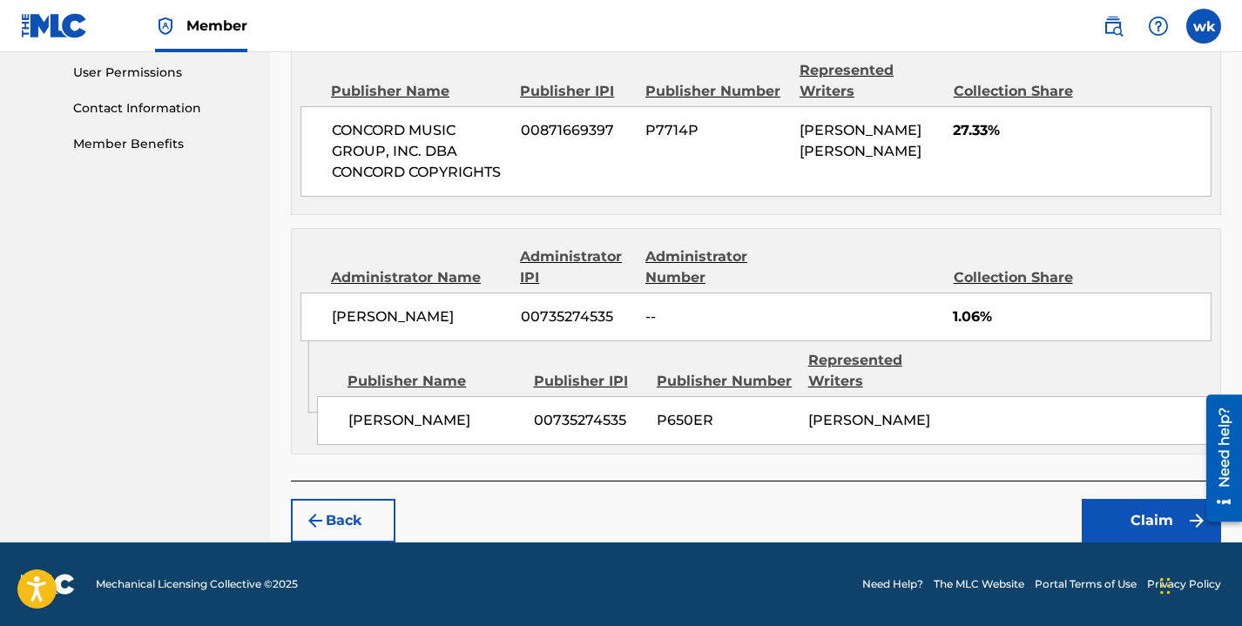
click at [1151, 529] on button "Claim" at bounding box center [1151, 521] width 139 height 44
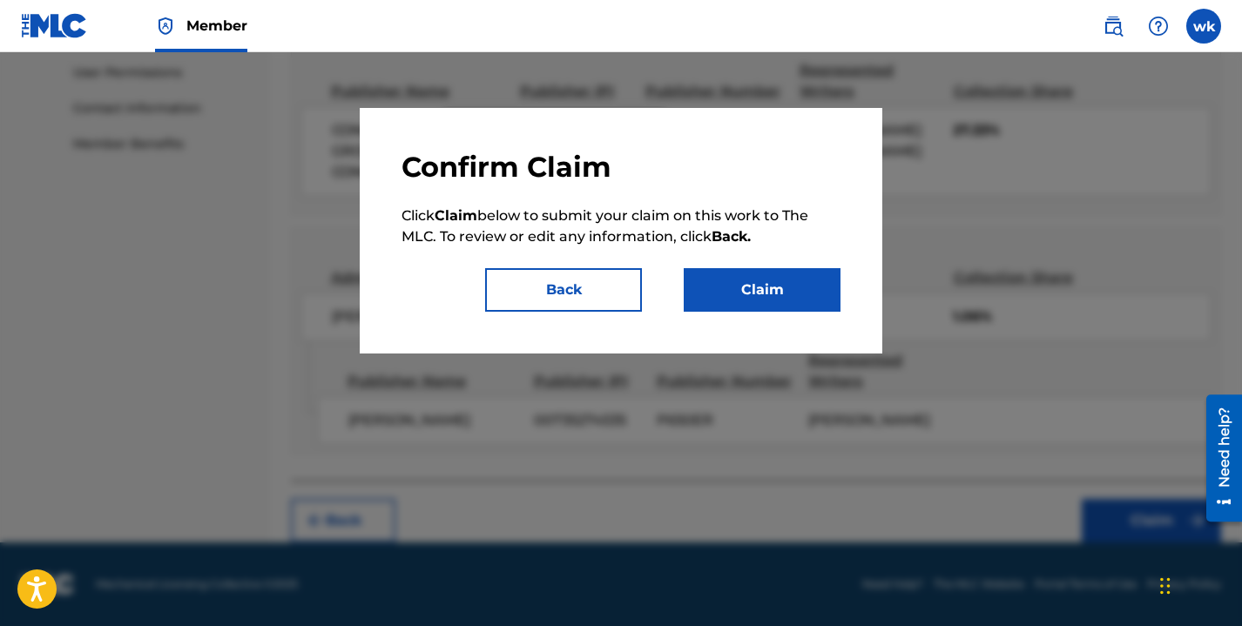
click at [762, 281] on button "Claim" at bounding box center [762, 290] width 157 height 44
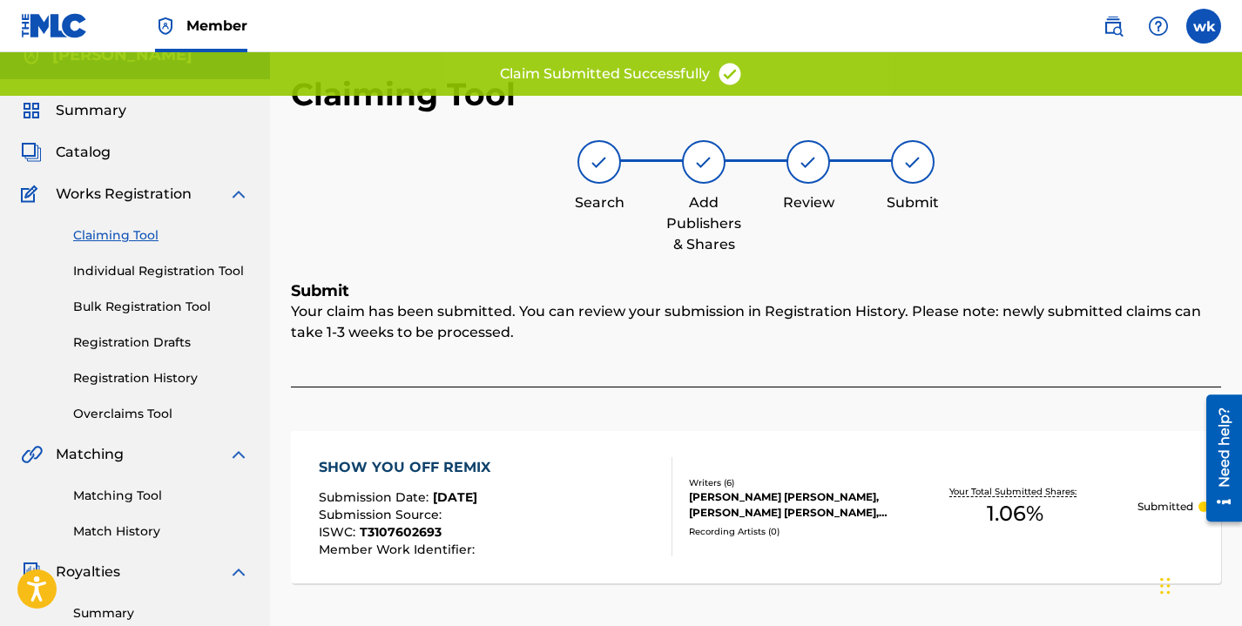
scroll to position [0, 0]
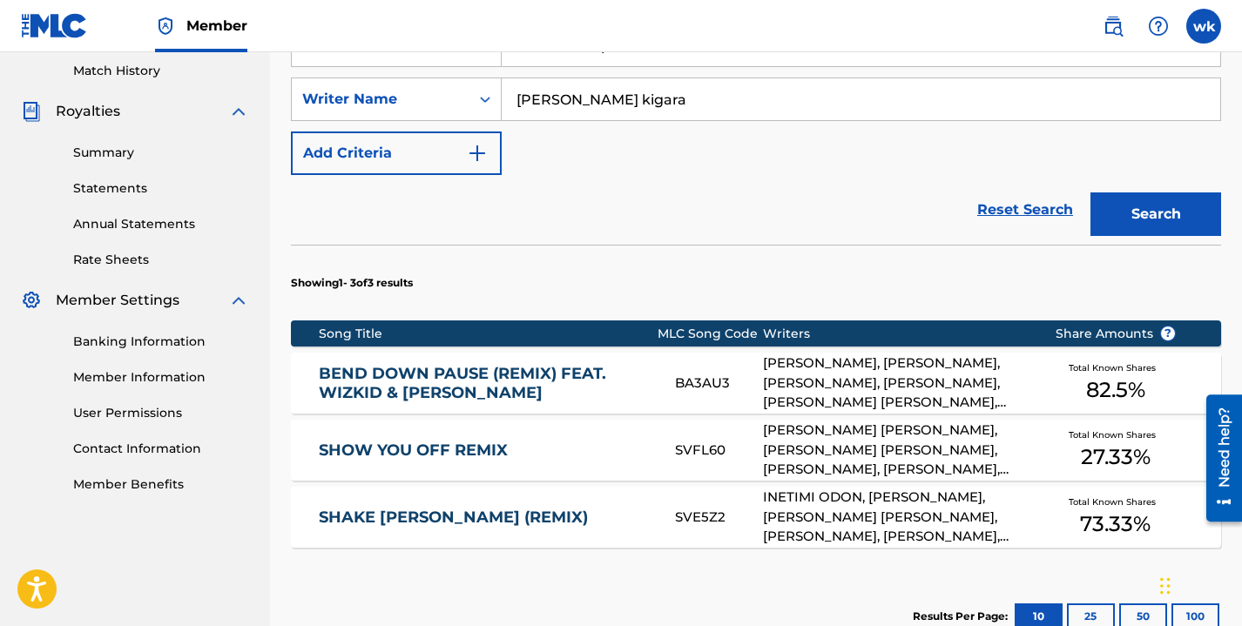
scroll to position [494, 0]
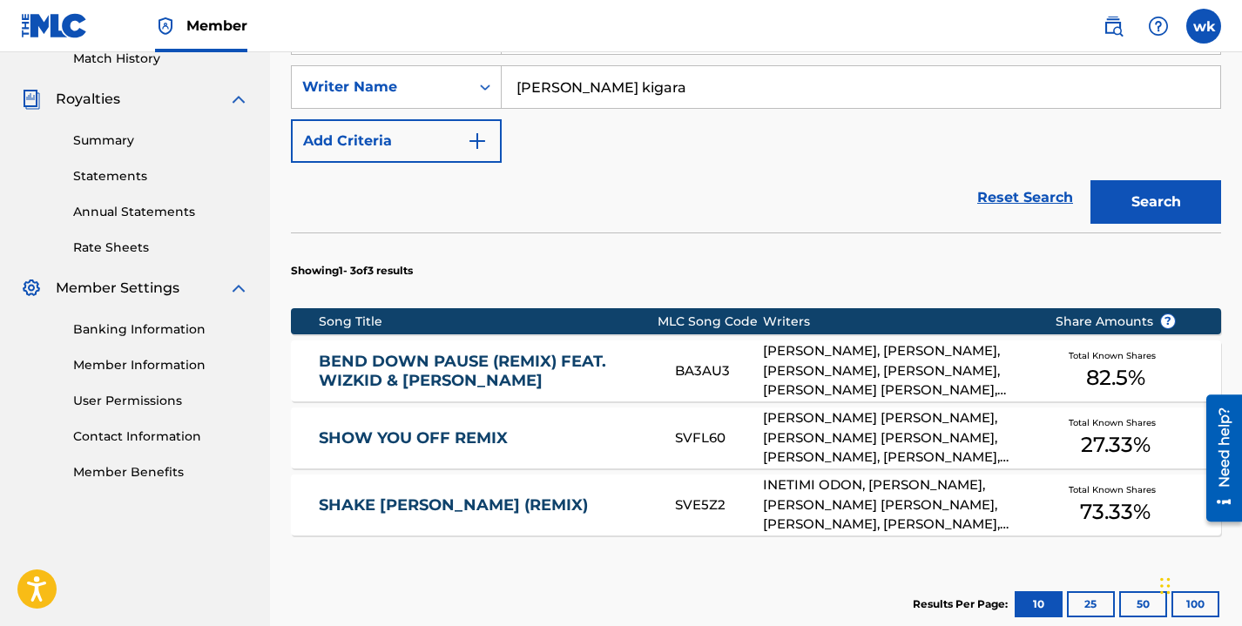
click at [903, 501] on div "INETIMI ODON, WINNIE NJERI KIGARA, DEMARCUS LEN DANIELS, KEVON HART, MACHEL MON…" at bounding box center [895, 505] width 265 height 59
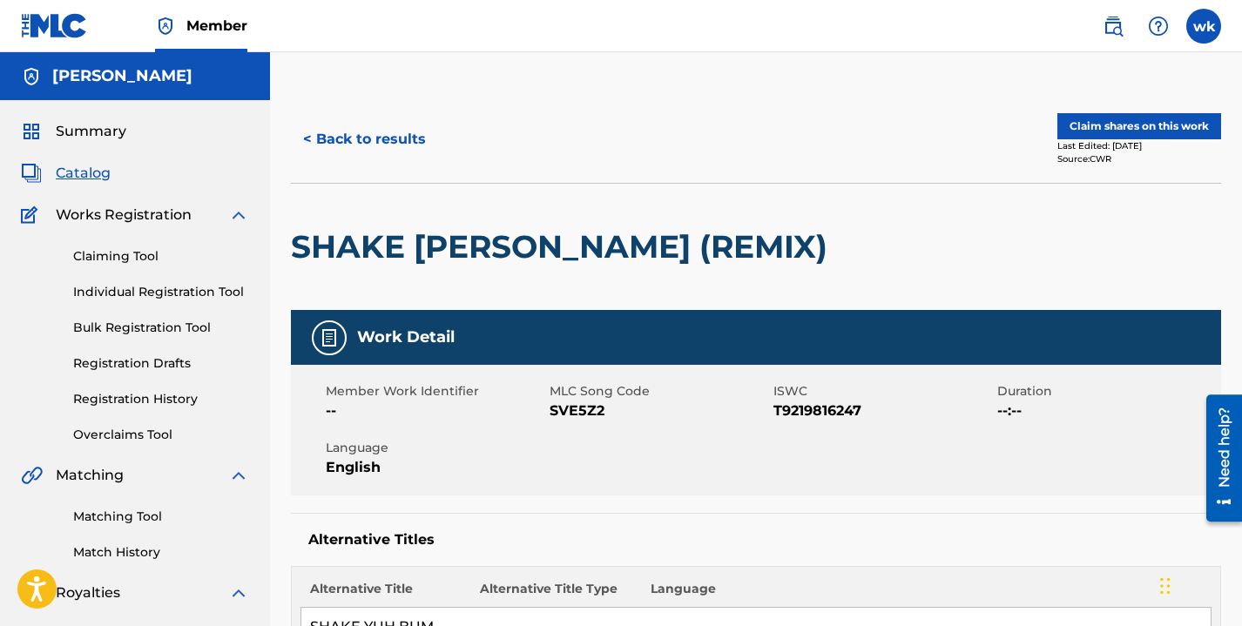
click at [1142, 129] on button "Claim shares on this work" at bounding box center [1139, 126] width 164 height 26
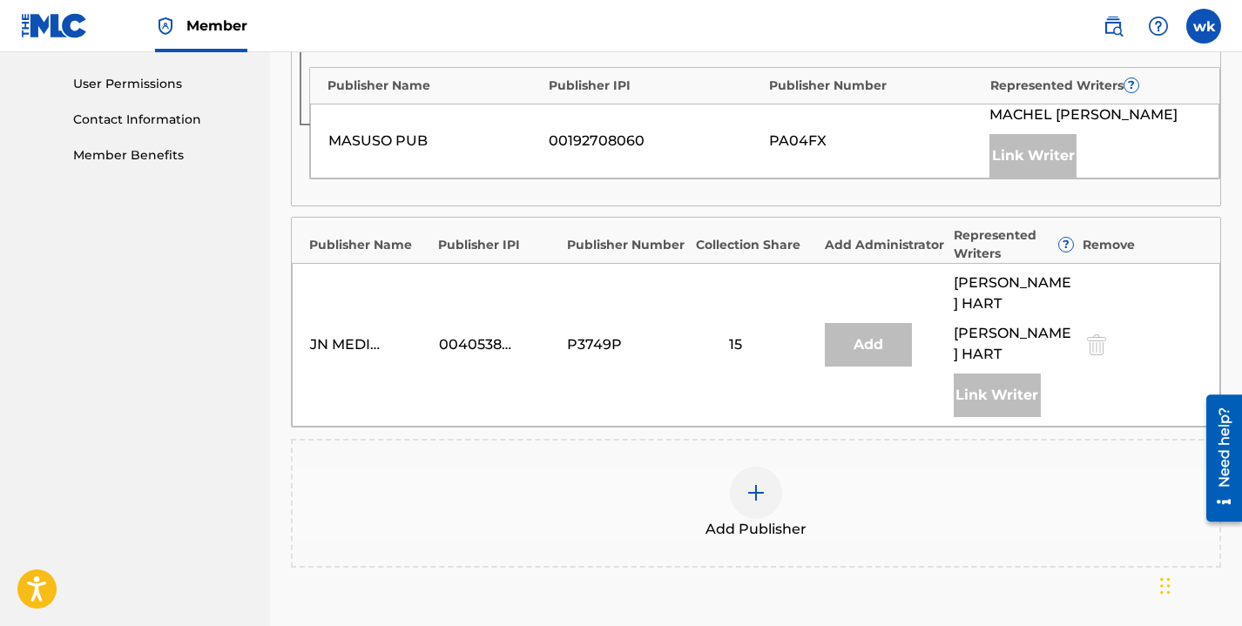
scroll to position [976, 0]
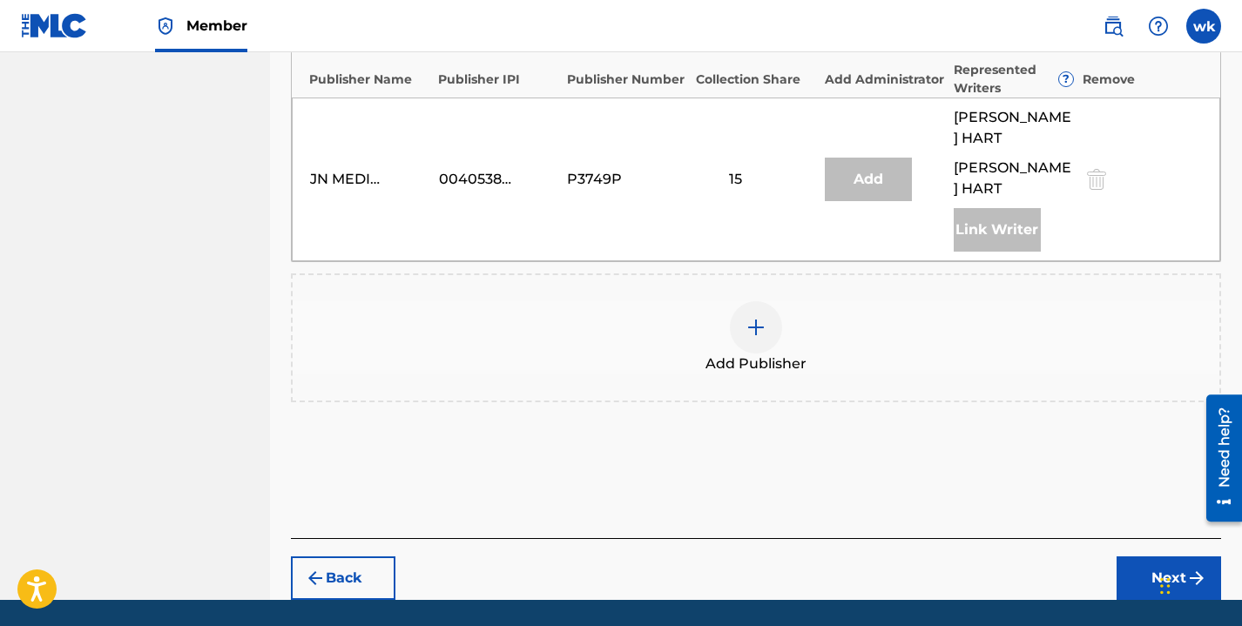
click at [759, 317] on img at bounding box center [756, 327] width 21 height 21
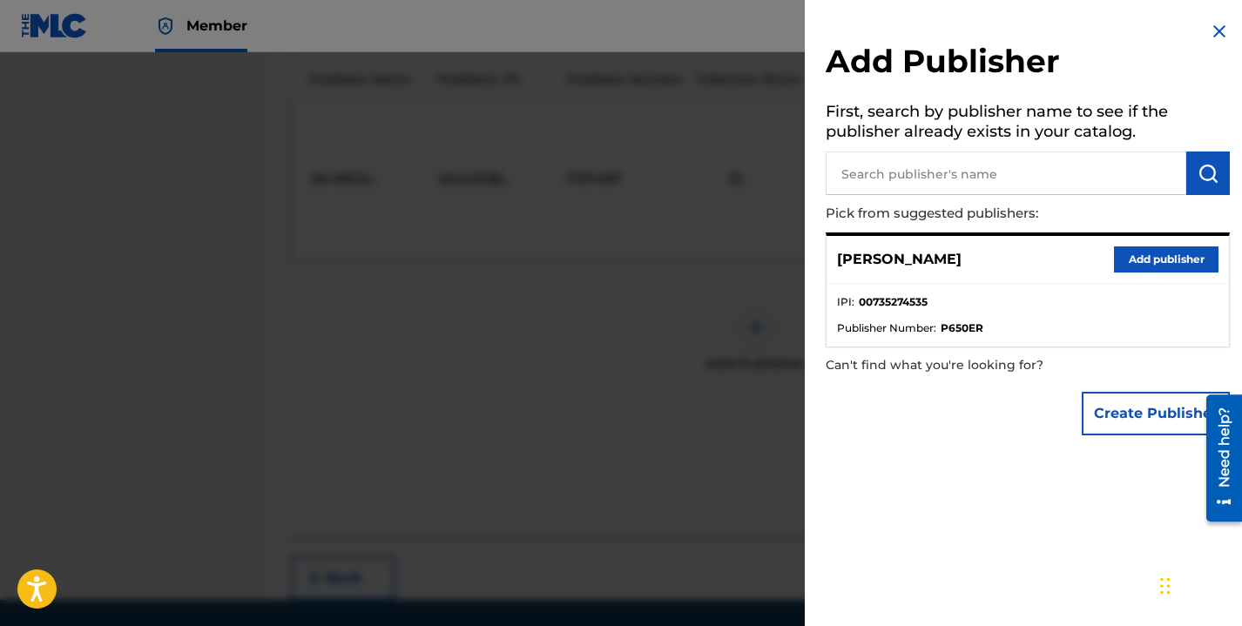
click at [1145, 255] on button "Add publisher" at bounding box center [1166, 259] width 105 height 26
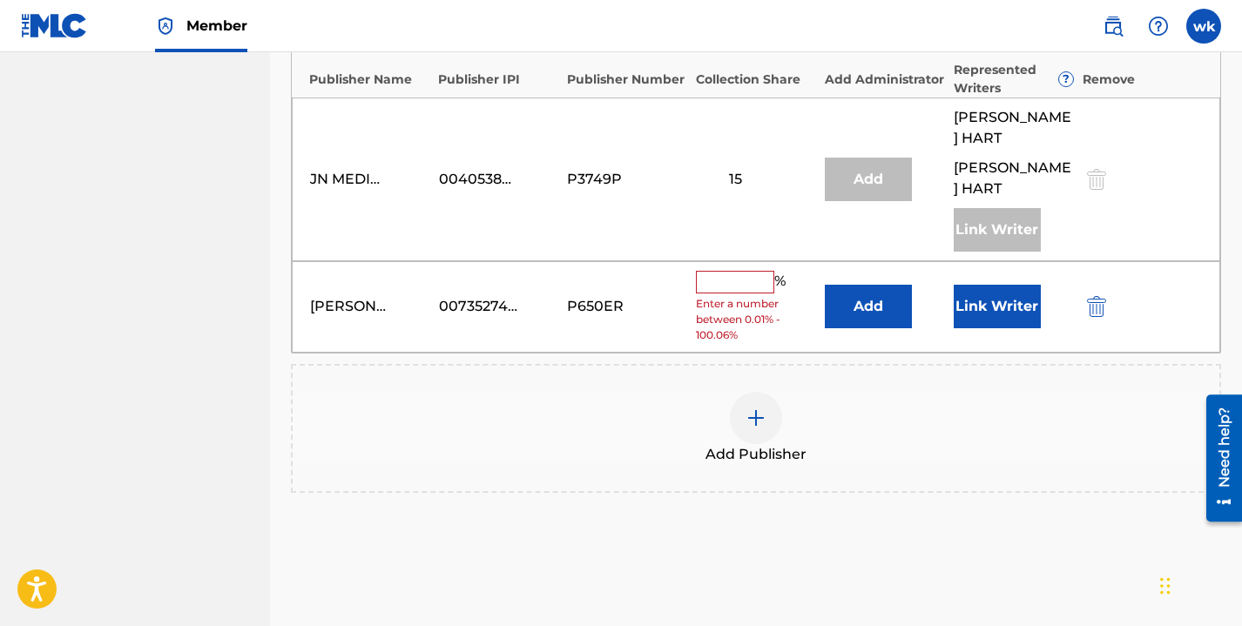
click at [733, 271] on input "text" at bounding box center [735, 282] width 78 height 23
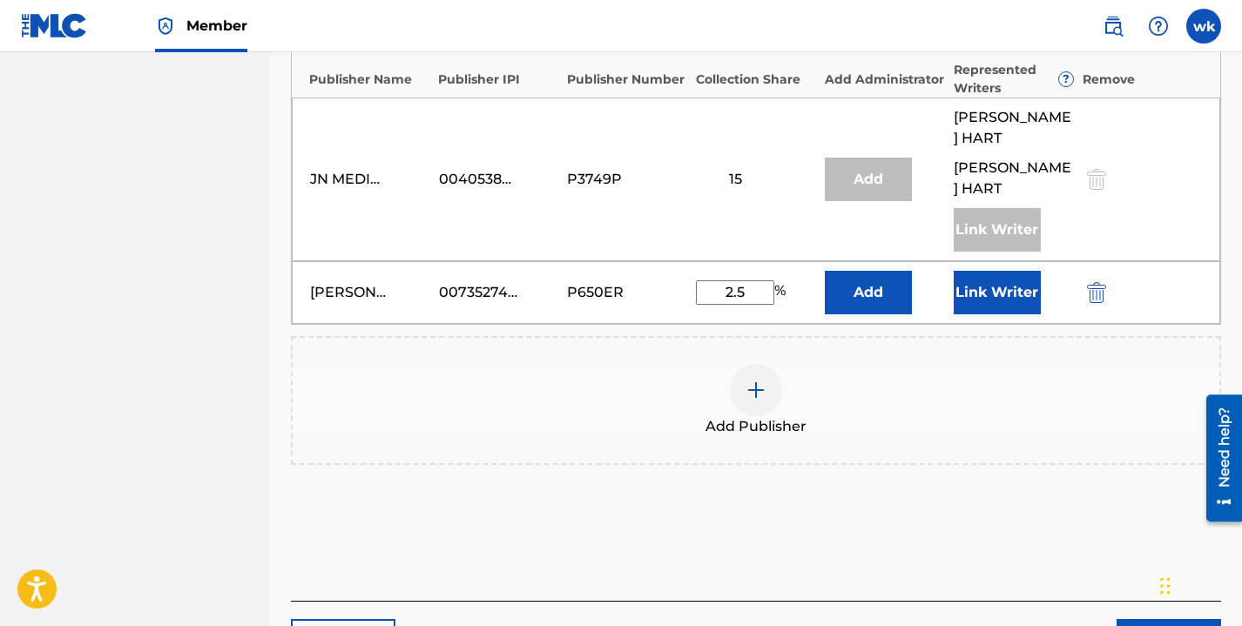
type input "2.5"
click at [884, 271] on button "Add" at bounding box center [868, 293] width 87 height 44
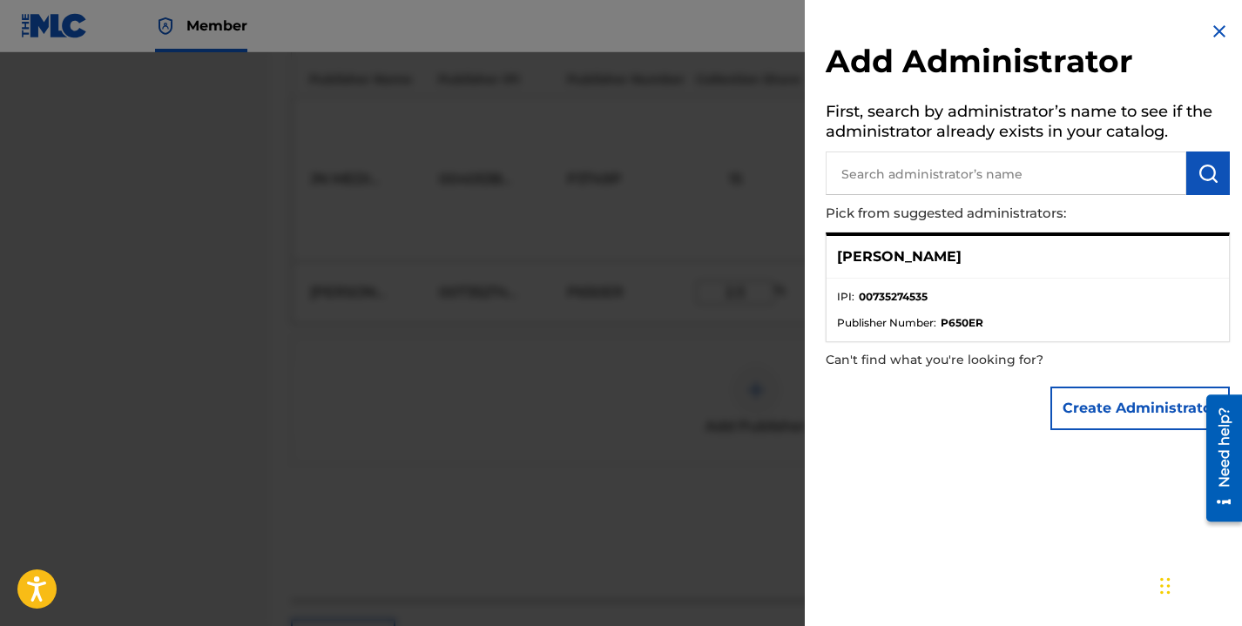
click at [1111, 401] on button "Create Administrator" at bounding box center [1139, 409] width 179 height 44
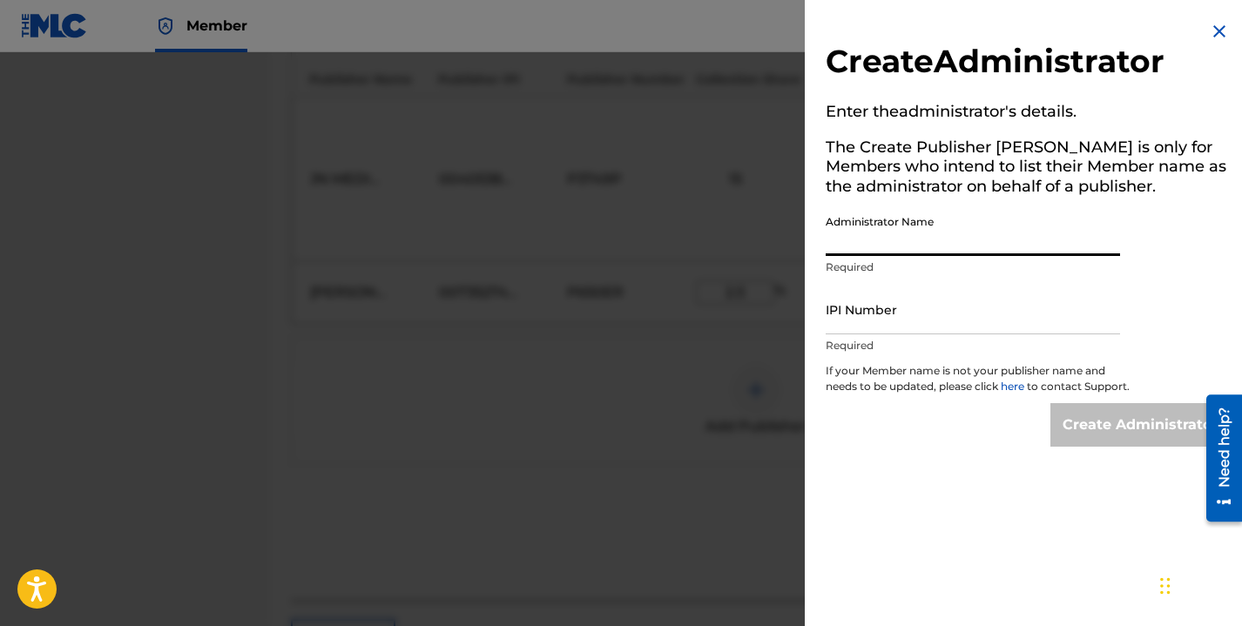
click at [928, 228] on input "Administrator Name" at bounding box center [973, 231] width 294 height 50
type input "winnie kigara"
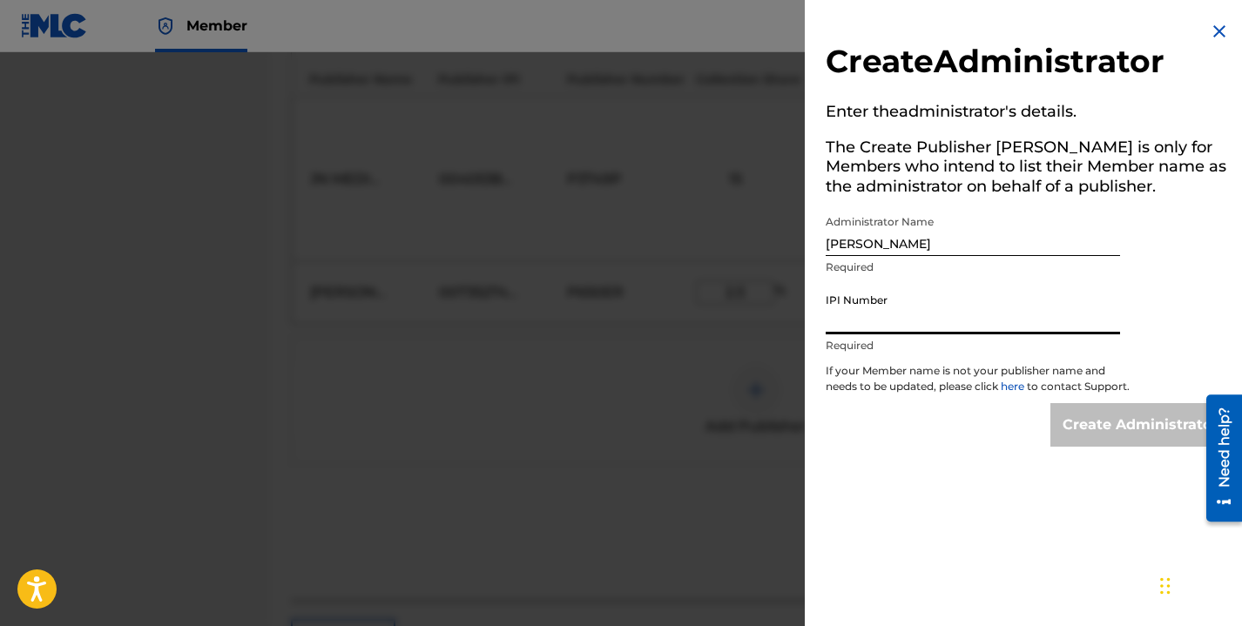
click at [913, 313] on input "IPI Number" at bounding box center [973, 310] width 294 height 50
paste input "735274535"
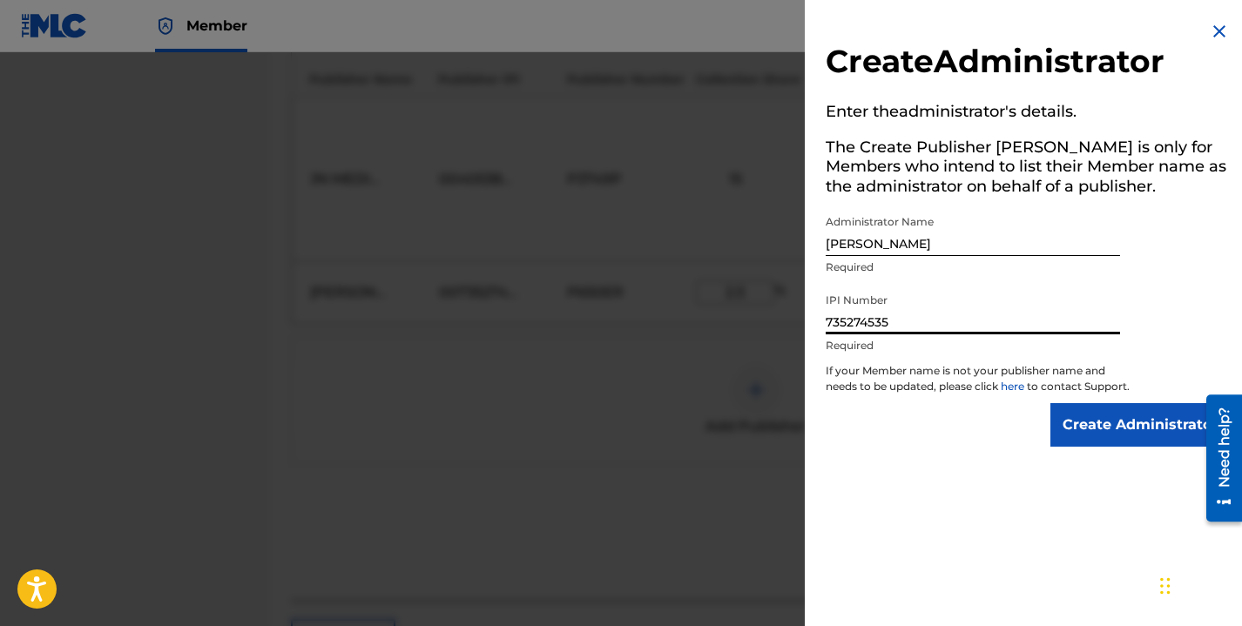
type input "735274535"
click at [1095, 428] on input "Create Administrator" at bounding box center [1139, 425] width 179 height 44
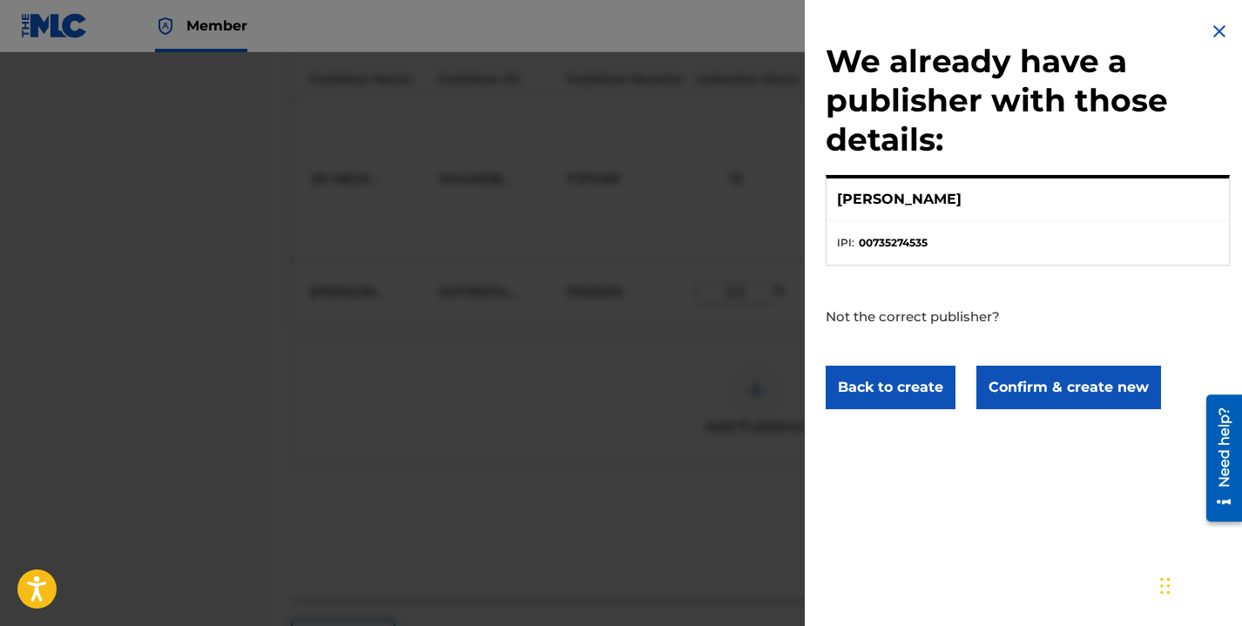
click at [1062, 396] on button "Confirm & create new" at bounding box center [1068, 388] width 185 height 44
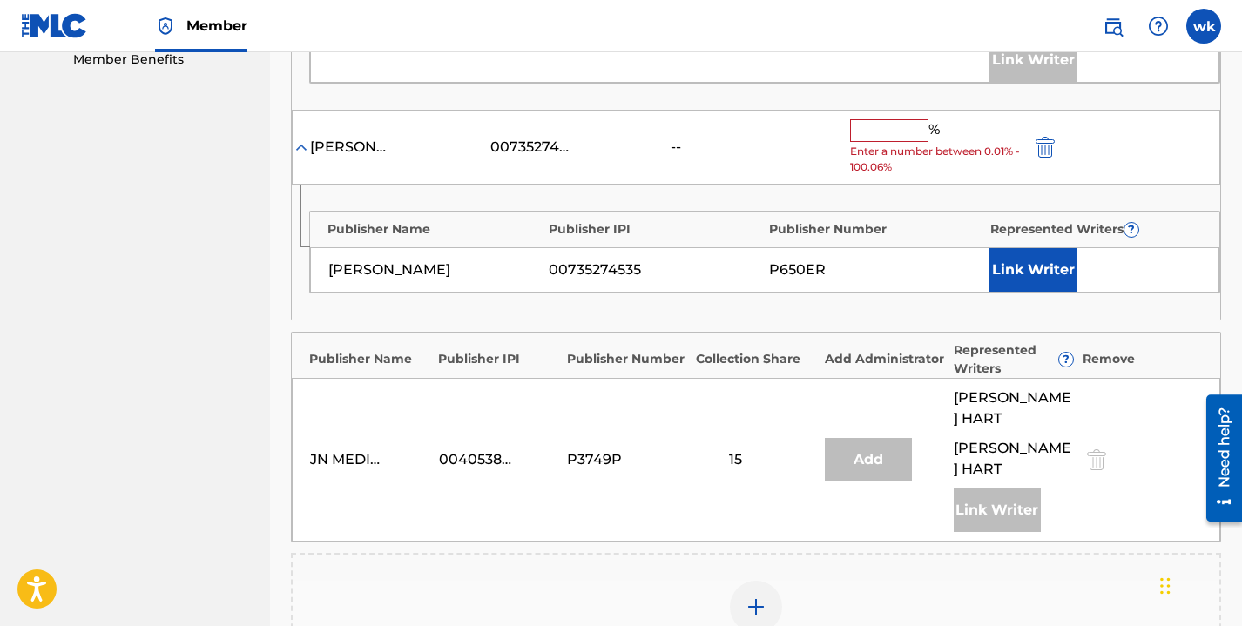
scroll to position [881, 0]
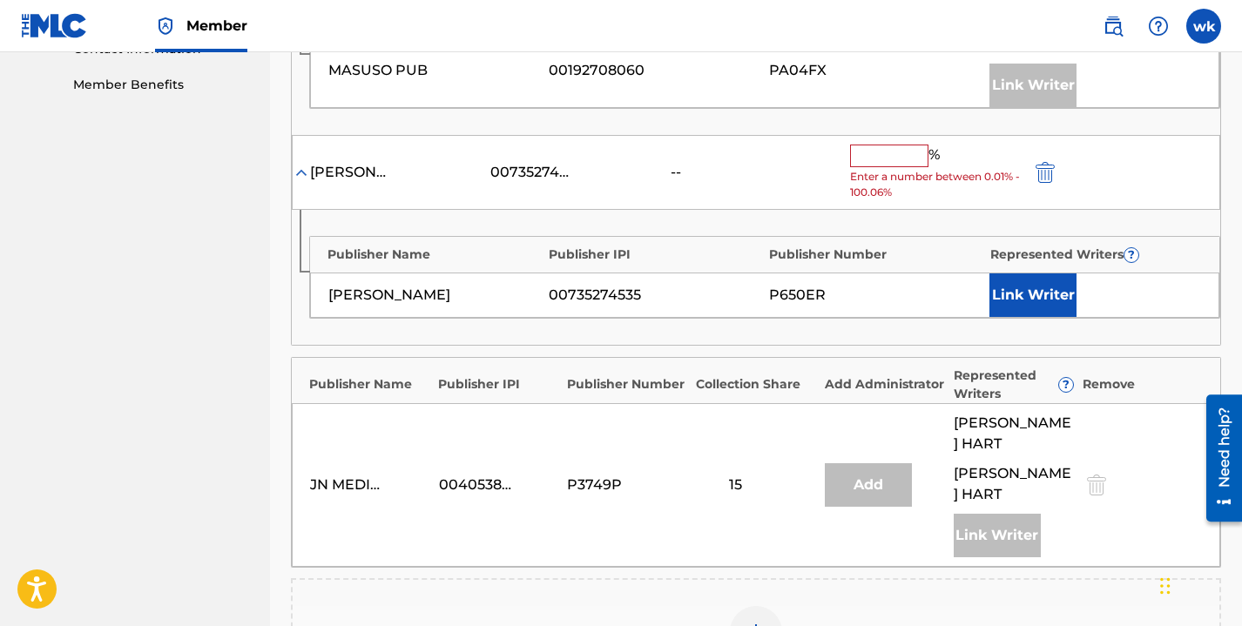
click at [871, 147] on input "text" at bounding box center [889, 156] width 78 height 23
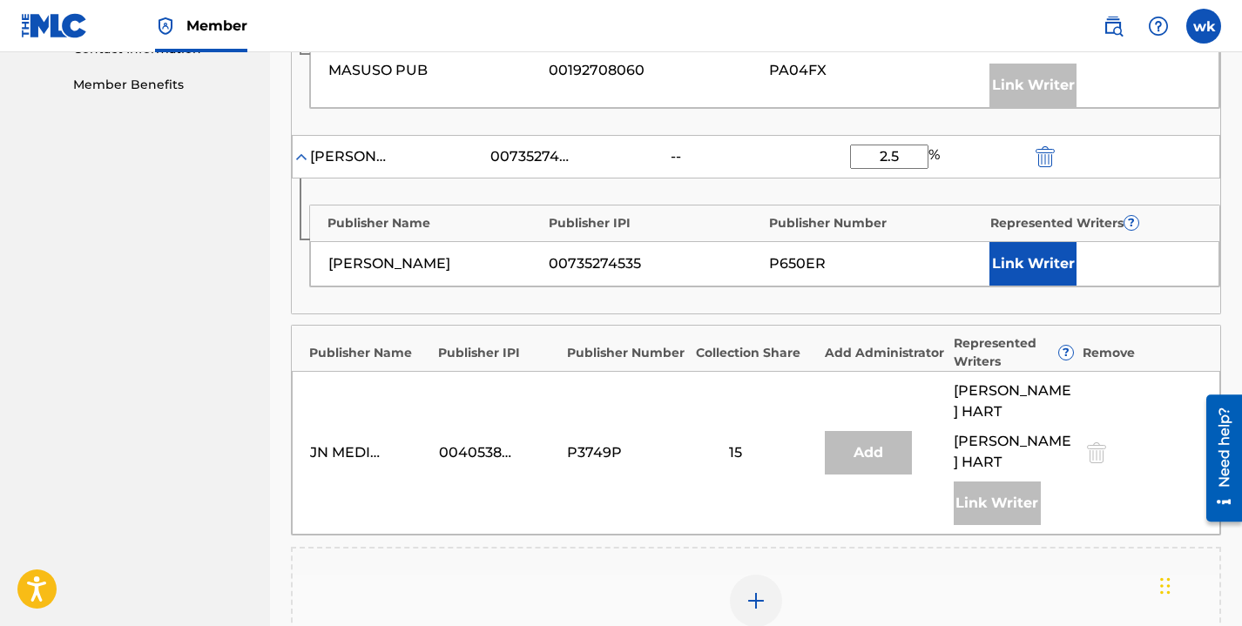
type input "2.5"
click at [1025, 269] on button "Link Writer" at bounding box center [1032, 264] width 87 height 44
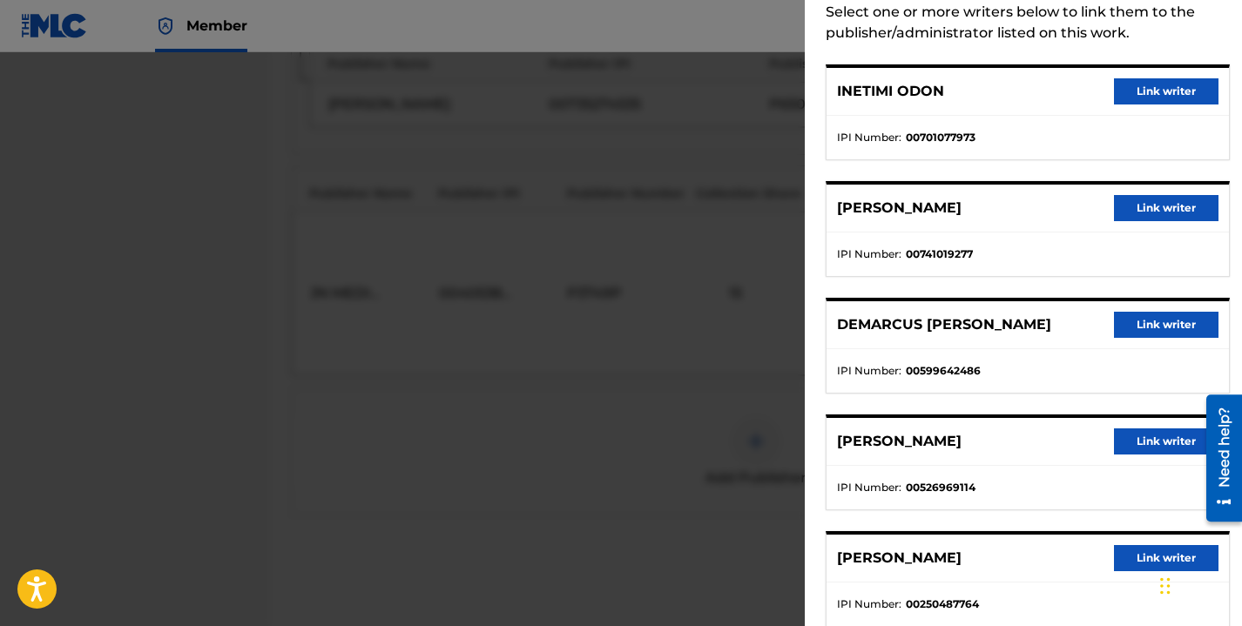
scroll to position [0, 0]
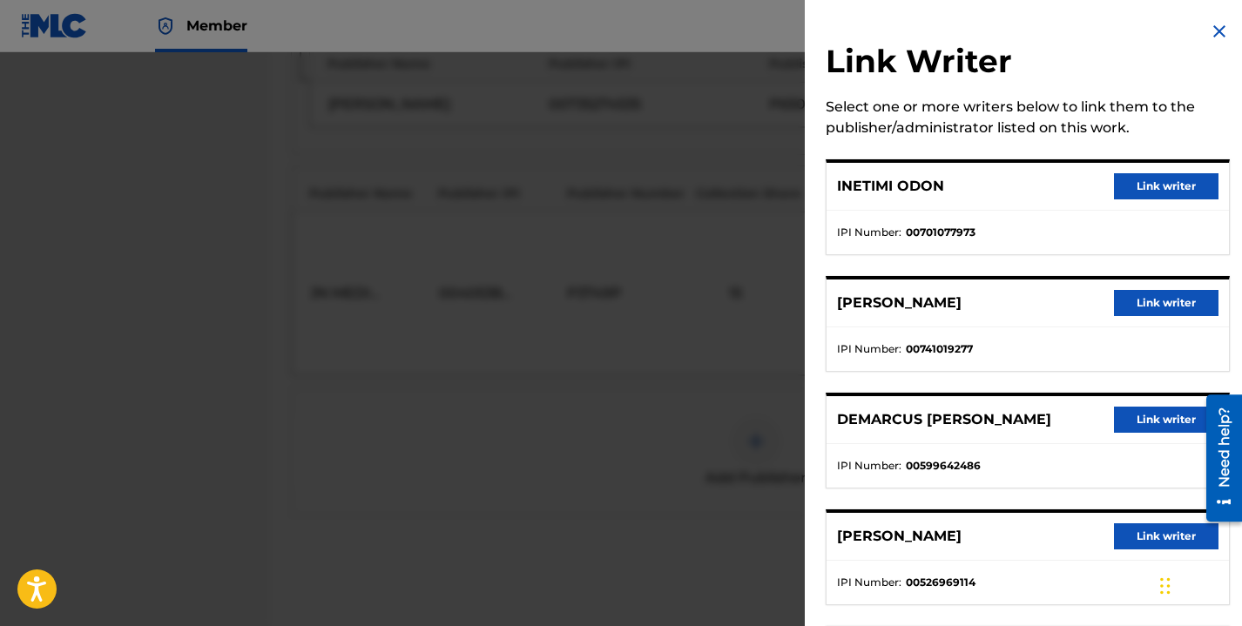
click at [1151, 302] on button "Link writer" at bounding box center [1166, 303] width 105 height 26
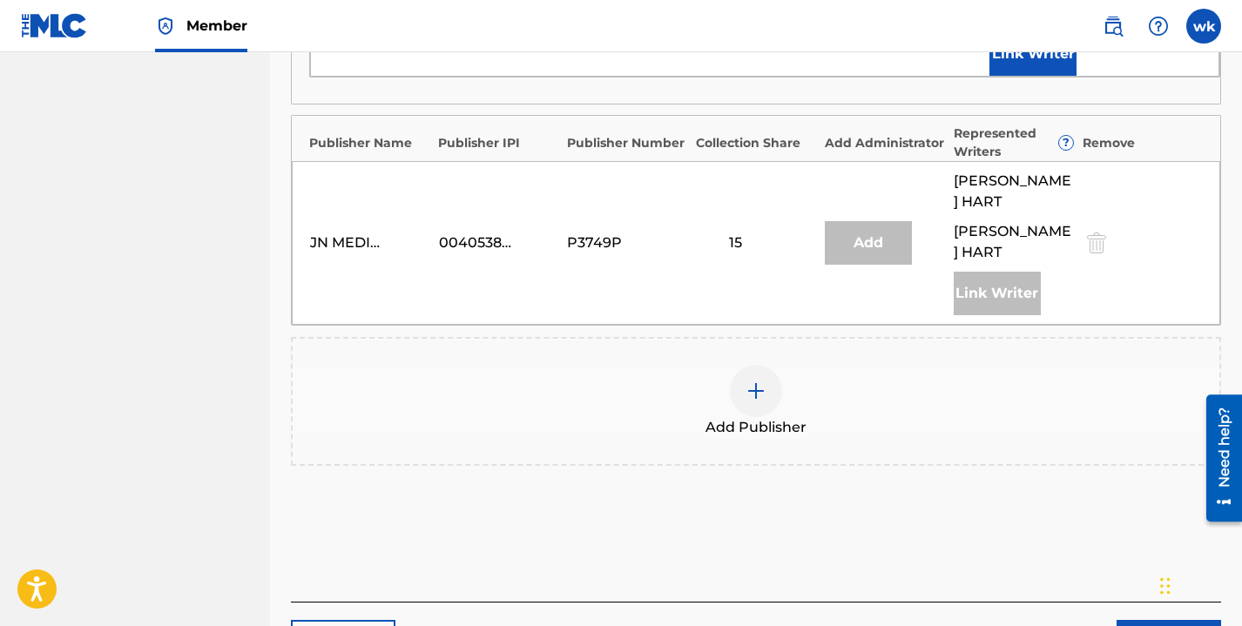
scroll to position [1199, 0]
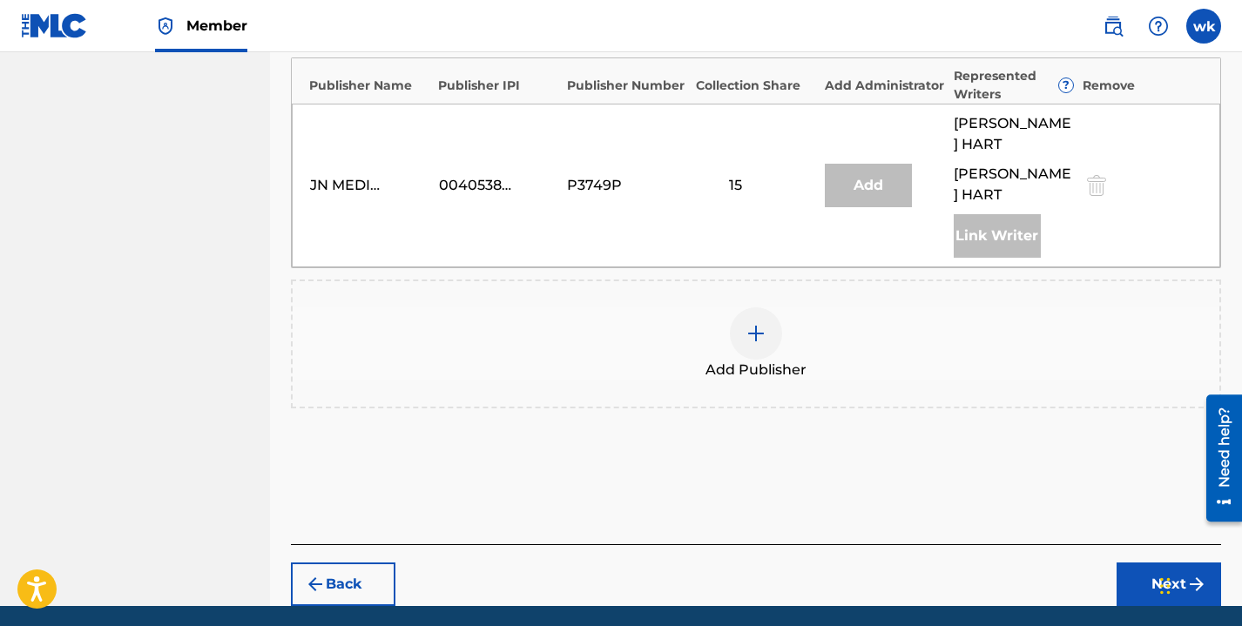
click at [1168, 563] on button "Next" at bounding box center [1169, 585] width 105 height 44
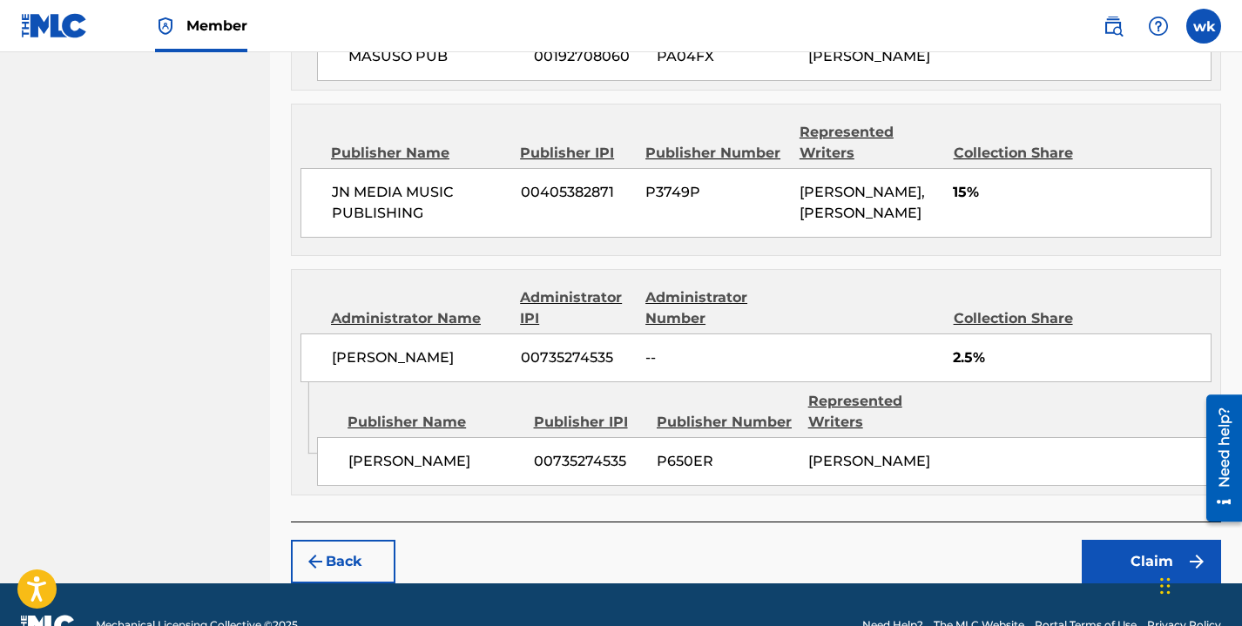
scroll to position [1399, 0]
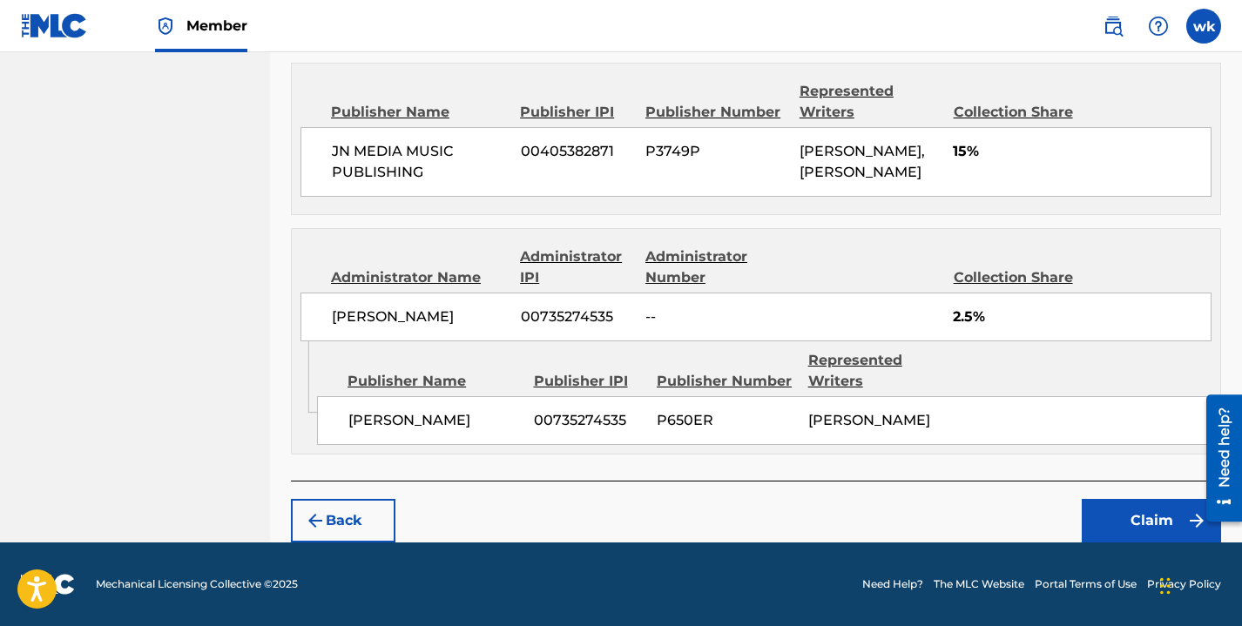
click at [1097, 537] on button "Claim" at bounding box center [1151, 521] width 139 height 44
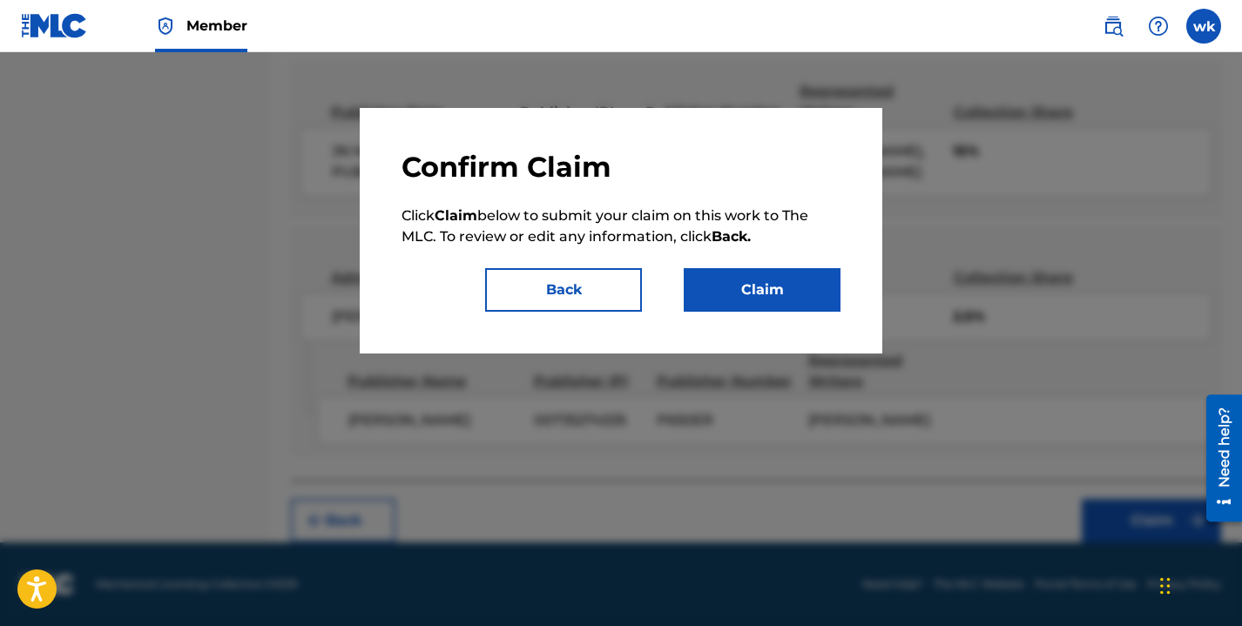
click at [757, 298] on button "Claim" at bounding box center [762, 290] width 157 height 44
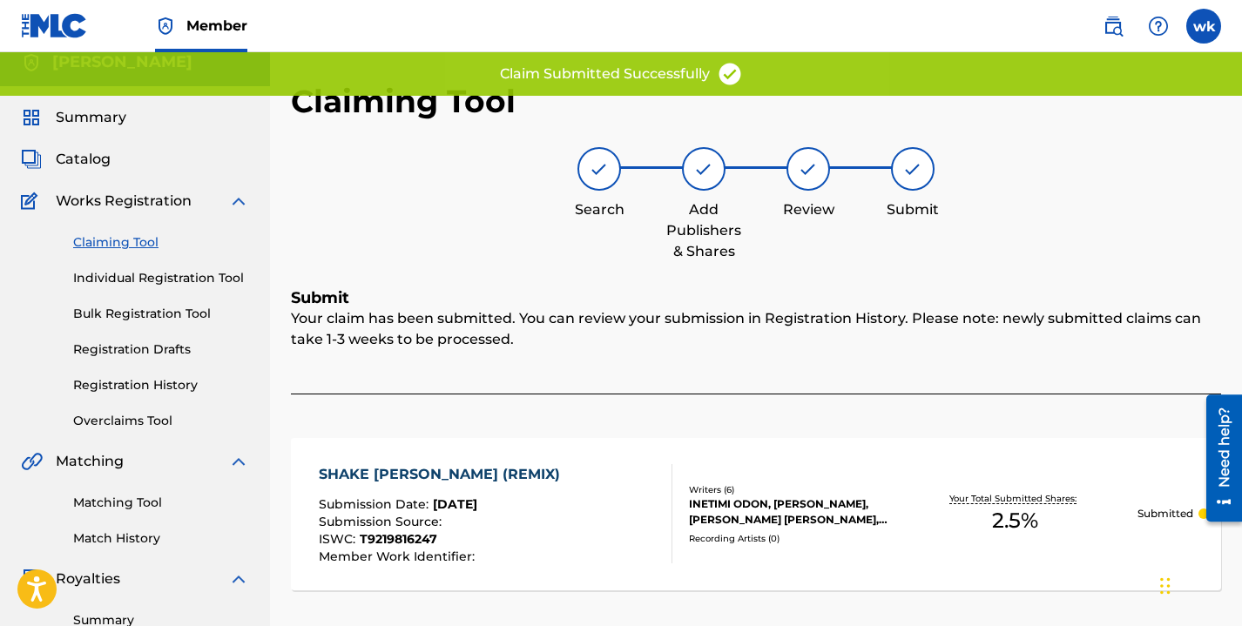
scroll to position [0, 0]
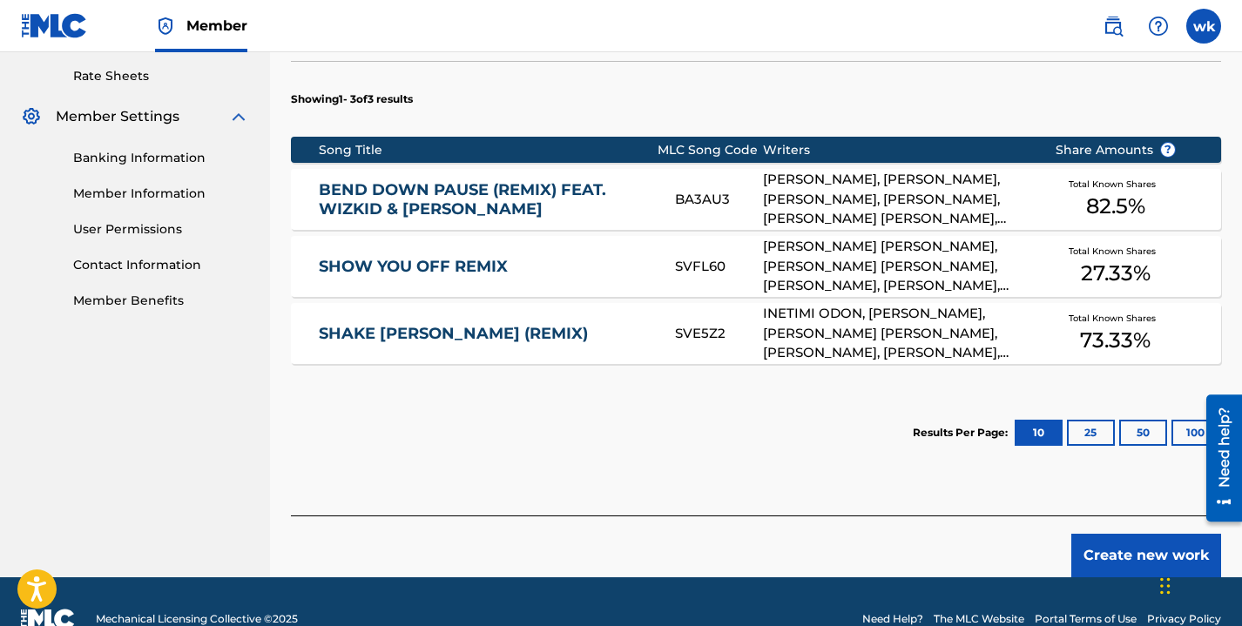
scroll to position [700, 0]
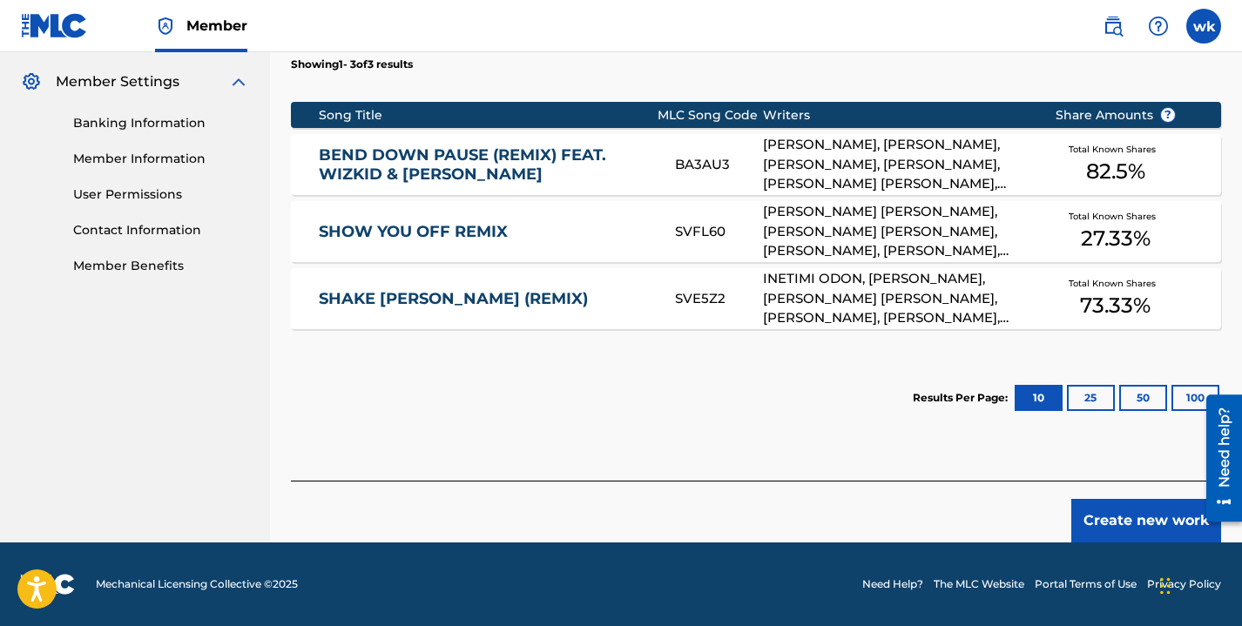
click at [1107, 407] on button "25" at bounding box center [1091, 398] width 48 height 26
click at [1135, 393] on button "50" at bounding box center [1143, 398] width 48 height 26
click at [1179, 395] on button "100" at bounding box center [1195, 398] width 48 height 26
click at [1151, 503] on button "Create new work" at bounding box center [1146, 521] width 150 height 44
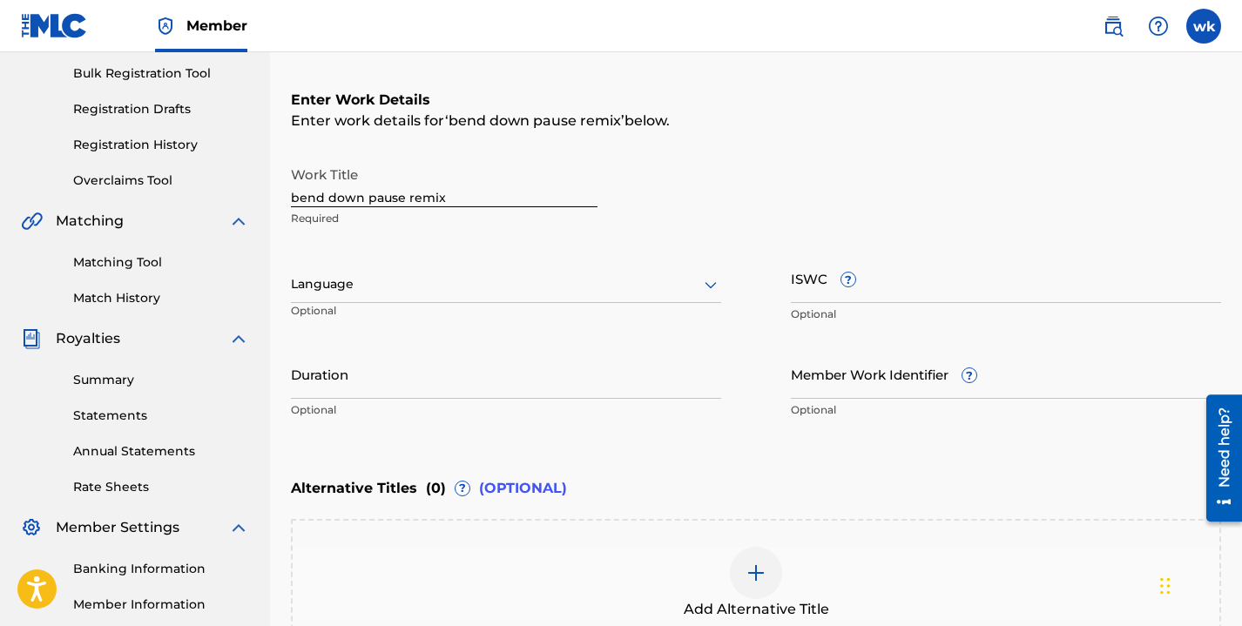
scroll to position [242, 0]
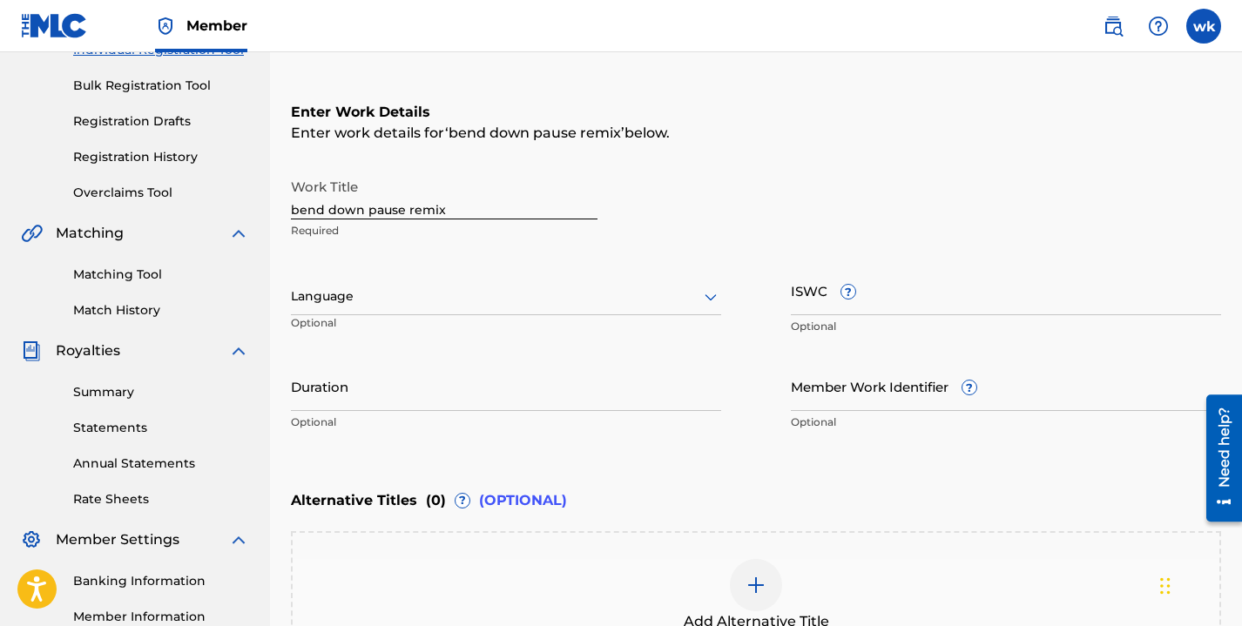
click at [454, 213] on input "bend down pause remix" at bounding box center [444, 195] width 307 height 50
drag, startPoint x: 454, startPoint y: 213, endPoint x: 259, endPoint y: 213, distance: 195.1
click at [259, 213] on main "winnie kigara Summary Catalog Works Registration Claiming Tool Individual Regis…" at bounding box center [621, 287] width 1242 height 955
type input "jump"
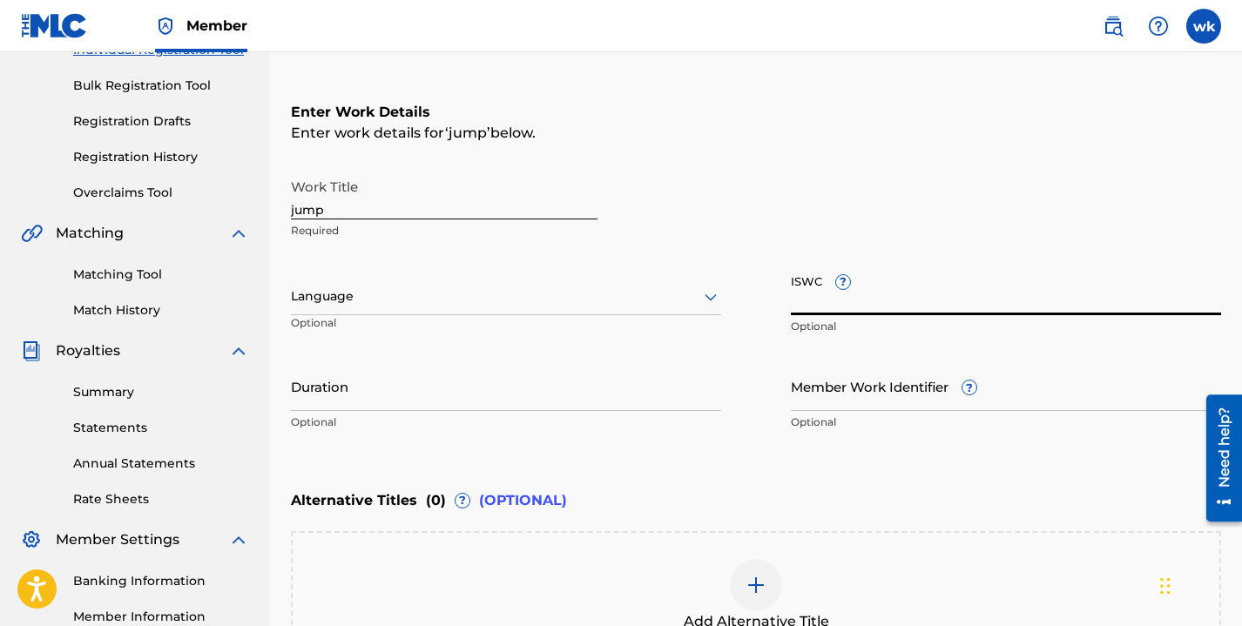
click at [799, 306] on input "ISWC ?" at bounding box center [1006, 291] width 430 height 50
click at [348, 395] on input "Duration" at bounding box center [506, 386] width 430 height 50
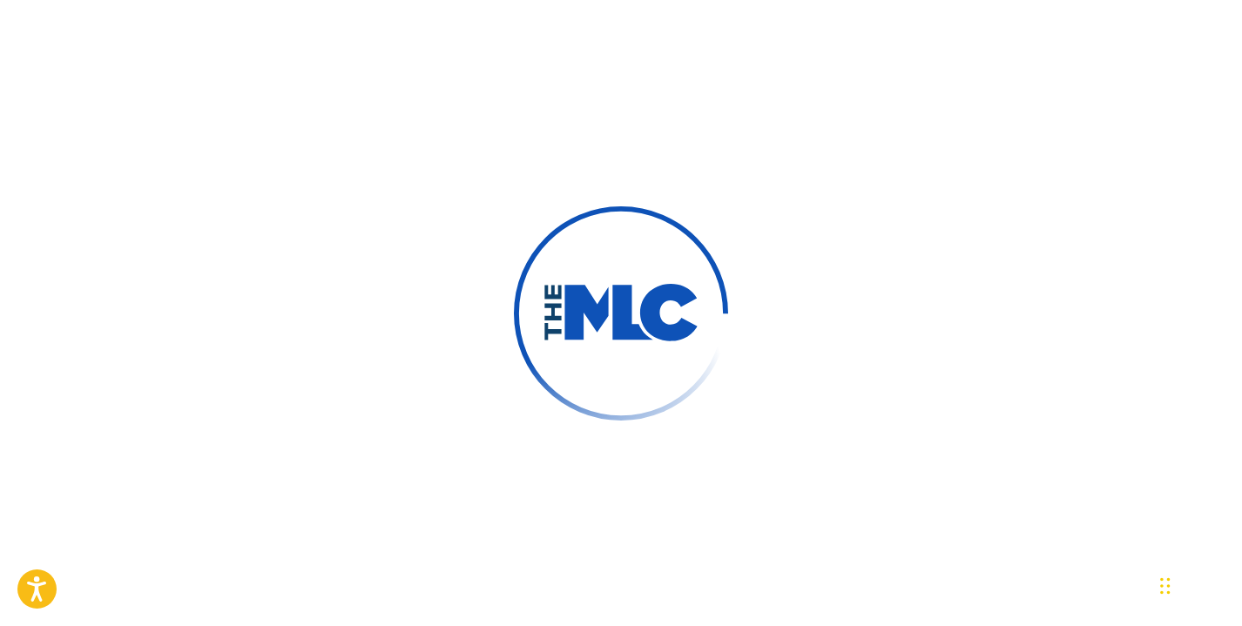
type input "winnie"
type input "kigara"
type input "wkigara1@gmail.com"
click at [847, 38] on div at bounding box center [621, 313] width 1242 height 626
